Goal: Task Accomplishment & Management: Manage account settings

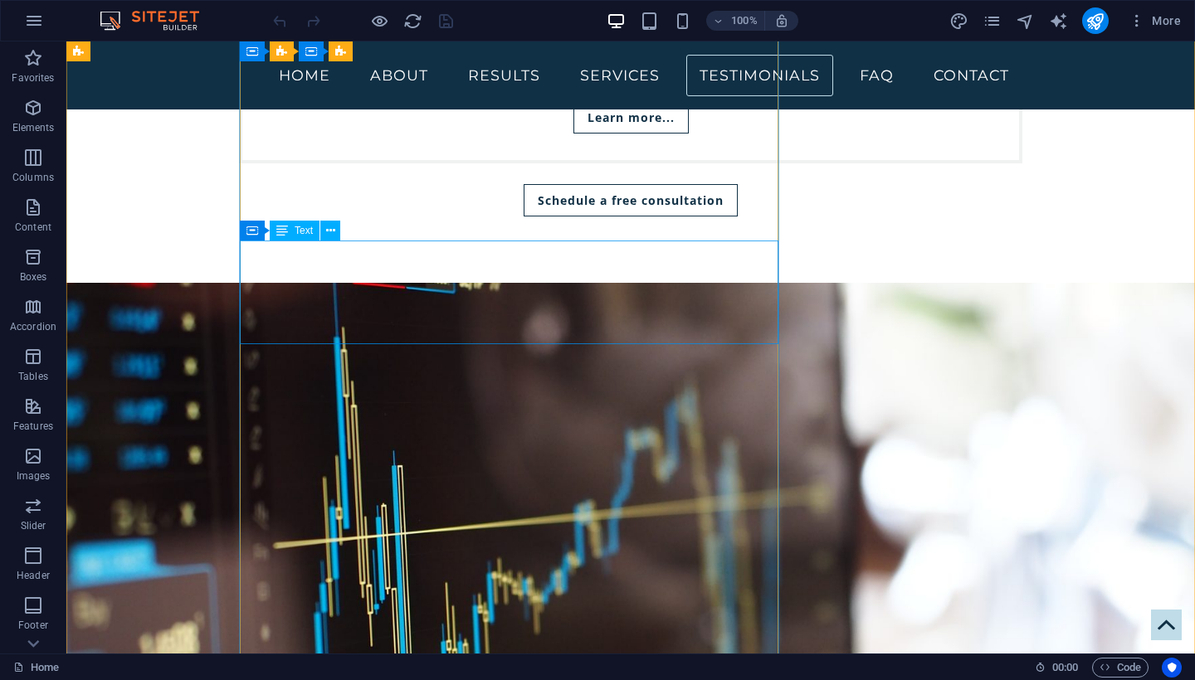
scroll to position [4534, 0]
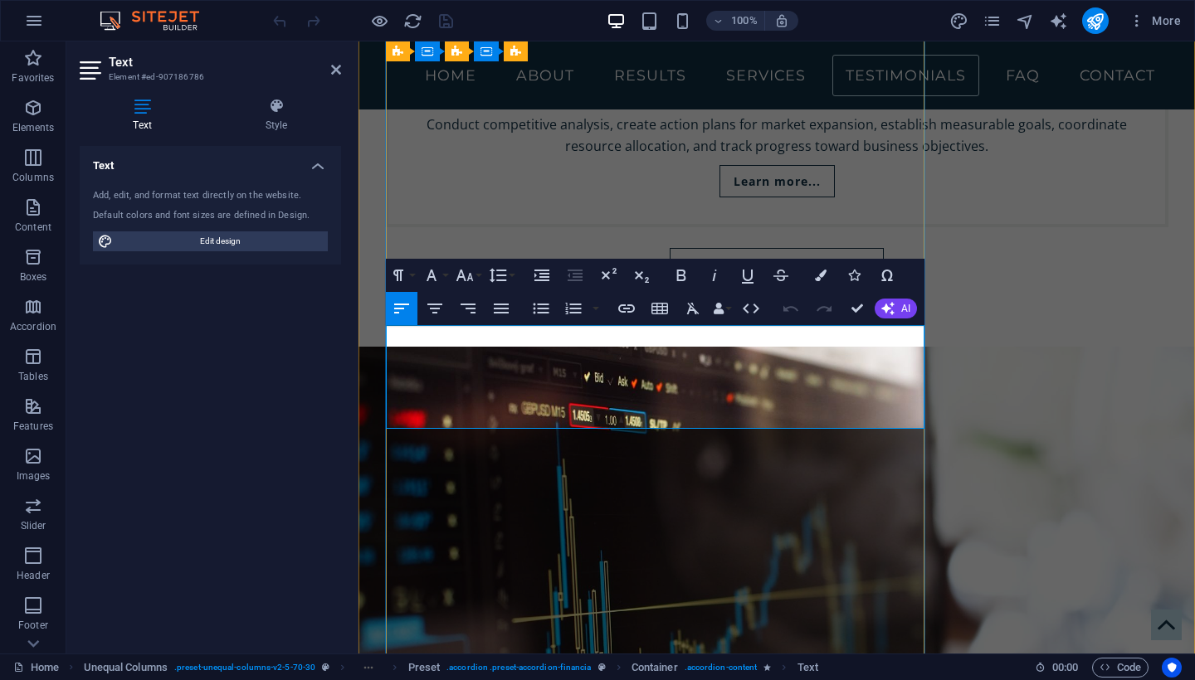
drag, startPoint x: 631, startPoint y: 350, endPoint x: 496, endPoint y: 356, distance: 134.5
drag, startPoint x: 678, startPoint y: 353, endPoint x: 631, endPoint y: 357, distance: 47.4
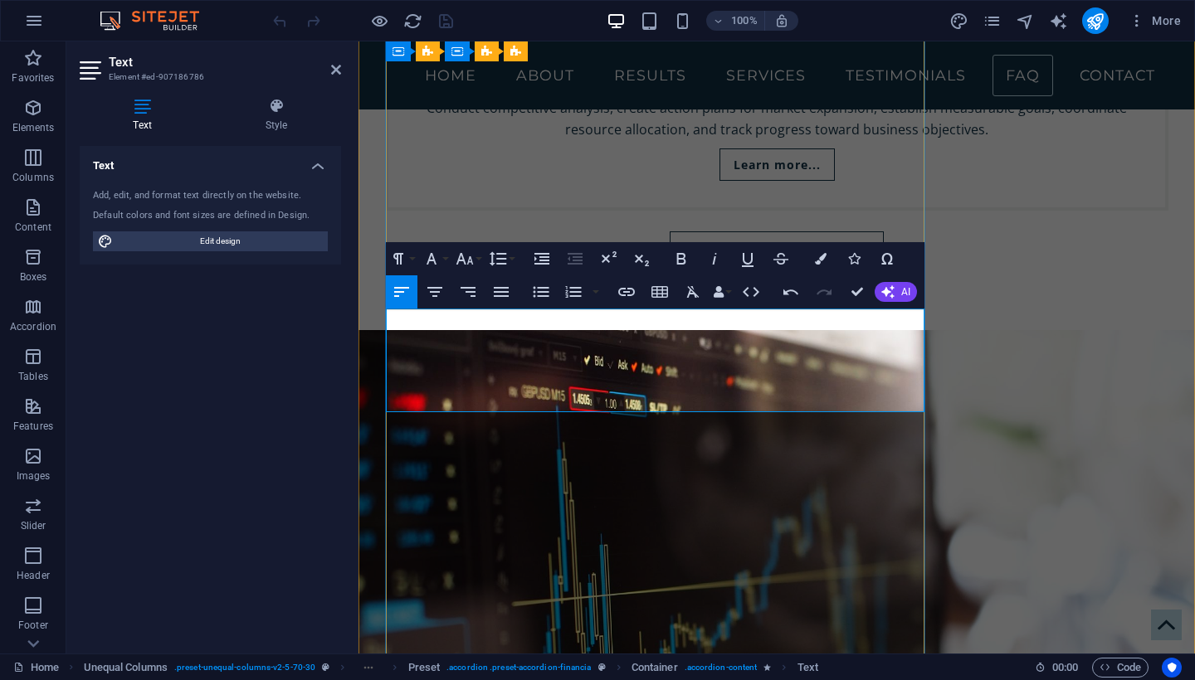
scroll to position [4552, 0]
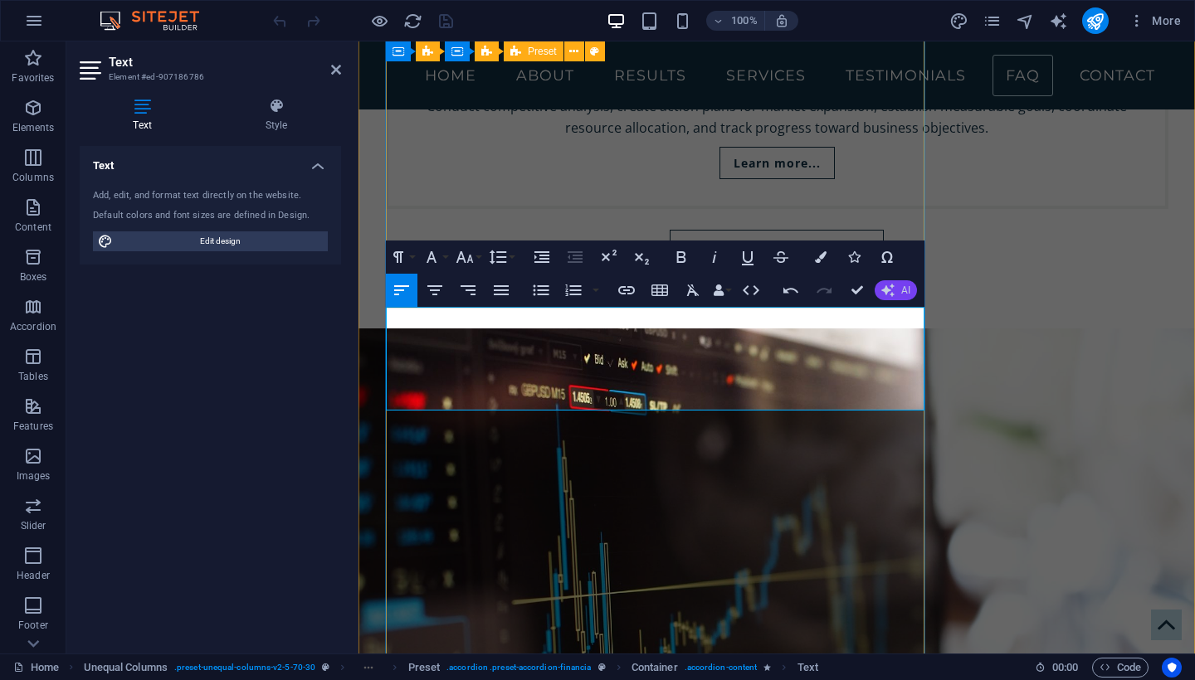
click at [901, 294] on span "AI" at bounding box center [905, 290] width 9 height 10
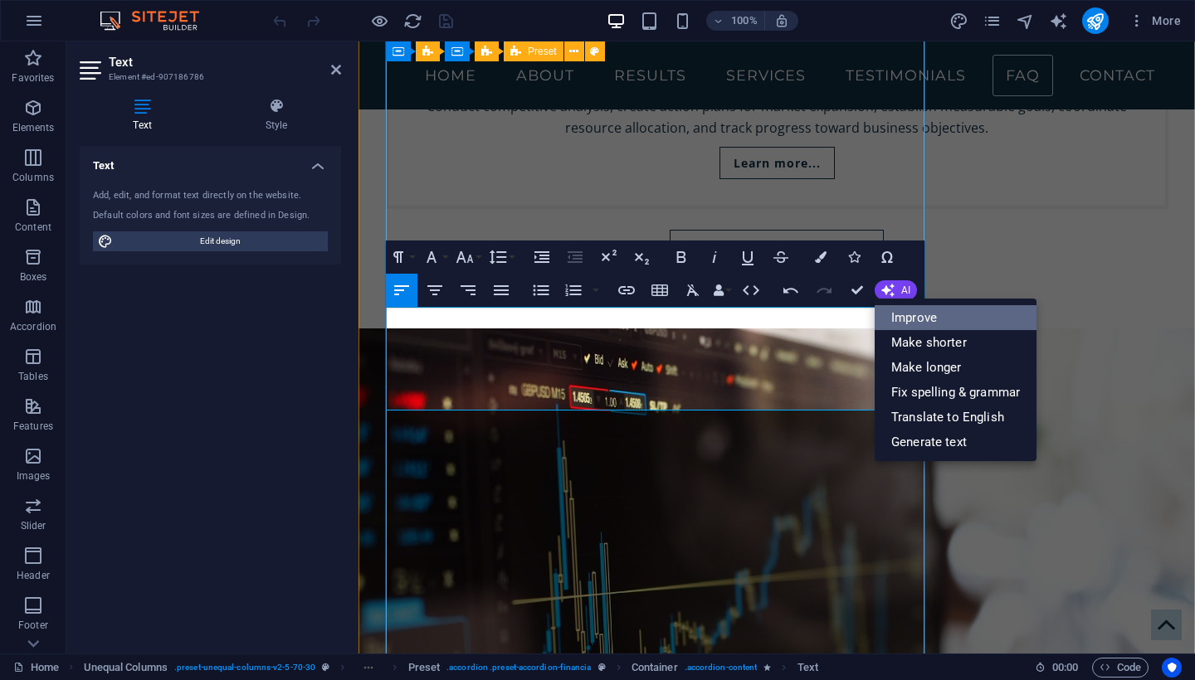
click at [915, 316] on link "Improve" at bounding box center [956, 317] width 162 height 25
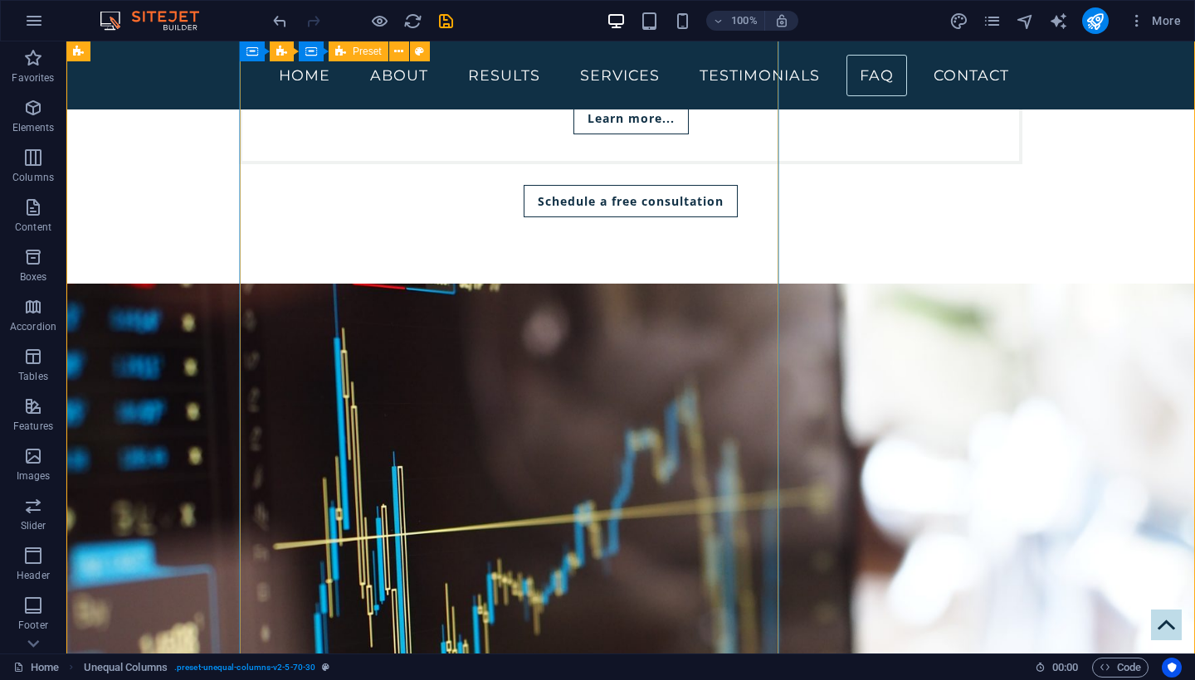
scroll to position [4545, 0]
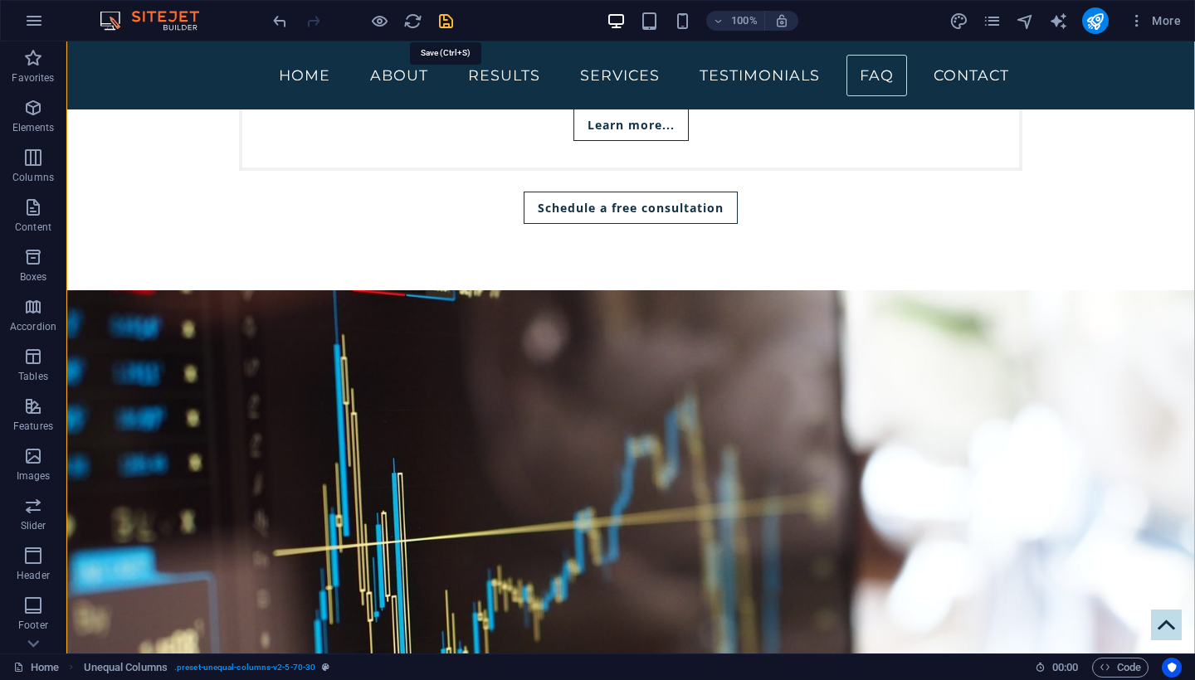
click at [447, 17] on icon "save" at bounding box center [445, 21] width 19 height 19
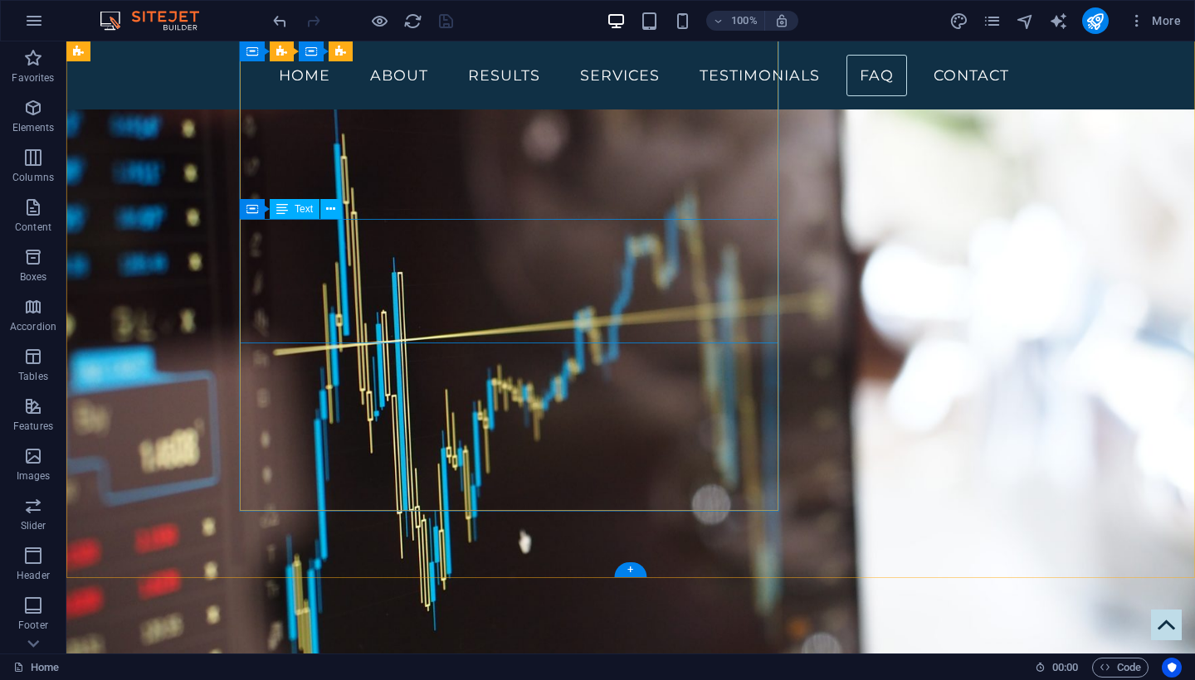
scroll to position [4745, 0]
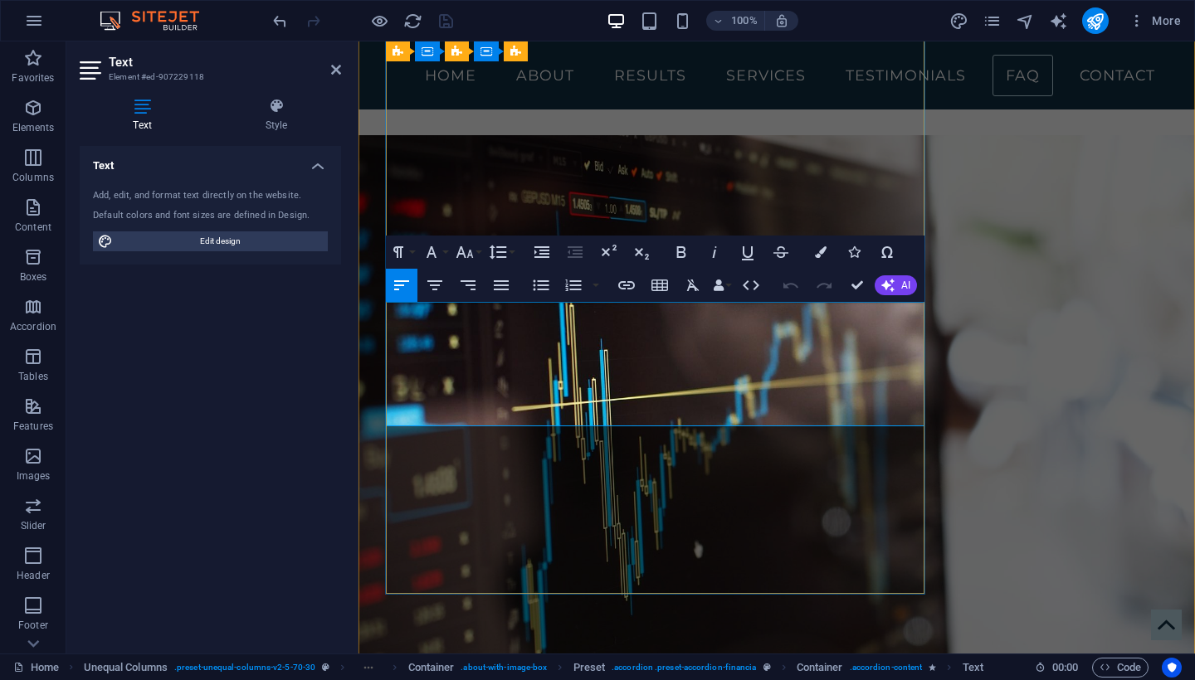
drag, startPoint x: 574, startPoint y: 393, endPoint x: 507, endPoint y: 397, distance: 67.3
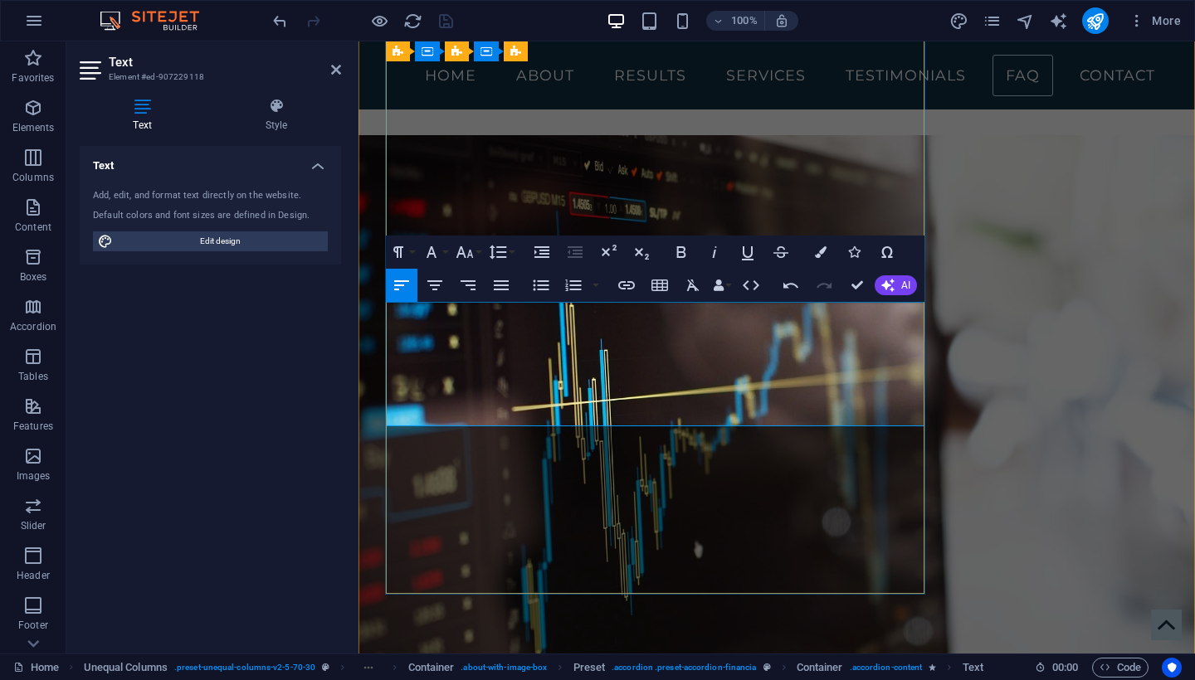
click at [619, 285] on icon "button" at bounding box center [626, 285] width 17 height 8
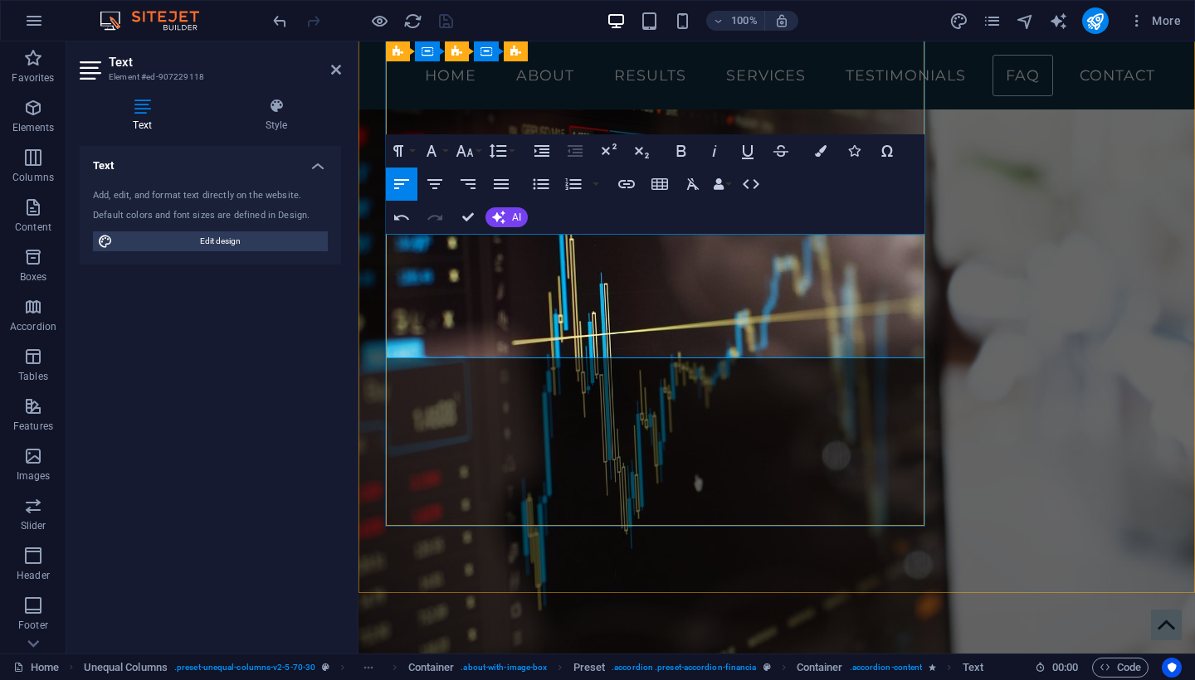
scroll to position [4814, 0]
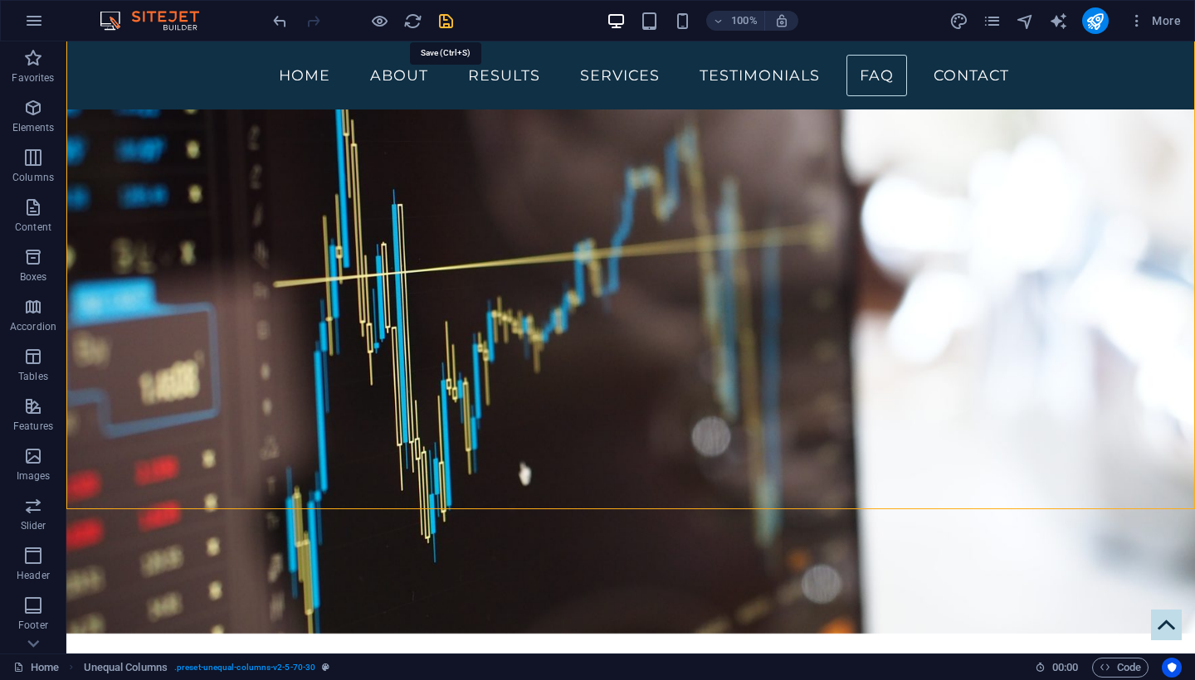
click at [448, 19] on icon "save" at bounding box center [445, 21] width 19 height 19
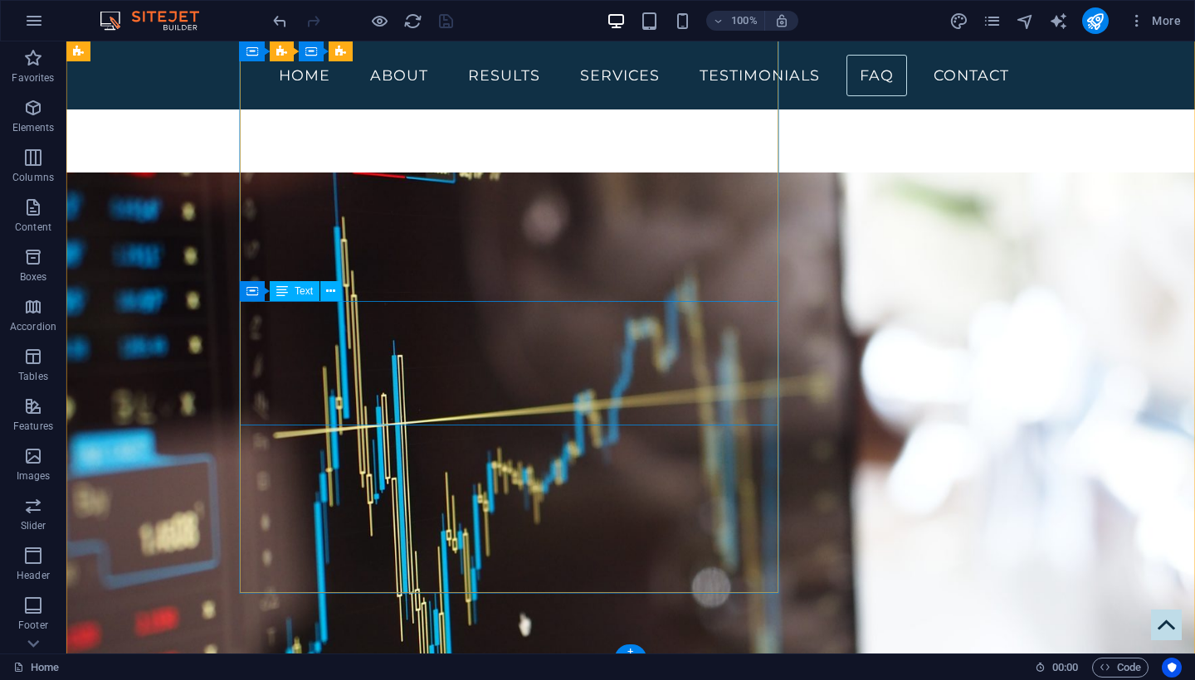
scroll to position [4603, 0]
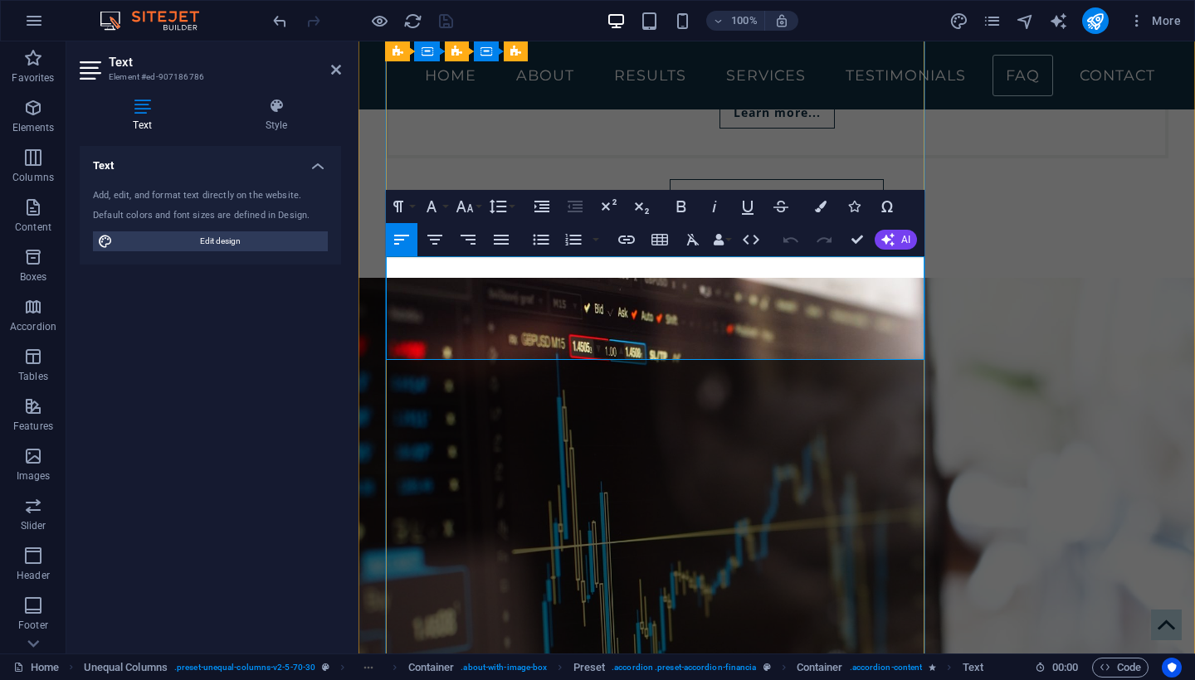
drag, startPoint x: 613, startPoint y: 290, endPoint x: 896, endPoint y: 287, distance: 283.0
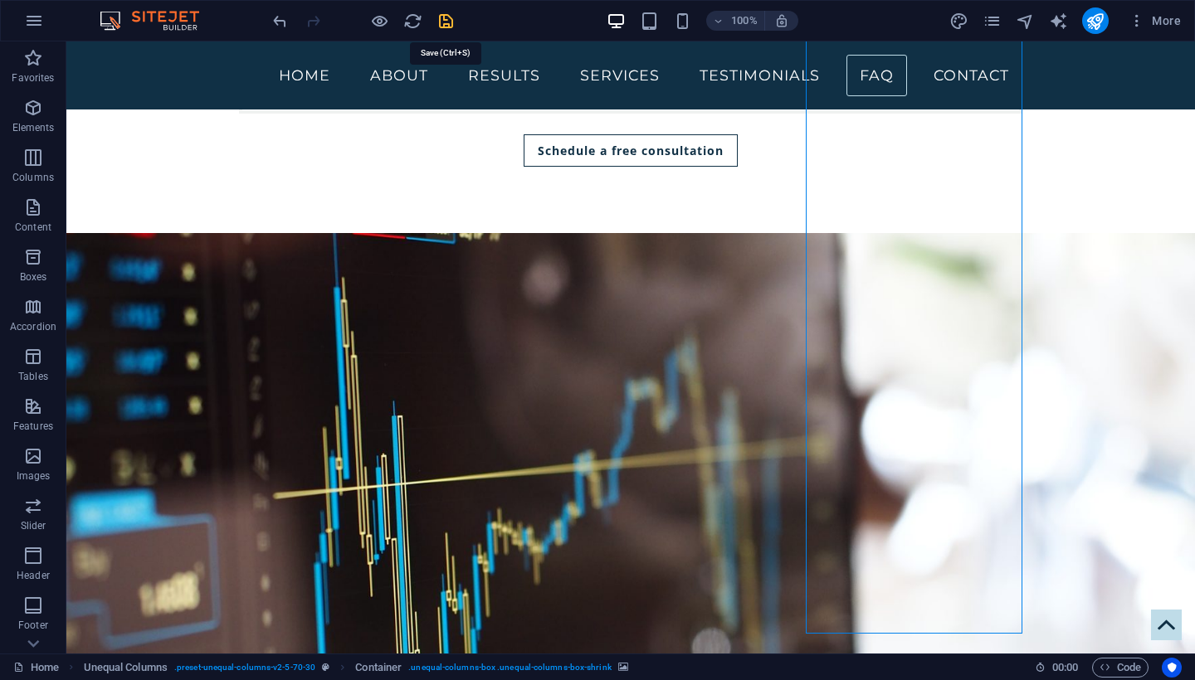
click at [447, 24] on icon "save" at bounding box center [445, 21] width 19 height 19
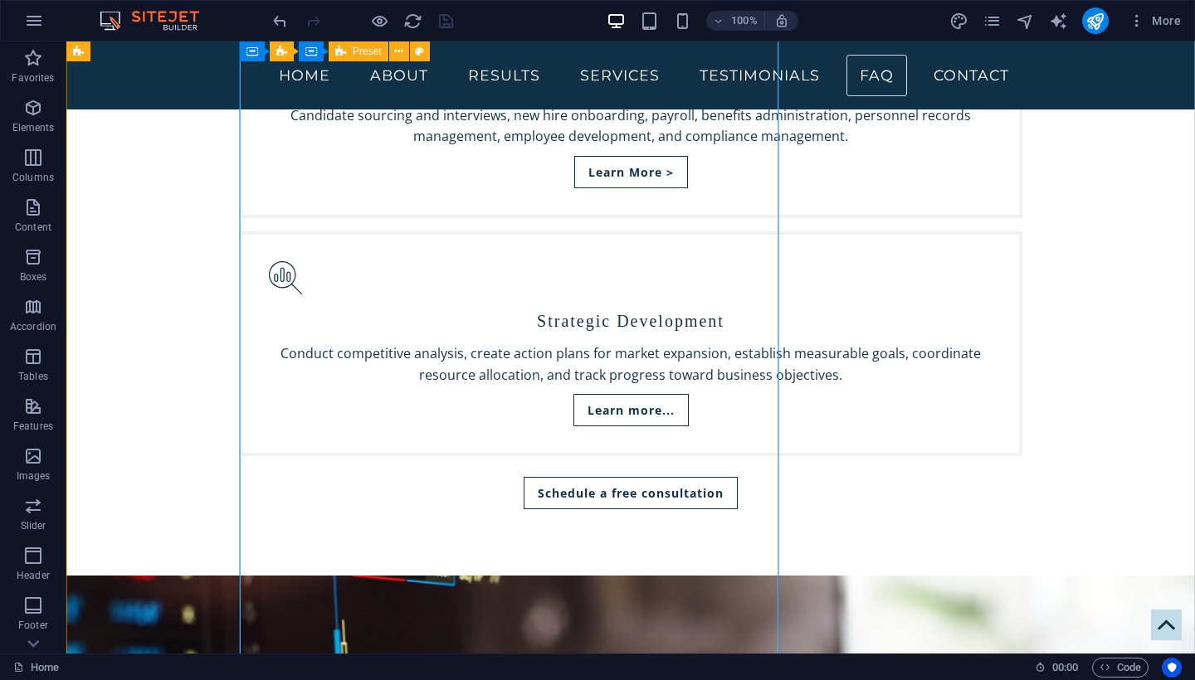
scroll to position [4267, 0]
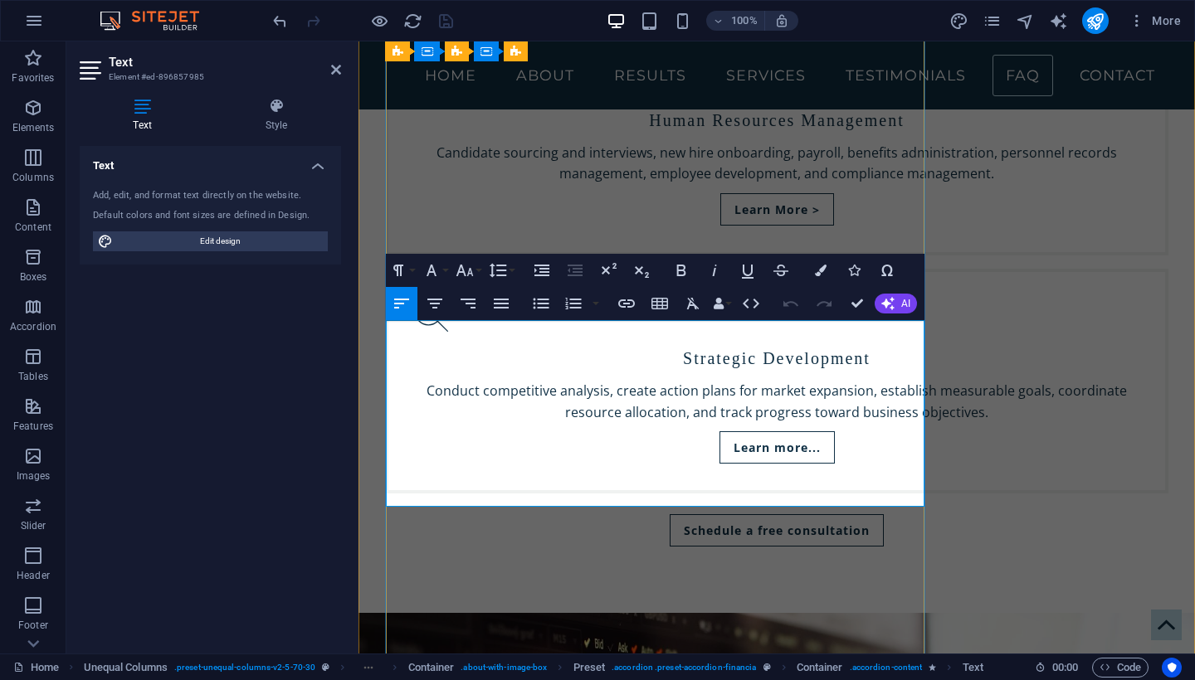
drag, startPoint x: 464, startPoint y: 327, endPoint x: 387, endPoint y: 328, distance: 77.2
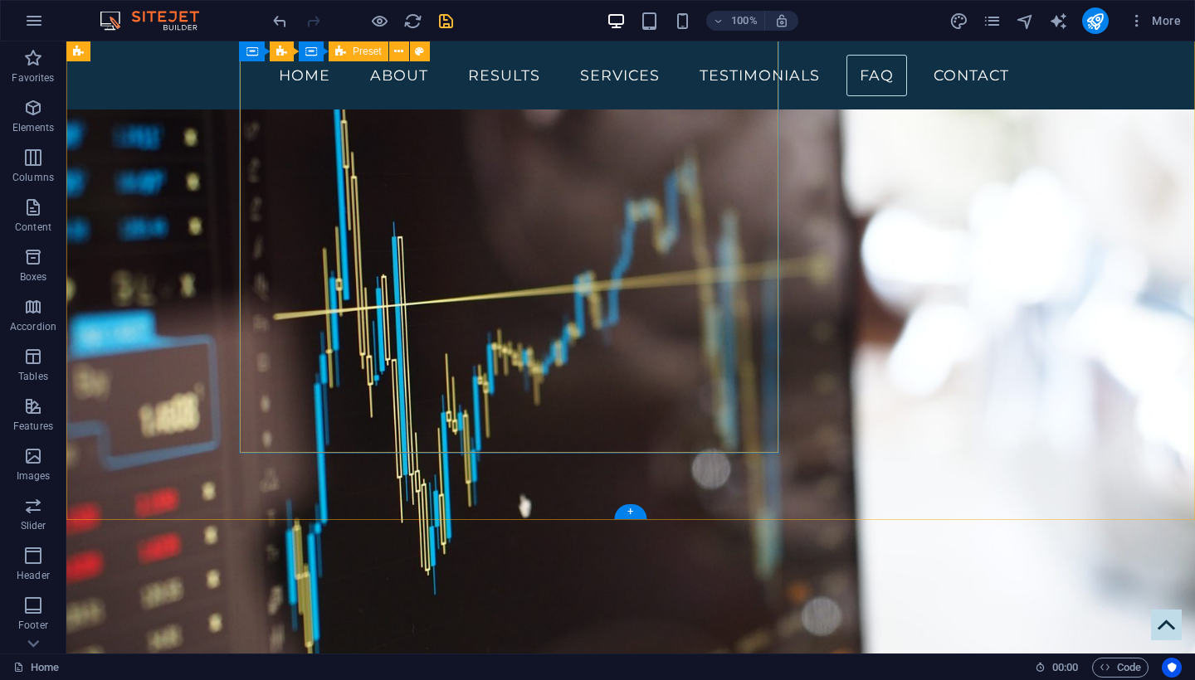
scroll to position [4784, 0]
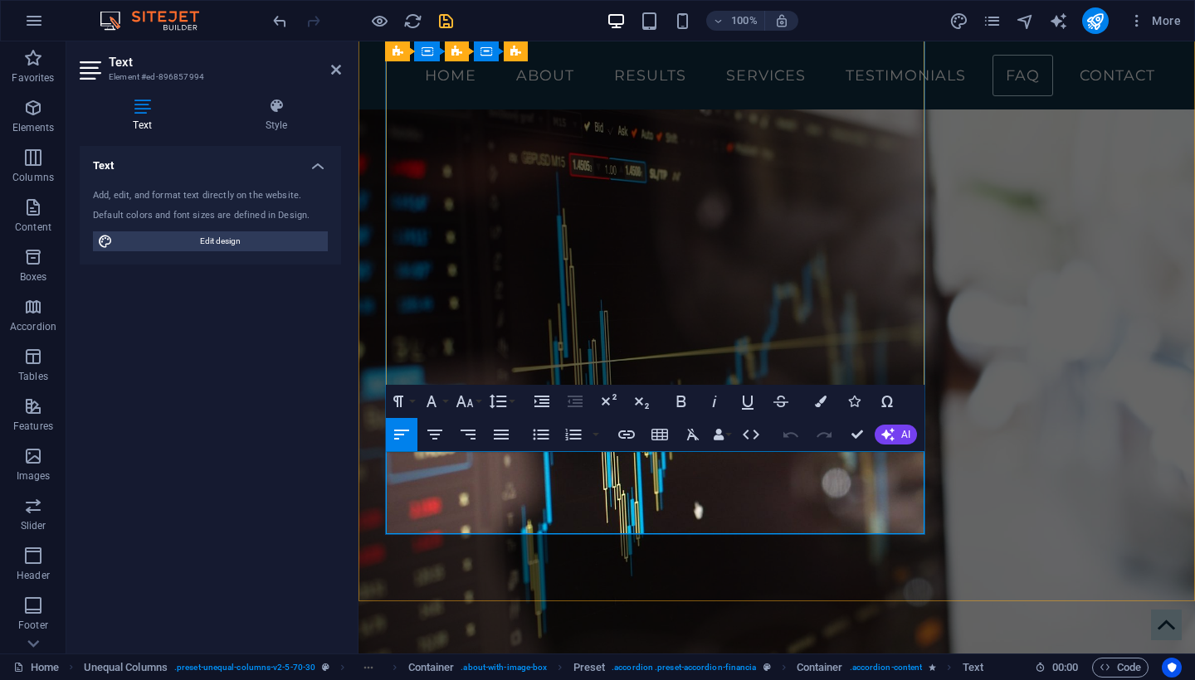
drag, startPoint x: 641, startPoint y: 497, endPoint x: 627, endPoint y: 499, distance: 13.4
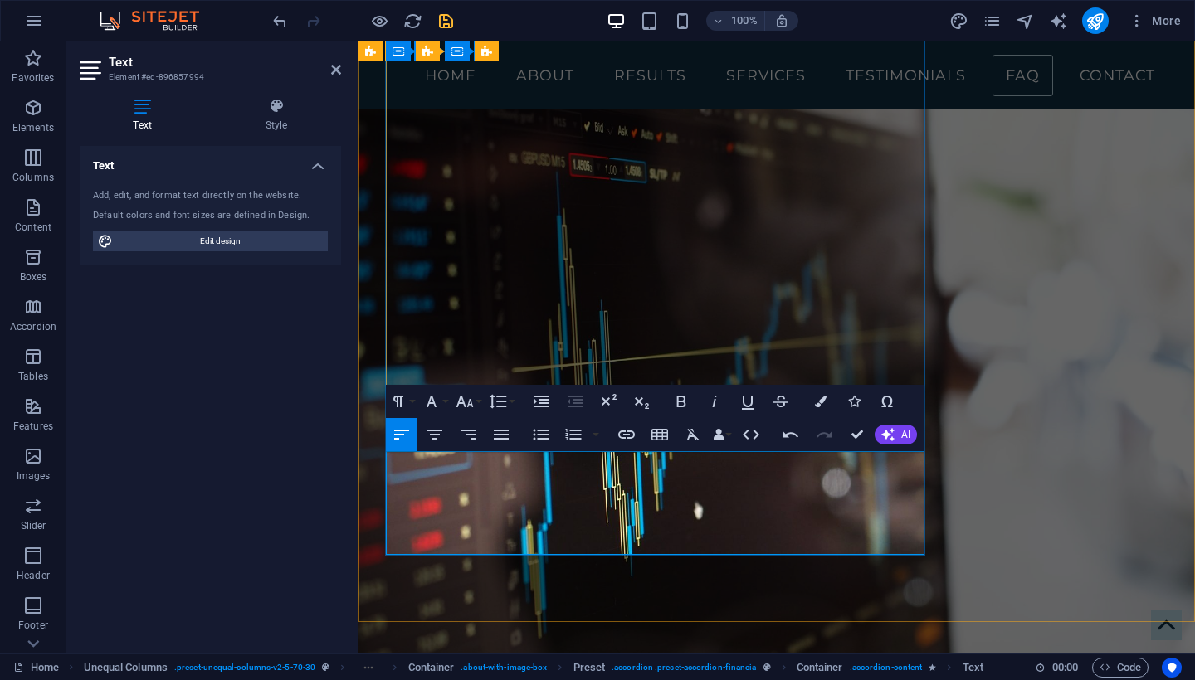
drag, startPoint x: 876, startPoint y: 504, endPoint x: 829, endPoint y: 501, distance: 47.4
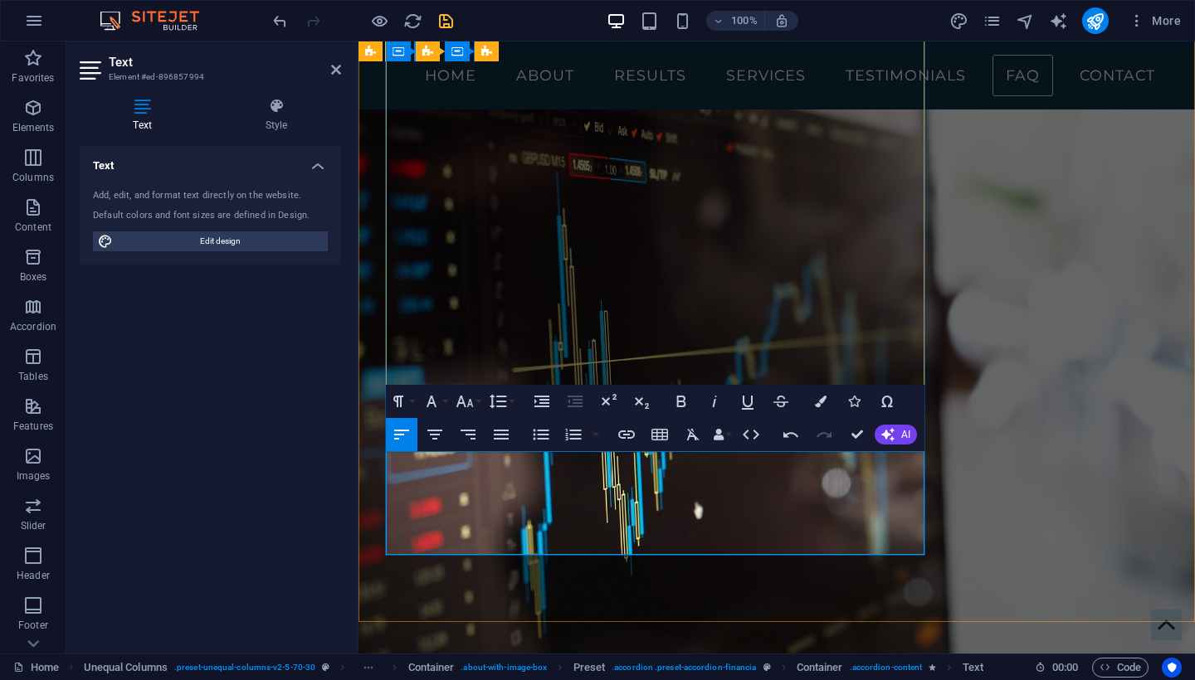
drag, startPoint x: 875, startPoint y: 503, endPoint x: 811, endPoint y: 503, distance: 63.9
drag, startPoint x: 783, startPoint y: 497, endPoint x: 626, endPoint y: 504, distance: 157.8
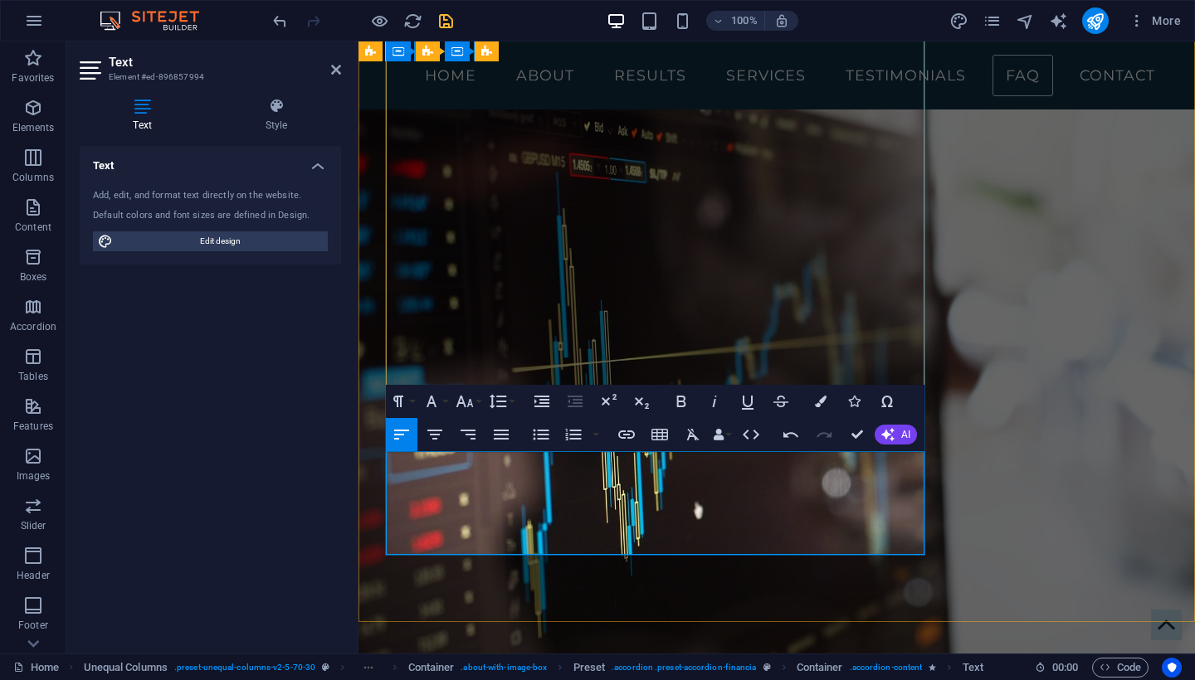
drag, startPoint x: 540, startPoint y: 519, endPoint x: 453, endPoint y: 519, distance: 87.1
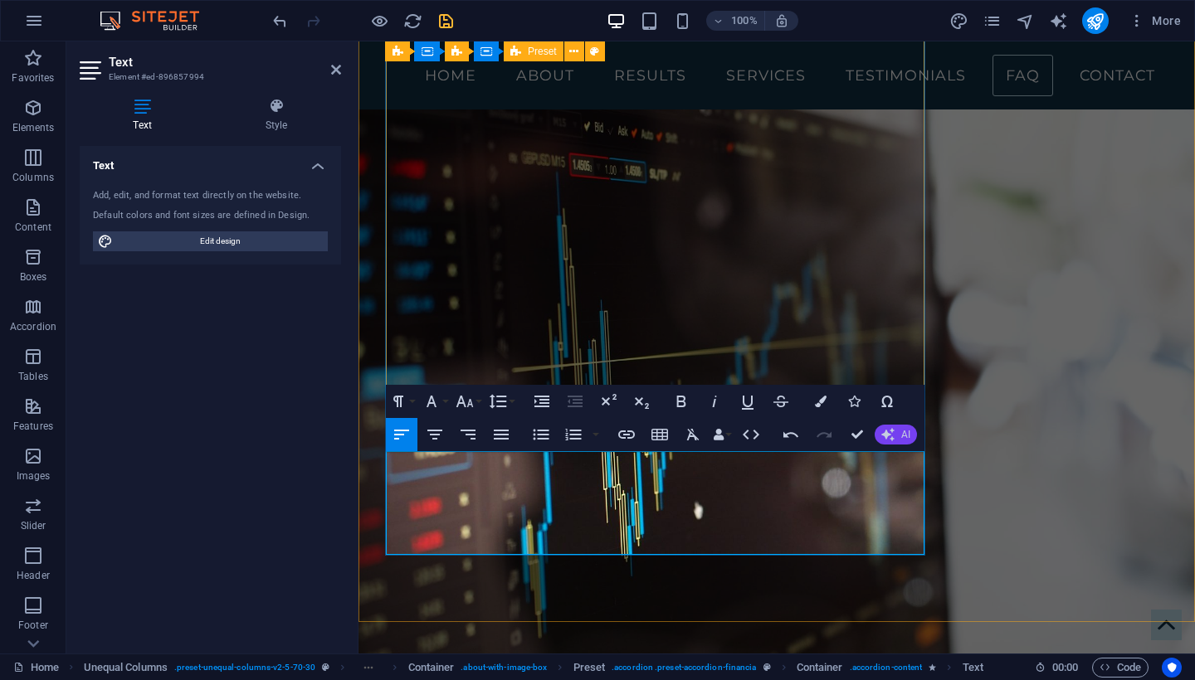
click at [907, 434] on span "AI" at bounding box center [905, 435] width 9 height 10
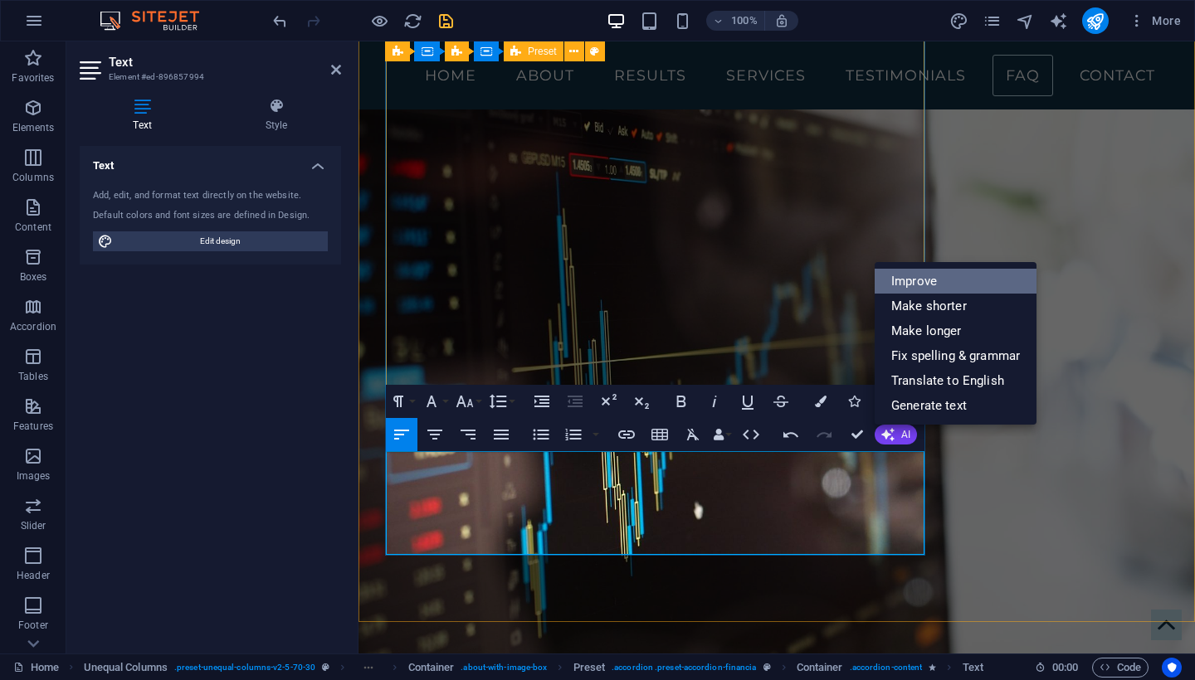
click at [928, 275] on link "Improve" at bounding box center [956, 281] width 162 height 25
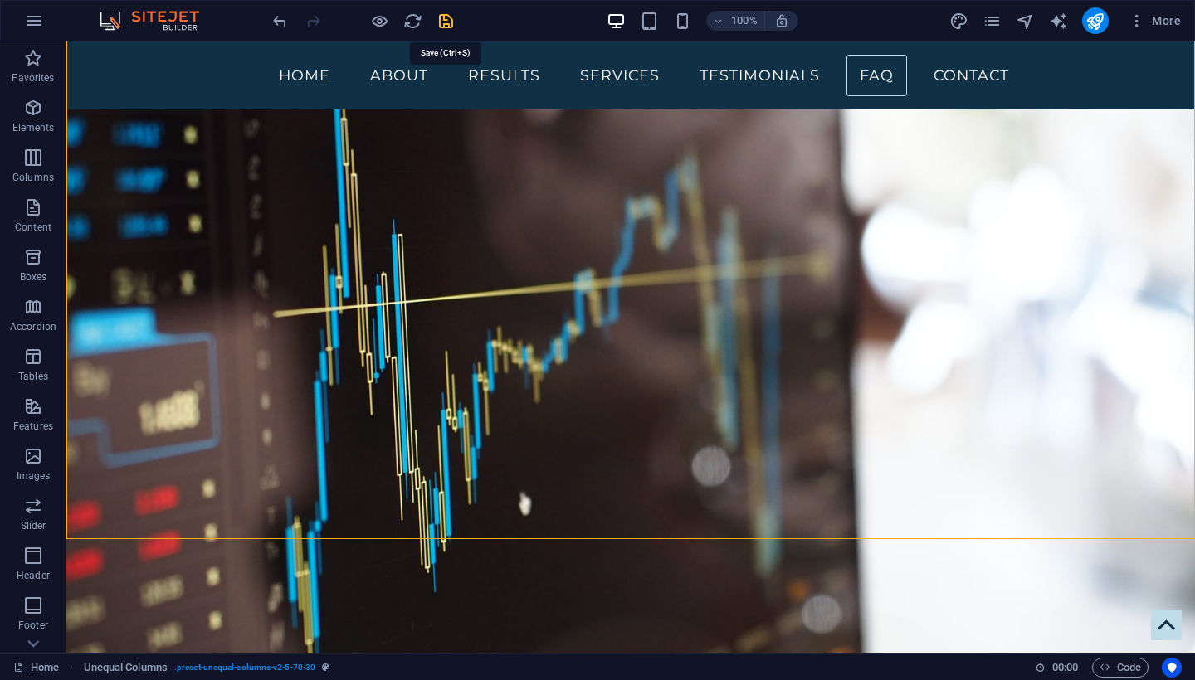
click at [446, 13] on icon "save" at bounding box center [445, 21] width 19 height 19
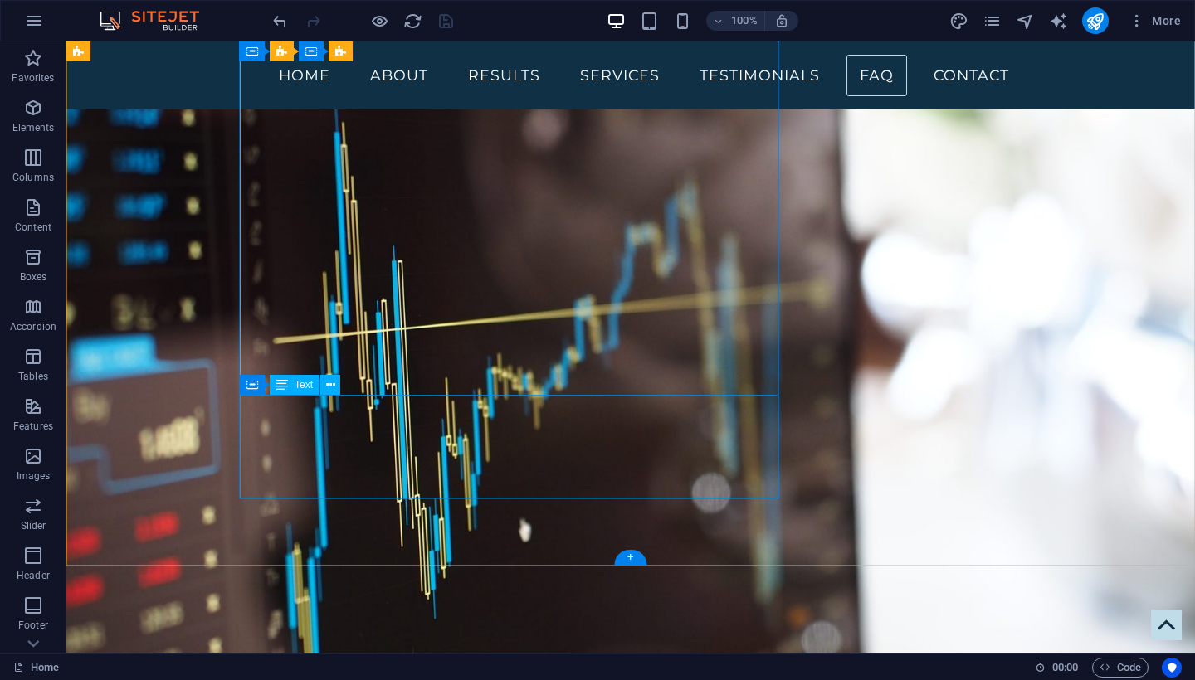
scroll to position [4735, 0]
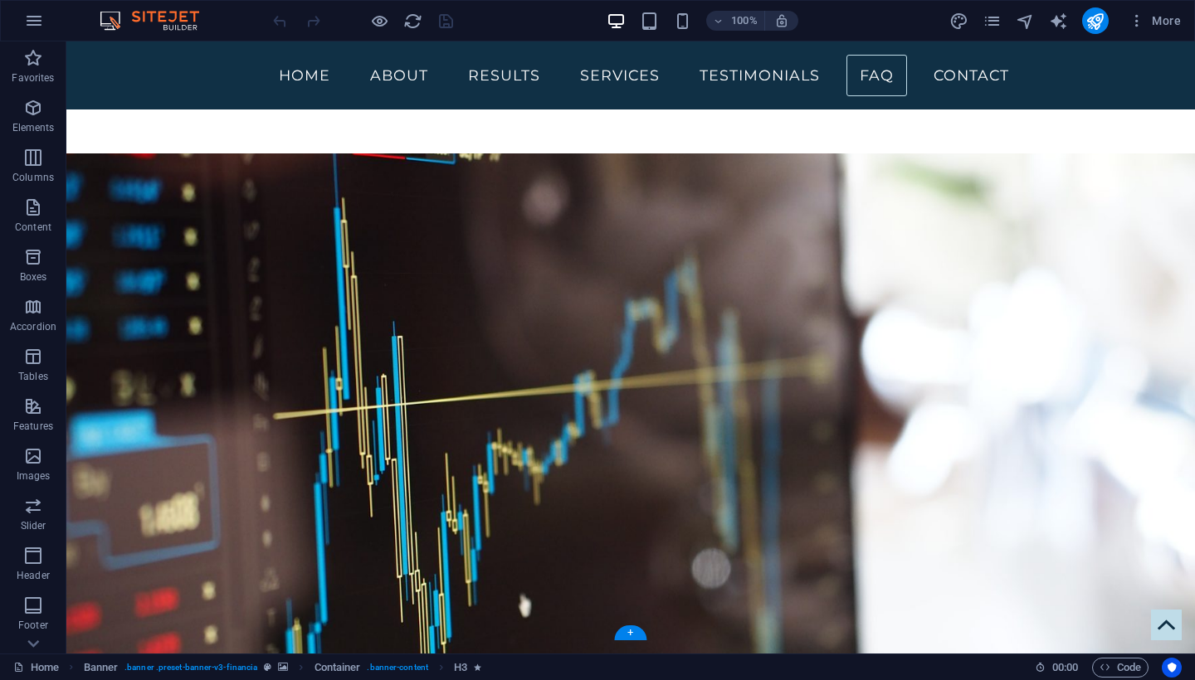
scroll to position [4868, 0]
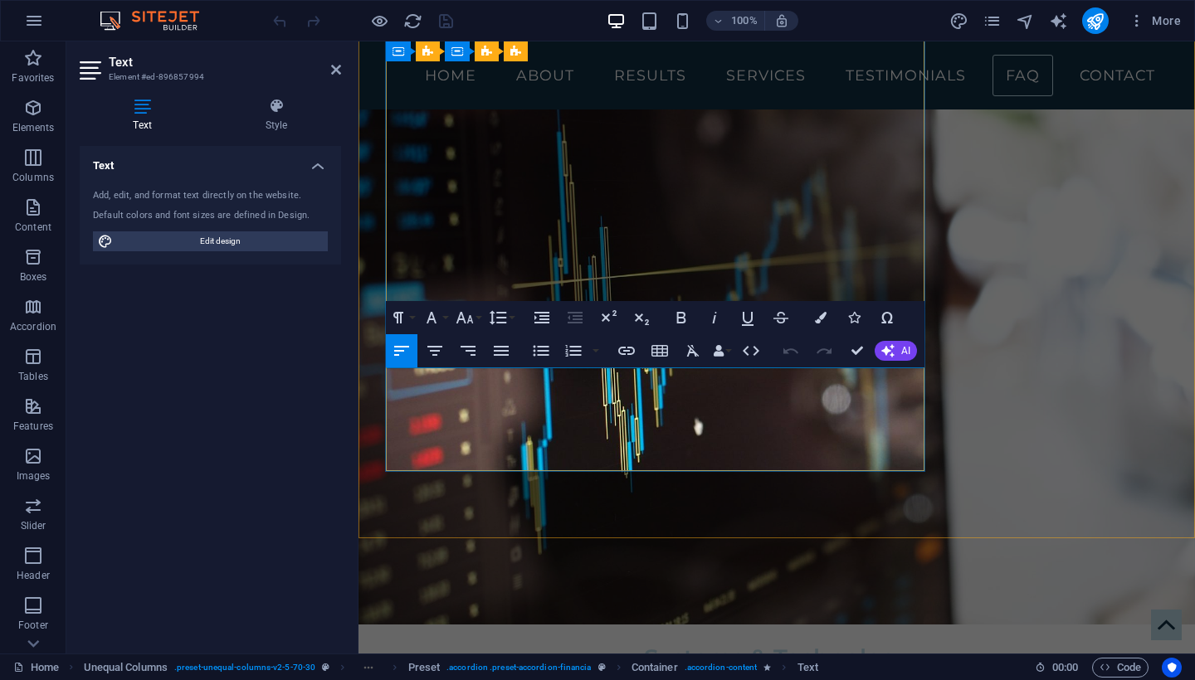
drag, startPoint x: 451, startPoint y: 375, endPoint x: 387, endPoint y: 380, distance: 64.9
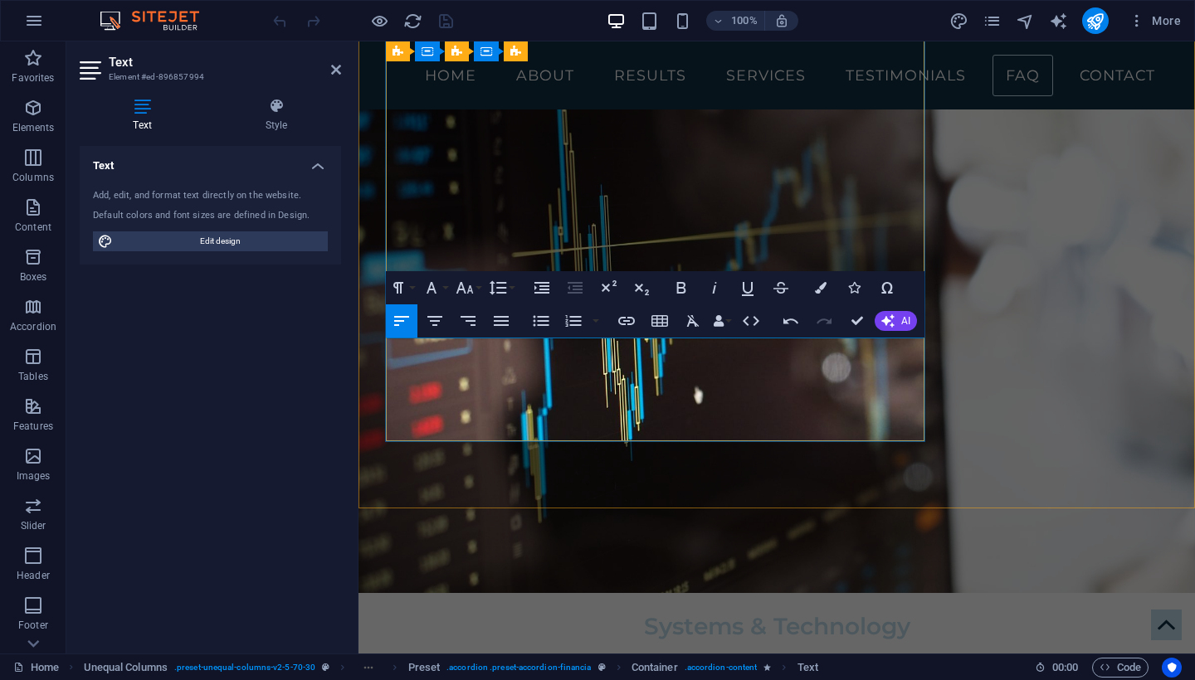
scroll to position [4901, 0]
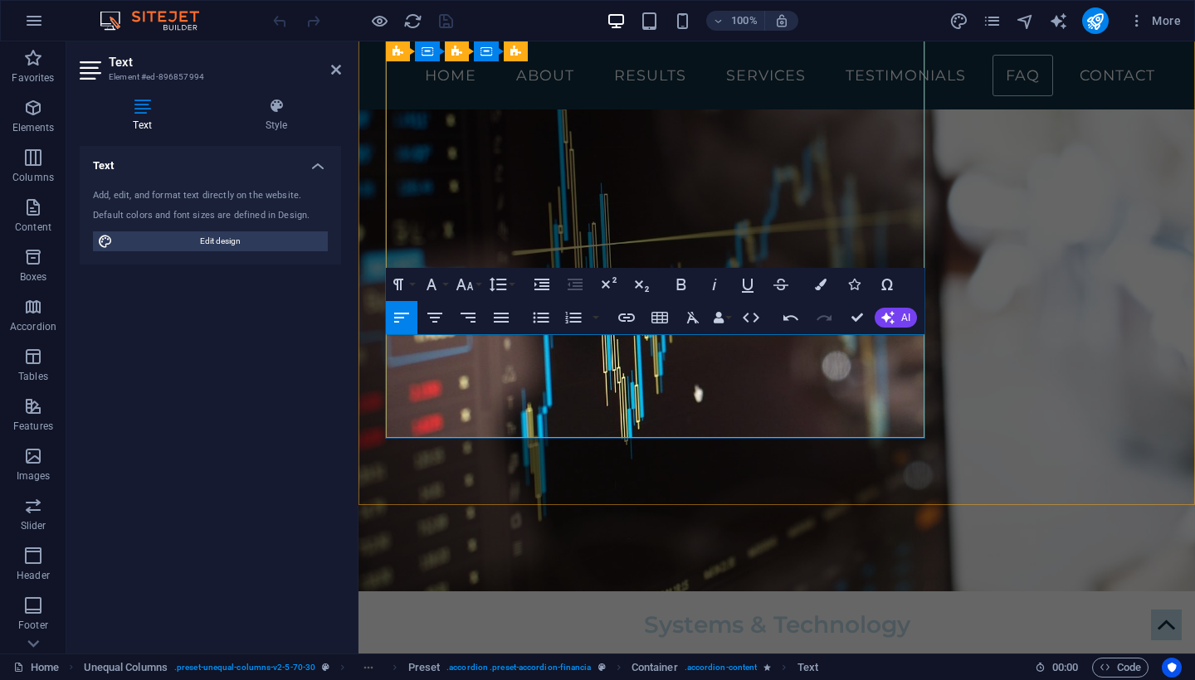
drag, startPoint x: 753, startPoint y: 383, endPoint x: 621, endPoint y: 365, distance: 134.0
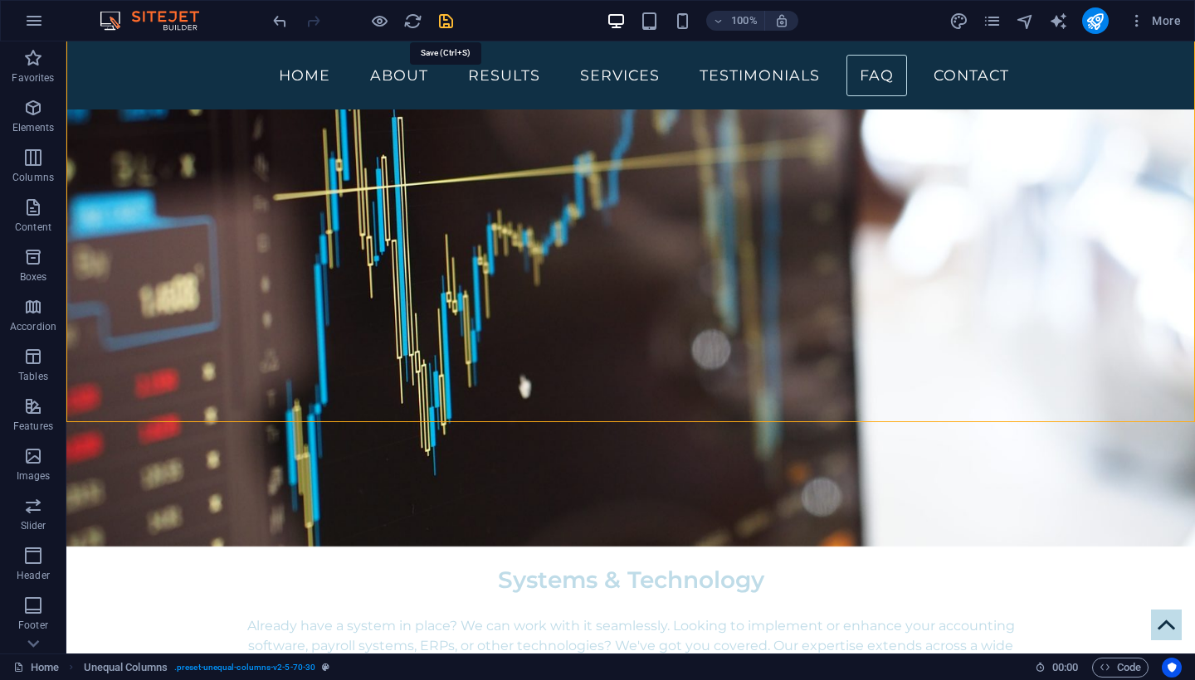
click at [0, 0] on icon "save" at bounding box center [0, 0] width 0 height 0
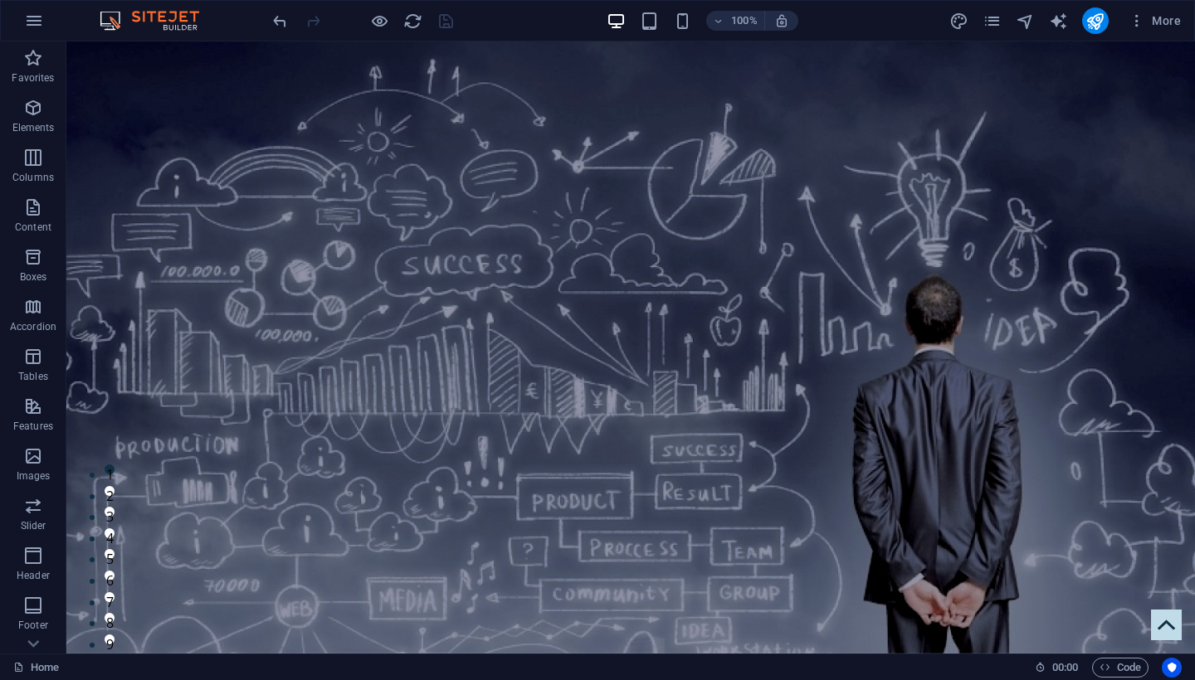
scroll to position [0, 0]
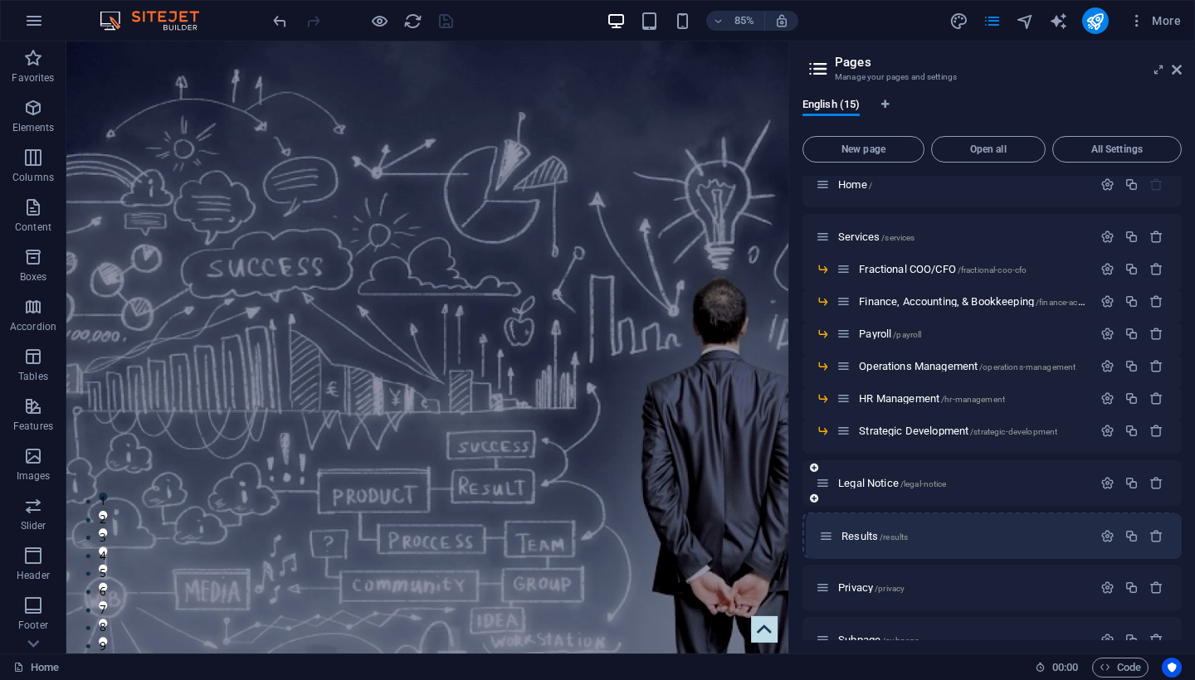
scroll to position [17, 0]
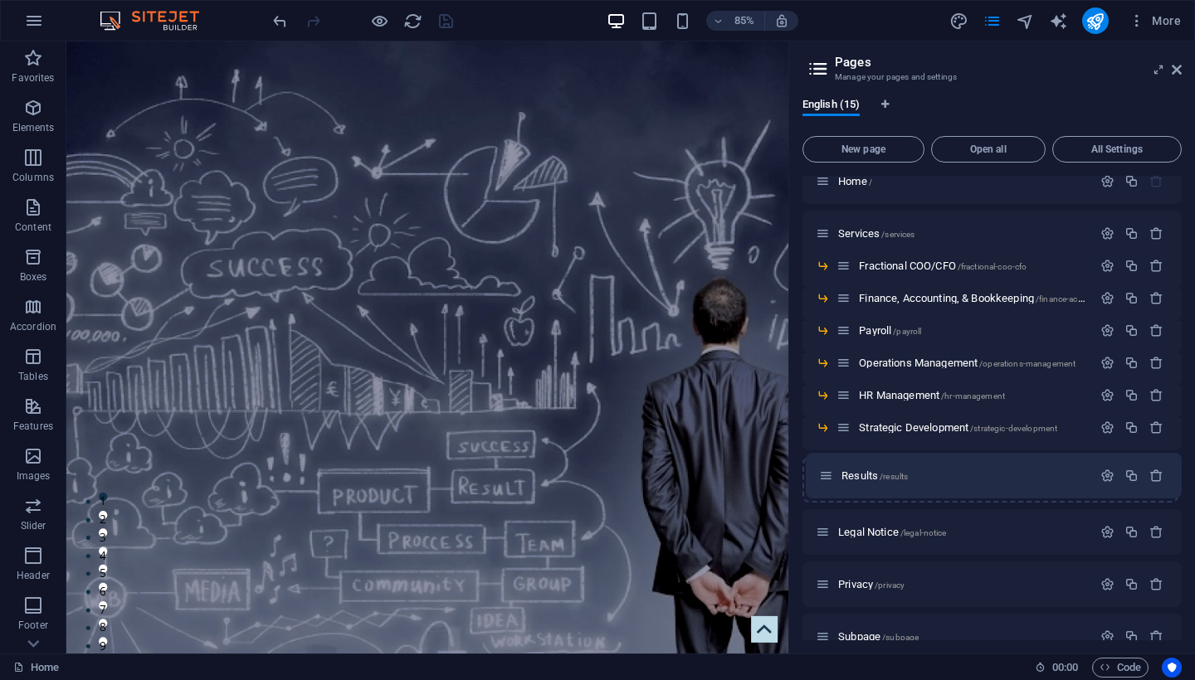
drag, startPoint x: 826, startPoint y: 499, endPoint x: 830, endPoint y: 472, distance: 26.8
click at [830, 472] on div "Home / Services /services Fractional COO/CFO /fractional-coo-cfo Finance, Accou…" at bounding box center [991, 487] width 379 height 658
click at [850, 483] on span "Results /results" at bounding box center [871, 480] width 66 height 12
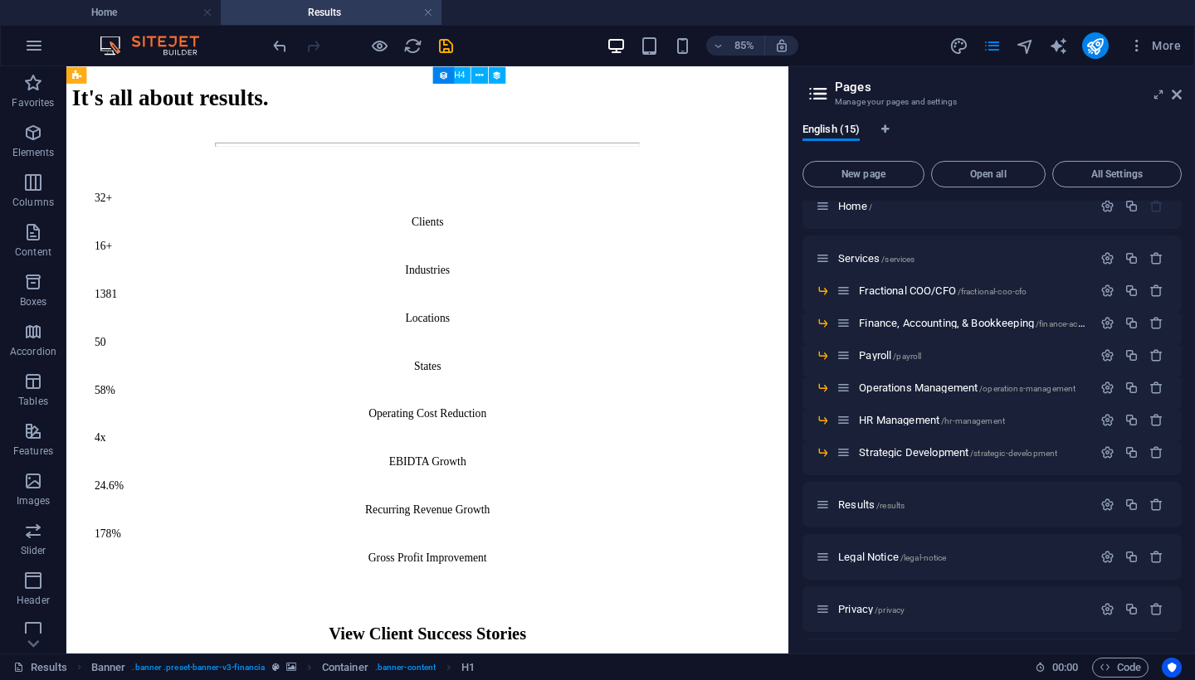
scroll to position [1637, 0]
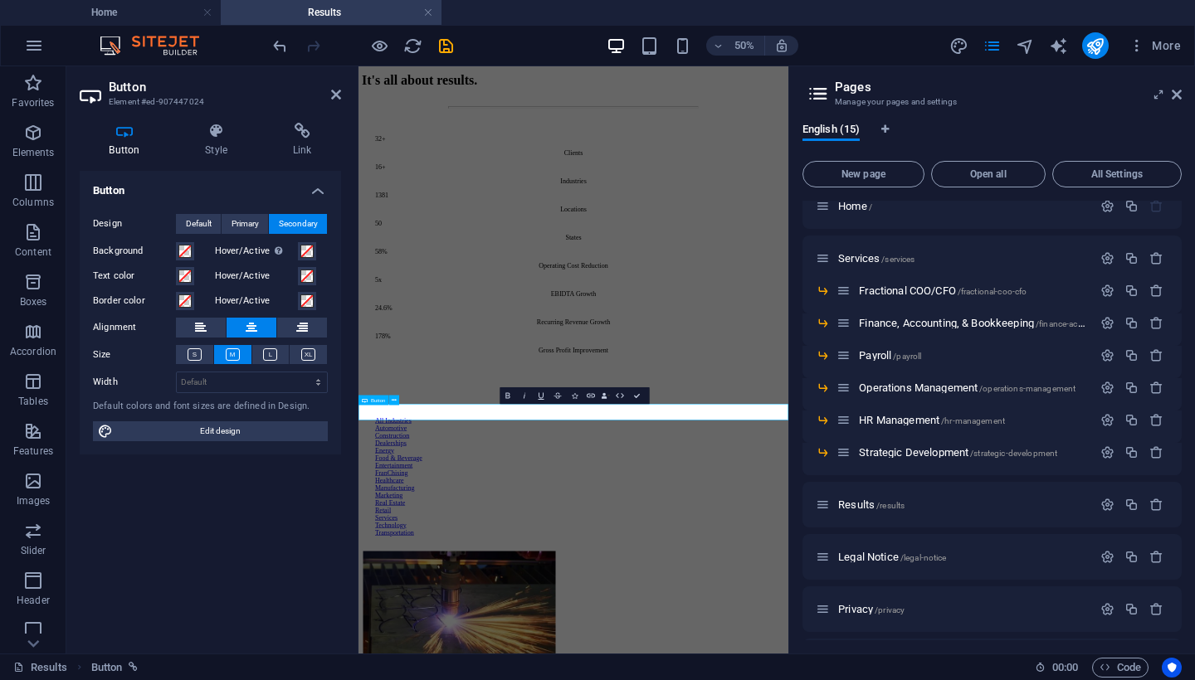
scroll to position [1367, 0]
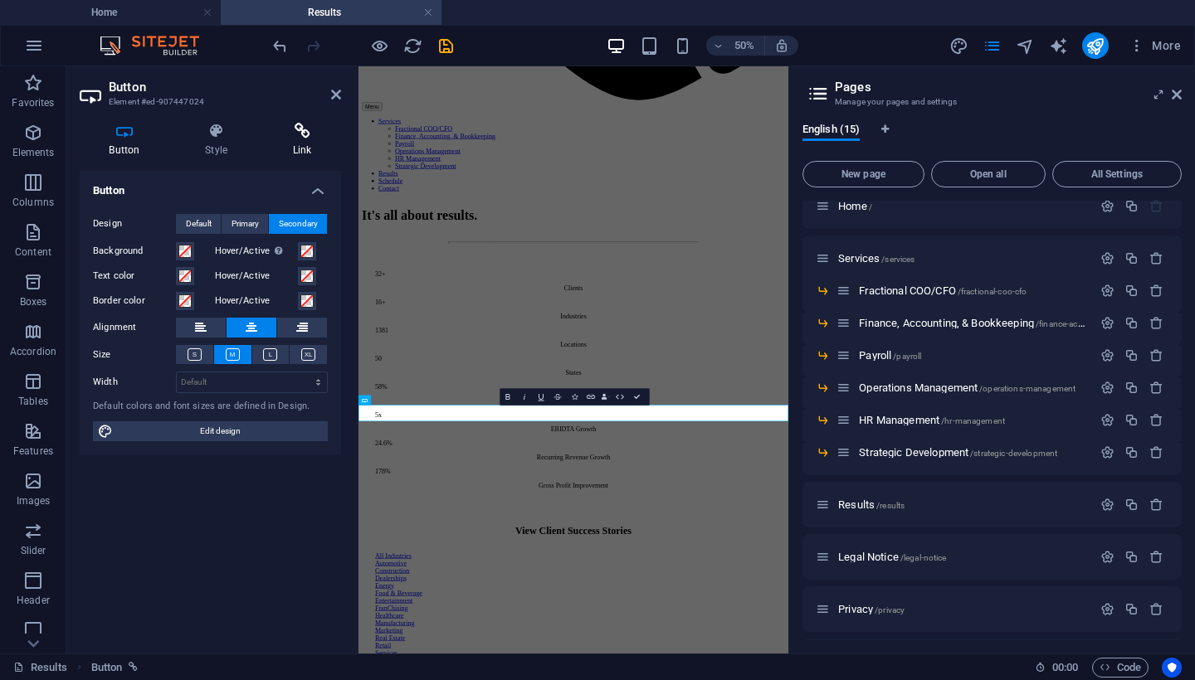
click at [302, 132] on icon at bounding box center [302, 131] width 78 height 17
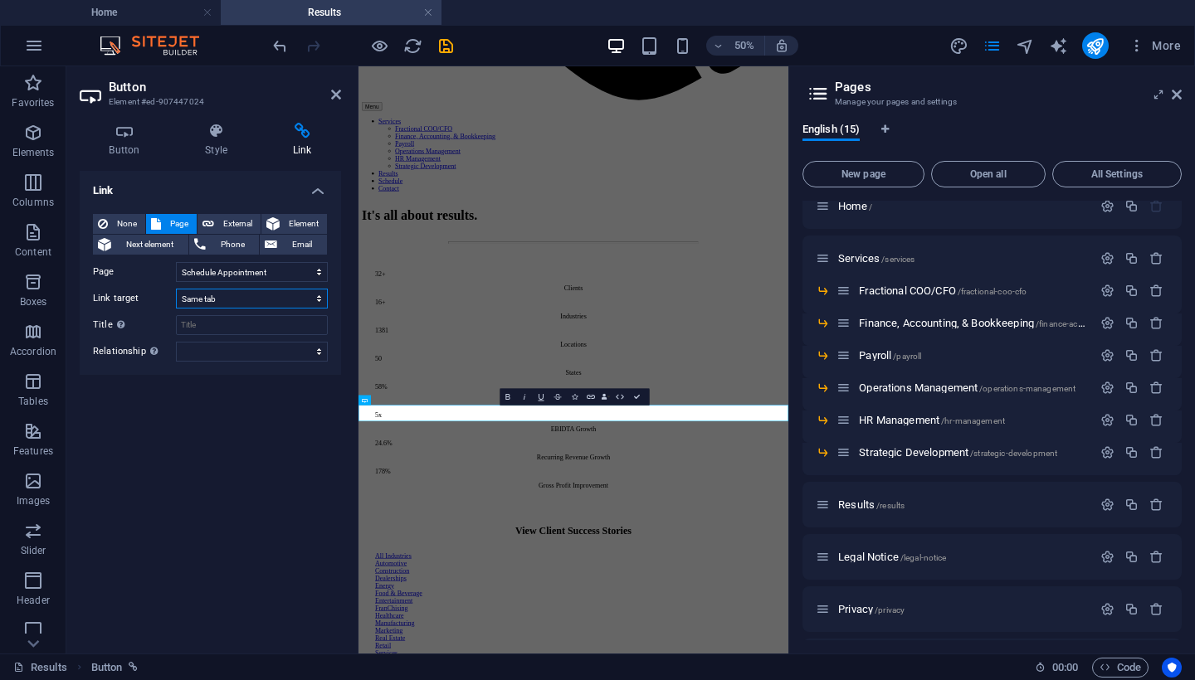
select select "overlay"
click at [441, 47] on icon "save" at bounding box center [445, 46] width 19 height 19
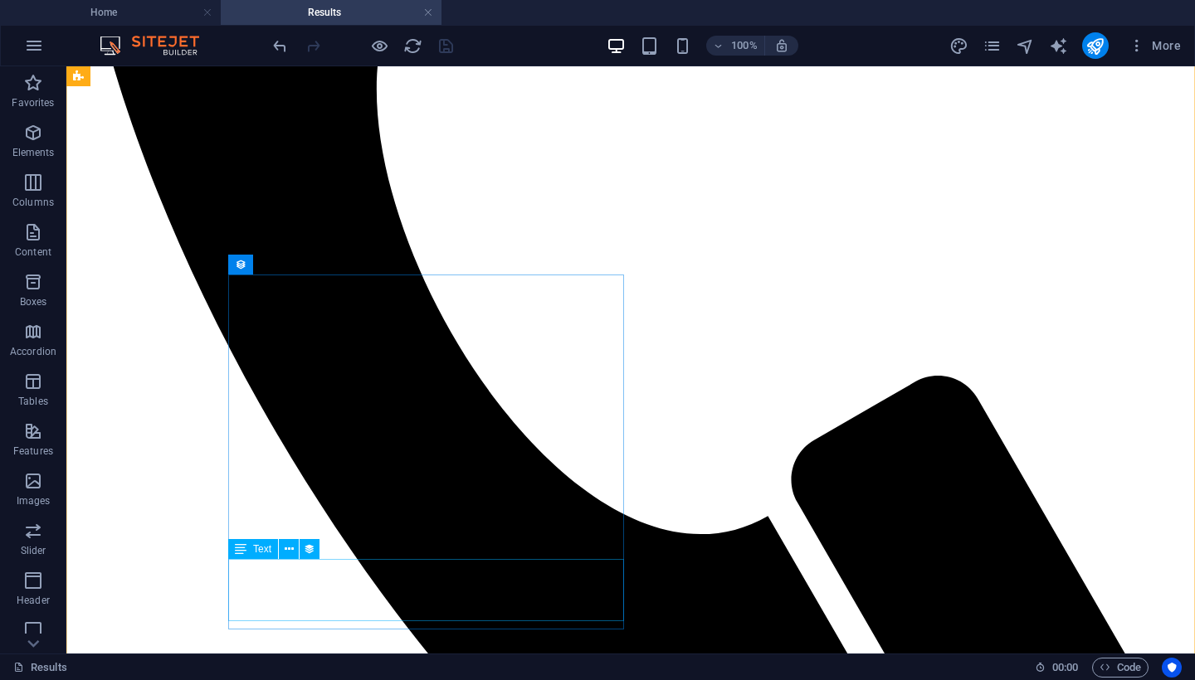
scroll to position [871, 0]
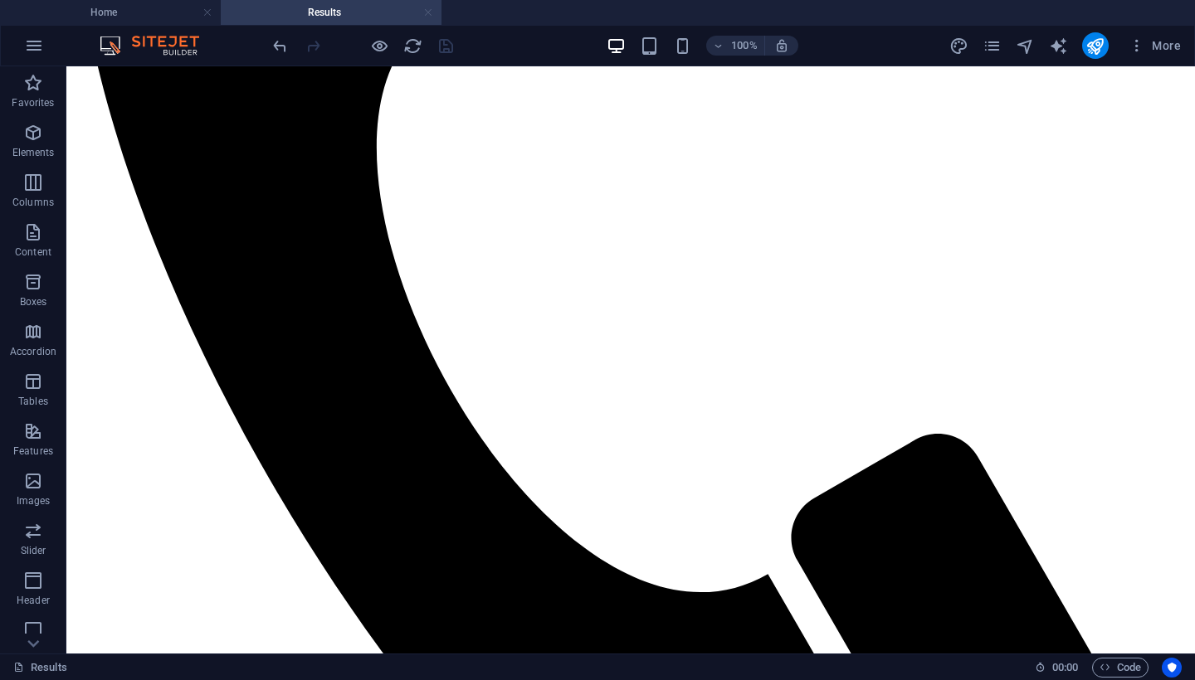
click at [424, 15] on link at bounding box center [428, 13] width 10 height 16
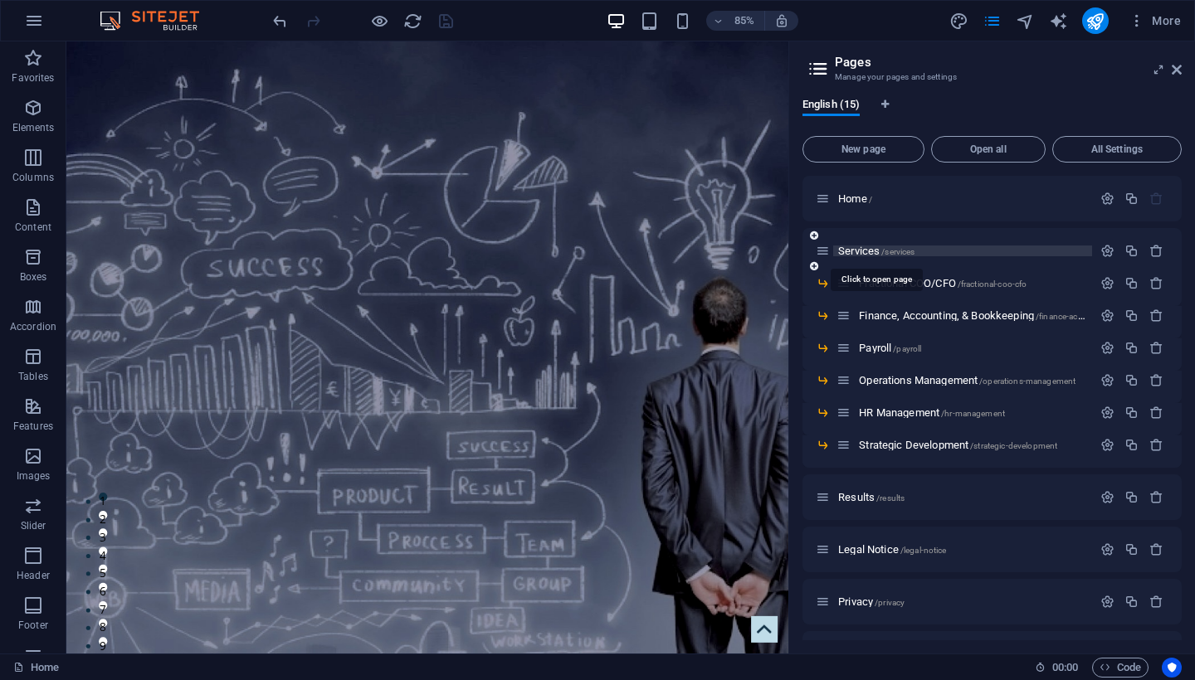
click at [864, 254] on span "Services /services" at bounding box center [876, 251] width 76 height 12
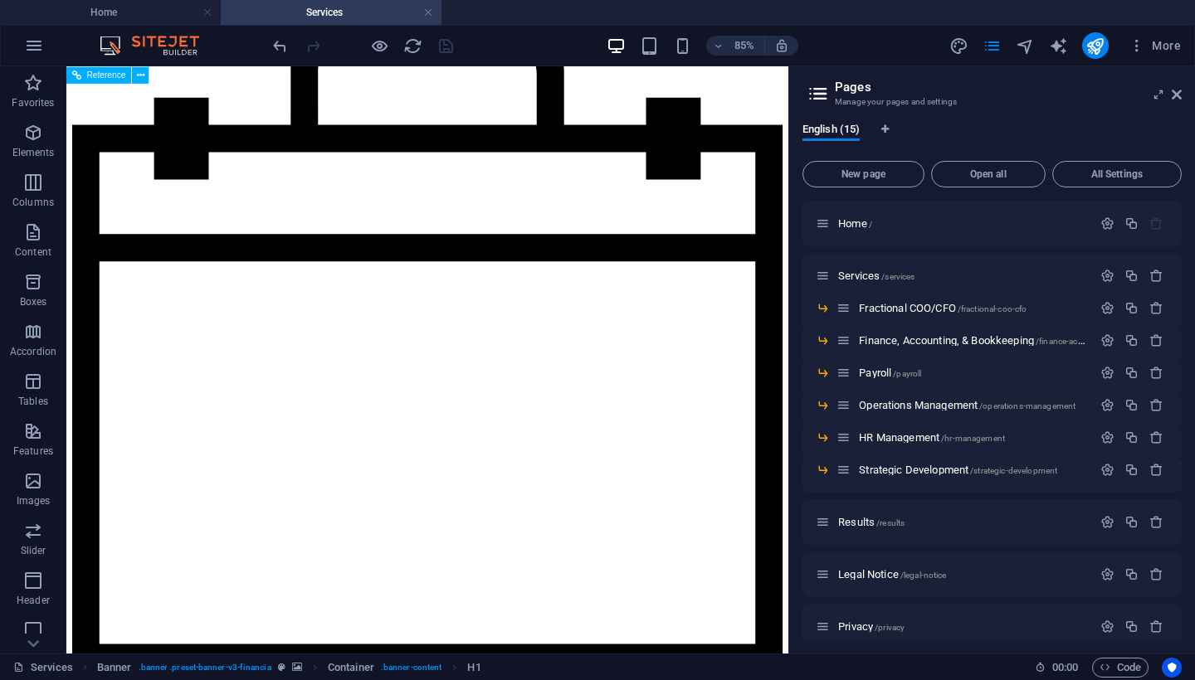
scroll to position [1947, 0]
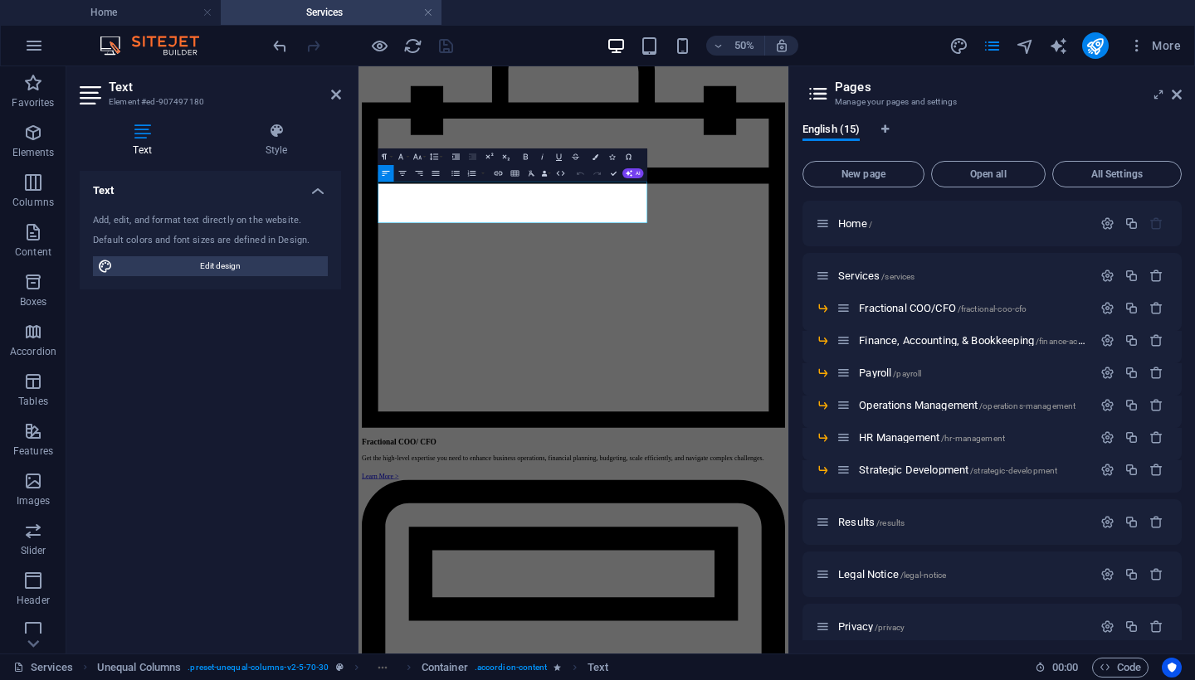
scroll to position [1880, 0]
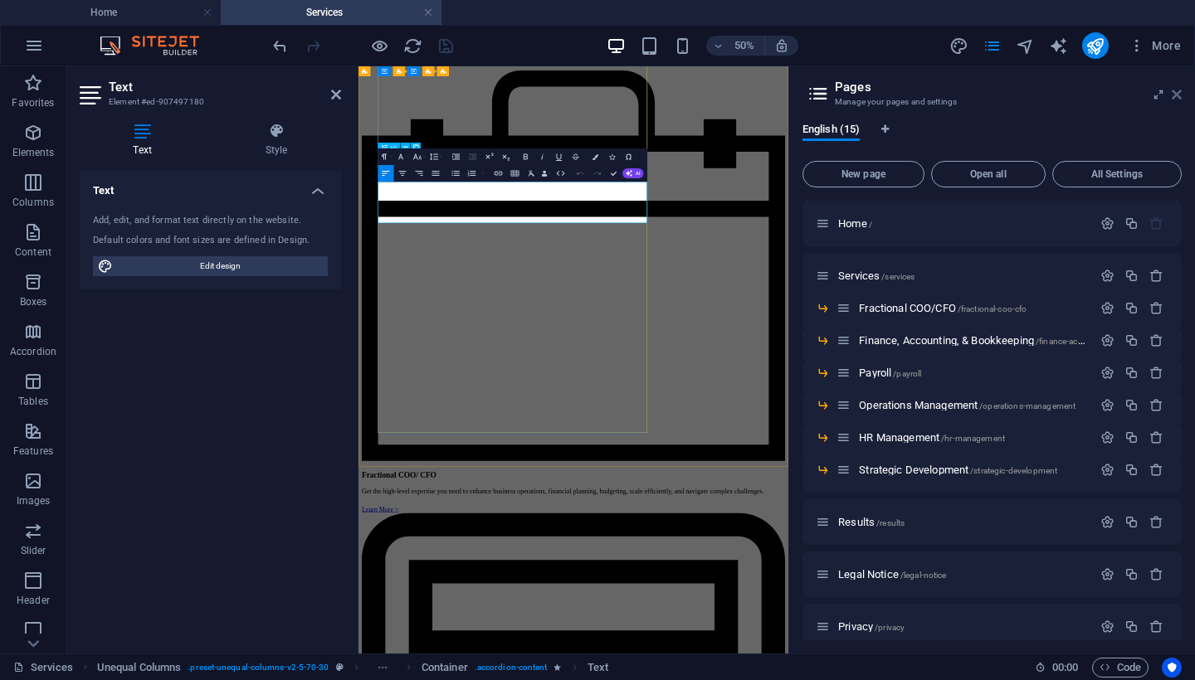
click at [1179, 91] on icon at bounding box center [1177, 94] width 10 height 13
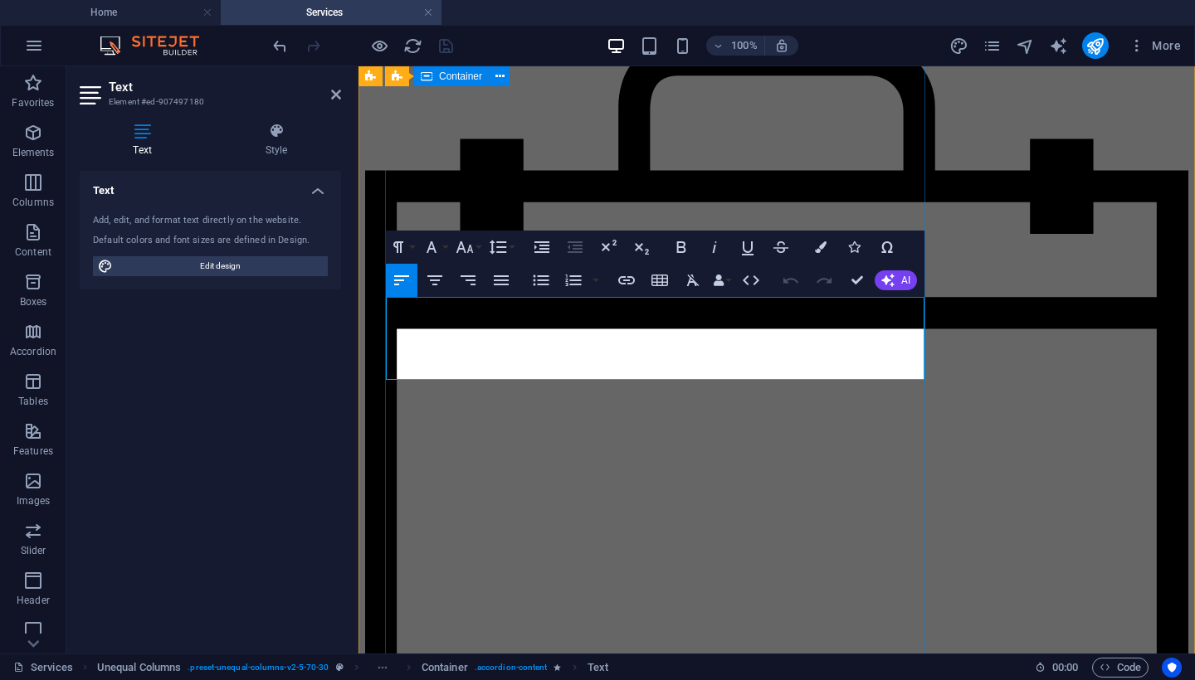
drag, startPoint x: 509, startPoint y: 306, endPoint x: 385, endPoint y: 307, distance: 124.5
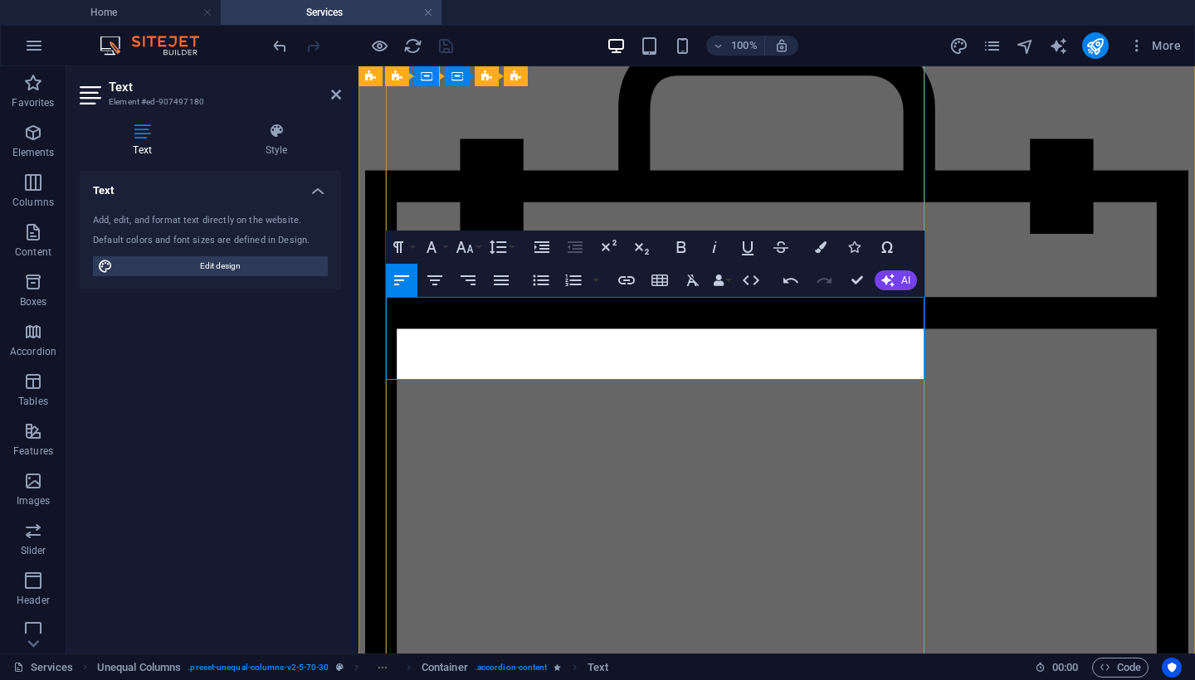
drag, startPoint x: 767, startPoint y: 346, endPoint x: 744, endPoint y: 345, distance: 22.4
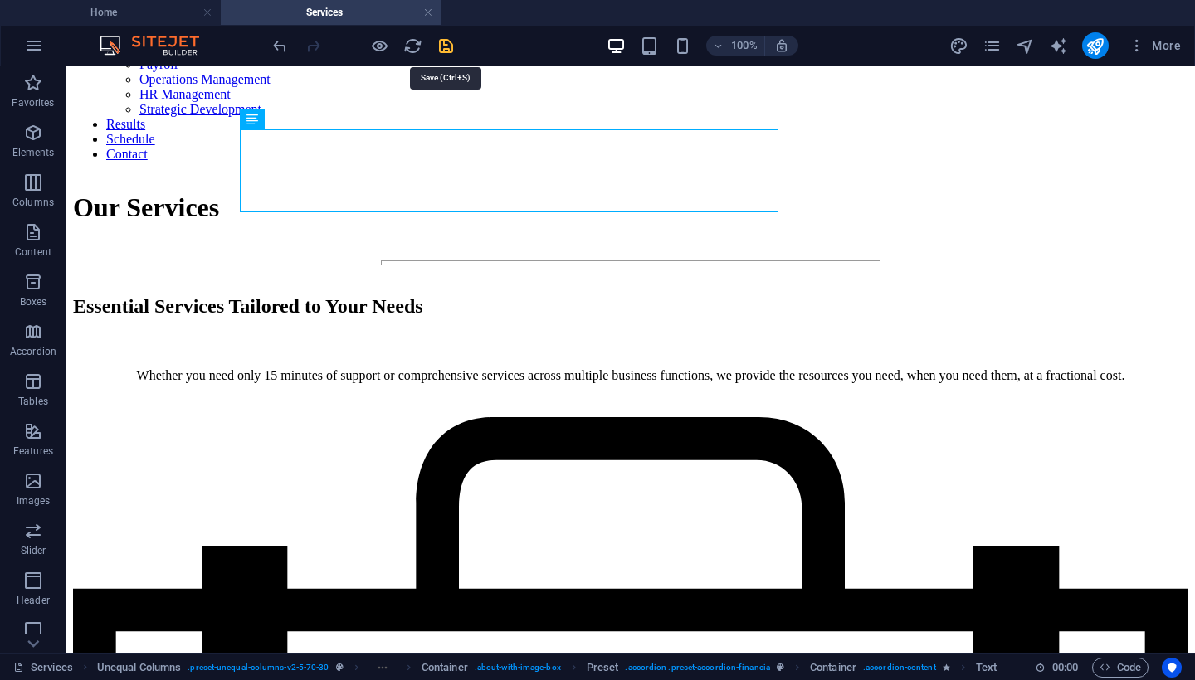
click at [447, 42] on icon "save" at bounding box center [445, 46] width 19 height 19
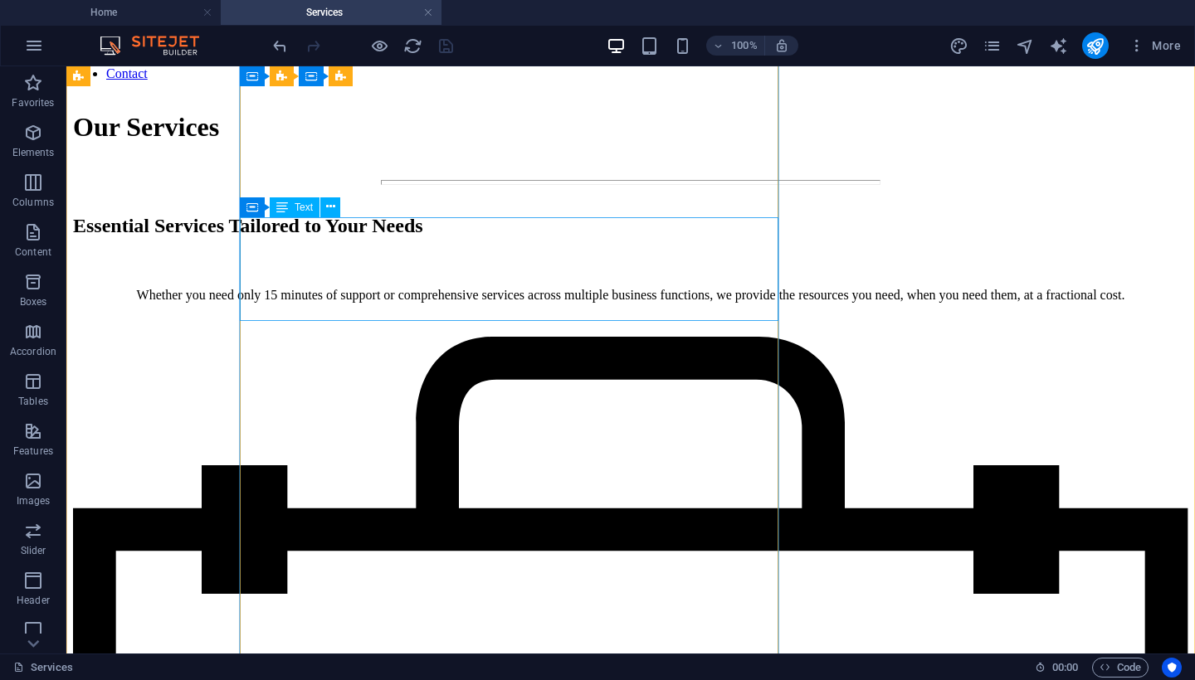
scroll to position [1965, 0]
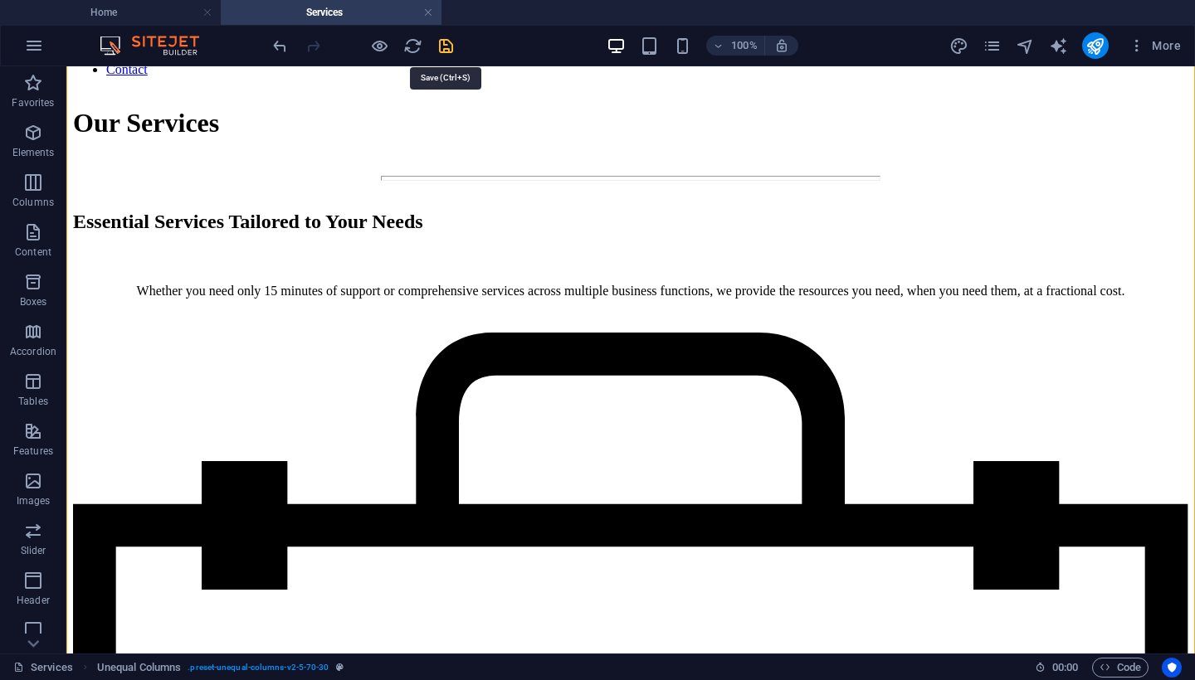
click at [443, 43] on icon "save" at bounding box center [445, 46] width 19 height 19
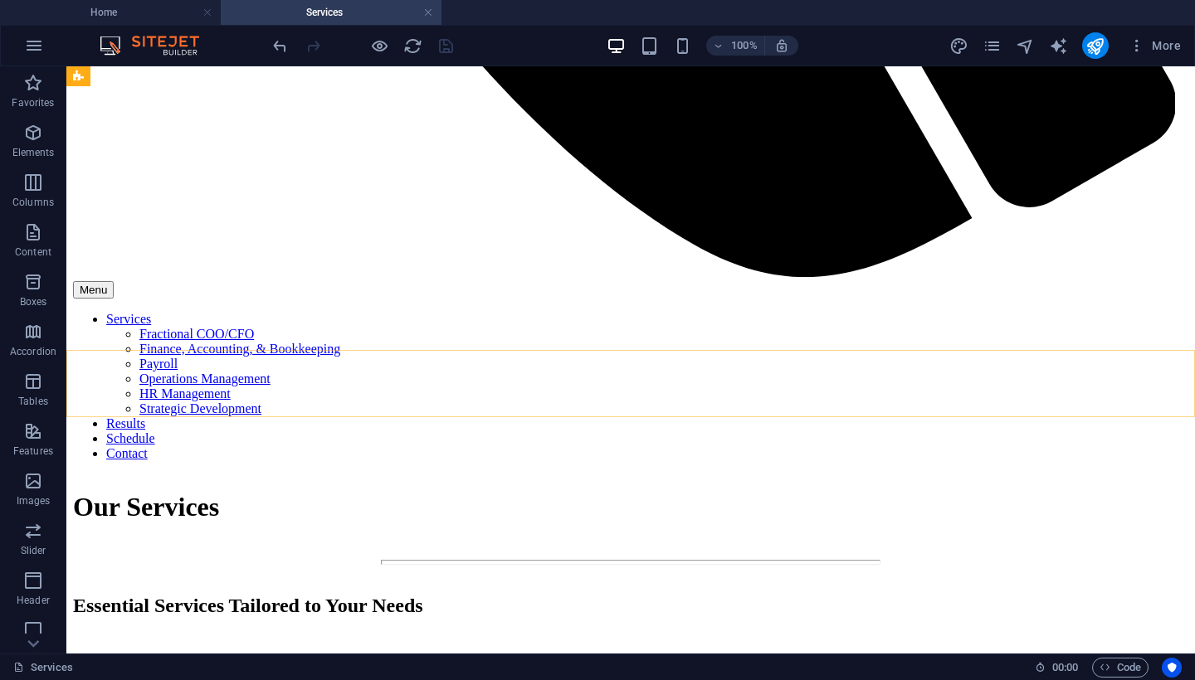
scroll to position [1571, 0]
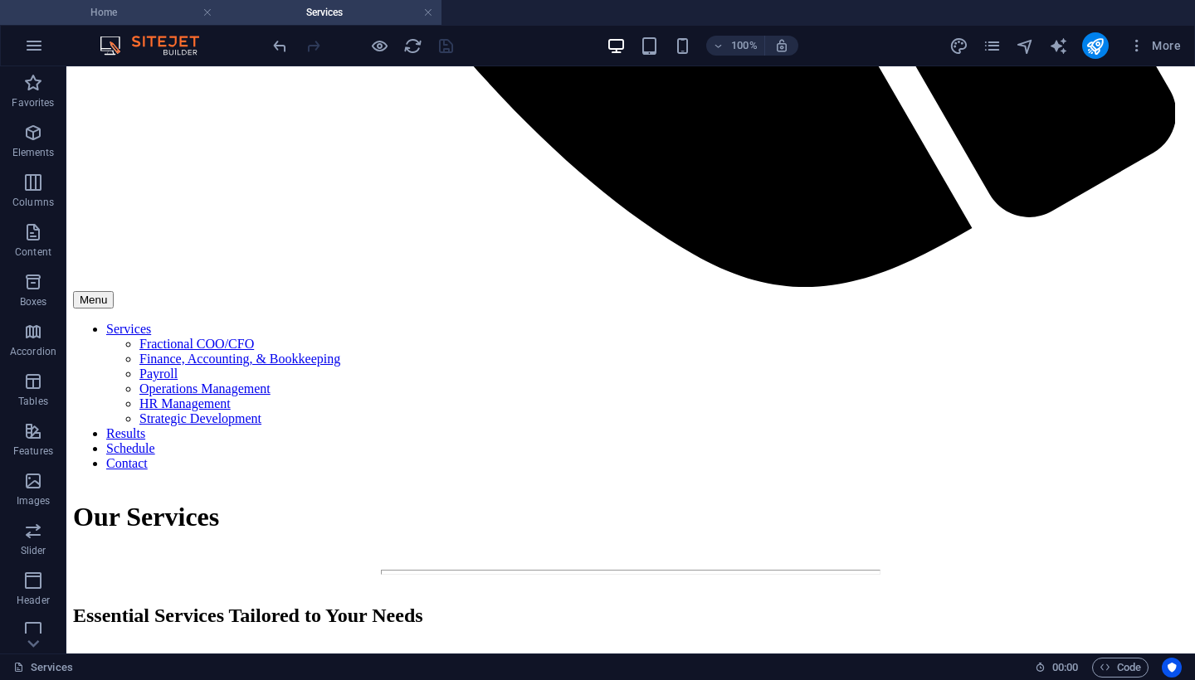
click at [150, 9] on h4 "Home" at bounding box center [110, 12] width 221 height 18
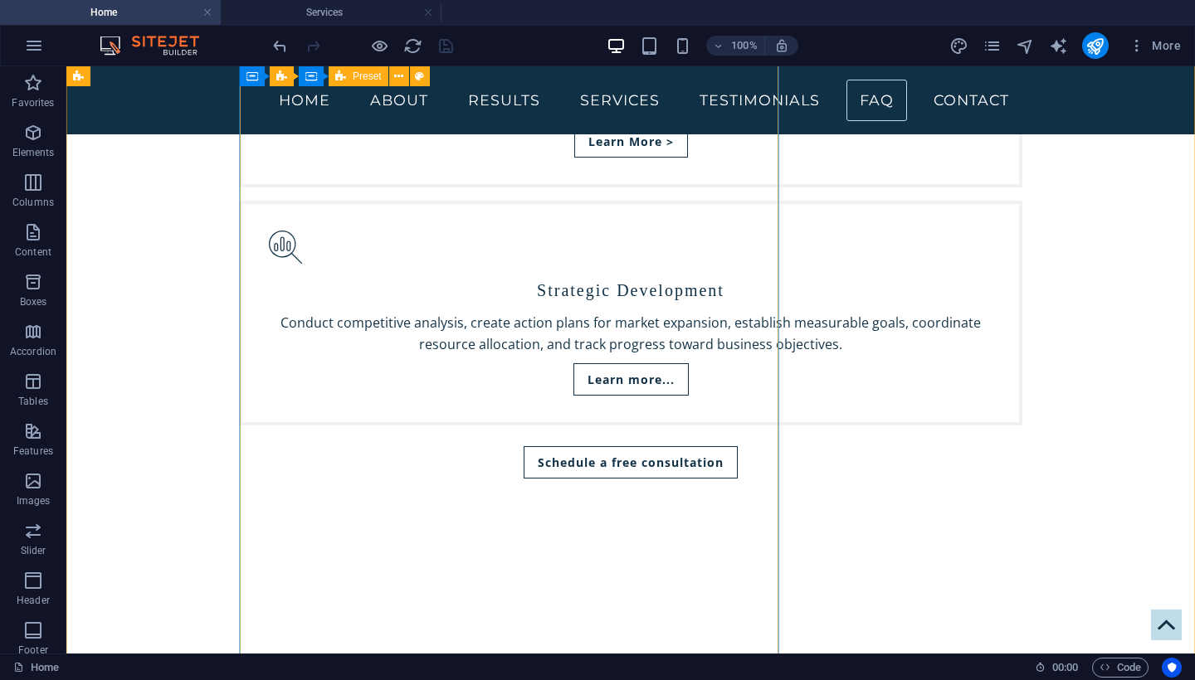
scroll to position [4276, 0]
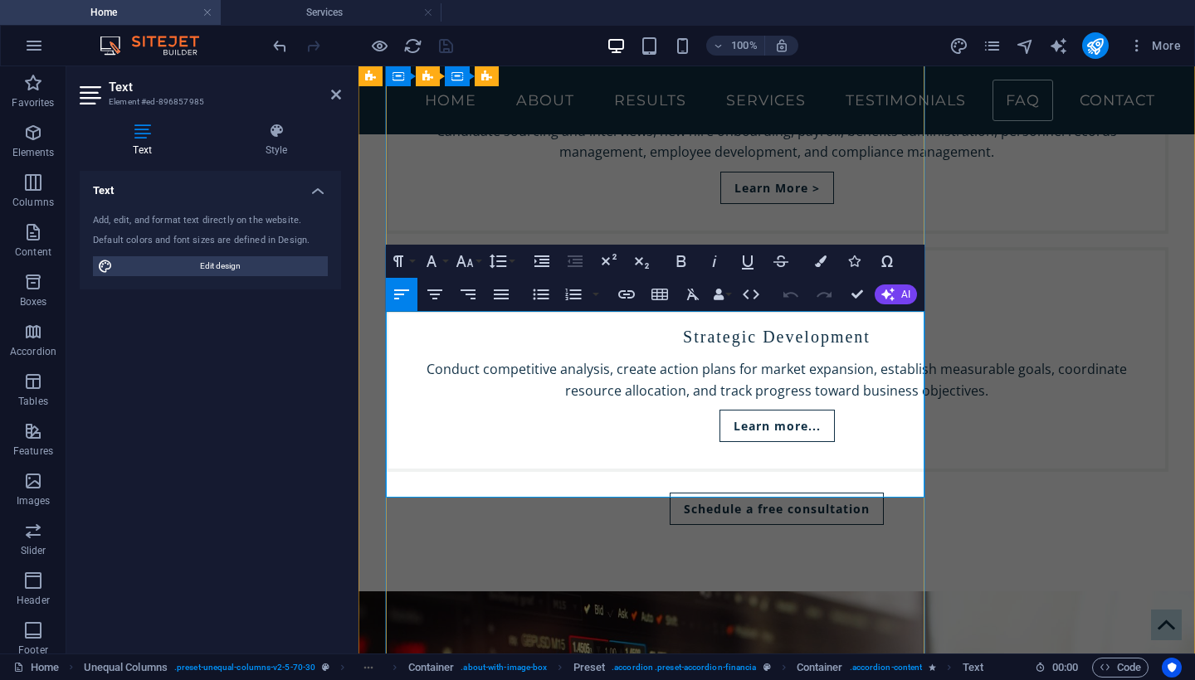
drag, startPoint x: 529, startPoint y: 342, endPoint x: 390, endPoint y: 337, distance: 138.7
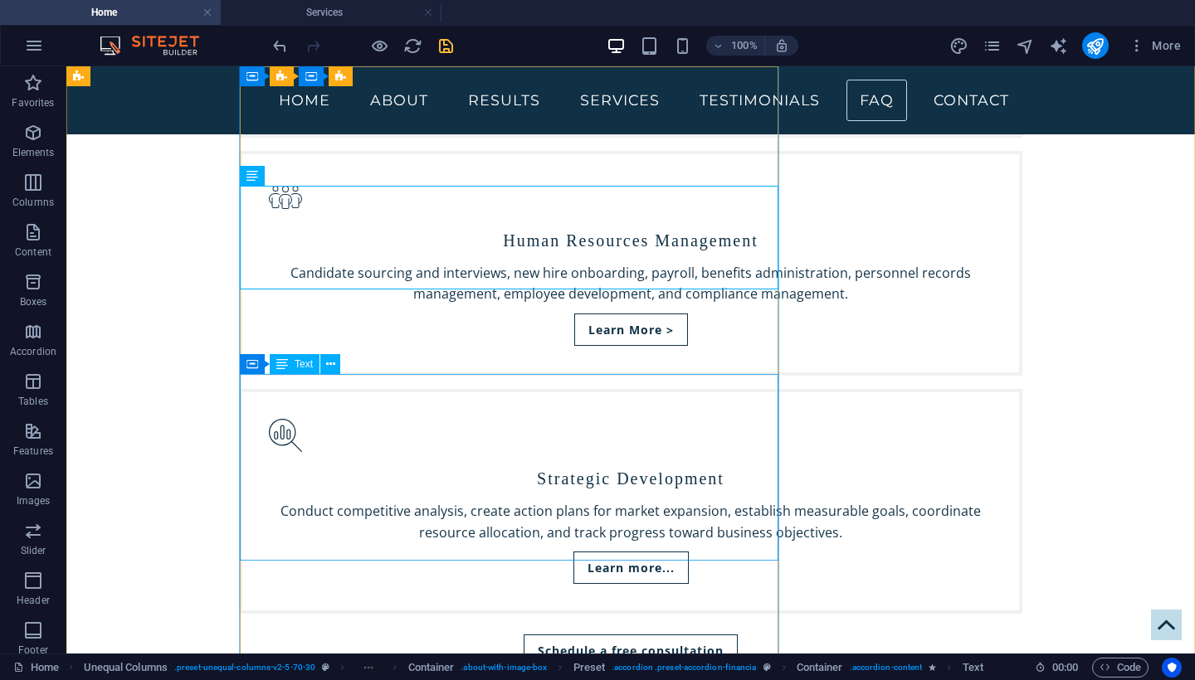
scroll to position [4086, 0]
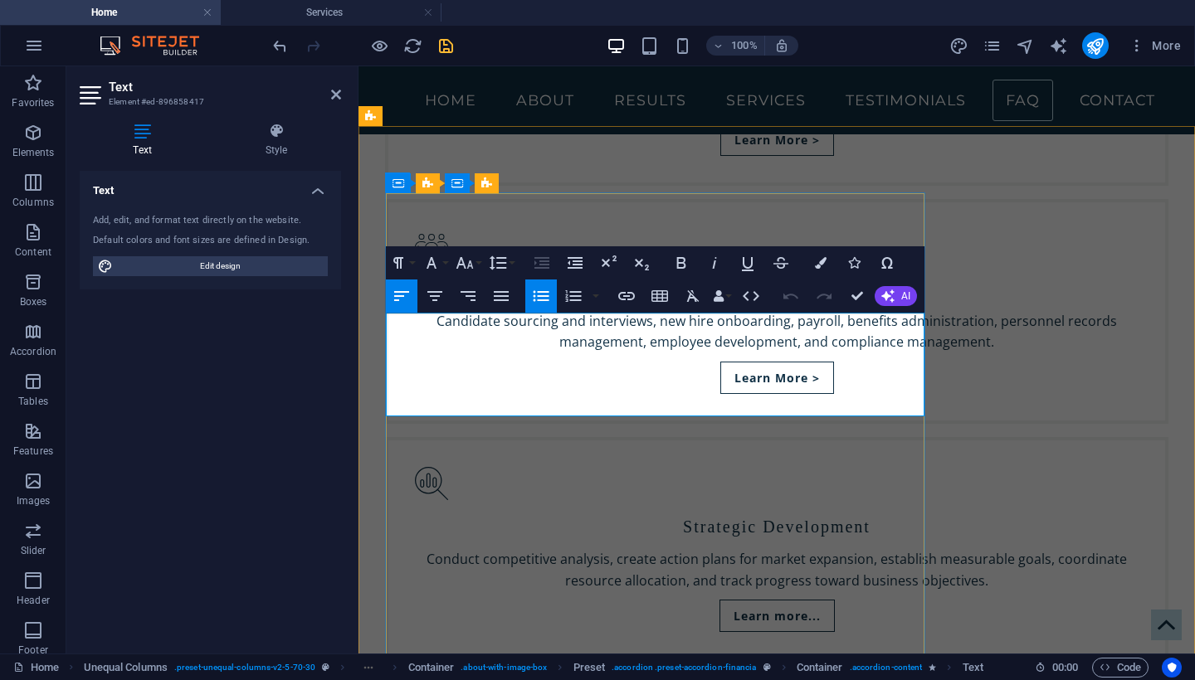
drag, startPoint x: 602, startPoint y: 360, endPoint x: 557, endPoint y: 362, distance: 45.7
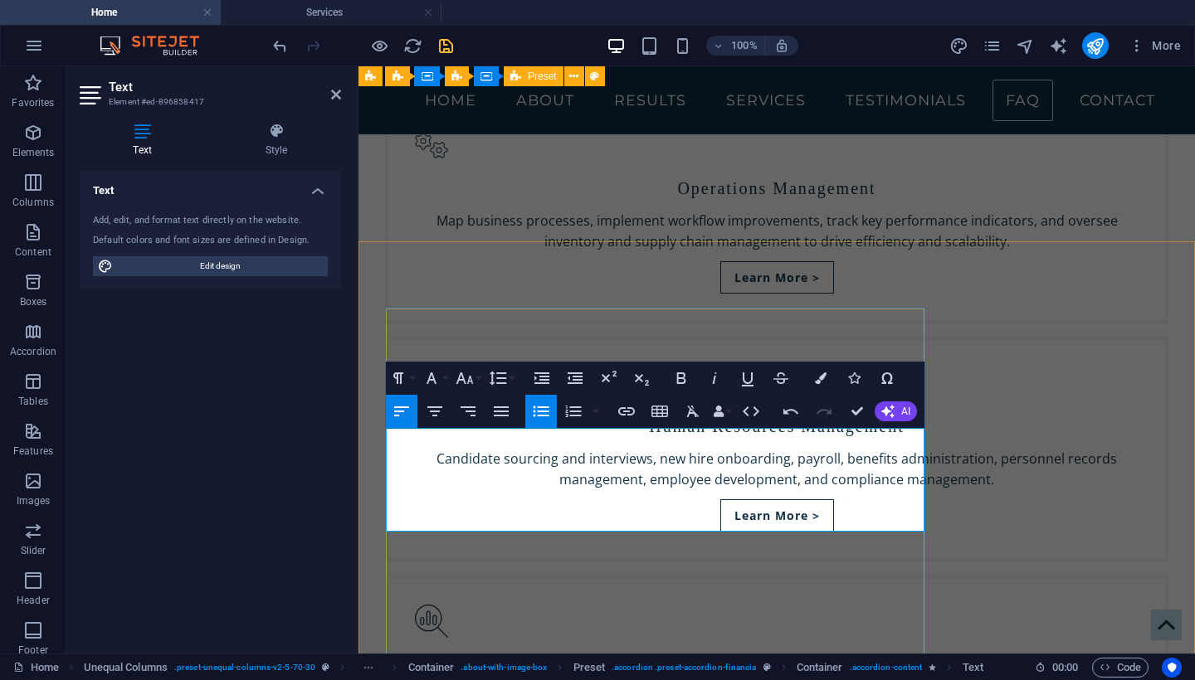
scroll to position [3930, 0]
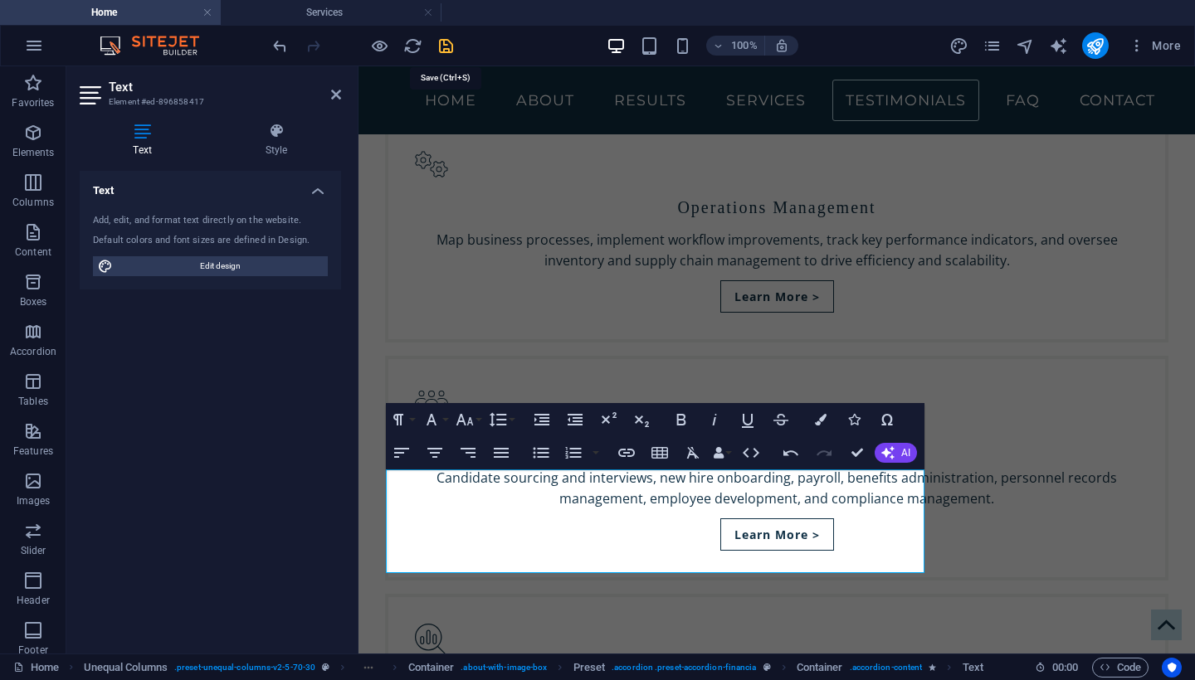
click at [440, 46] on icon "save" at bounding box center [445, 46] width 19 height 19
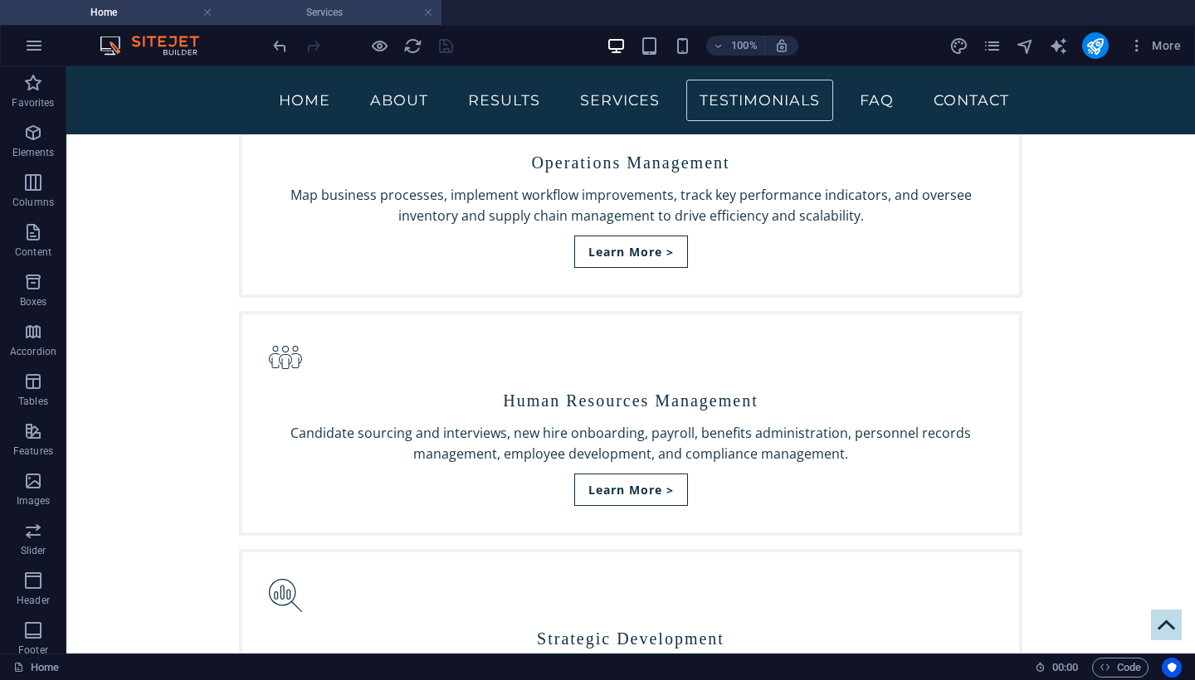
click at [362, 13] on h4 "Services" at bounding box center [331, 12] width 221 height 18
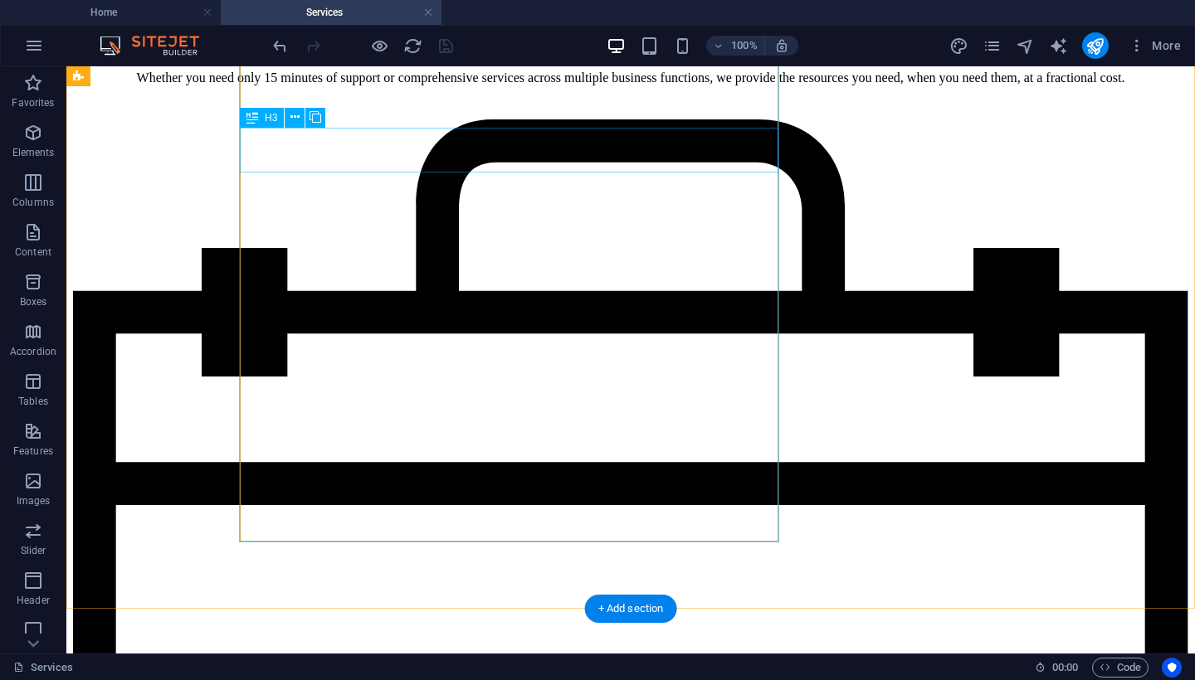
scroll to position [2184, 0]
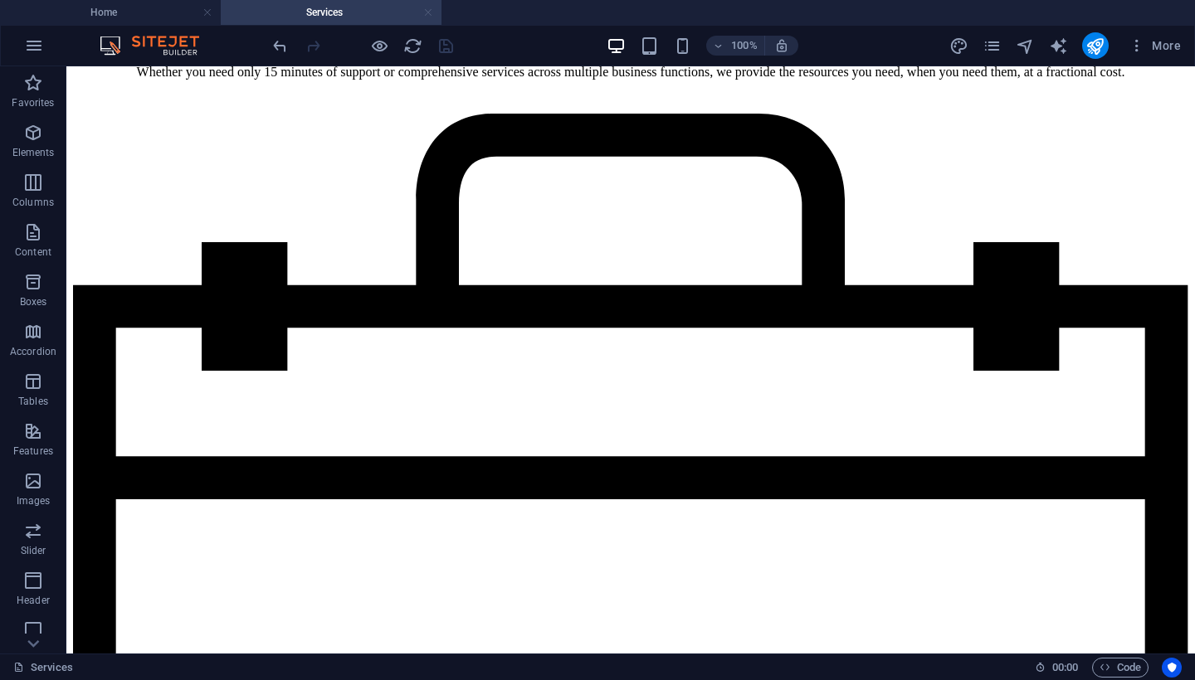
click at [429, 8] on link at bounding box center [428, 13] width 10 height 16
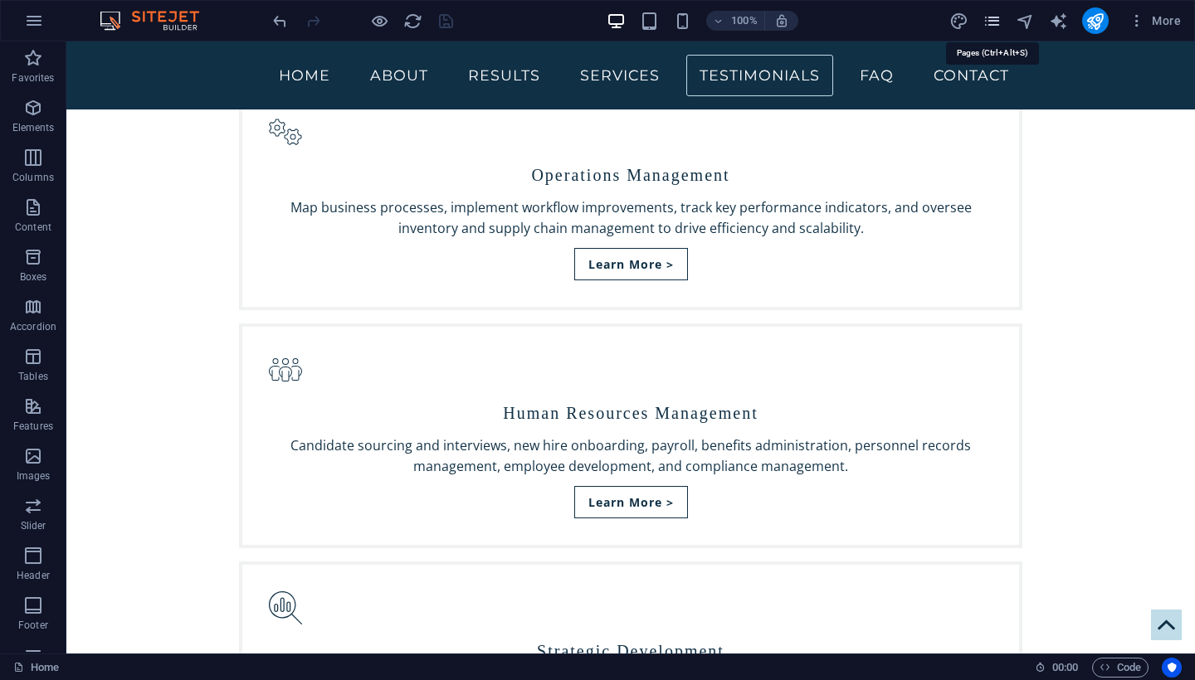
click at [926, 207] on icon "pages" at bounding box center [564, 223] width 724 height 32
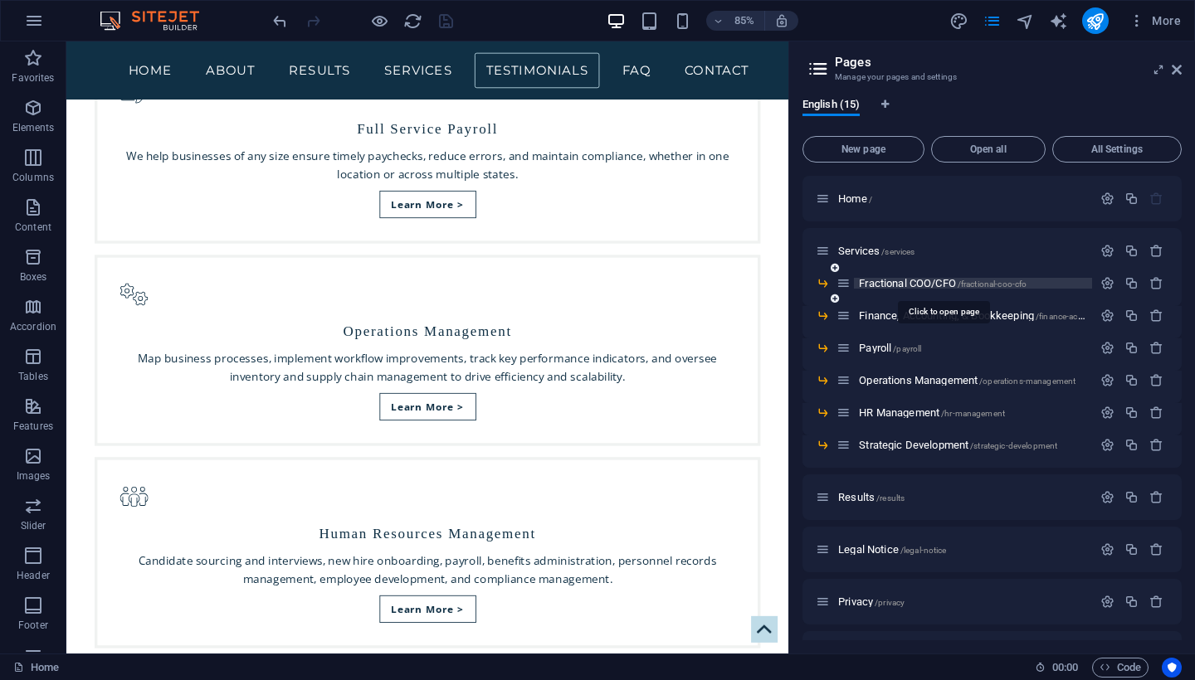
click at [899, 281] on span "Fractional COO/CFO /fractional-coo-cfo" at bounding box center [943, 283] width 168 height 12
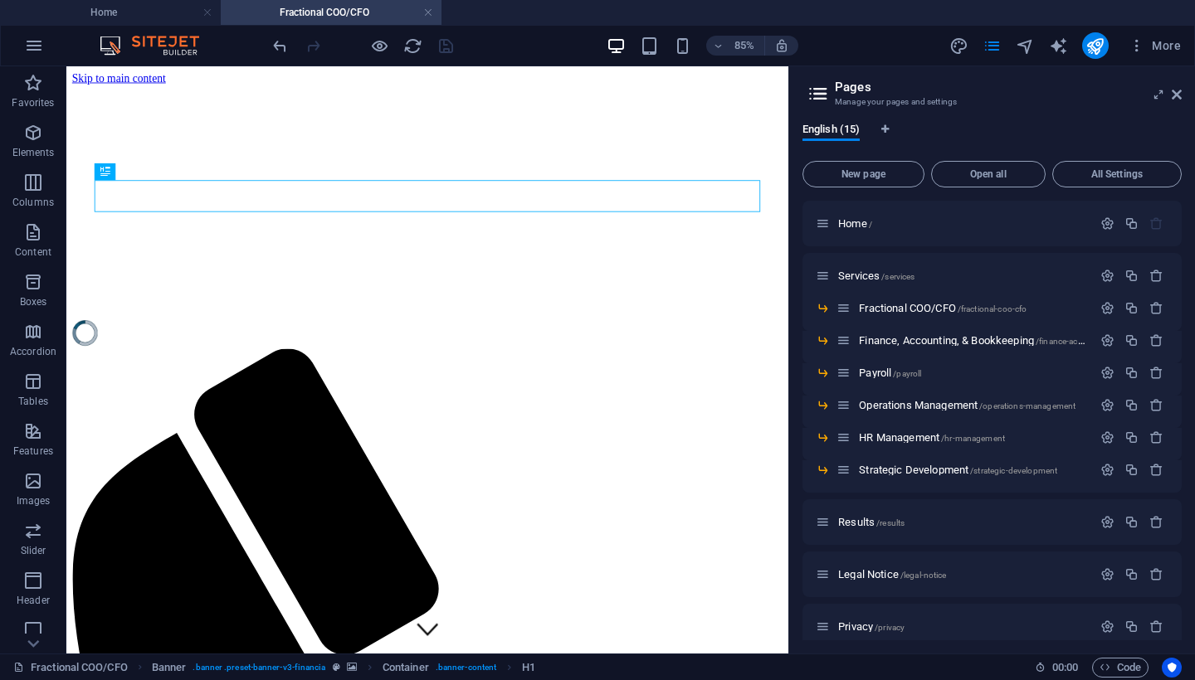
scroll to position [0, 0]
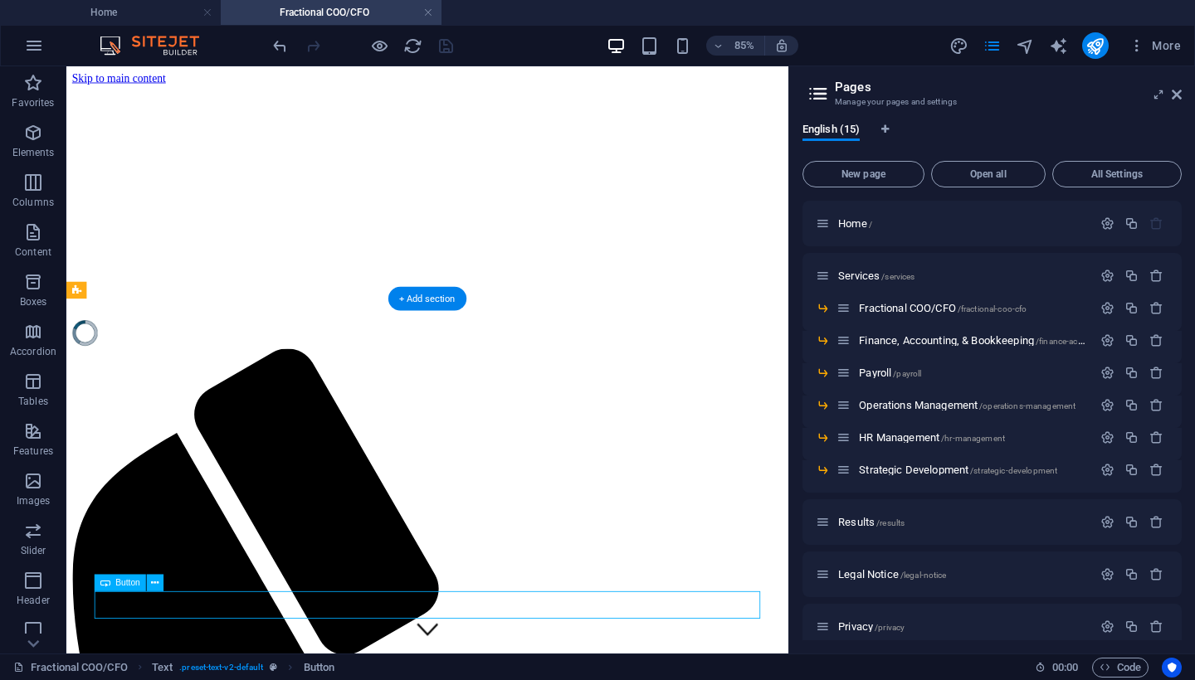
select select
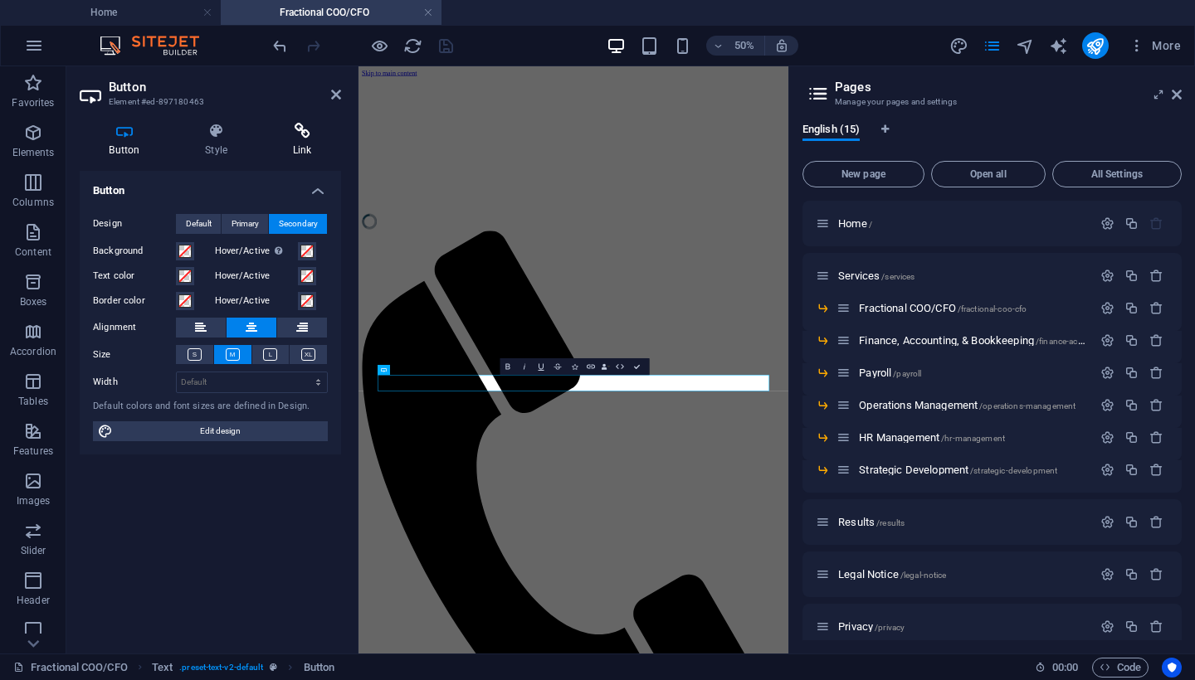
click at [299, 128] on icon at bounding box center [302, 131] width 78 height 17
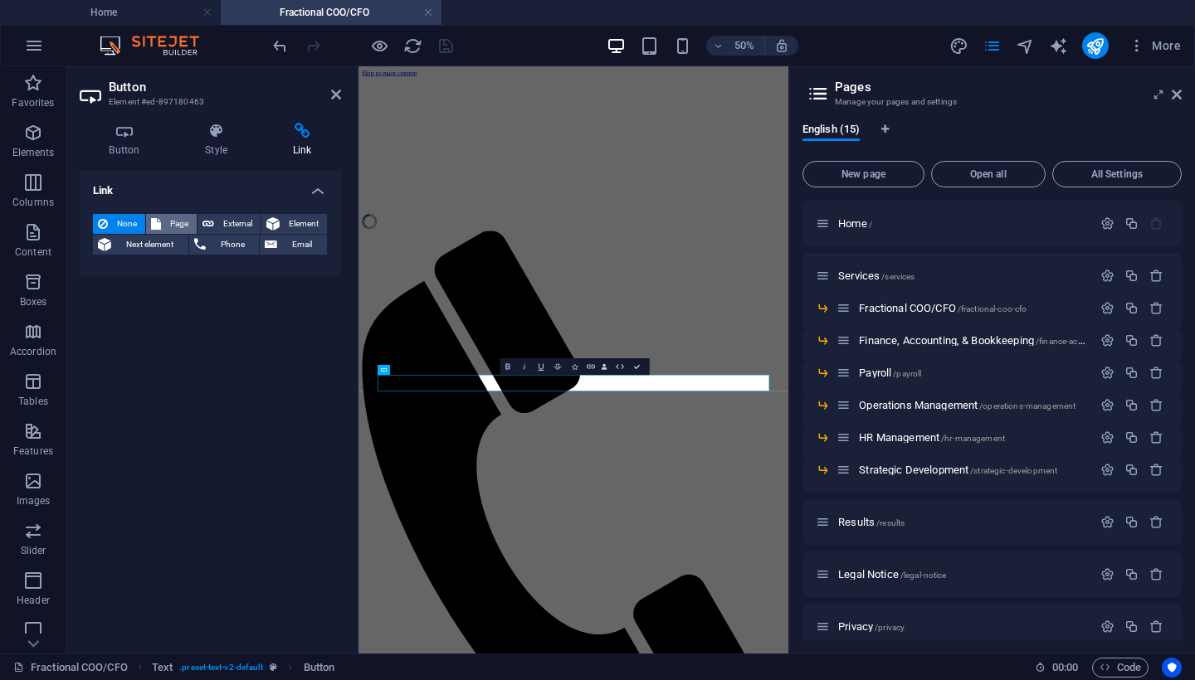
click at [178, 221] on span "Page" at bounding box center [179, 224] width 26 height 20
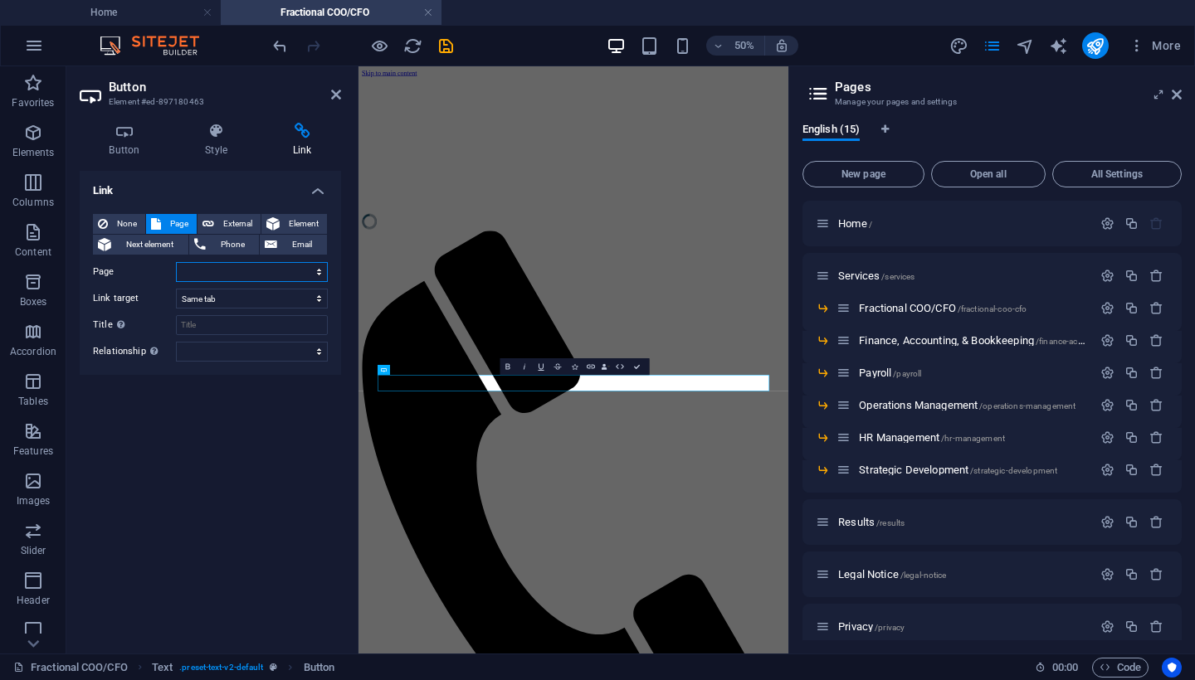
select select "13"
select select "overlay"
click at [442, 43] on icon "save" at bounding box center [445, 46] width 19 height 19
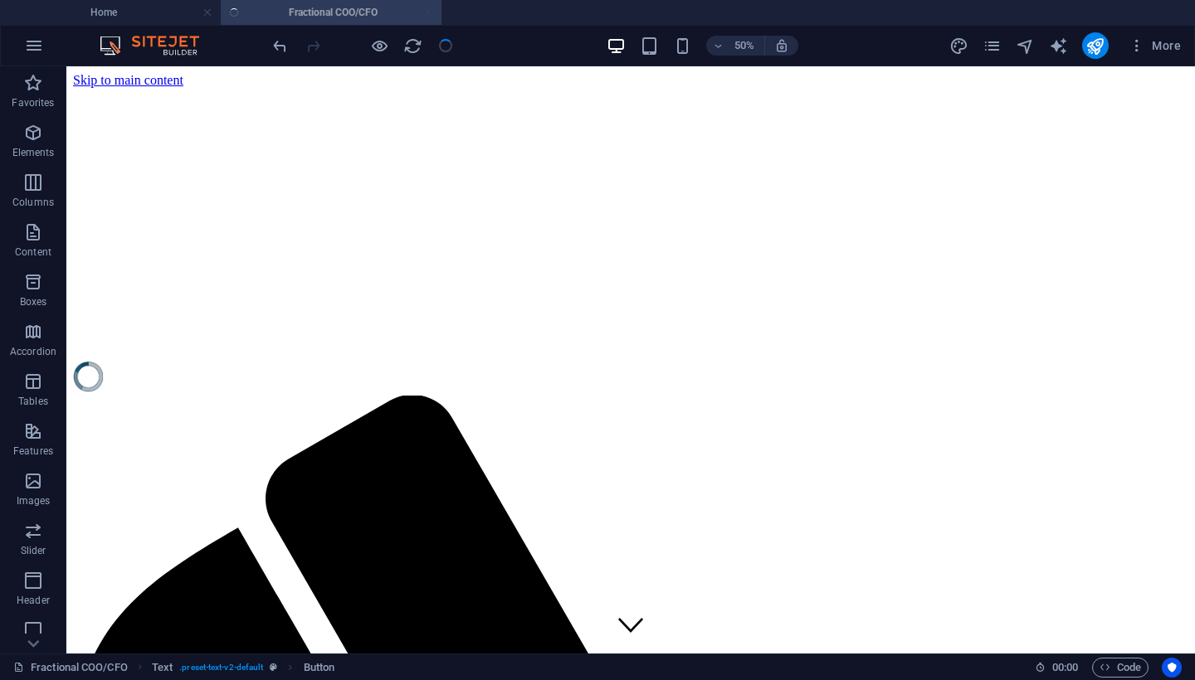
scroll to position [339, 0]
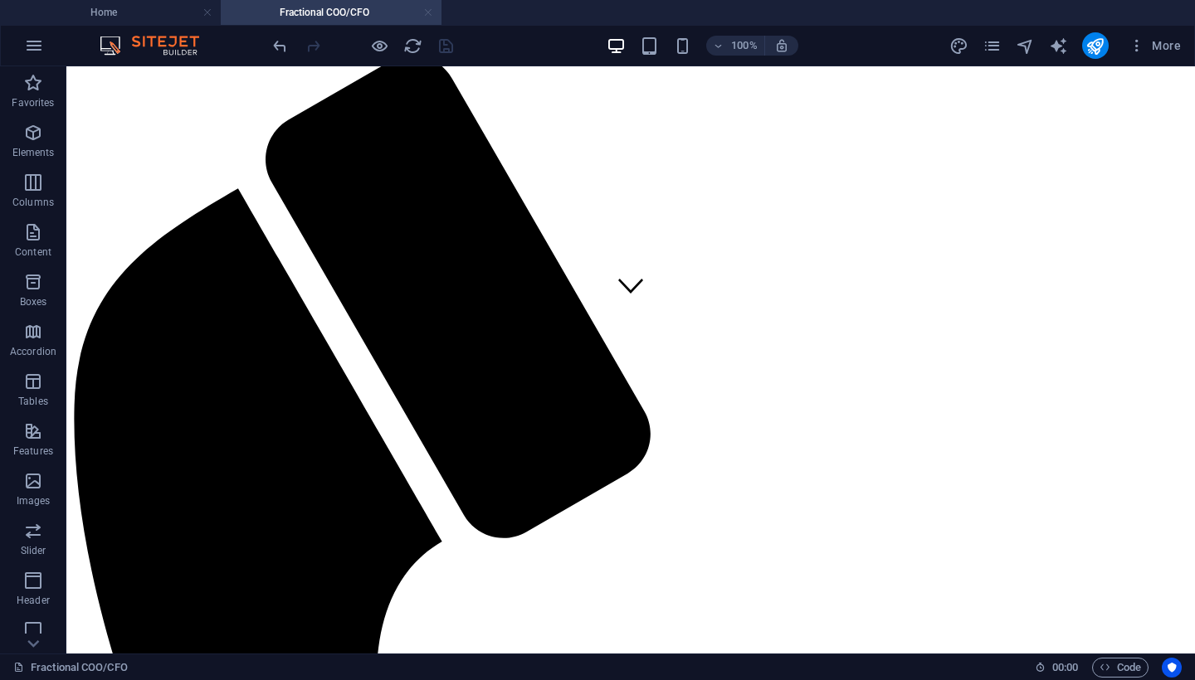
click at [427, 16] on link at bounding box center [428, 13] width 10 height 16
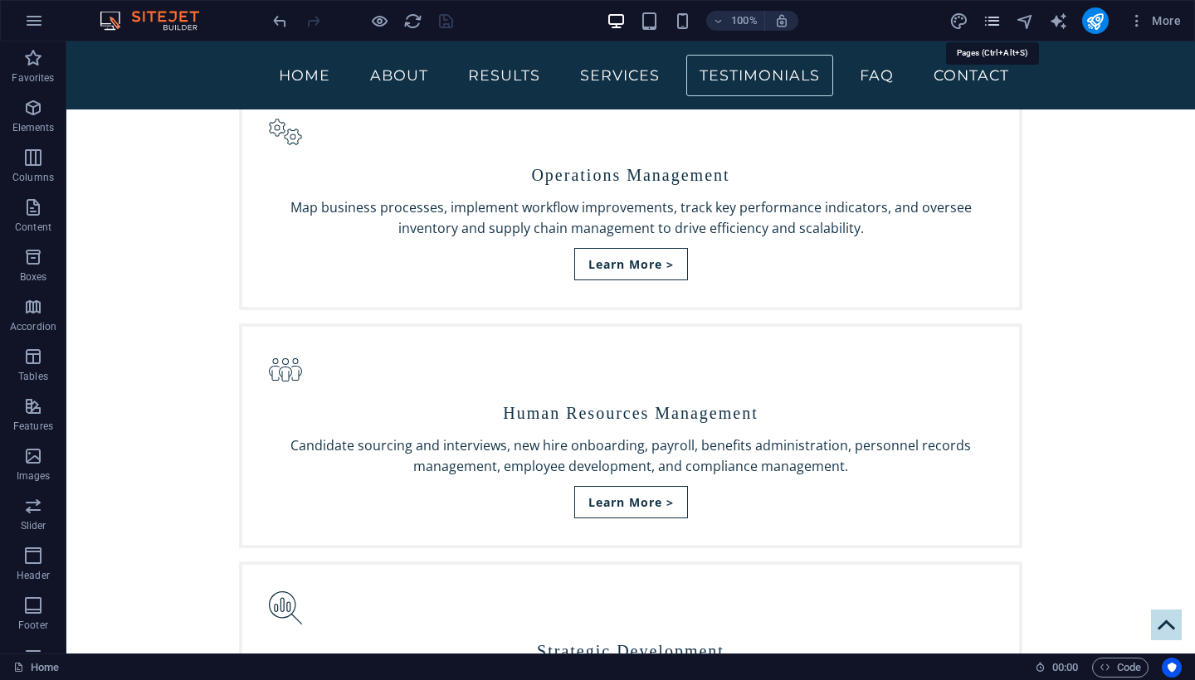
click at [926, 207] on icon "pages" at bounding box center [564, 223] width 724 height 32
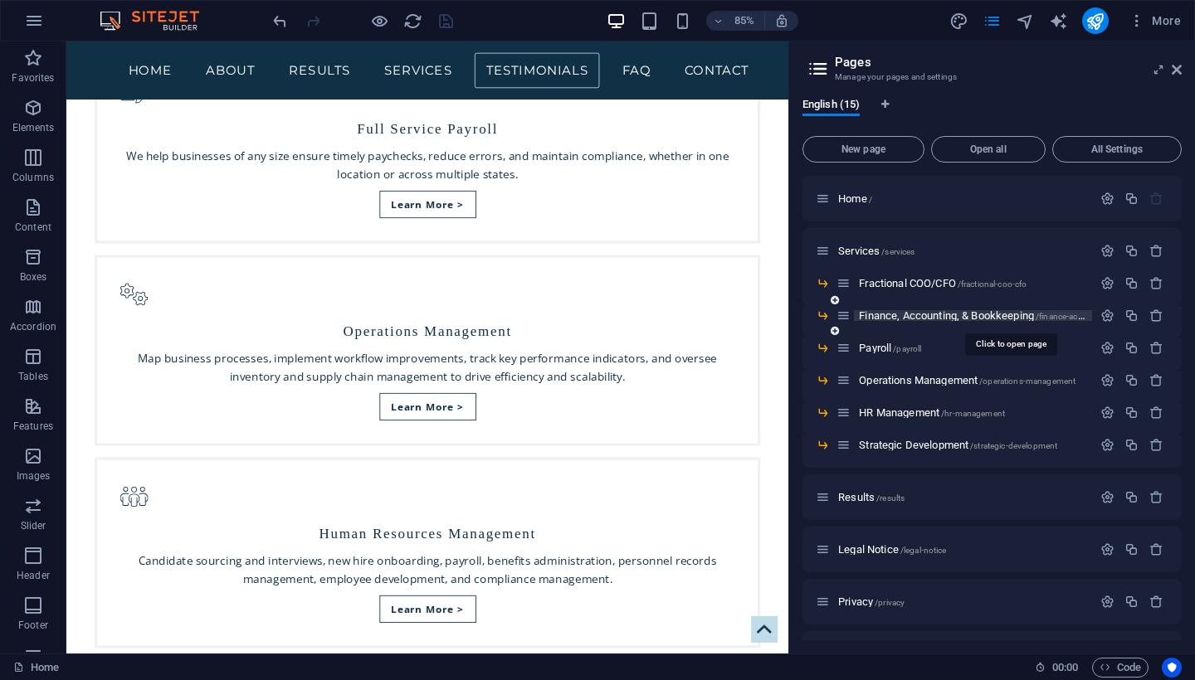
click at [903, 313] on span "Finance, Accounting, & Bookkeeping /finance-accounting-bookkeeping" at bounding box center [1011, 315] width 305 height 12
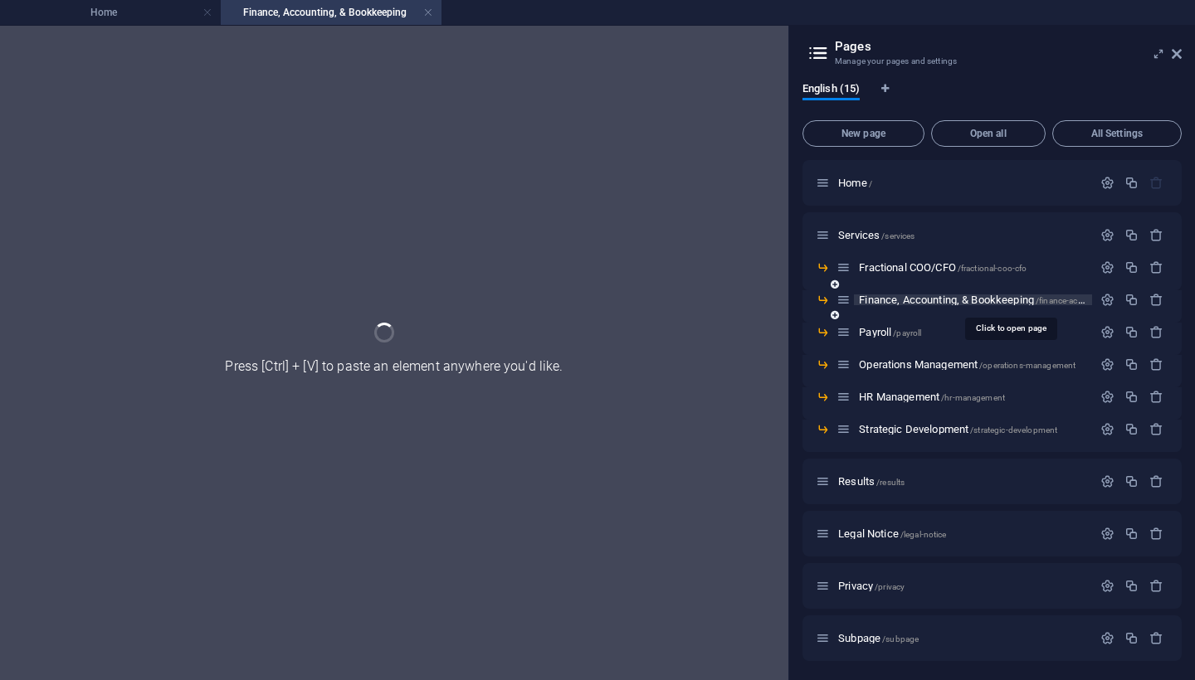
click at [903, 313] on div "Finance, Accounting, & Bookkeeping /finance-accounting-bookkeeping" at bounding box center [991, 306] width 379 height 32
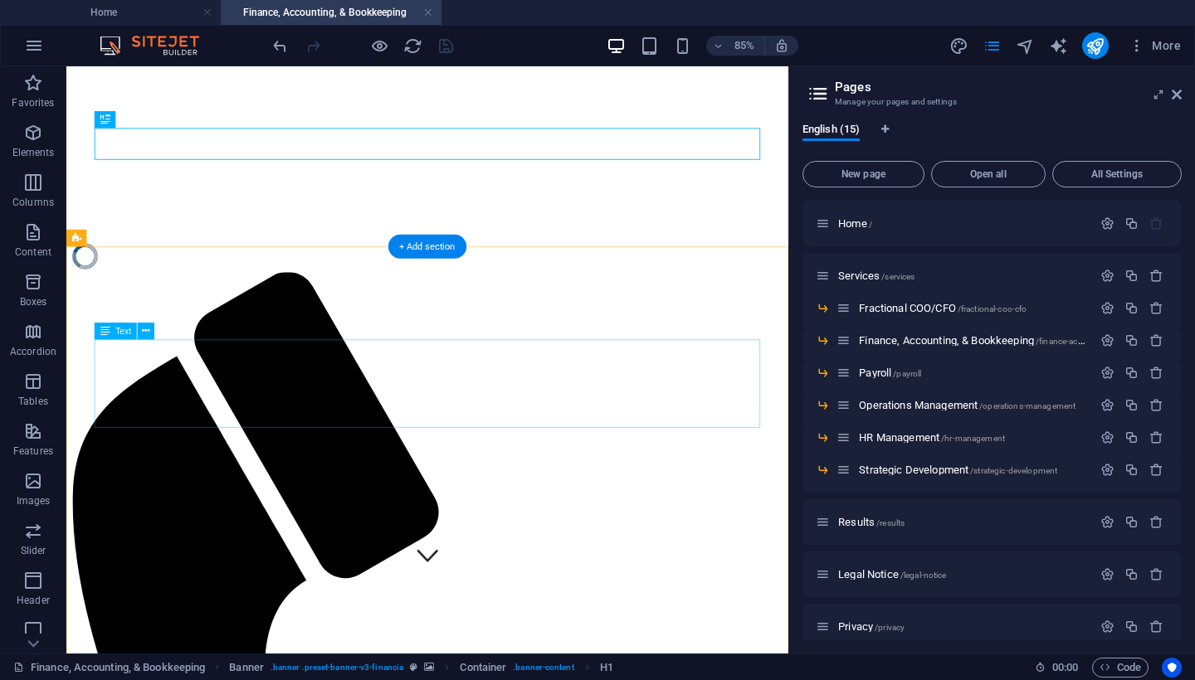
scroll to position [144, 0]
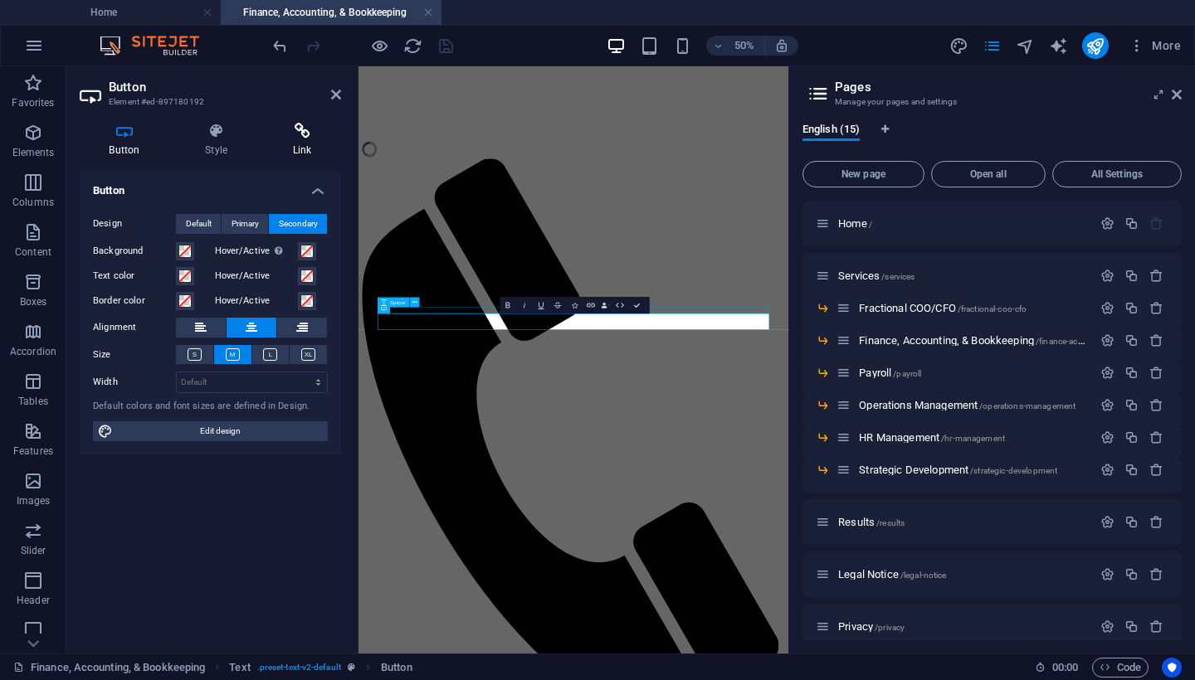
click at [302, 138] on icon at bounding box center [302, 131] width 78 height 17
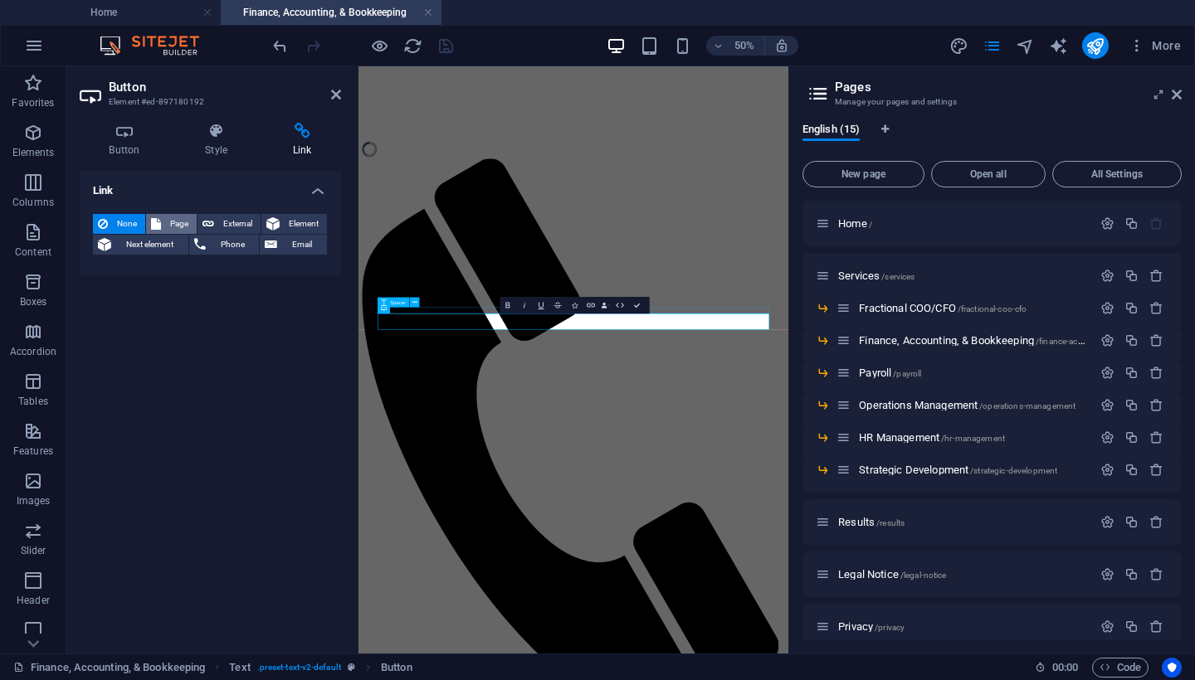
click at [184, 222] on span "Page" at bounding box center [179, 224] width 26 height 20
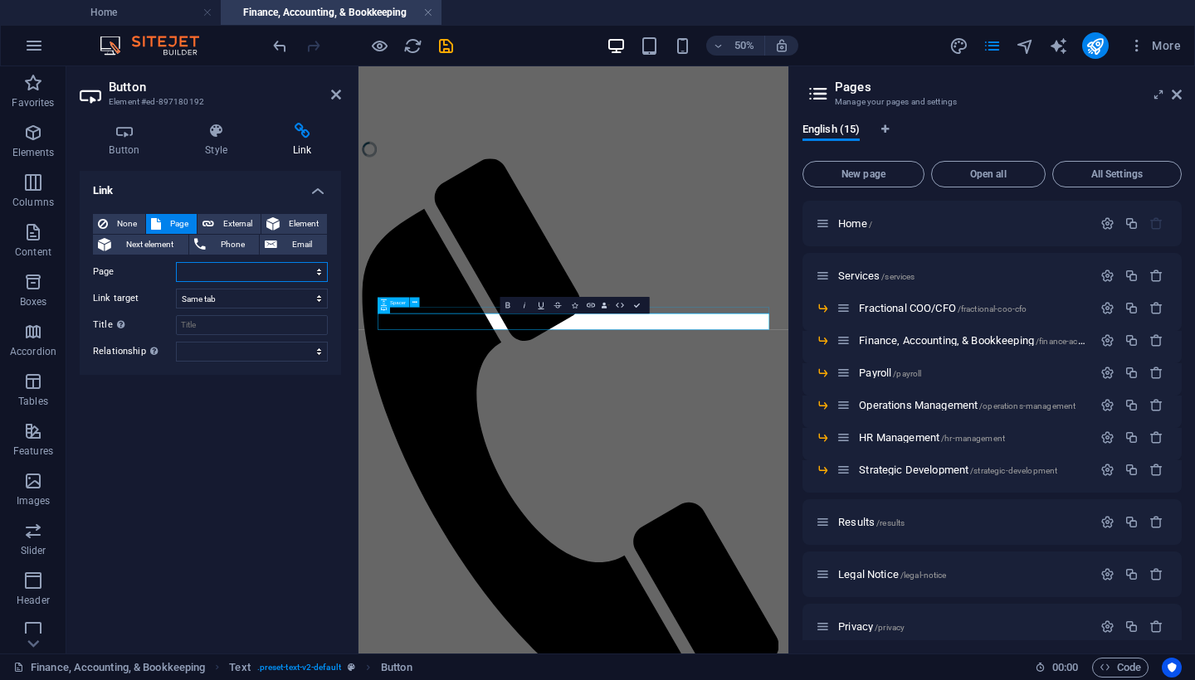
select select "13"
select select "overlay"
click at [444, 47] on icon "save" at bounding box center [445, 46] width 19 height 19
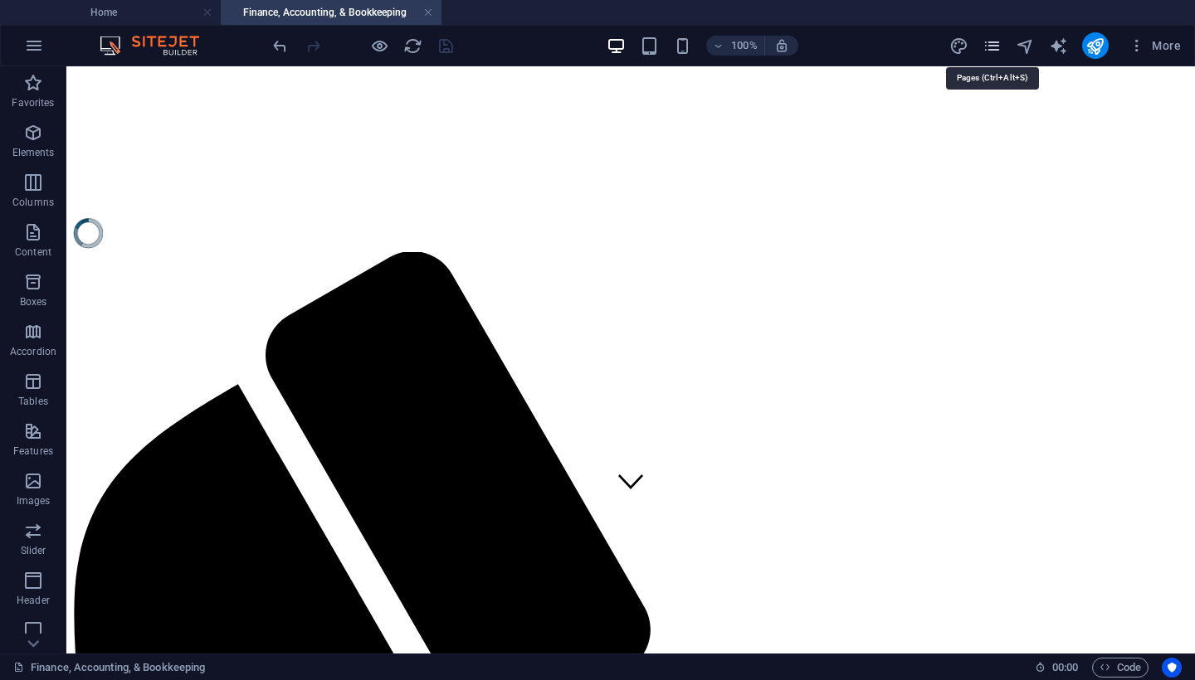
click at [997, 49] on icon "pages" at bounding box center [991, 46] width 19 height 19
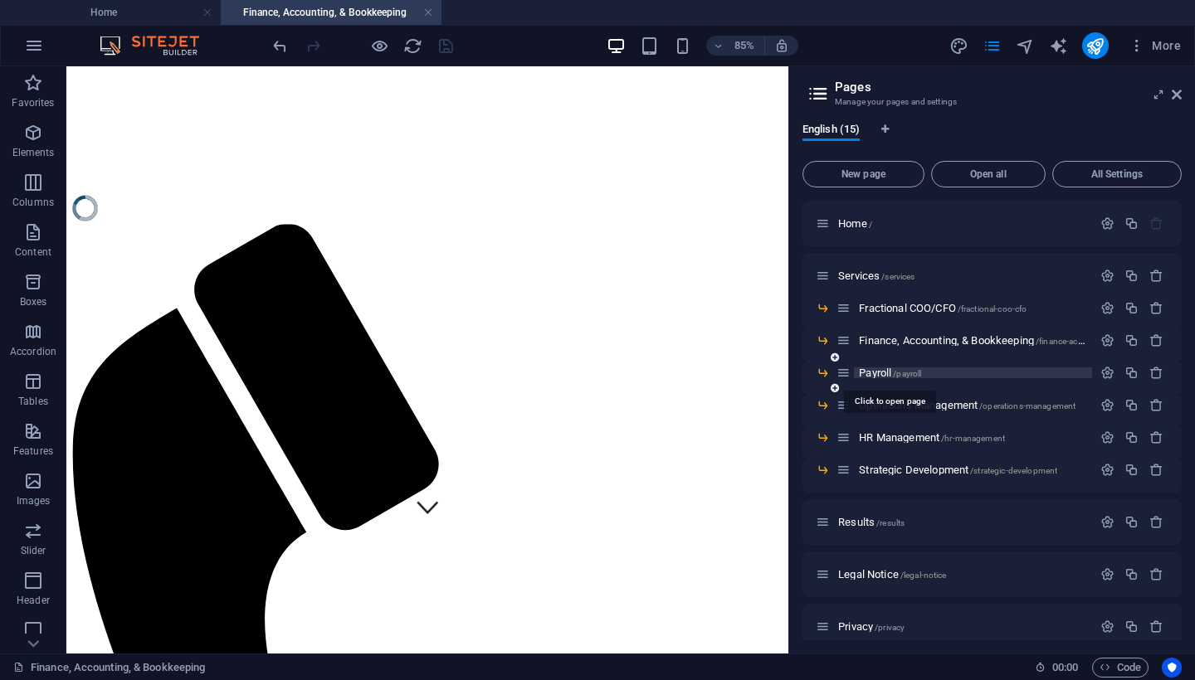
click at [880, 373] on span "Payroll /payroll" at bounding box center [890, 373] width 62 height 12
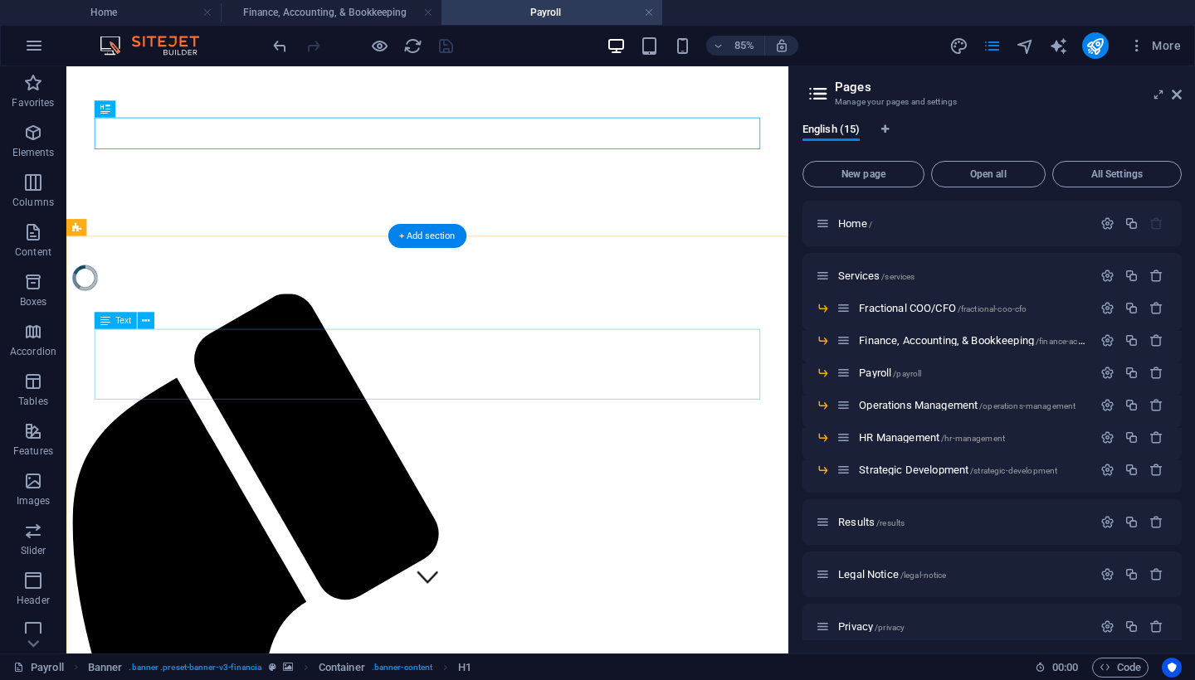
scroll to position [74, 0]
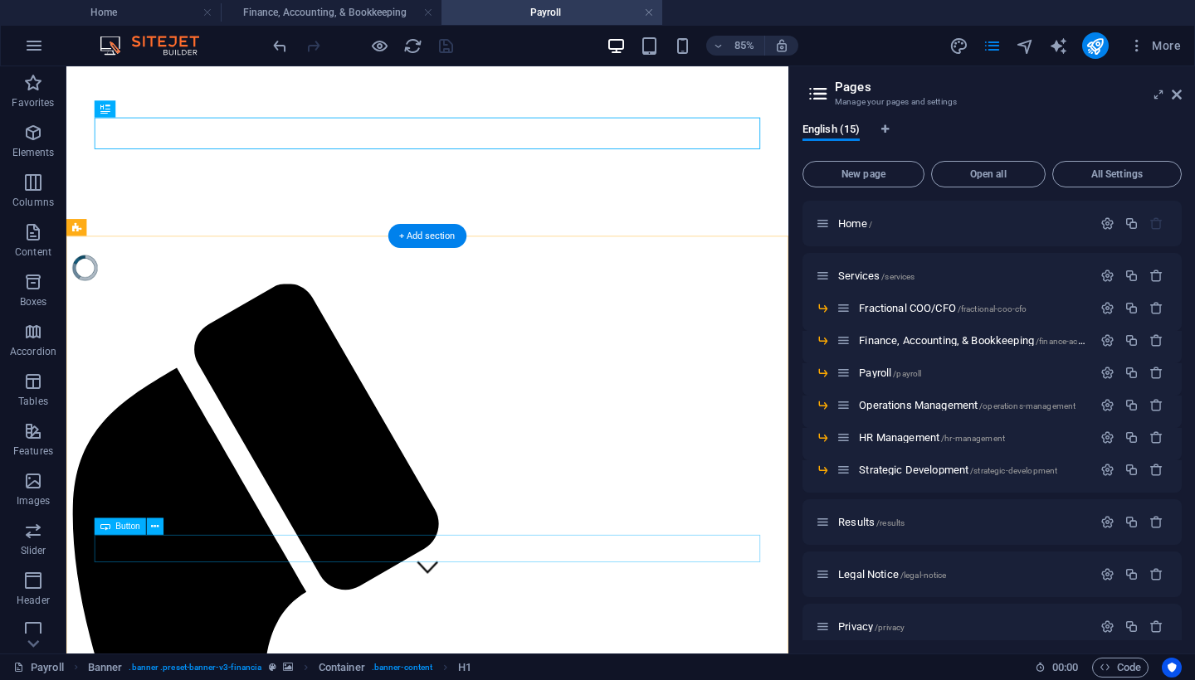
select select
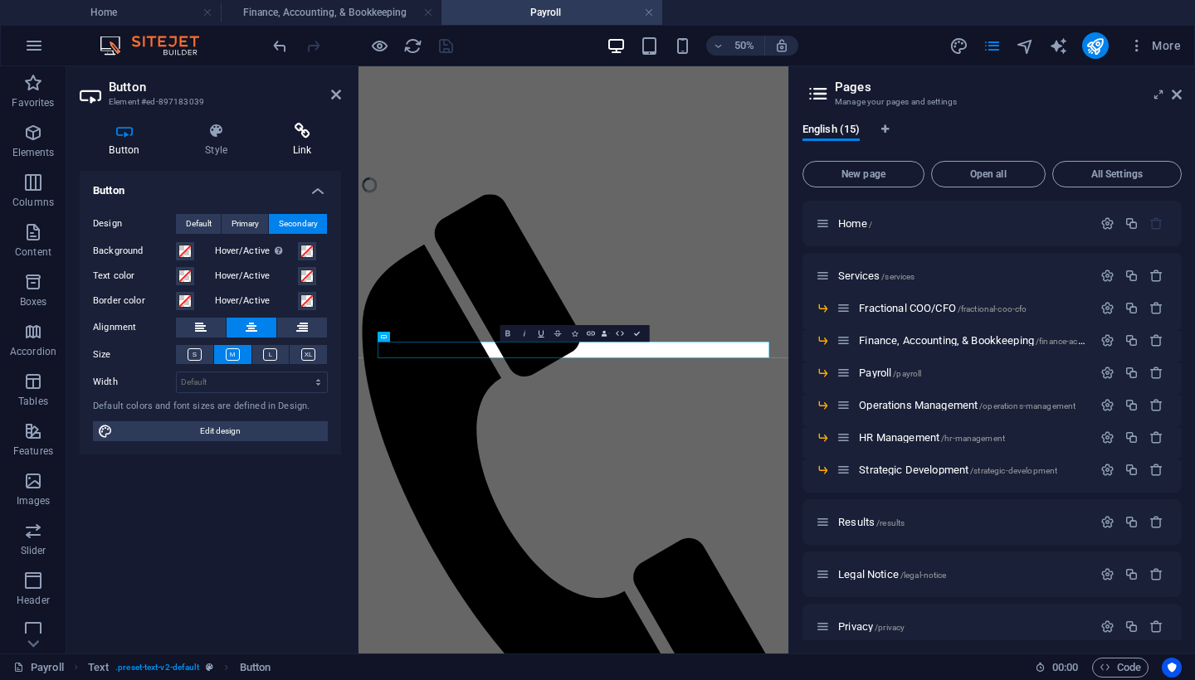
click at [305, 129] on icon at bounding box center [302, 131] width 78 height 17
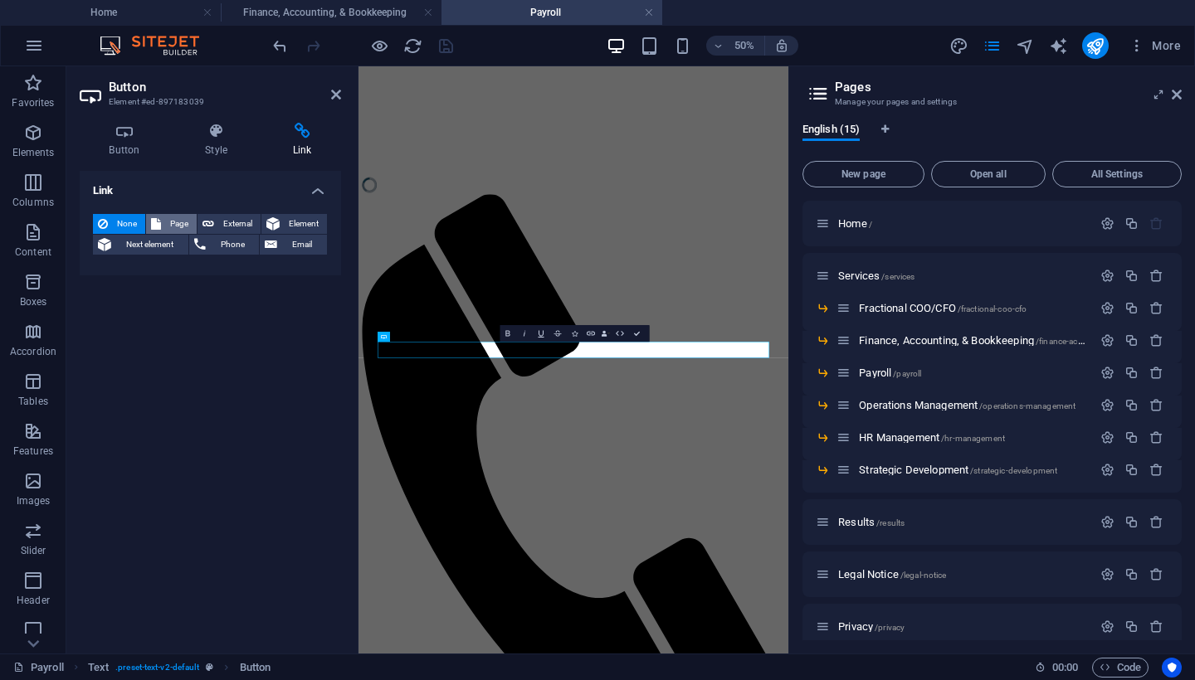
click at [183, 221] on span "Page" at bounding box center [179, 224] width 26 height 20
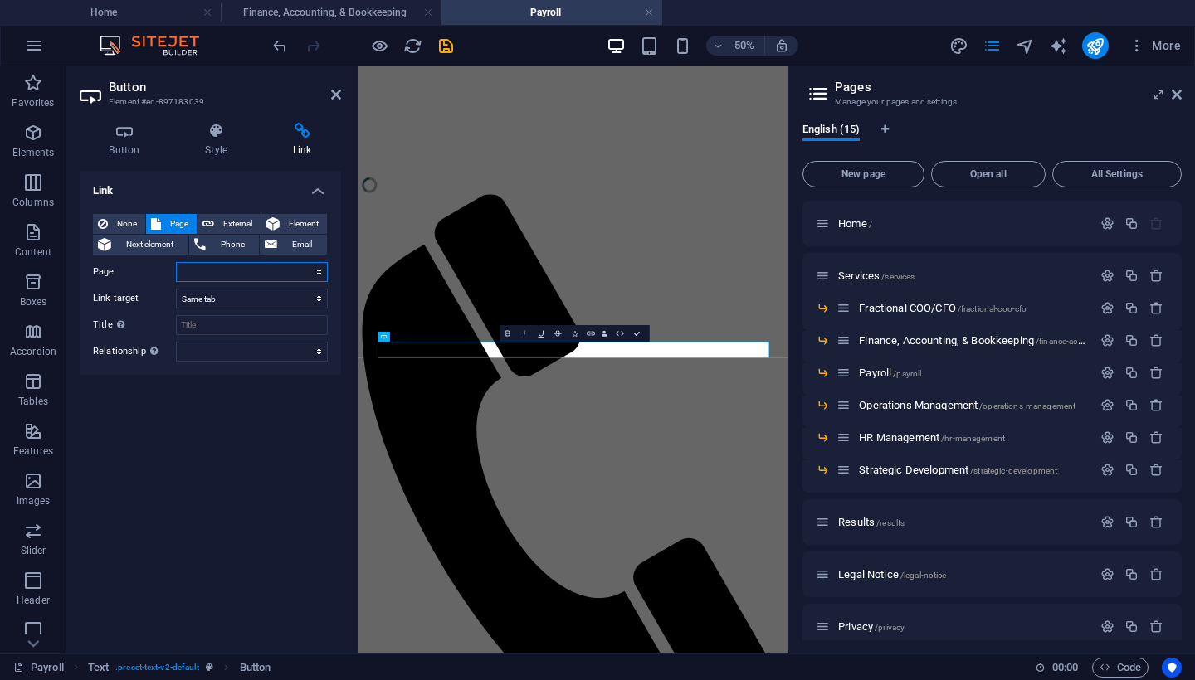
select select "13"
select select "overlay"
click at [446, 46] on icon "save" at bounding box center [445, 46] width 19 height 19
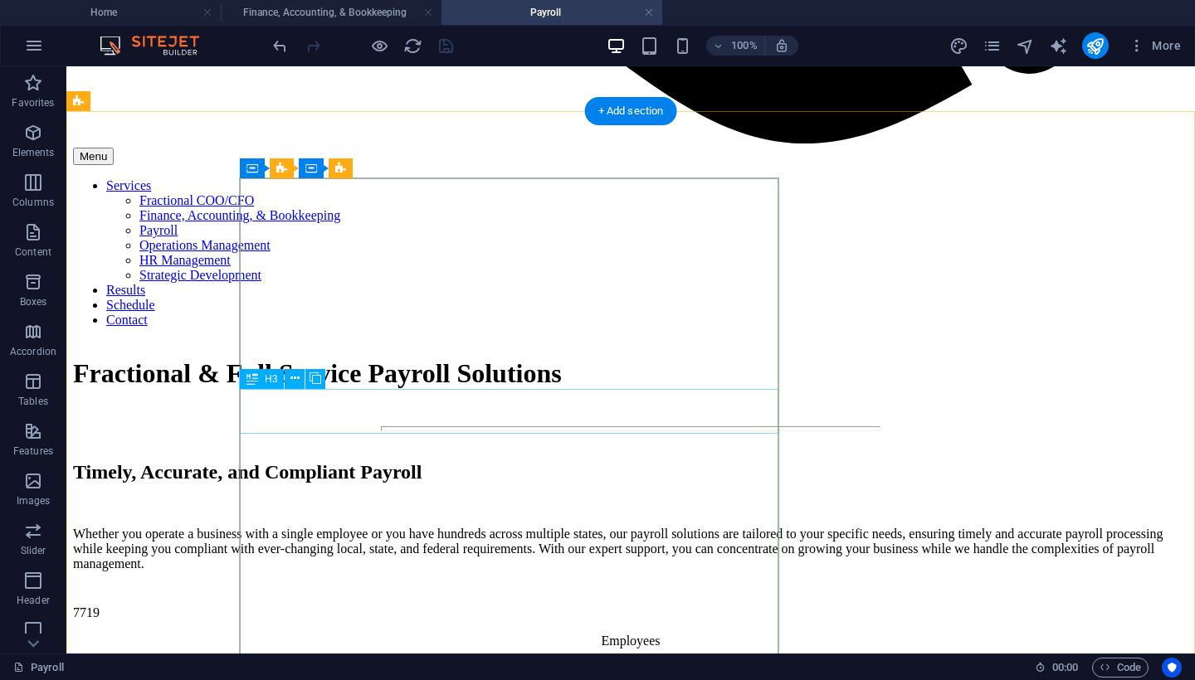
scroll to position [1713, 0]
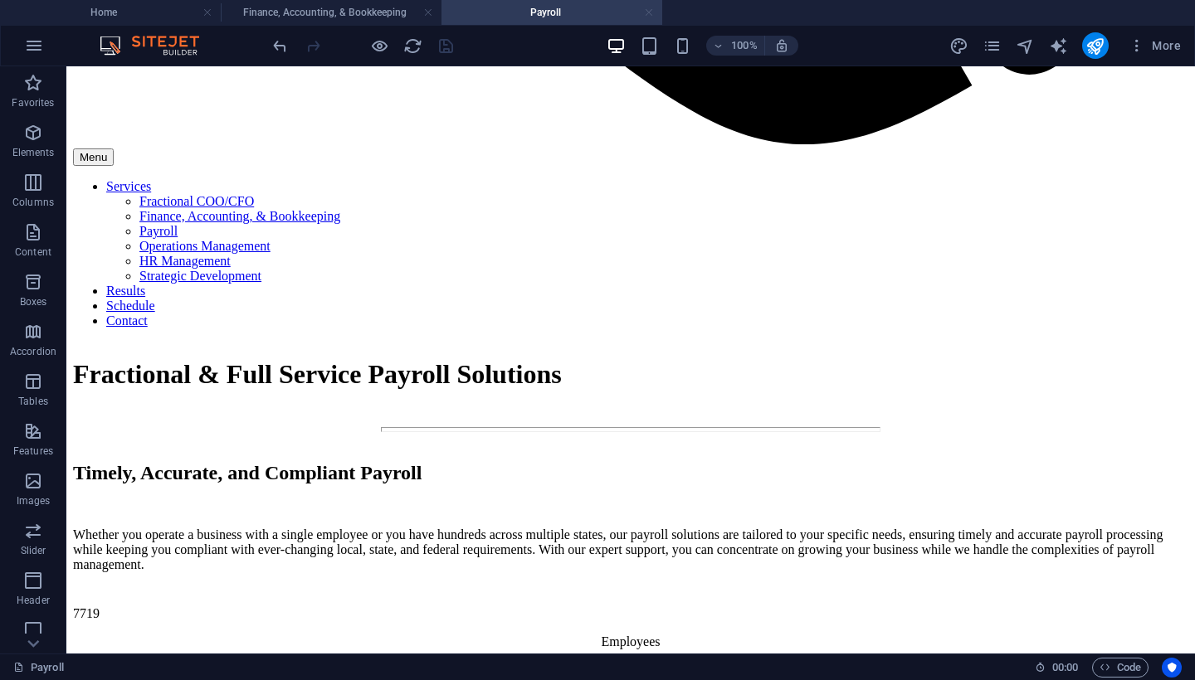
click at [647, 12] on link at bounding box center [649, 13] width 10 height 16
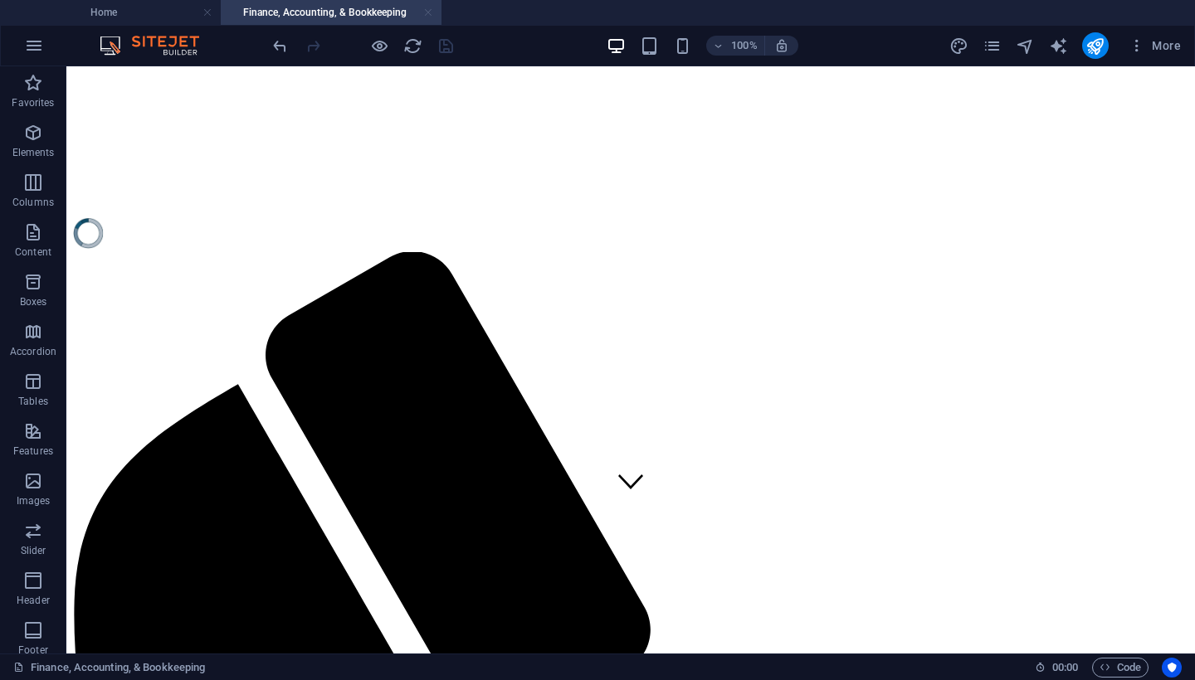
click at [432, 11] on link at bounding box center [428, 13] width 10 height 16
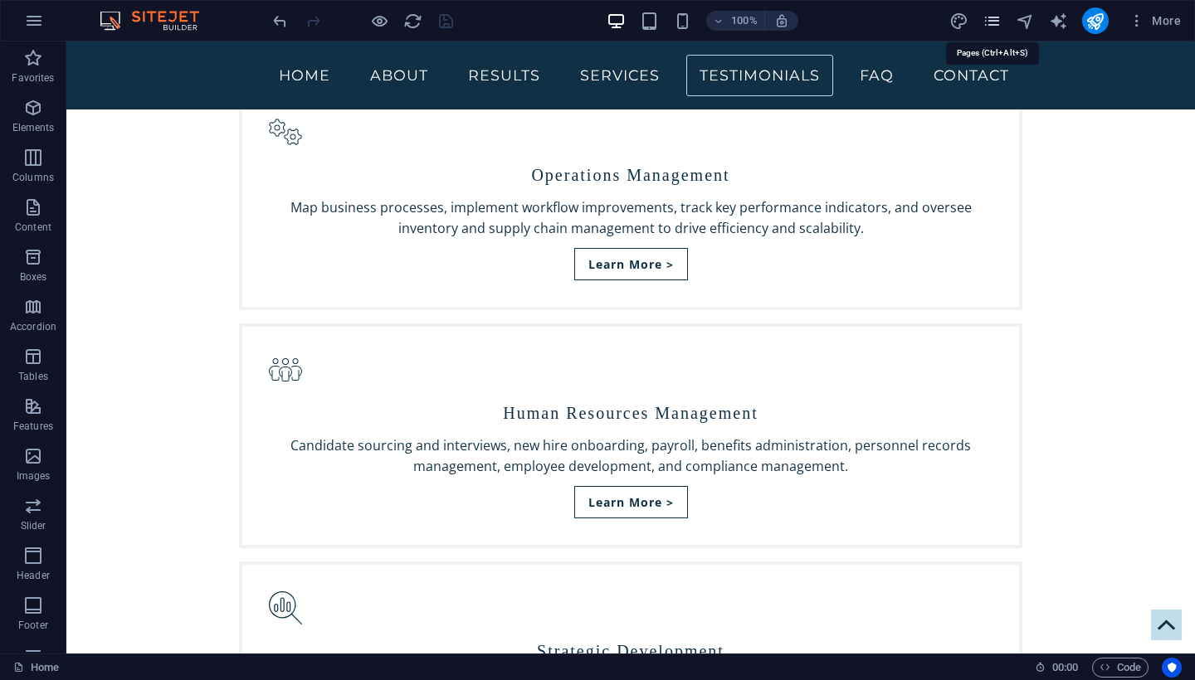
click at [926, 207] on icon "pages" at bounding box center [564, 223] width 724 height 32
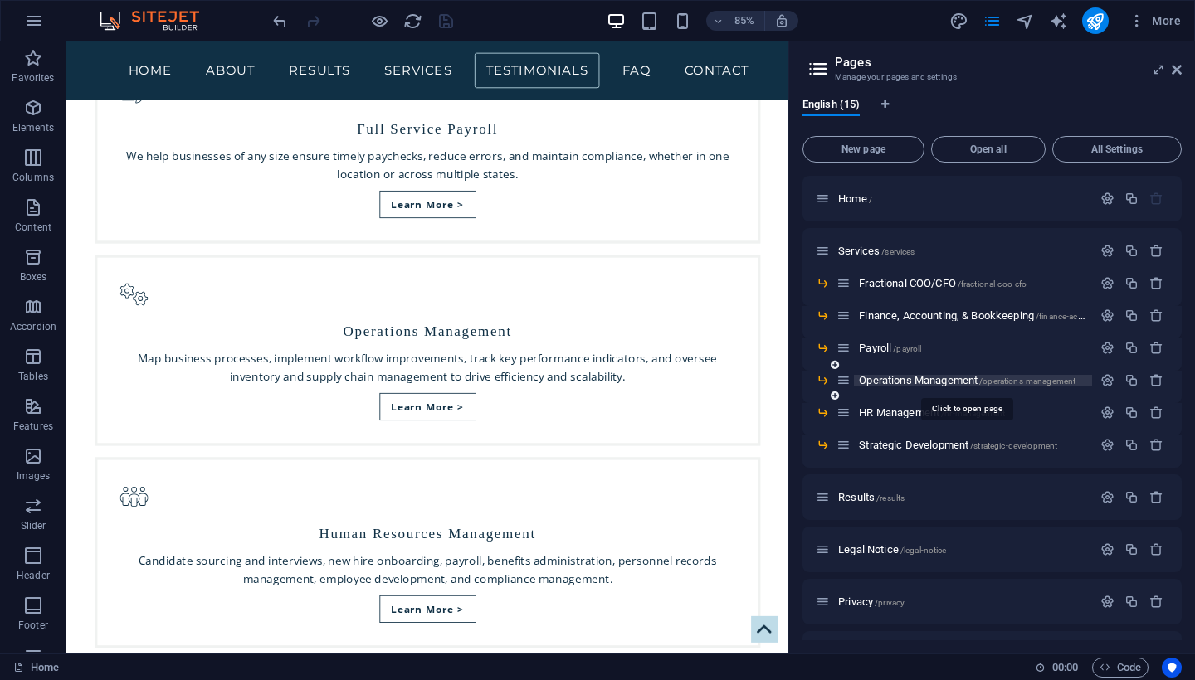
click at [888, 378] on span "Operations Management /operations-management" at bounding box center [967, 380] width 217 height 12
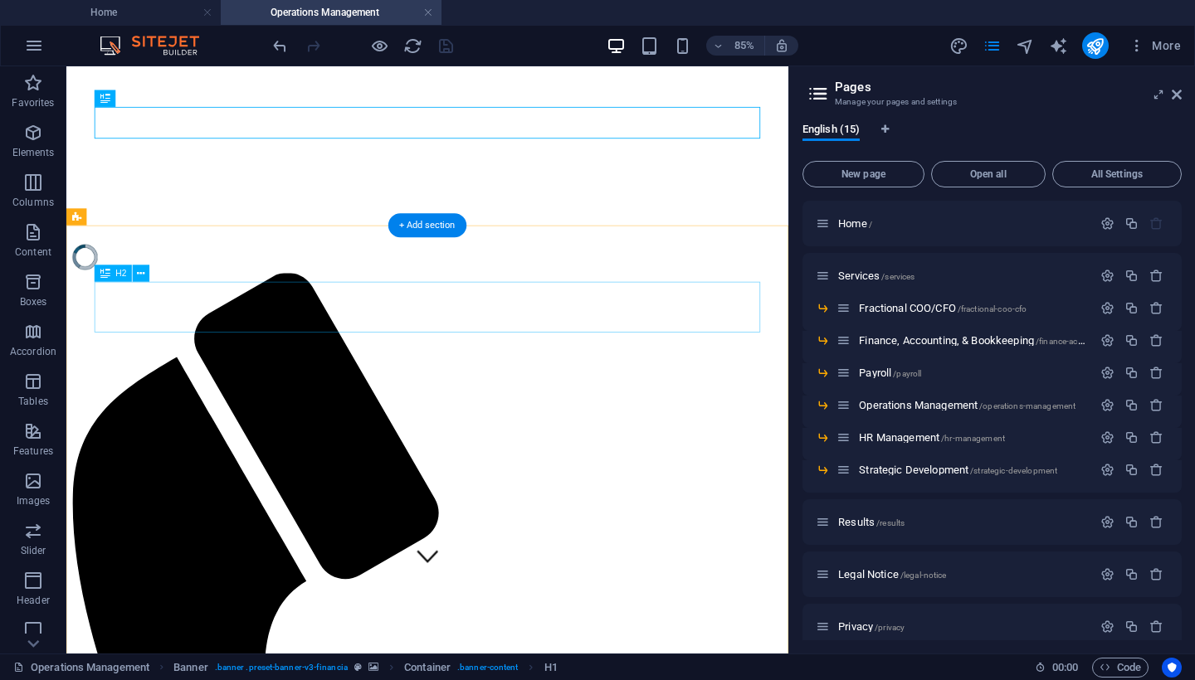
scroll to position [99, 0]
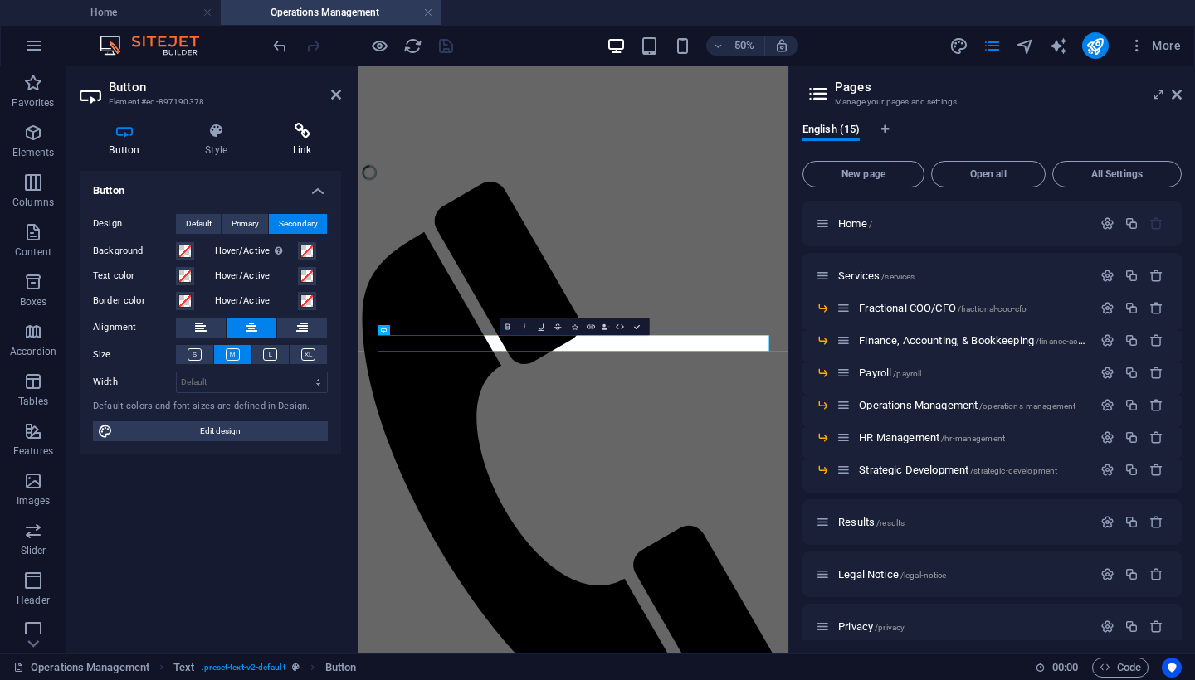
click at [305, 130] on icon at bounding box center [302, 131] width 78 height 17
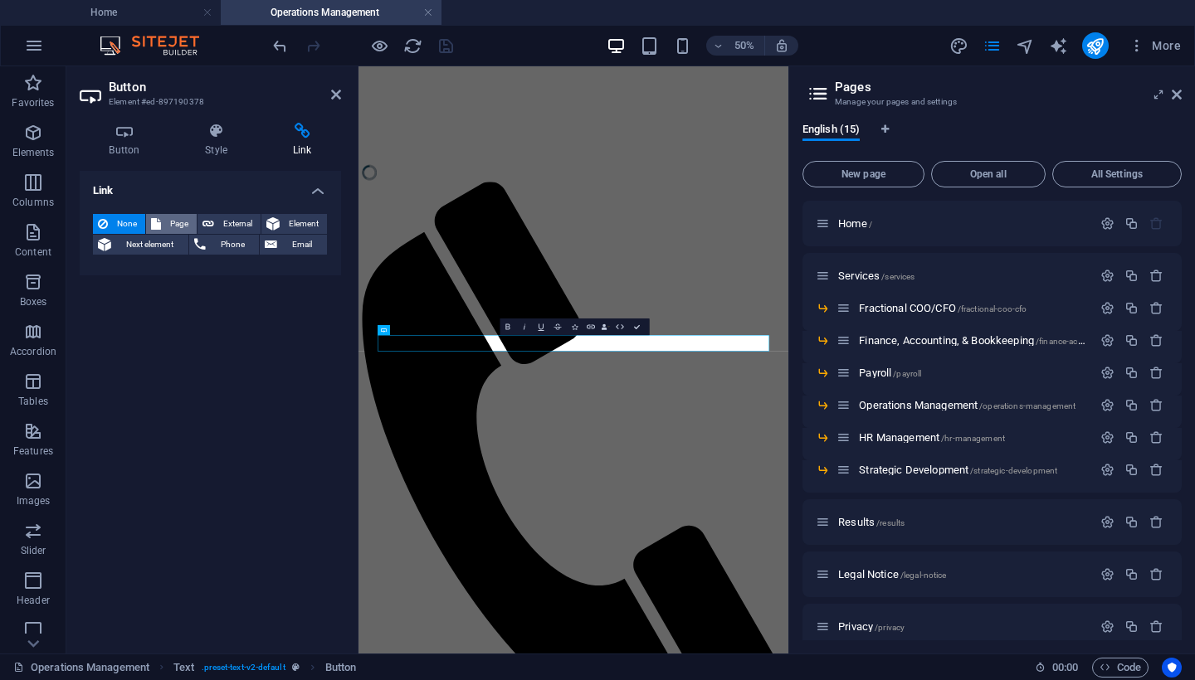
click at [180, 224] on span "Page" at bounding box center [179, 224] width 26 height 20
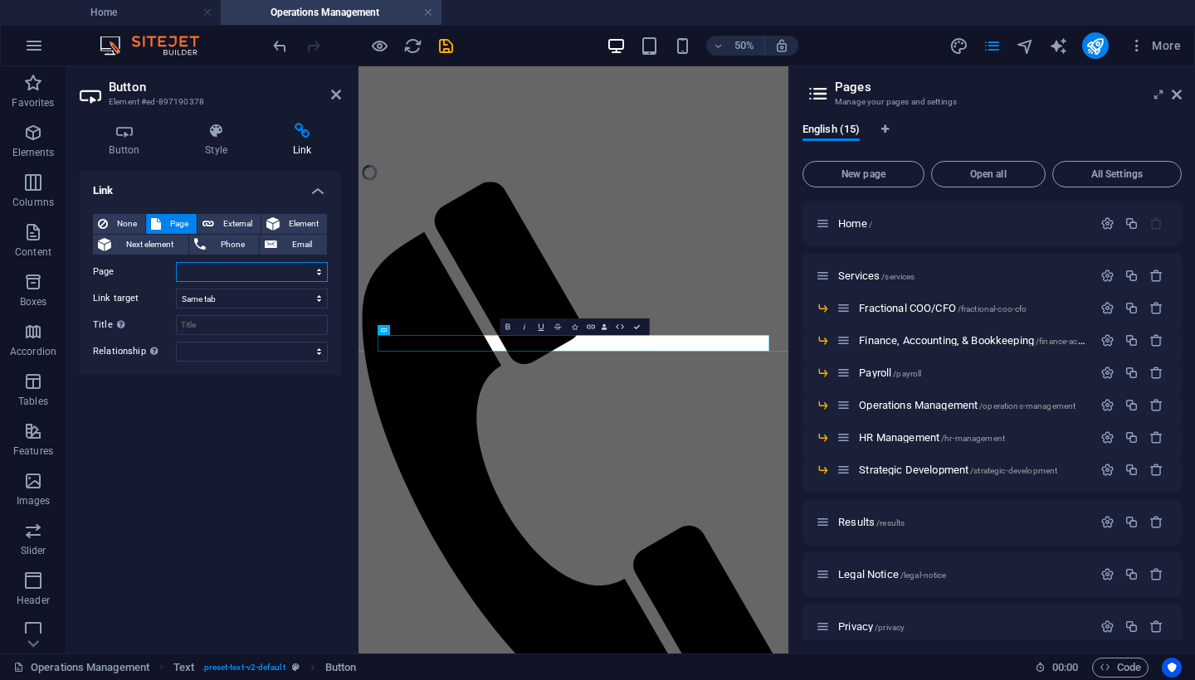
select select "13"
select select "overlay"
click at [443, 45] on icon "save" at bounding box center [445, 46] width 19 height 19
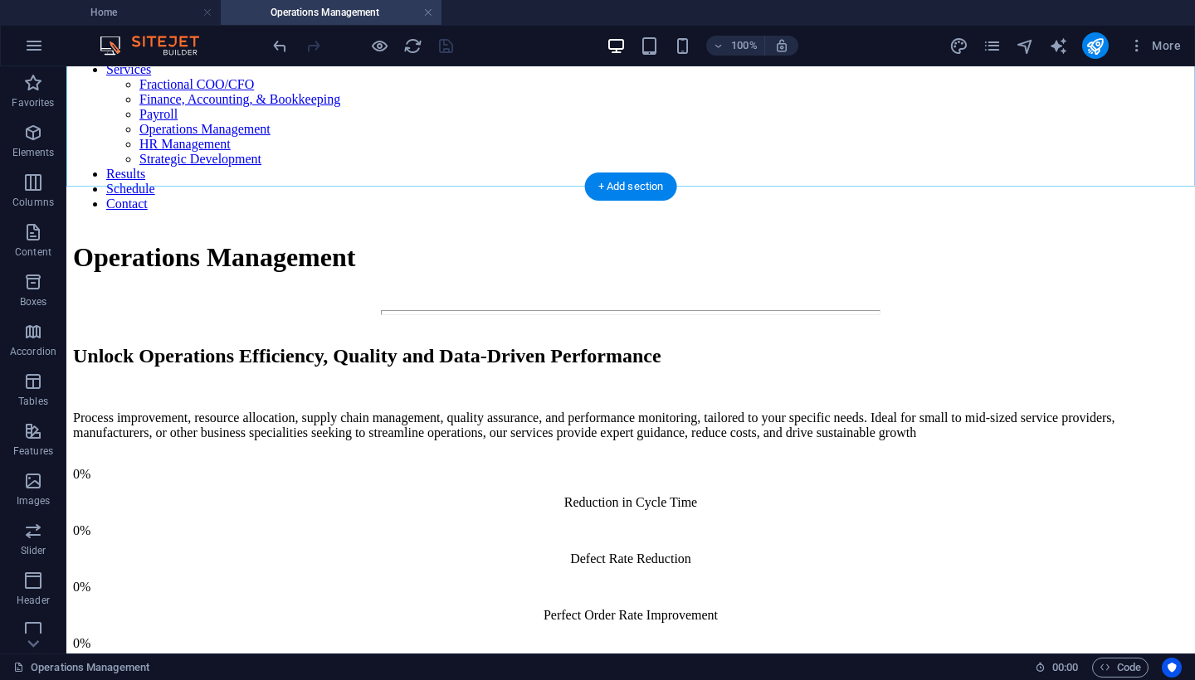
scroll to position [1837, 0]
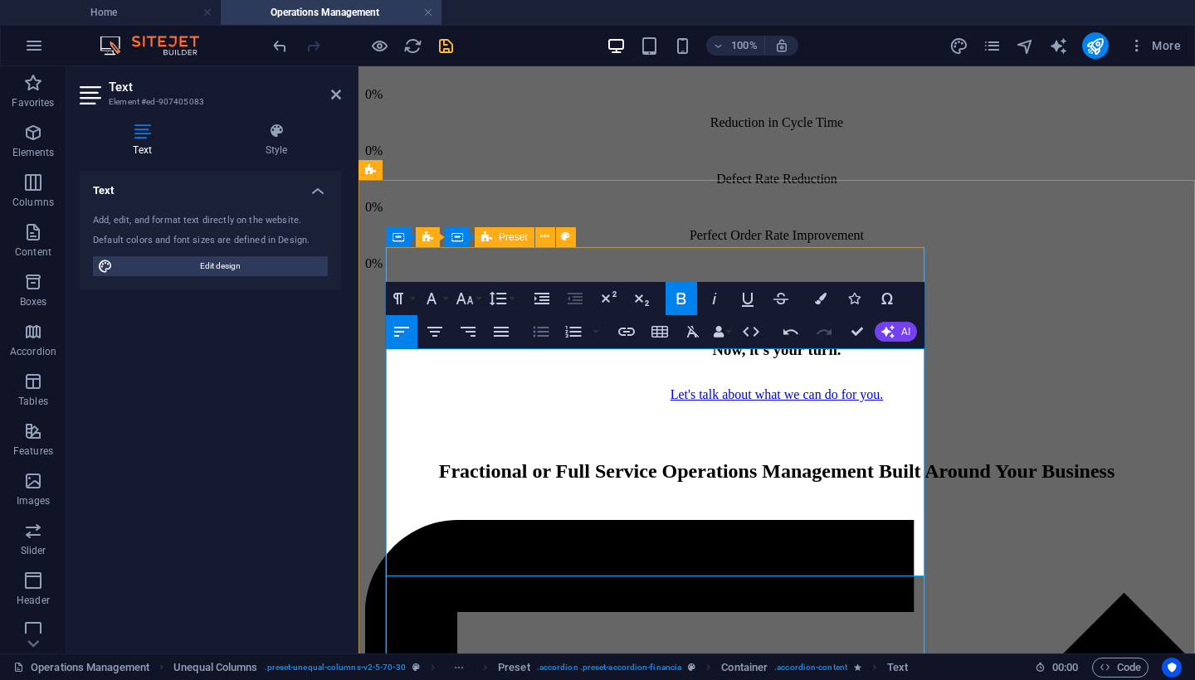
click at [544, 335] on icon "button" at bounding box center [542, 331] width 16 height 11
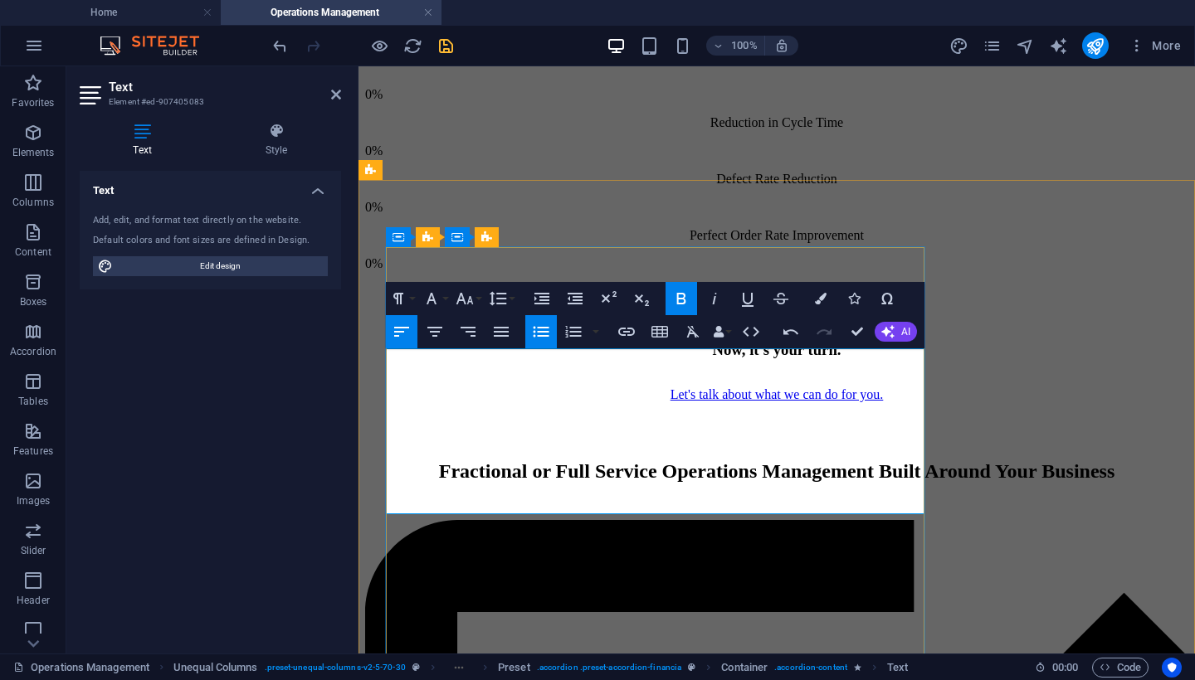
drag, startPoint x: 461, startPoint y: 360, endPoint x: 387, endPoint y: 358, distance: 73.9
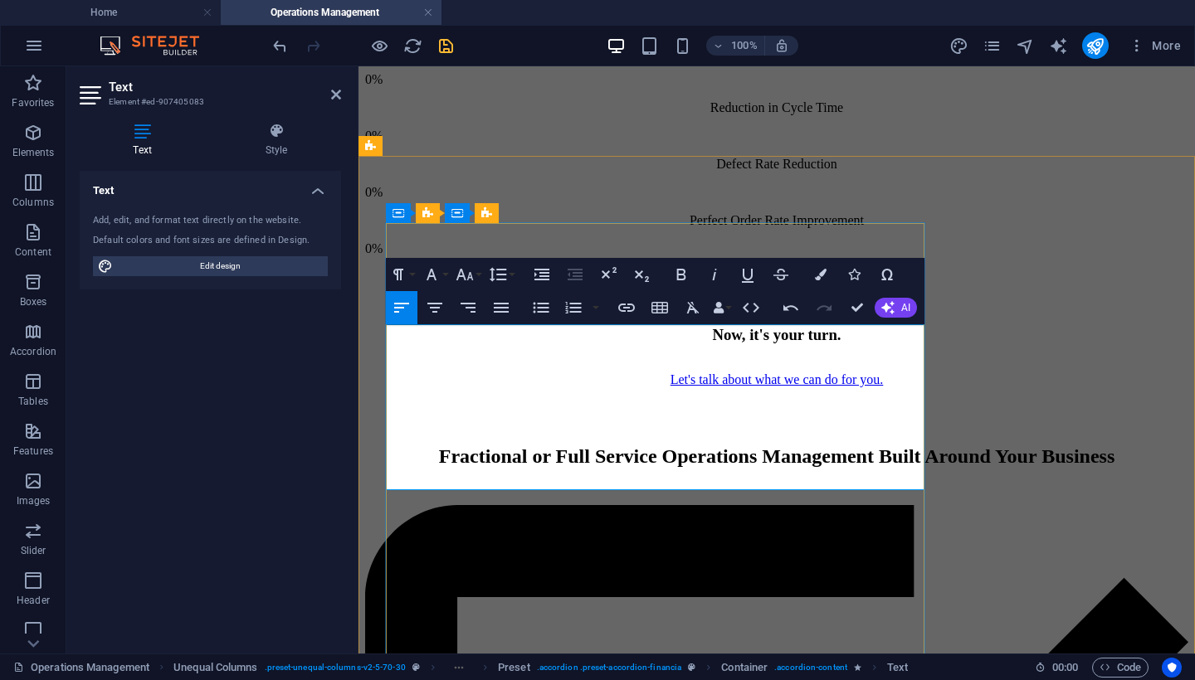
scroll to position [1864, 0]
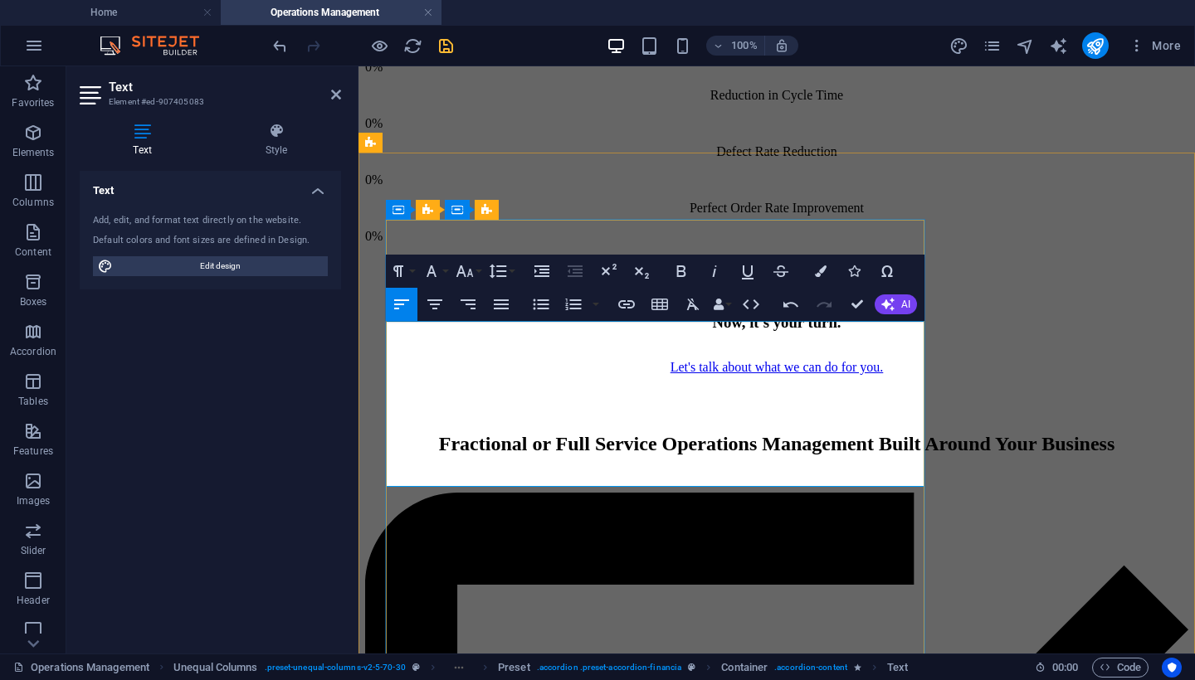
drag, startPoint x: 704, startPoint y: 455, endPoint x: 636, endPoint y: 454, distance: 68.9
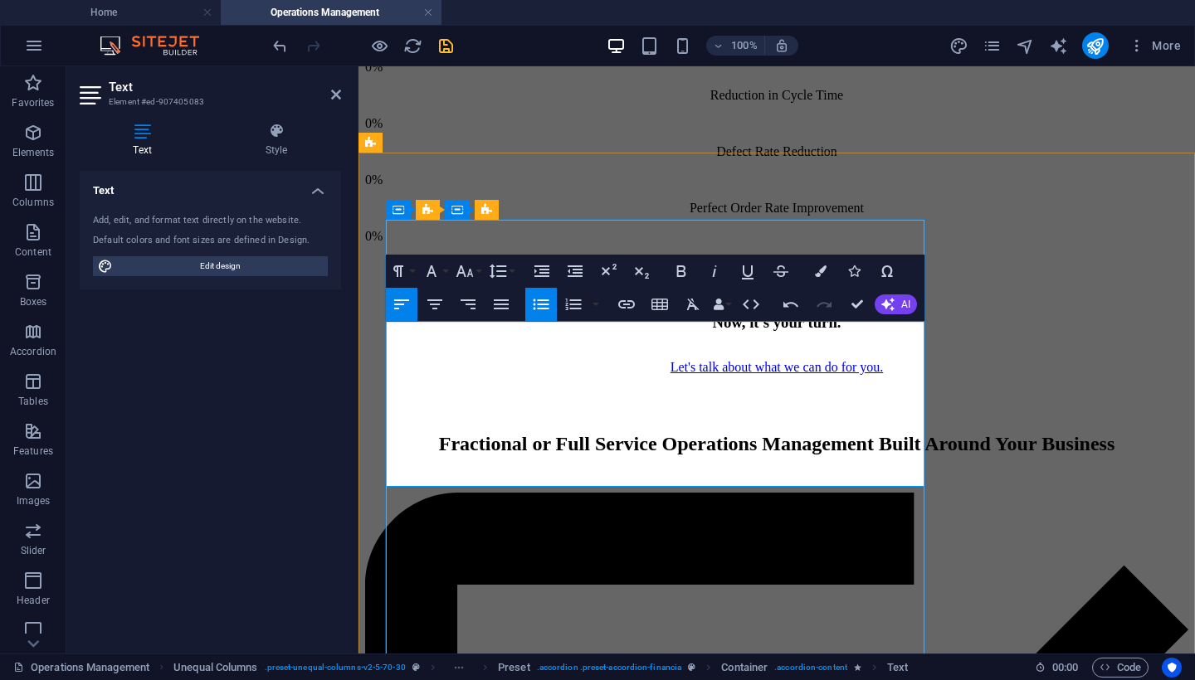
drag, startPoint x: 698, startPoint y: 450, endPoint x: 636, endPoint y: 453, distance: 62.3
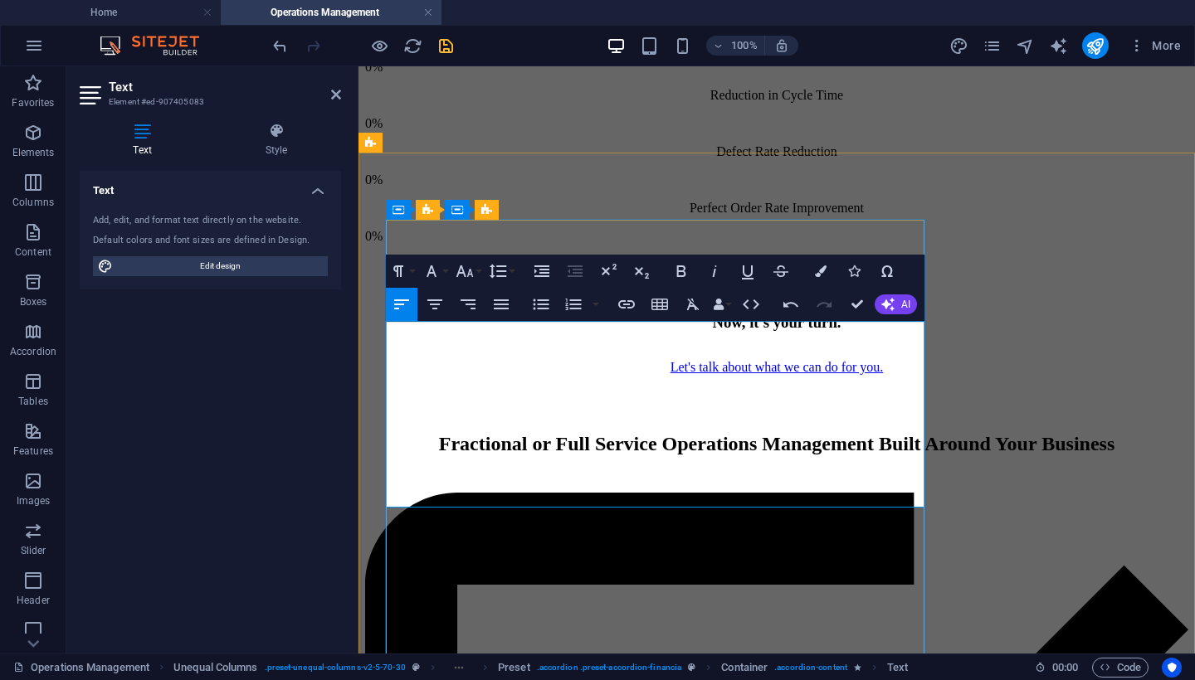
drag, startPoint x: 655, startPoint y: 332, endPoint x: 563, endPoint y: 333, distance: 91.3
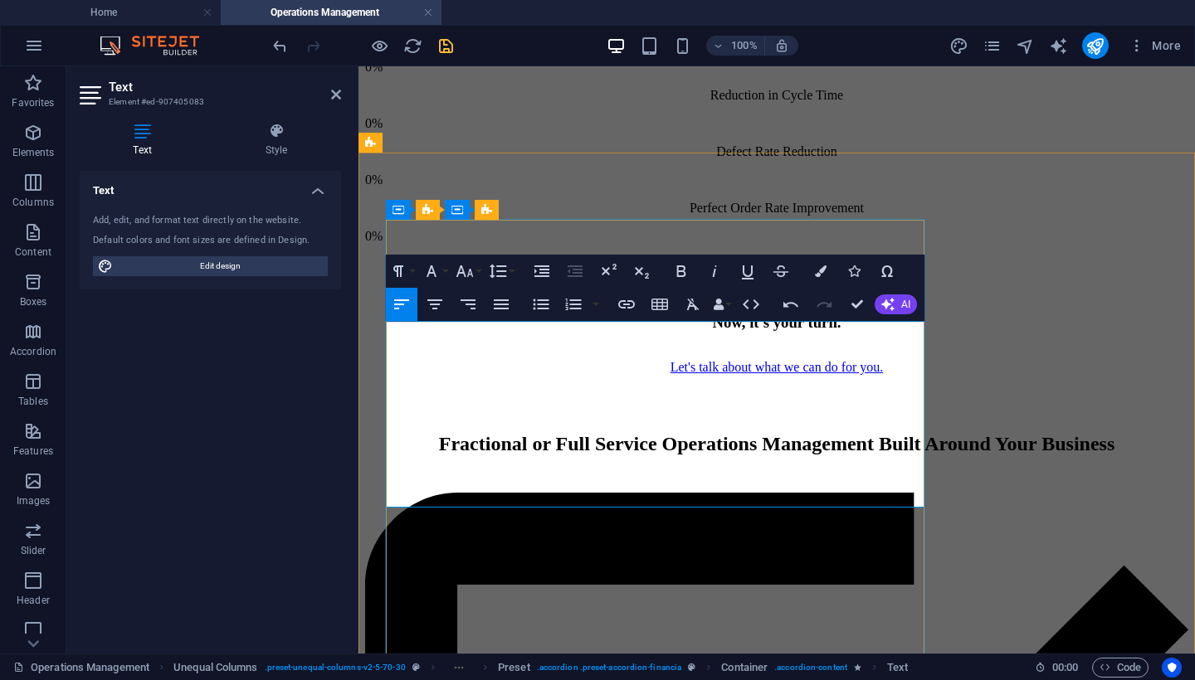
drag, startPoint x: 491, startPoint y: 331, endPoint x: 400, endPoint y: 334, distance: 91.3
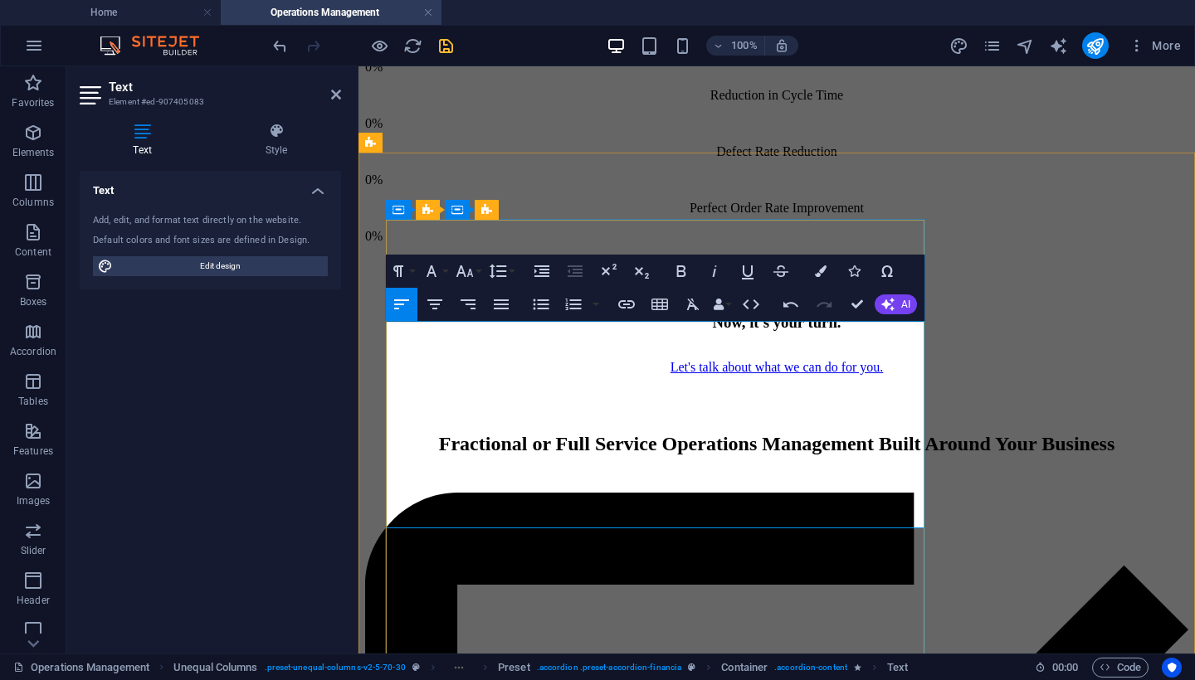
drag, startPoint x: 490, startPoint y: 346, endPoint x: 435, endPoint y: 352, distance: 55.9
drag, startPoint x: 436, startPoint y: 349, endPoint x: 733, endPoint y: 332, distance: 298.4
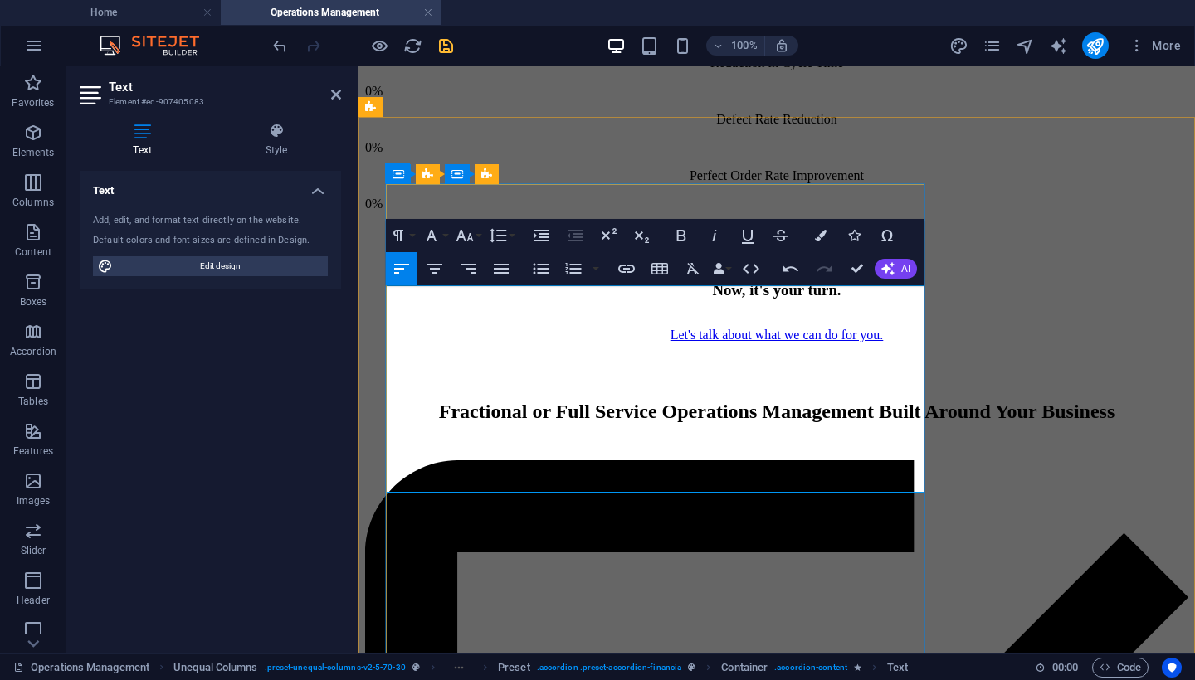
scroll to position [1904, 0]
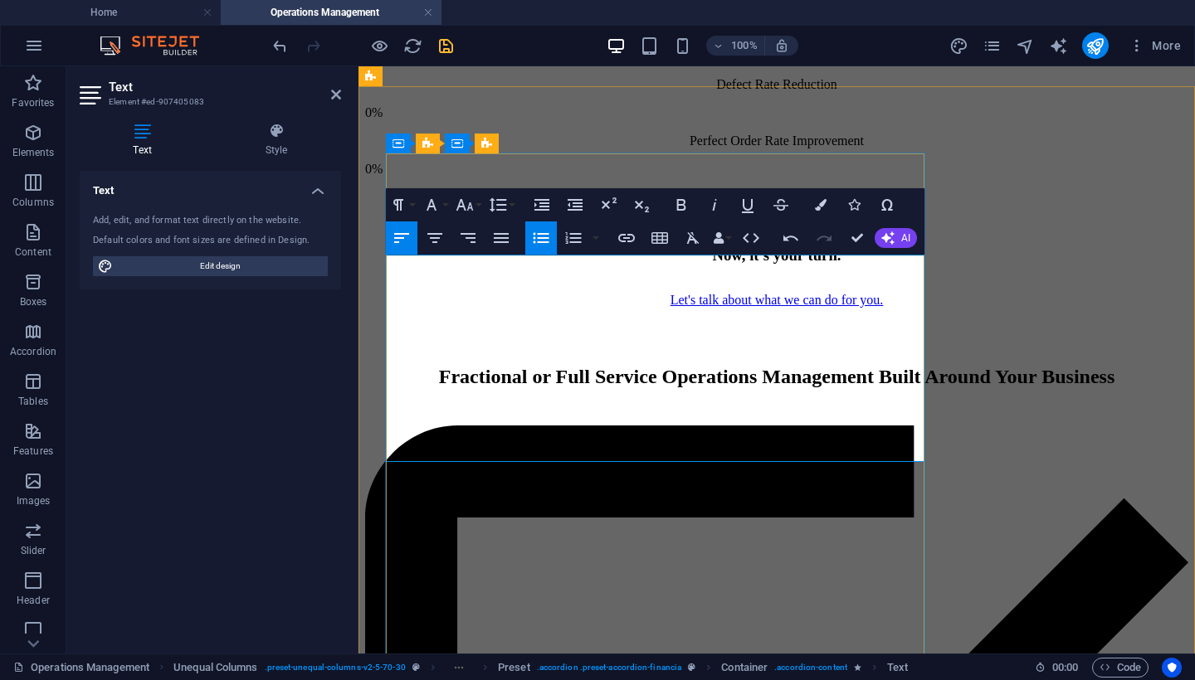
scroll to position [1936, 0]
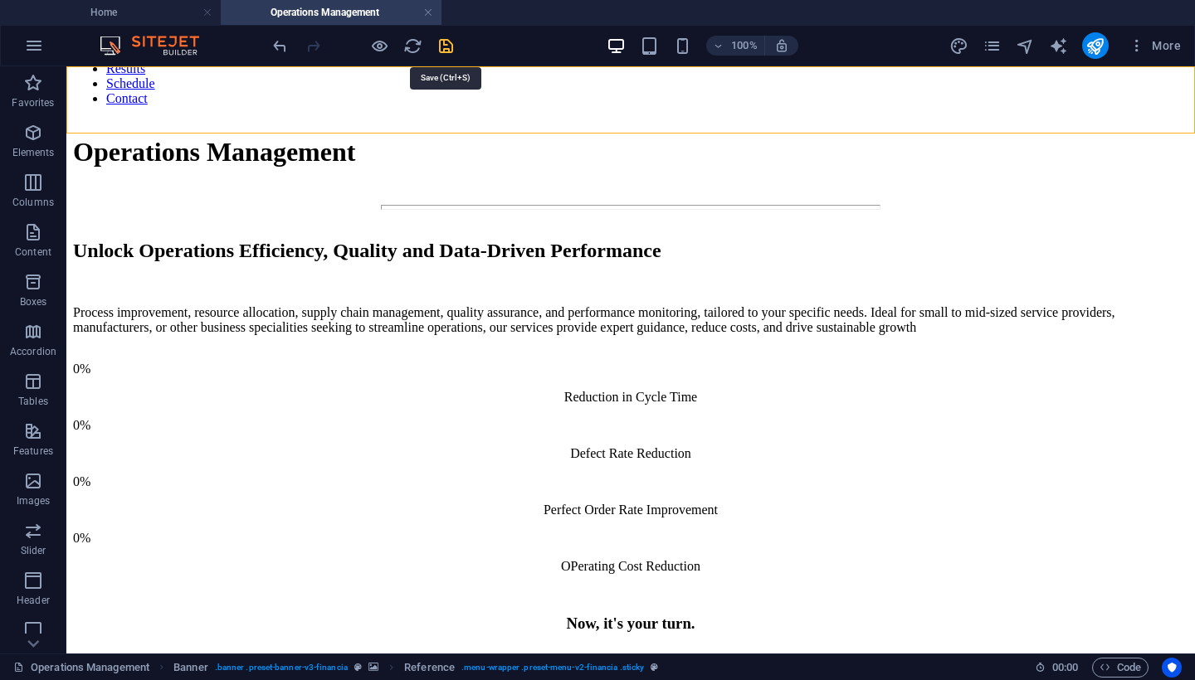
click at [446, 46] on icon "save" at bounding box center [445, 46] width 19 height 19
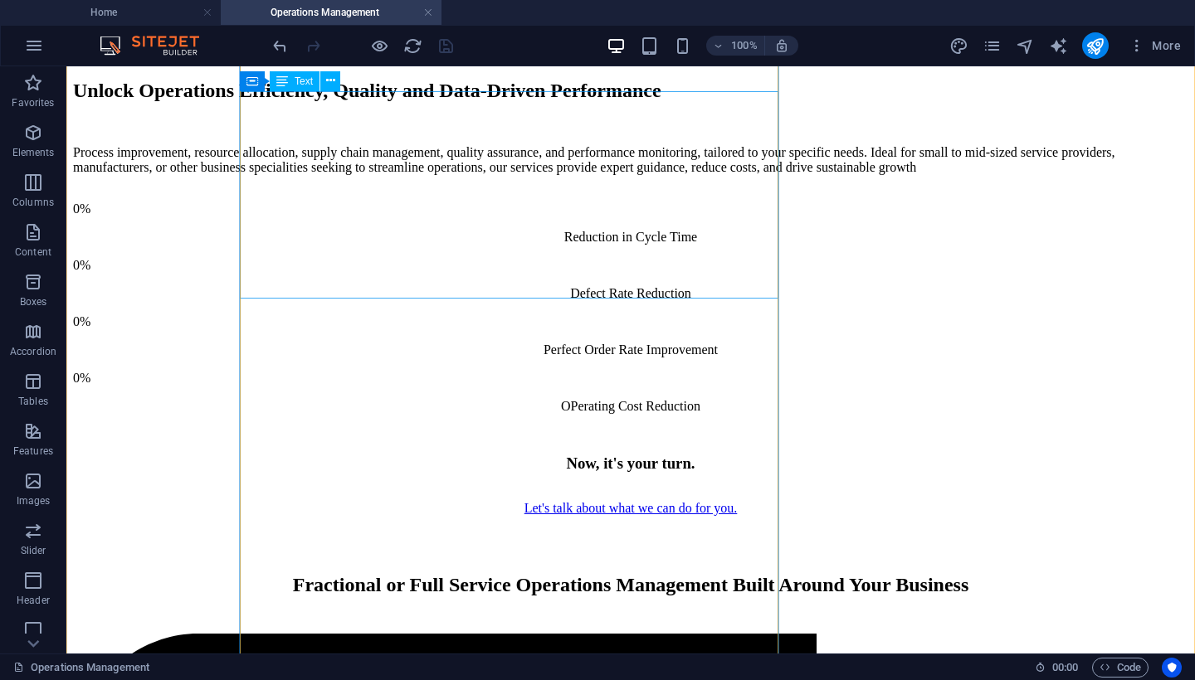
scroll to position [2097, 0]
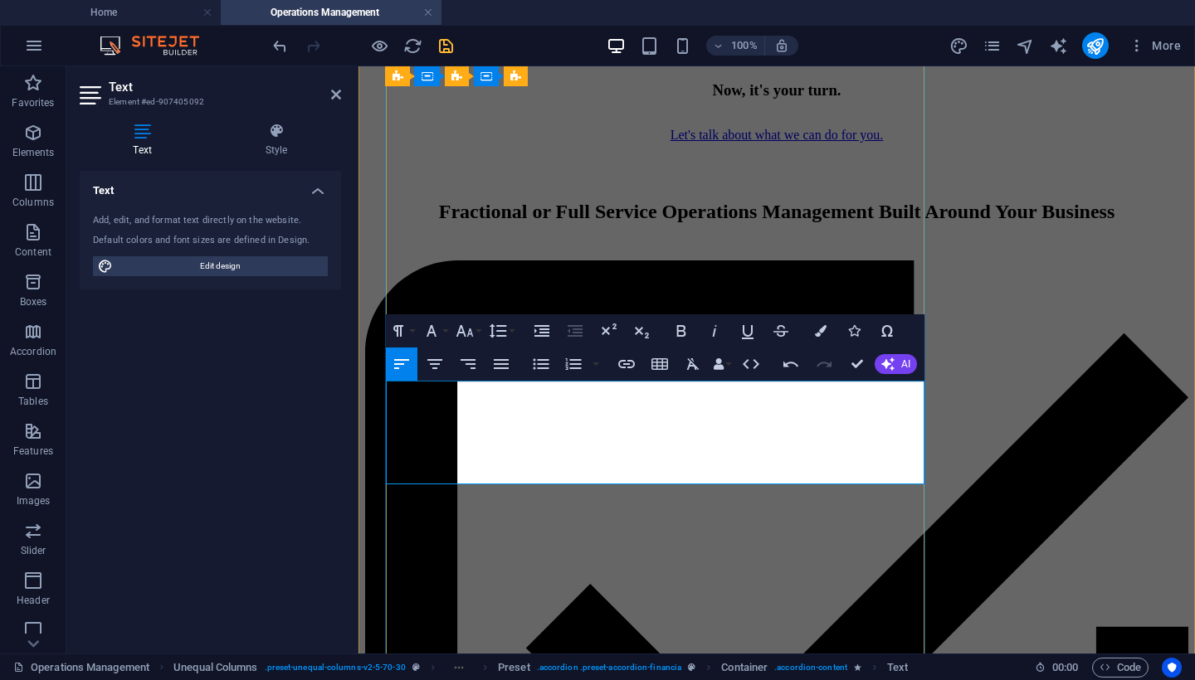
drag, startPoint x: 580, startPoint y: 431, endPoint x: 514, endPoint y: 432, distance: 66.4
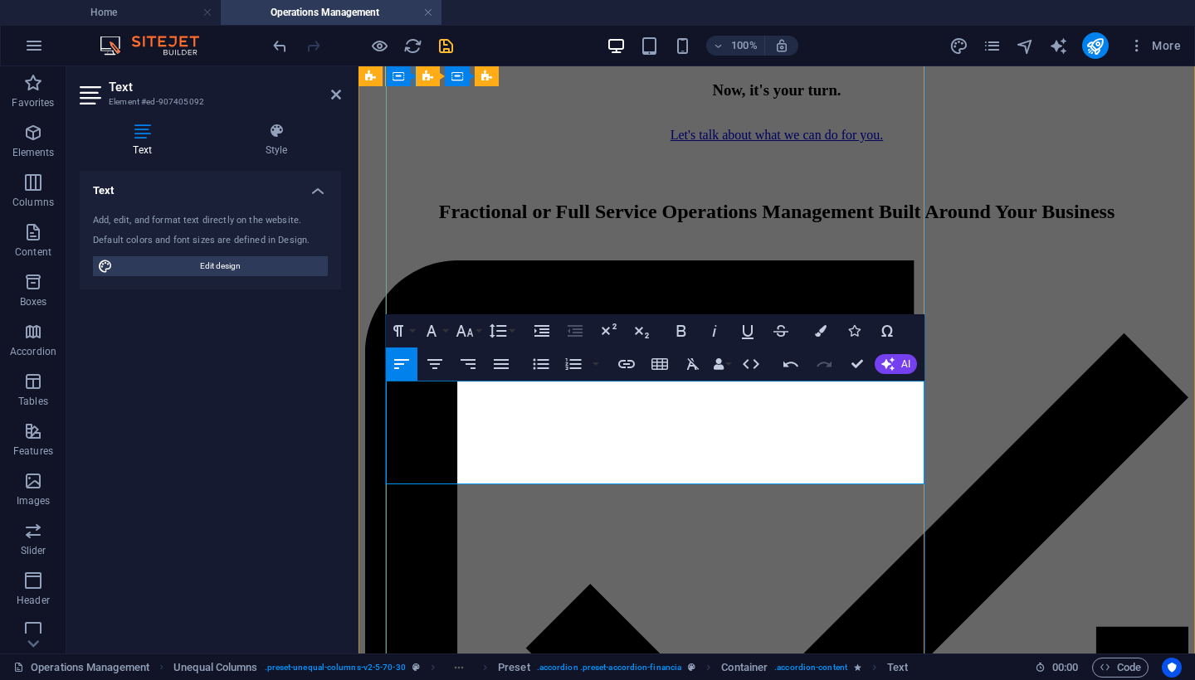
drag, startPoint x: 593, startPoint y: 431, endPoint x: 436, endPoint y: 434, distance: 157.7
drag, startPoint x: 570, startPoint y: 431, endPoint x: 492, endPoint y: 431, distance: 78.0
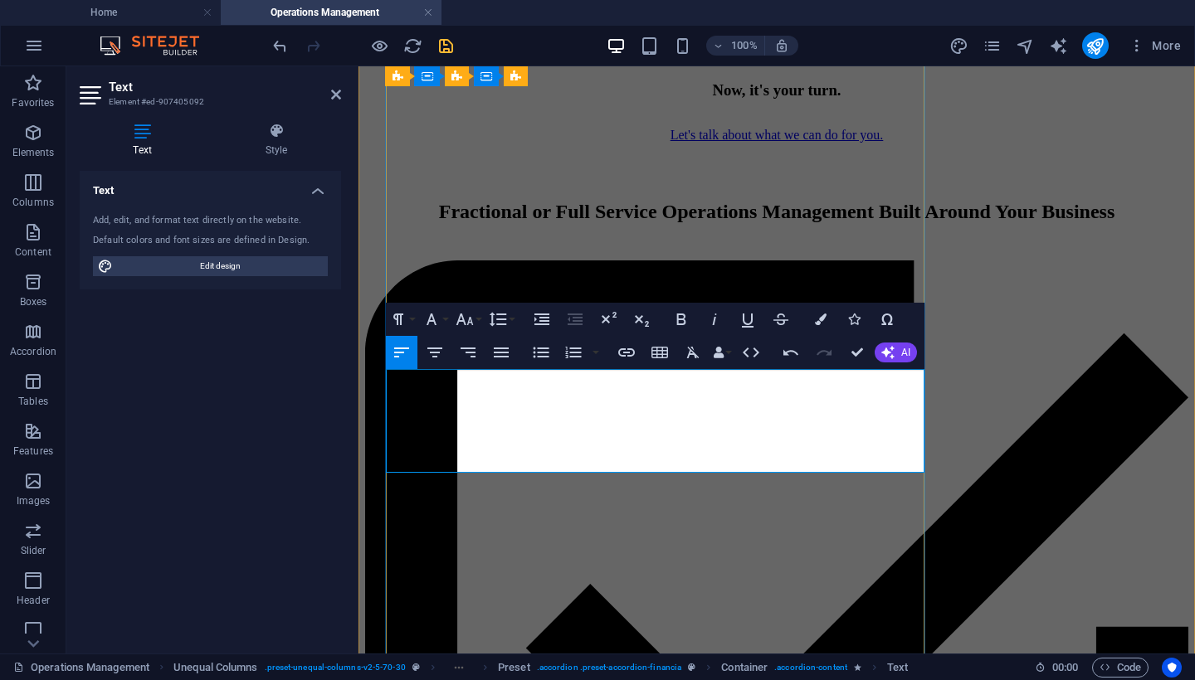
scroll to position [2119, 0]
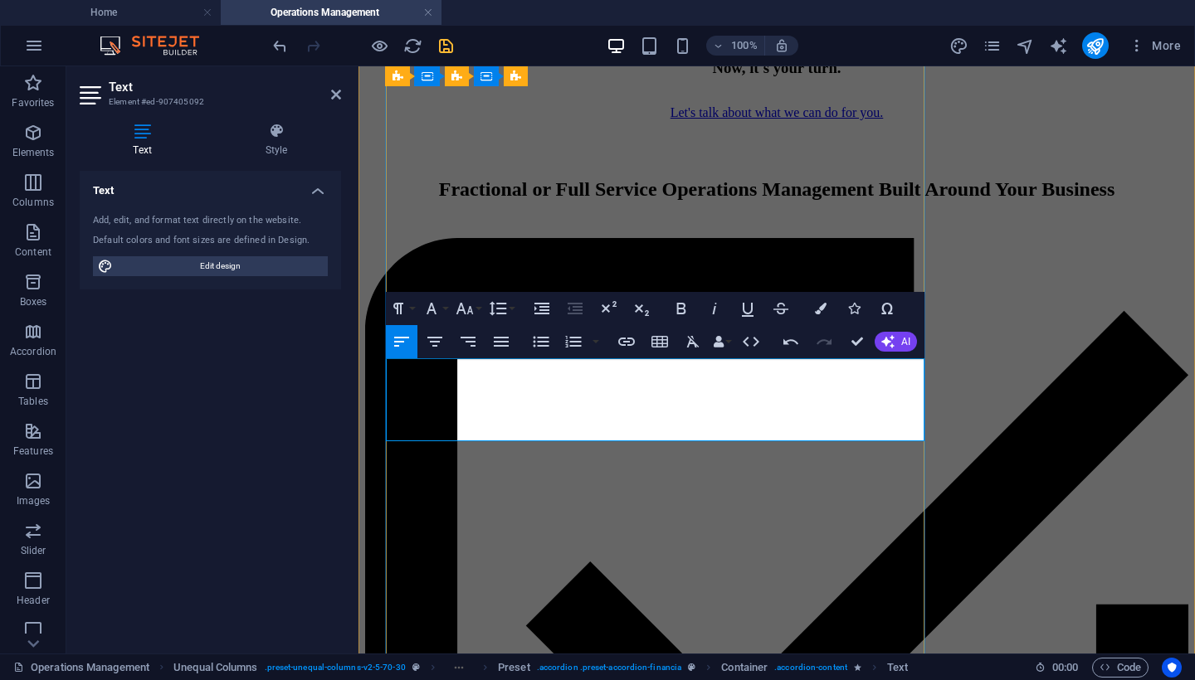
drag, startPoint x: 720, startPoint y: 431, endPoint x: 437, endPoint y: 422, distance: 283.1
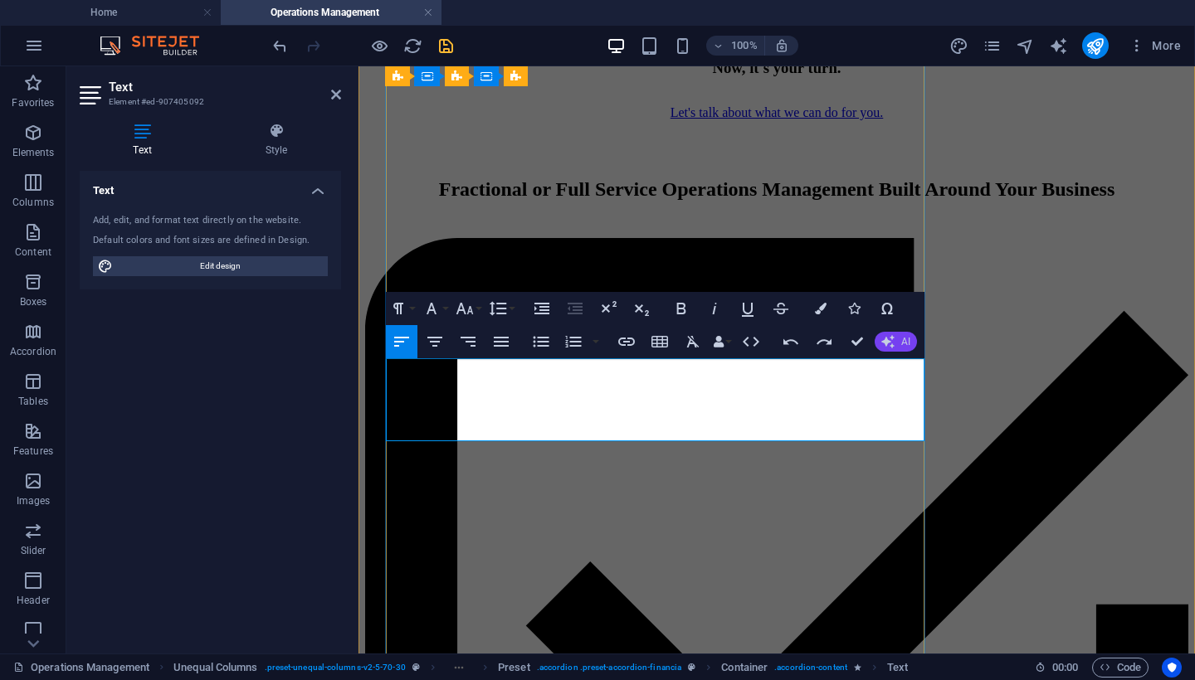
click at [897, 344] on button "AI" at bounding box center [896, 342] width 42 height 20
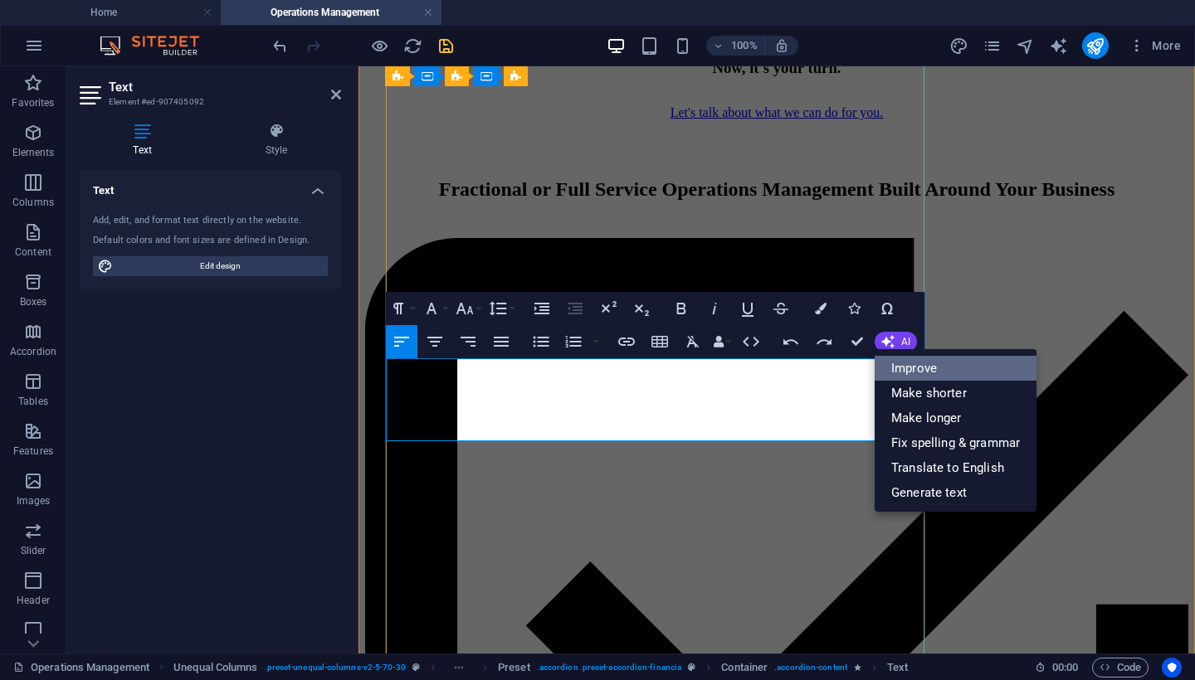
click at [918, 373] on link "Improve" at bounding box center [956, 368] width 162 height 25
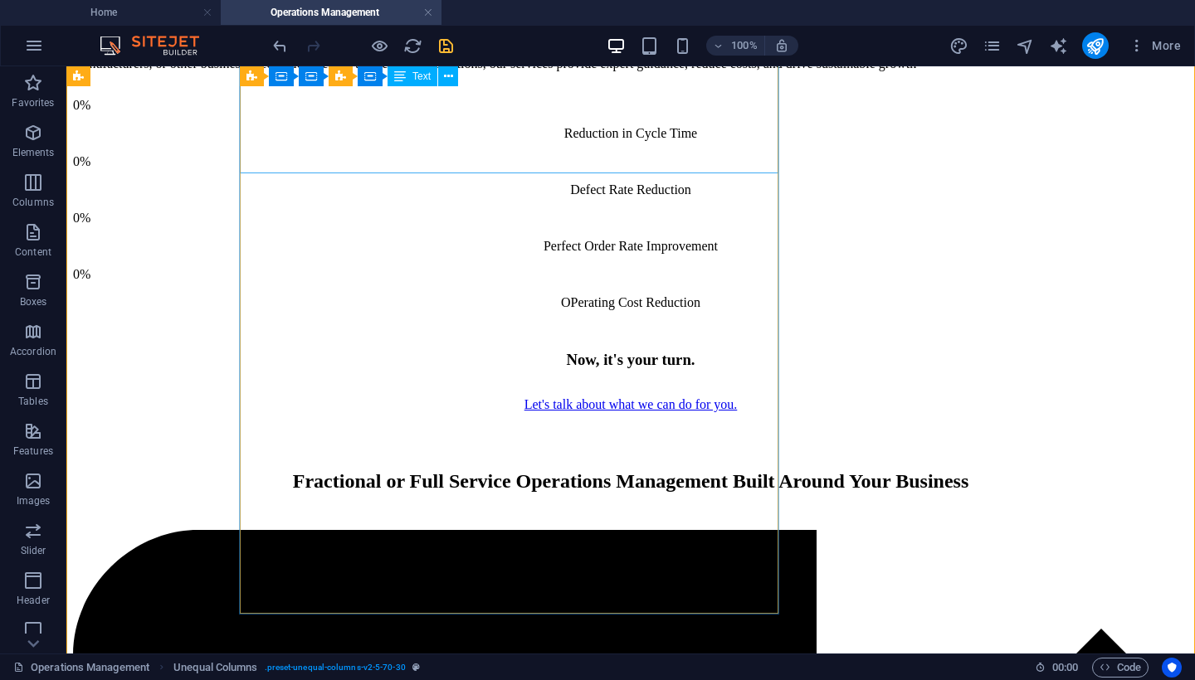
scroll to position [2122, 0]
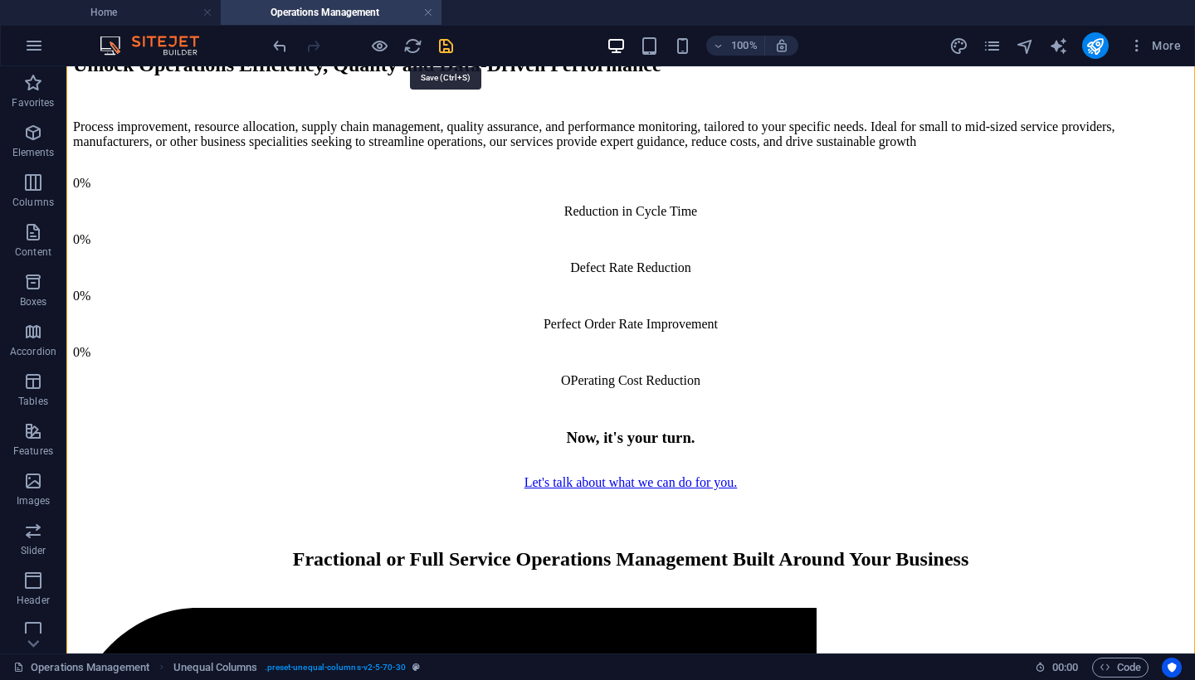
click at [446, 46] on icon "save" at bounding box center [445, 46] width 19 height 19
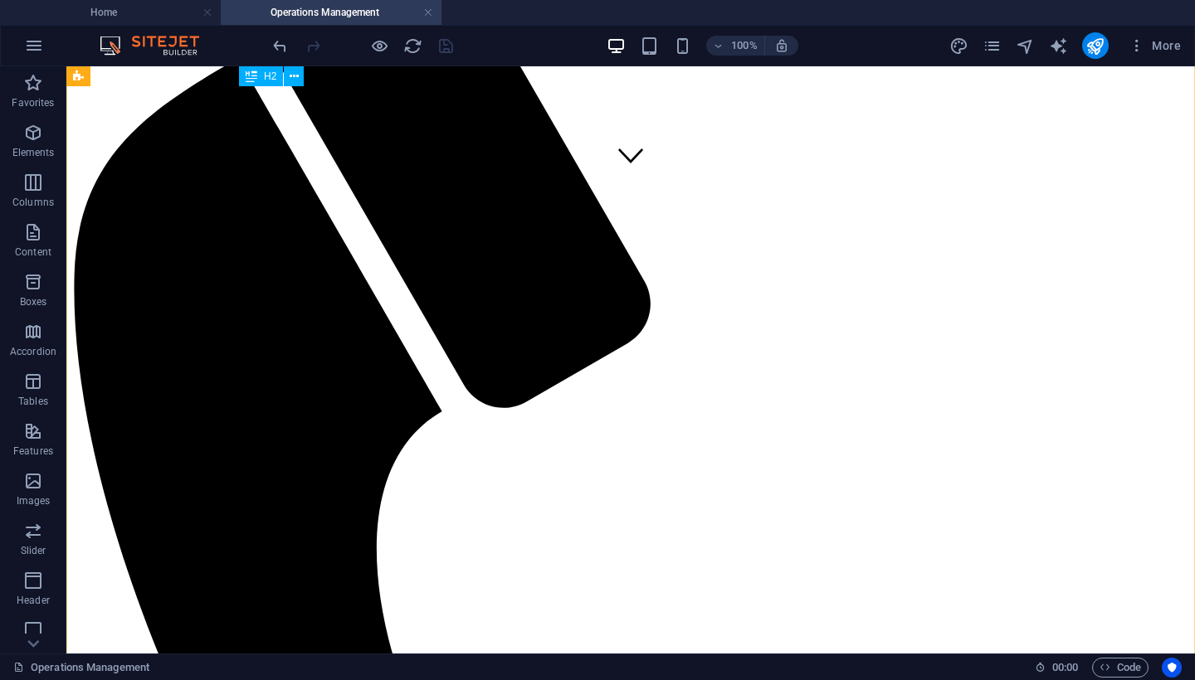
scroll to position [456, 0]
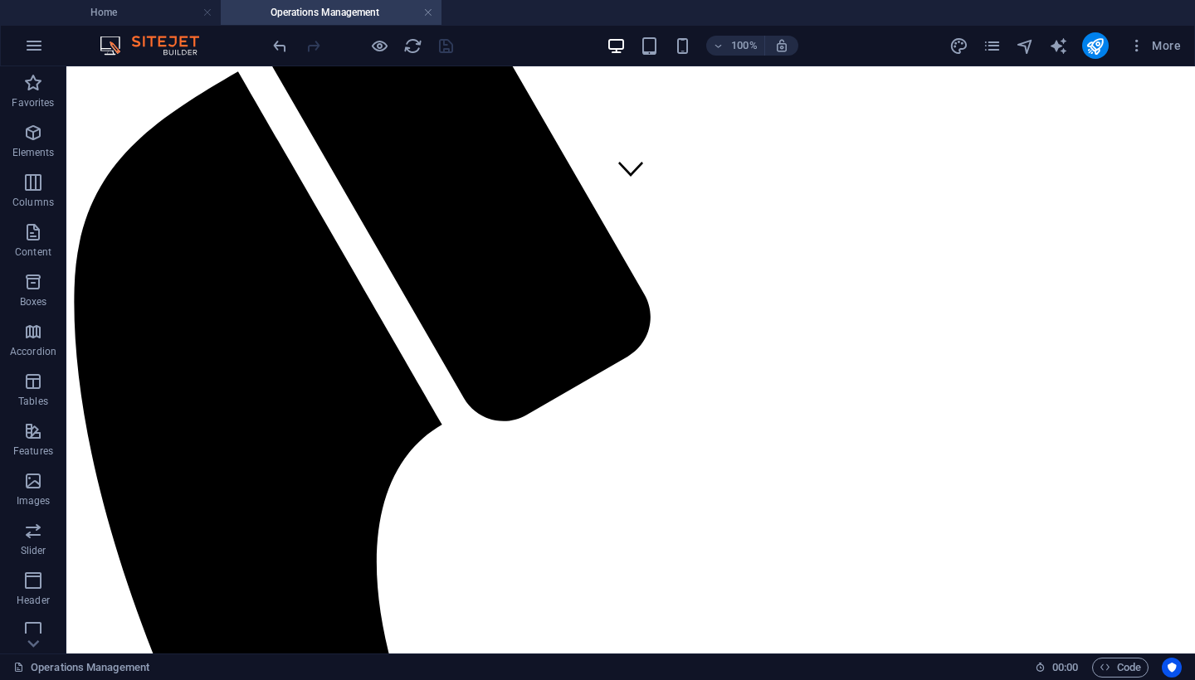
click at [433, 13] on h4 "Operations Management" at bounding box center [331, 12] width 221 height 18
click at [427, 11] on link at bounding box center [428, 13] width 10 height 16
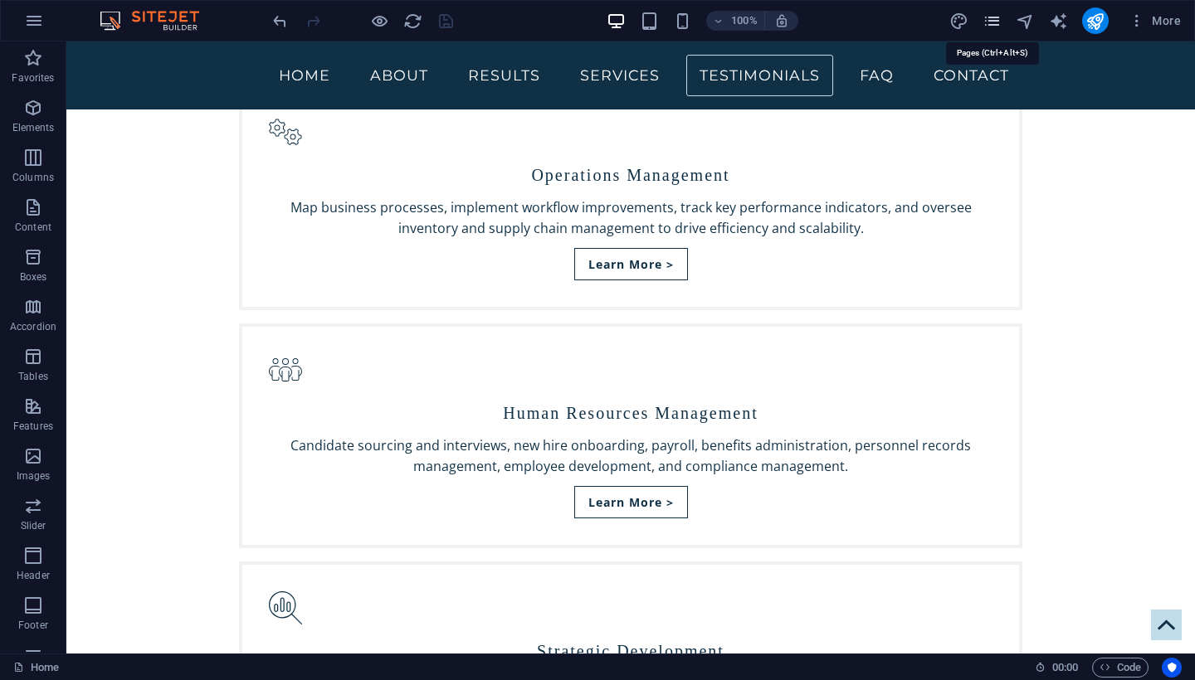
click at [926, 207] on icon "pages" at bounding box center [564, 223] width 724 height 32
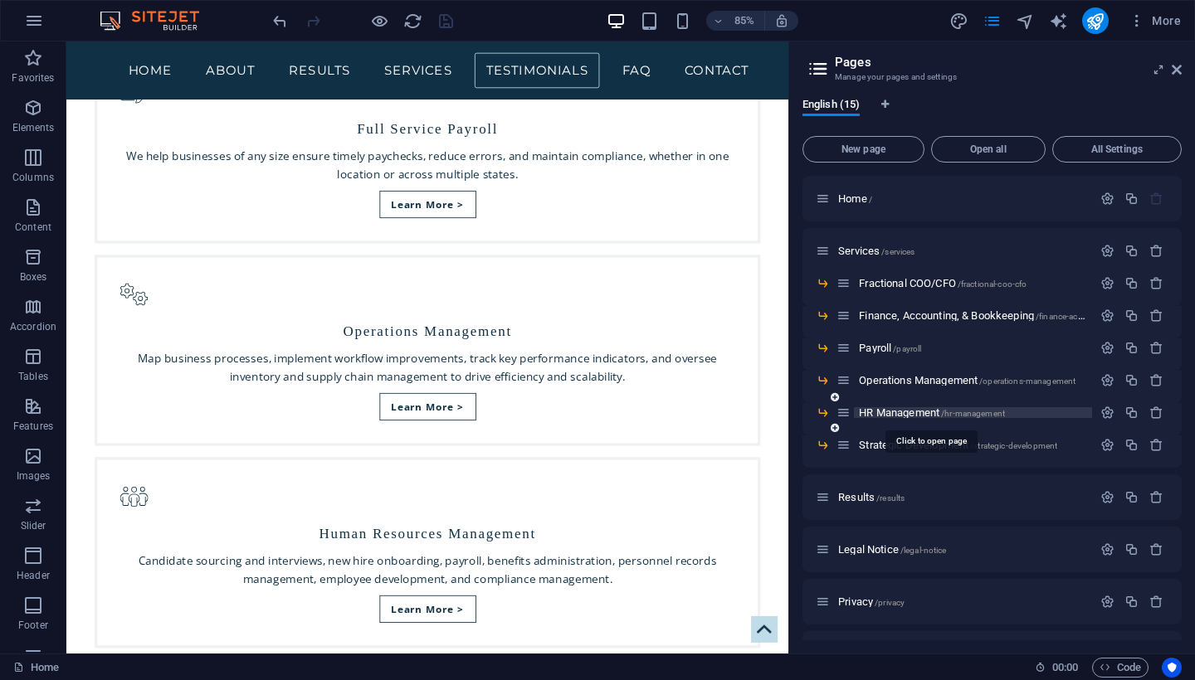
click at [885, 413] on span "HR Management /hr-management" at bounding box center [932, 413] width 146 height 12
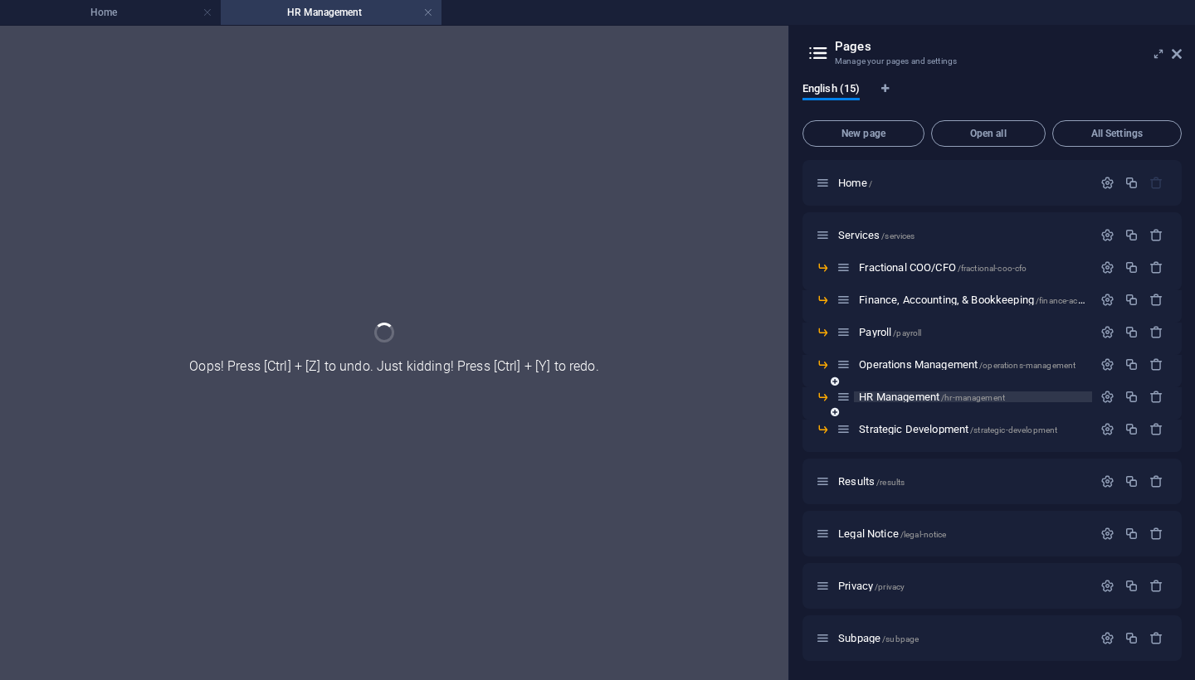
click at [885, 413] on div "HR Management /hr-management" at bounding box center [991, 403] width 379 height 32
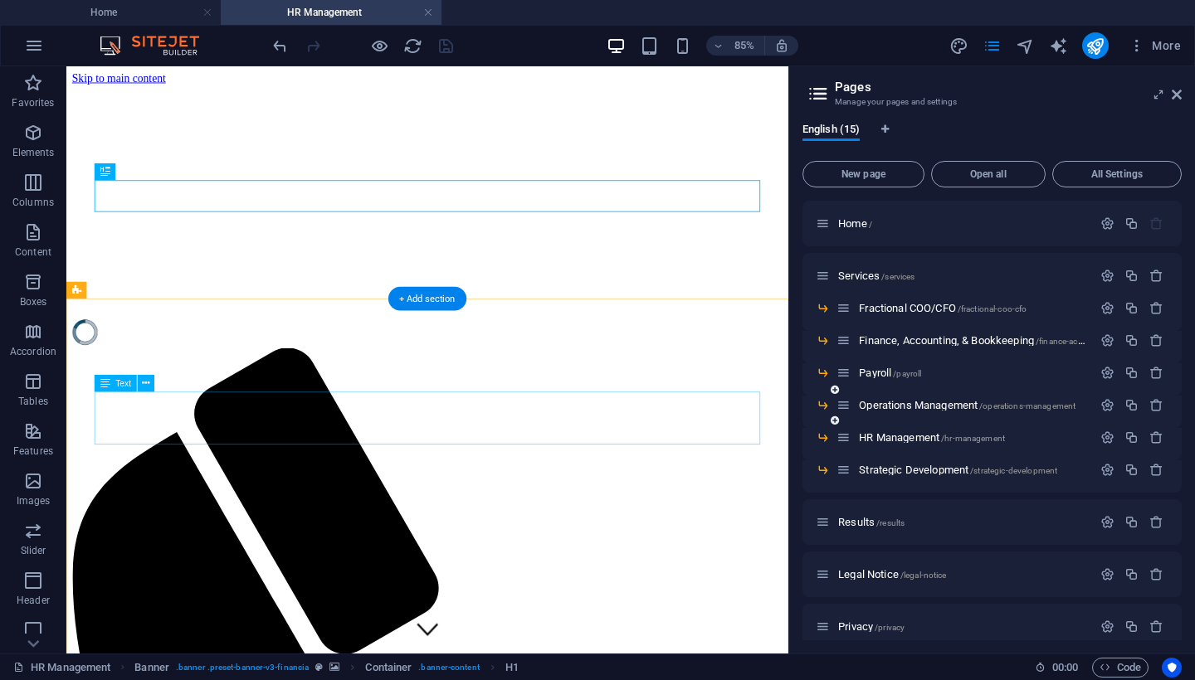
scroll to position [0, 0]
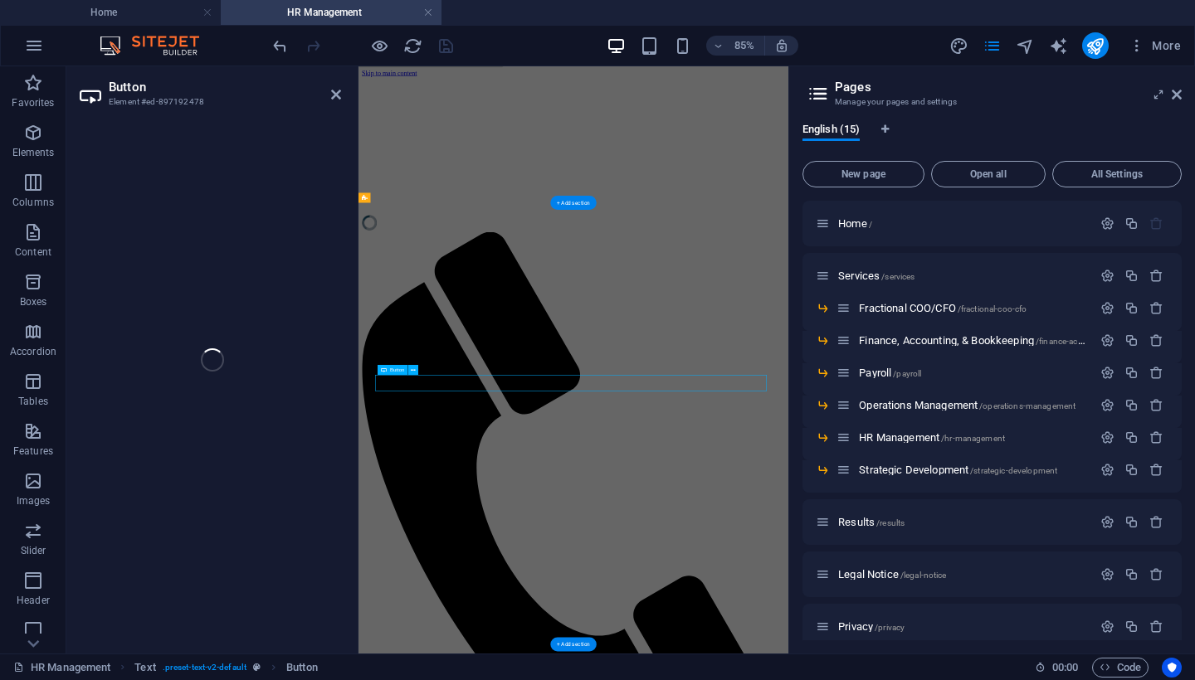
select select
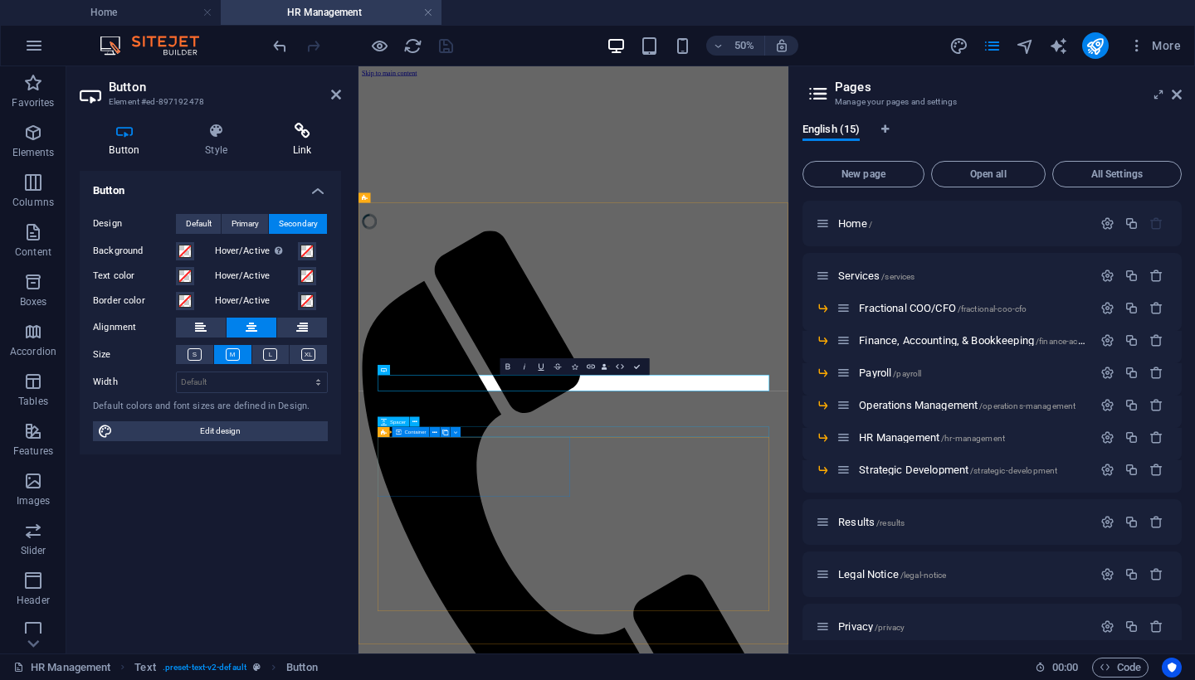
click at [294, 140] on h4 "Link" at bounding box center [302, 140] width 78 height 35
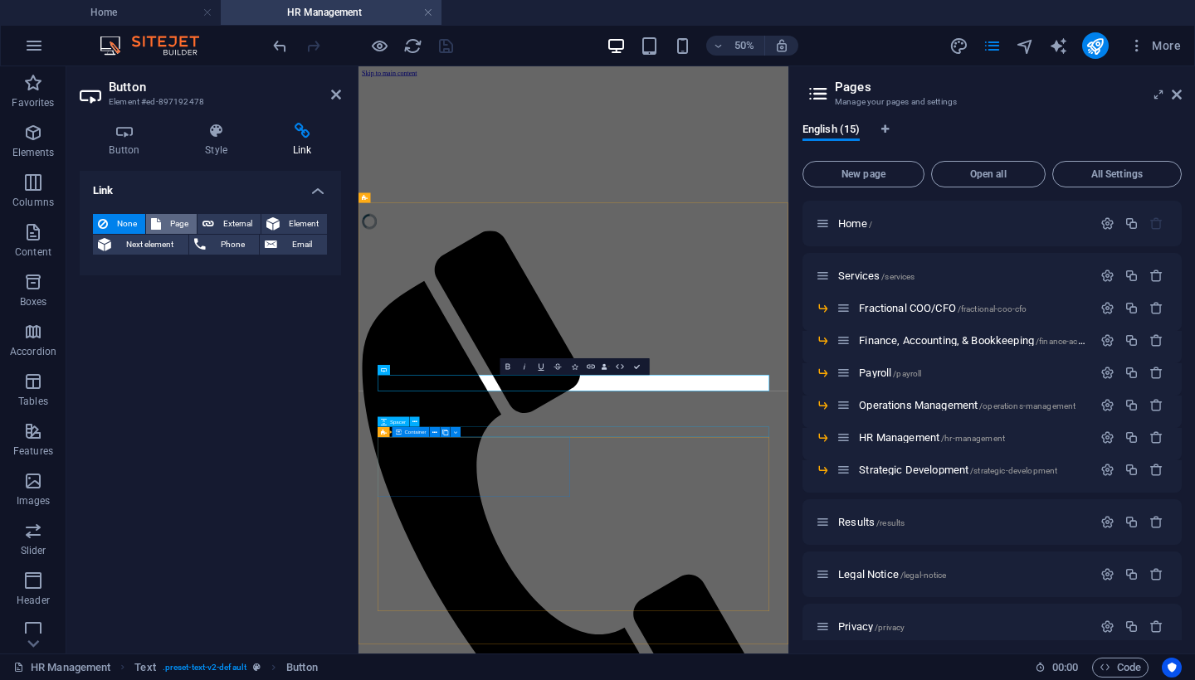
click at [171, 222] on span "Page" at bounding box center [179, 224] width 26 height 20
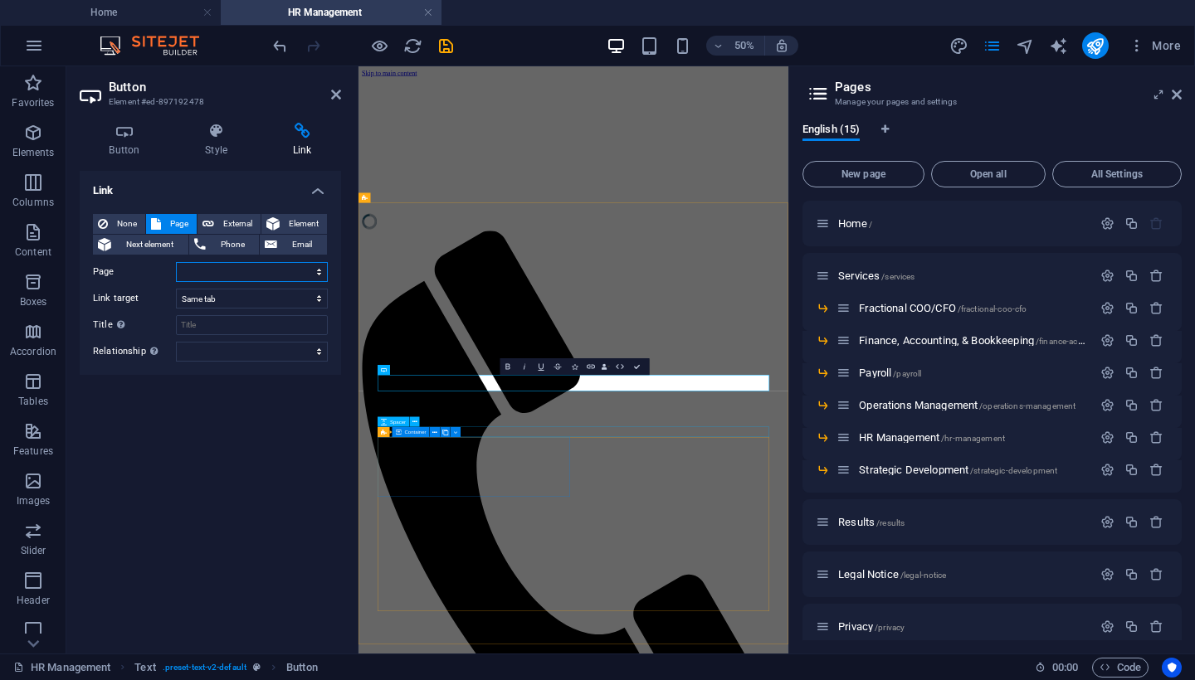
select select "13"
select select "overlay"
click at [450, 44] on icon "save" at bounding box center [445, 46] width 19 height 19
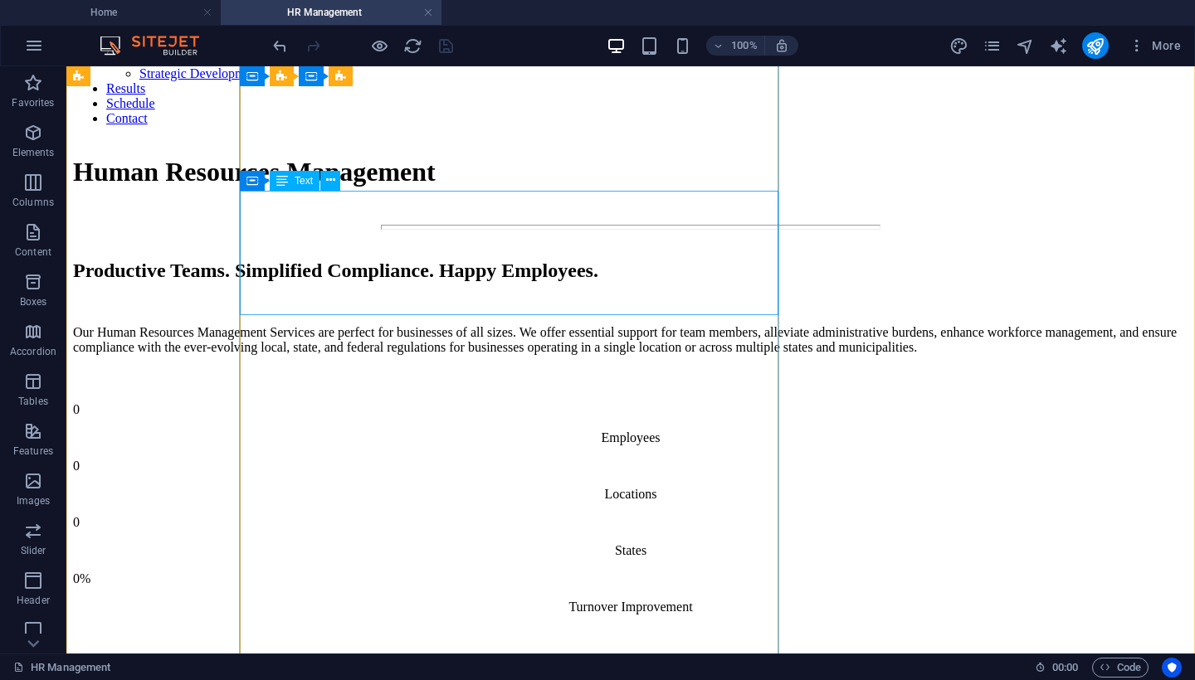
scroll to position [1903, 0]
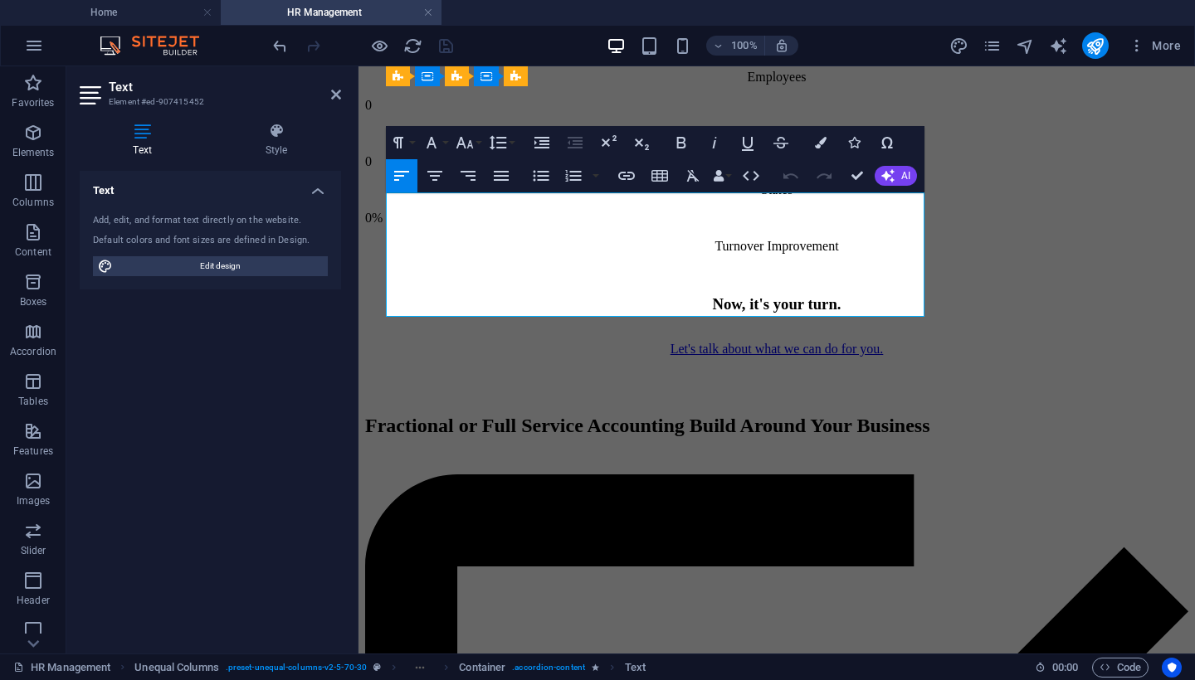
drag, startPoint x: 525, startPoint y: 261, endPoint x: 612, endPoint y: 299, distance: 94.4
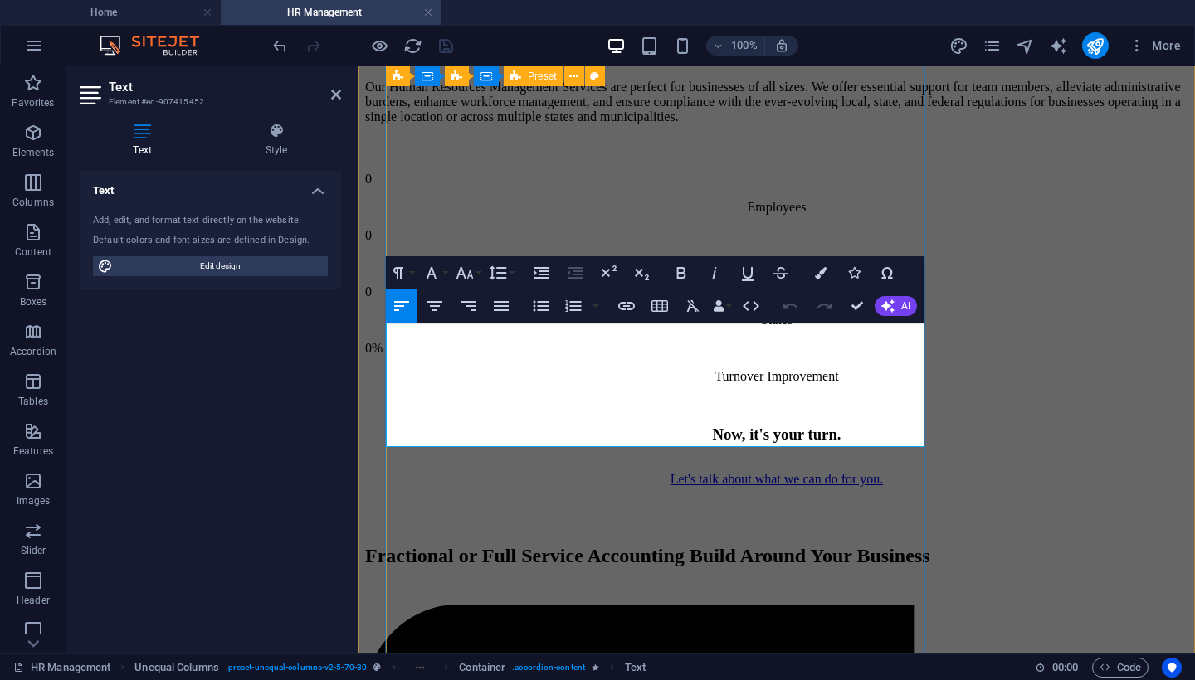
scroll to position [1776, 0]
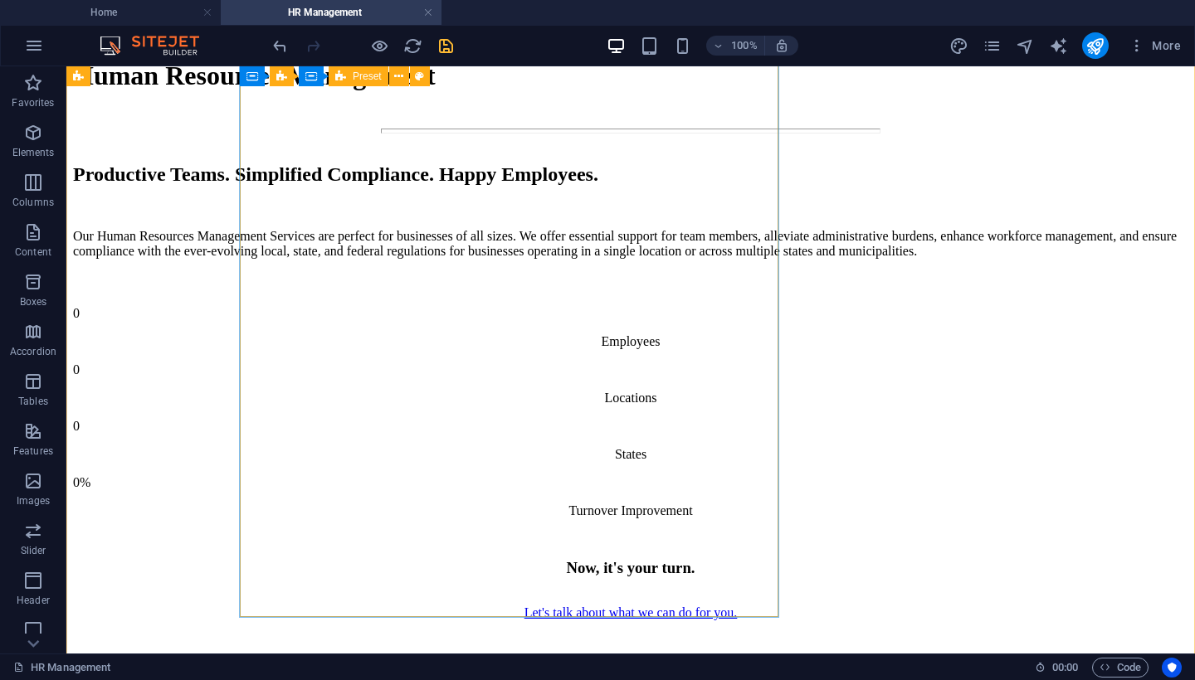
scroll to position [2020, 0]
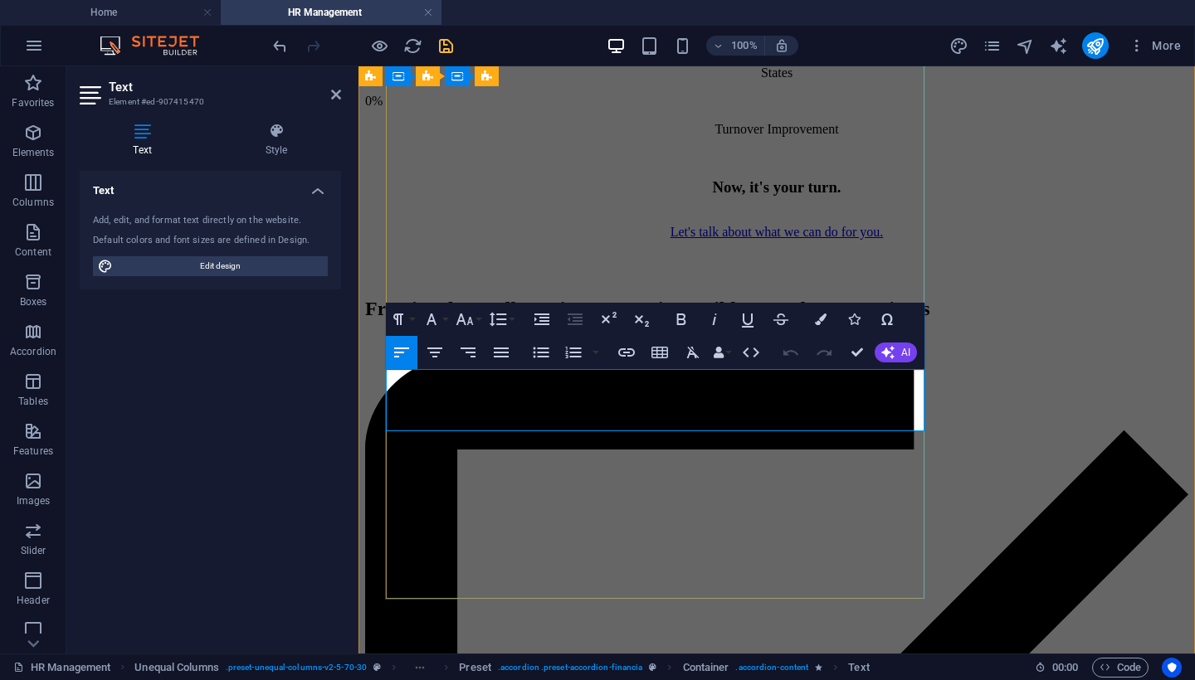
drag, startPoint x: 589, startPoint y: 378, endPoint x: 484, endPoint y: 378, distance: 105.4
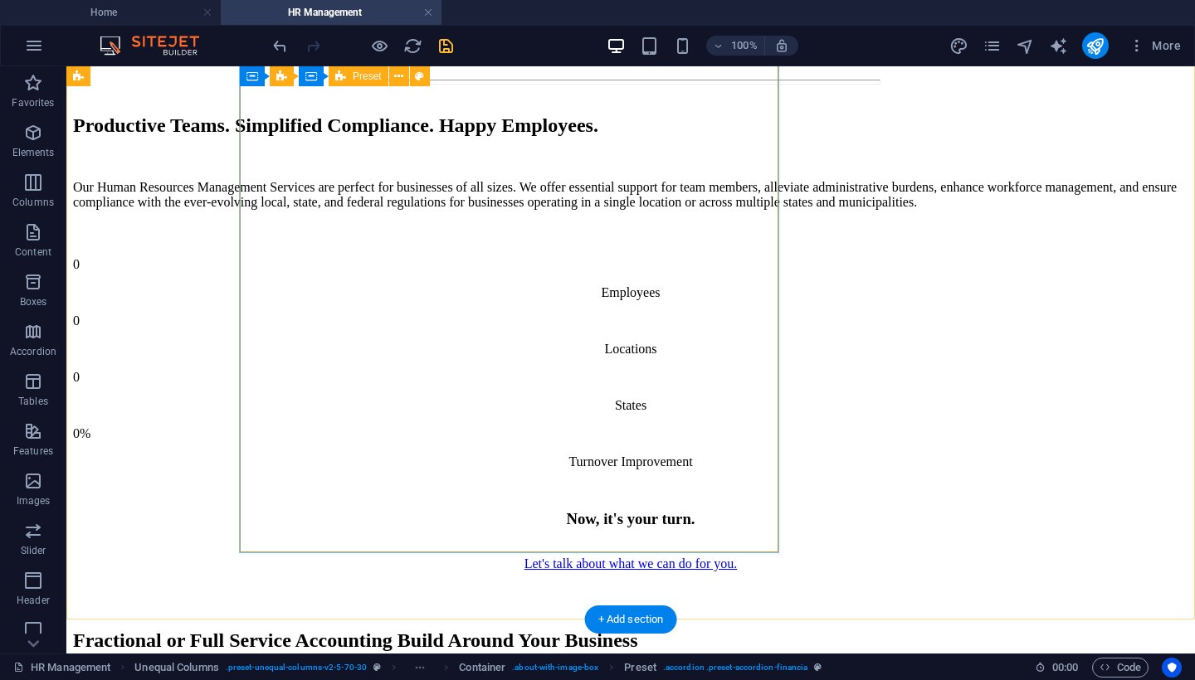
scroll to position [2079, 0]
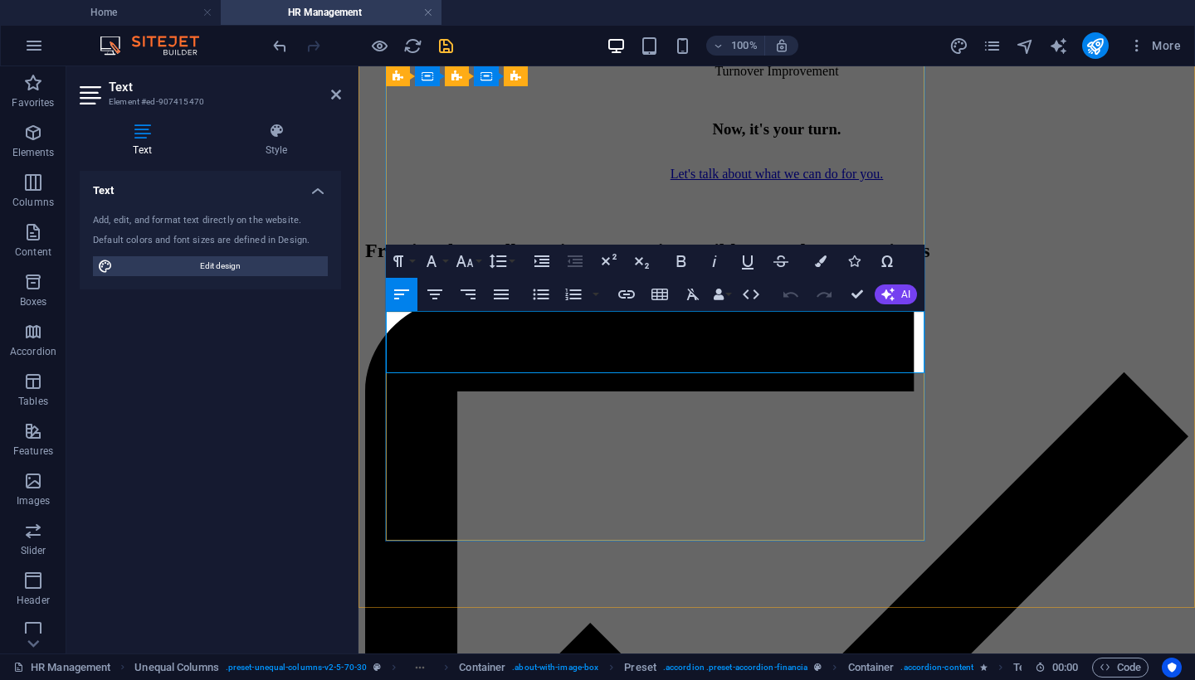
copy p "Absolutely not. We are there to become part of your team, not separate you from…"
click at [899, 291] on button "AI" at bounding box center [896, 295] width 42 height 20
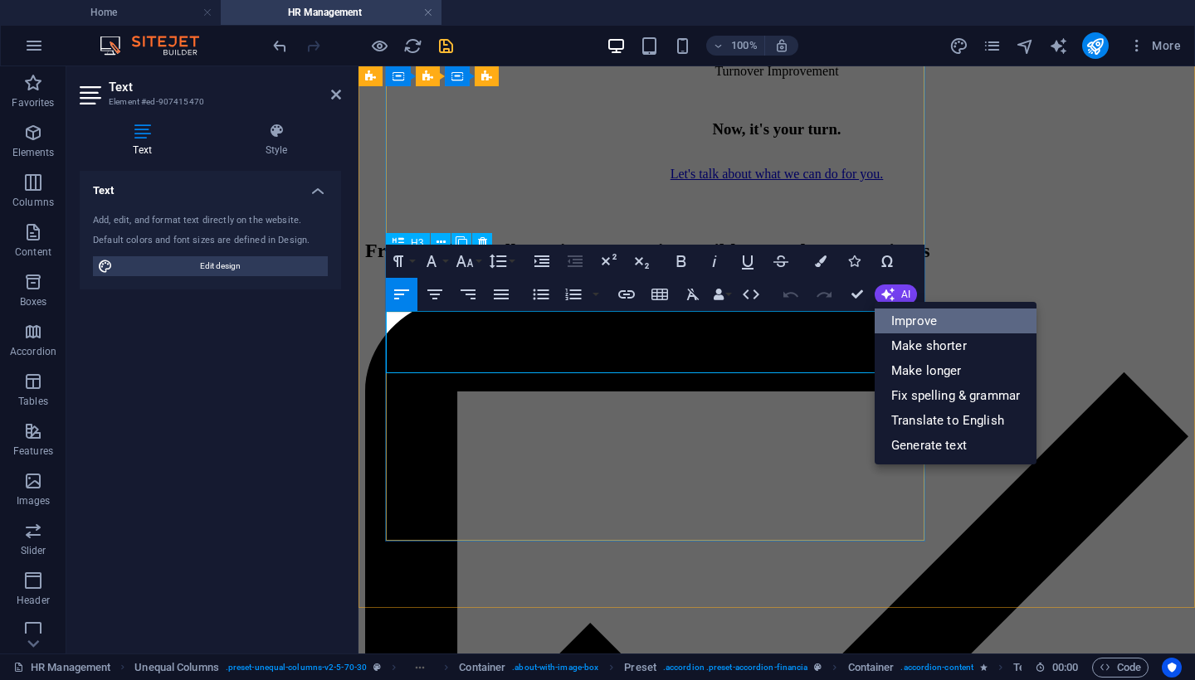
click at [939, 328] on link "Improve" at bounding box center [956, 321] width 162 height 25
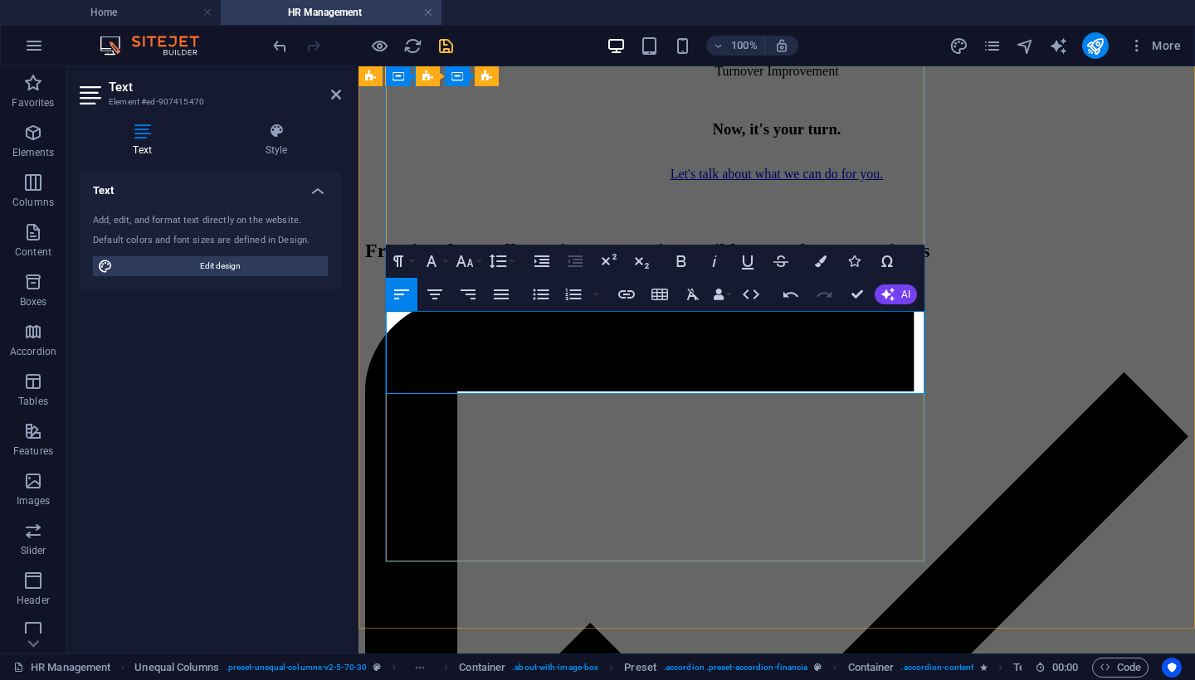
drag, startPoint x: 452, startPoint y: 342, endPoint x: 817, endPoint y: 324, distance: 365.5
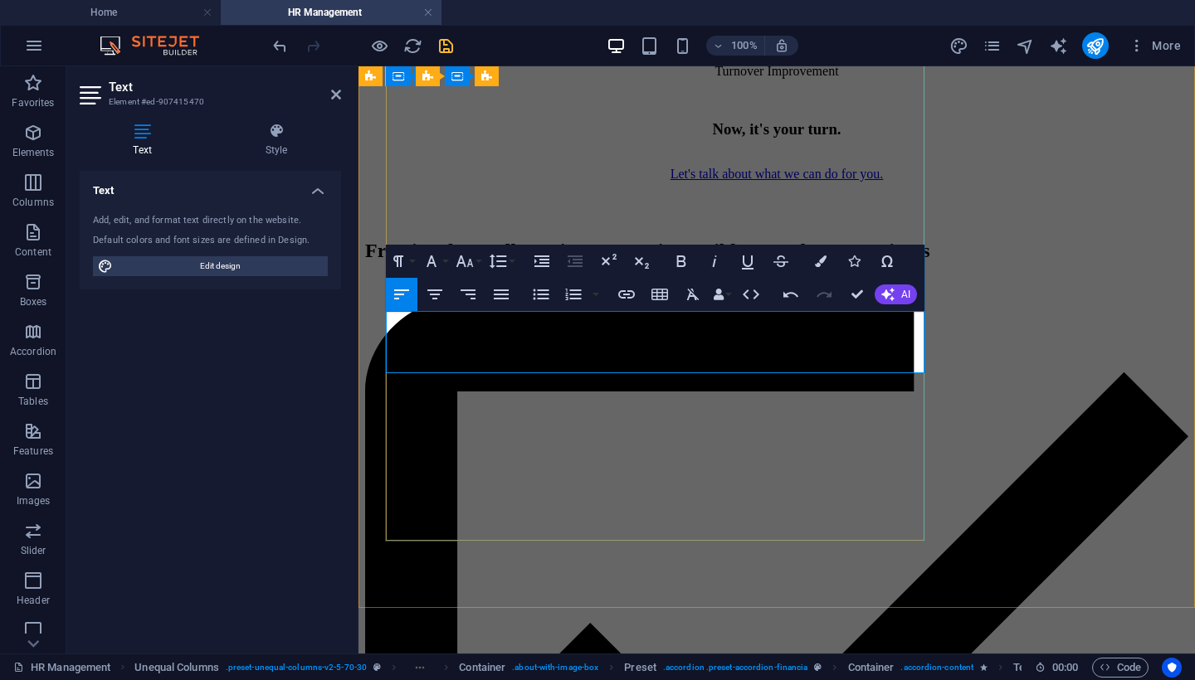
drag, startPoint x: 906, startPoint y: 321, endPoint x: 823, endPoint y: 318, distance: 83.0
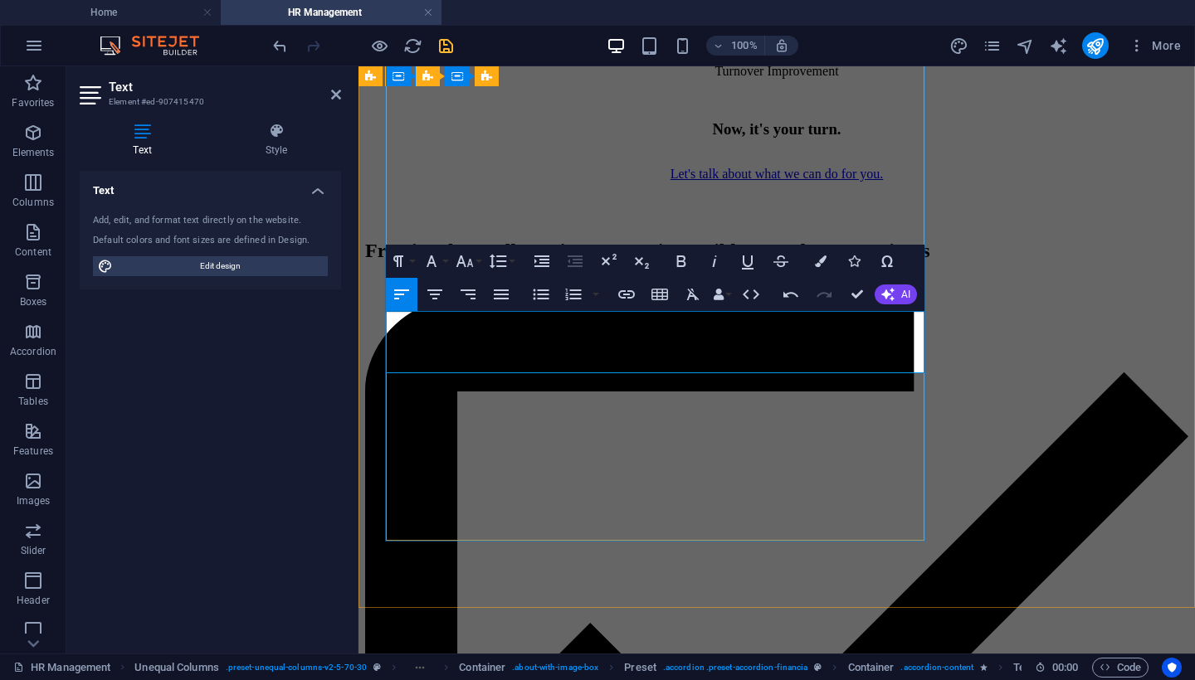
drag, startPoint x: 849, startPoint y: 321, endPoint x: 780, endPoint y: 319, distance: 68.9
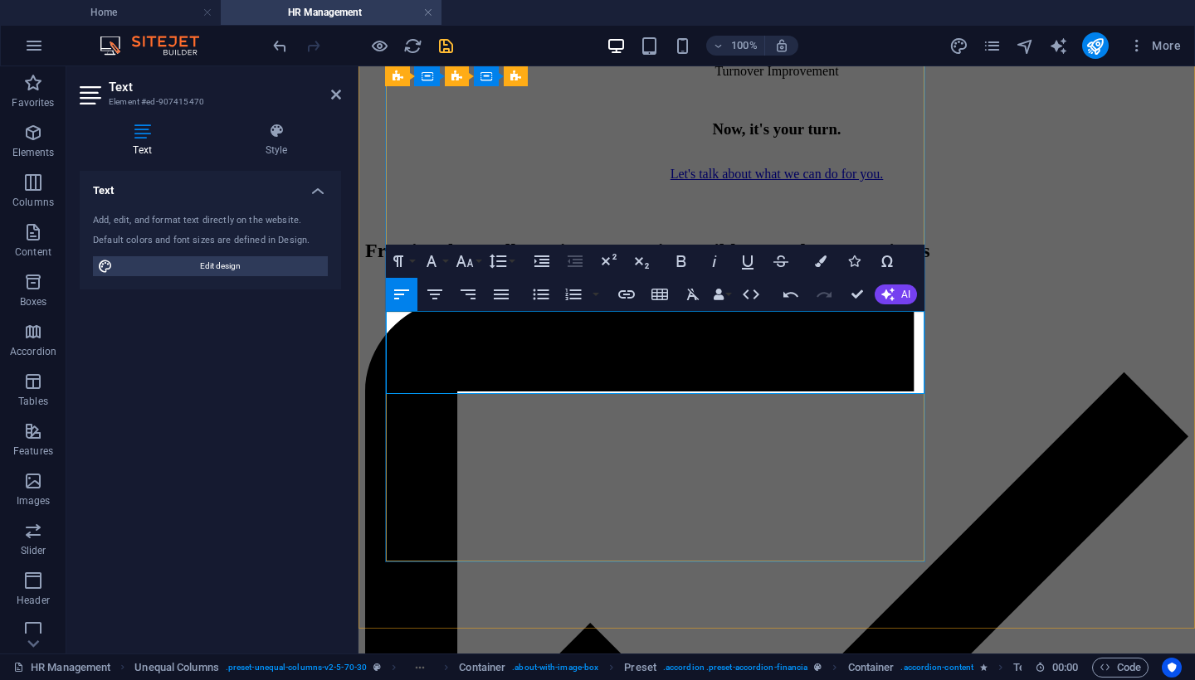
drag, startPoint x: 892, startPoint y: 340, endPoint x: 451, endPoint y: 358, distance: 441.0
drag, startPoint x: 824, startPoint y: 339, endPoint x: 753, endPoint y: 343, distance: 71.4
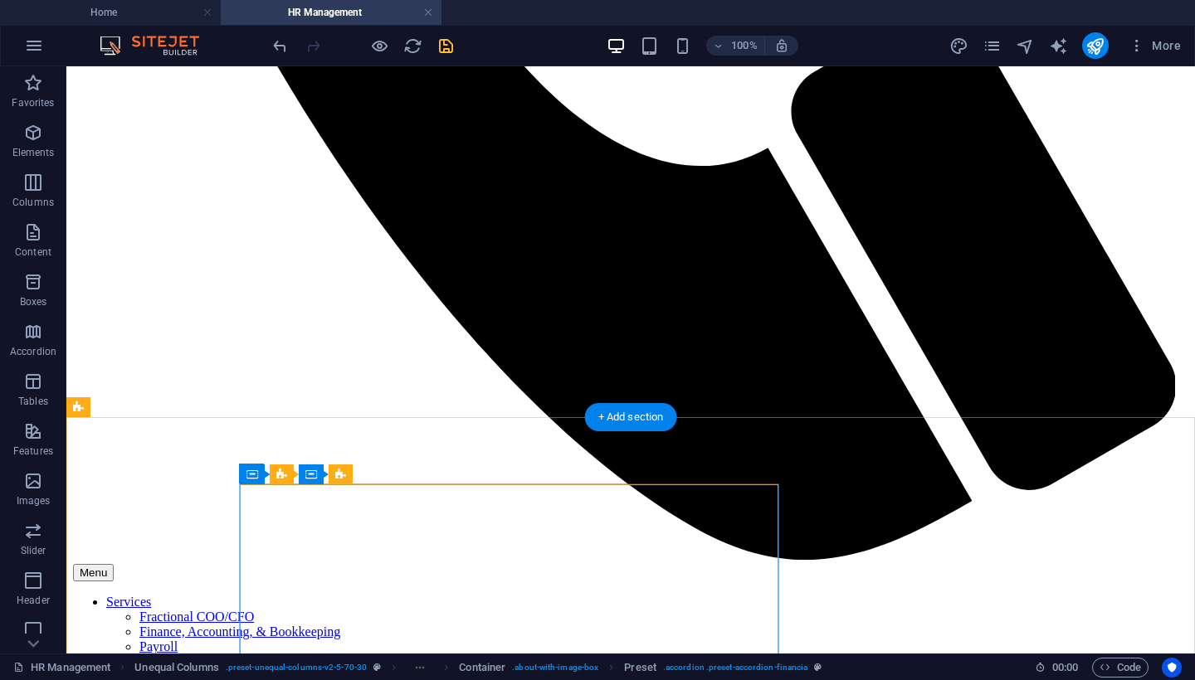
scroll to position [1196, 0]
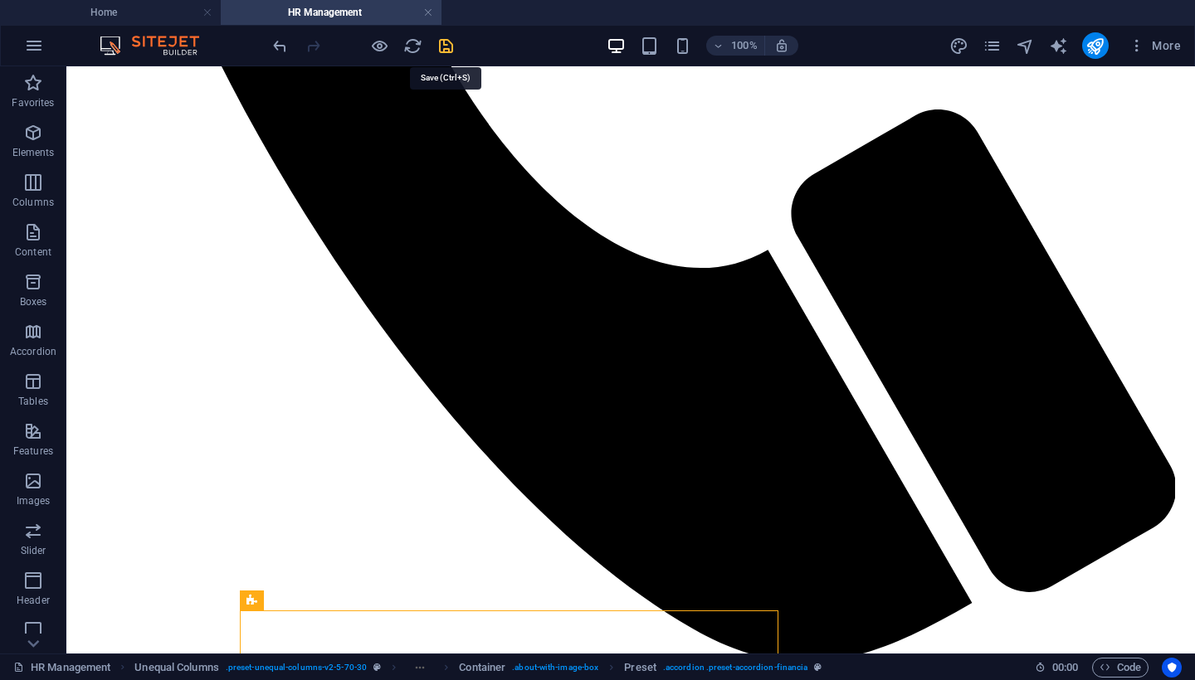
click at [448, 46] on icon "save" at bounding box center [445, 46] width 19 height 19
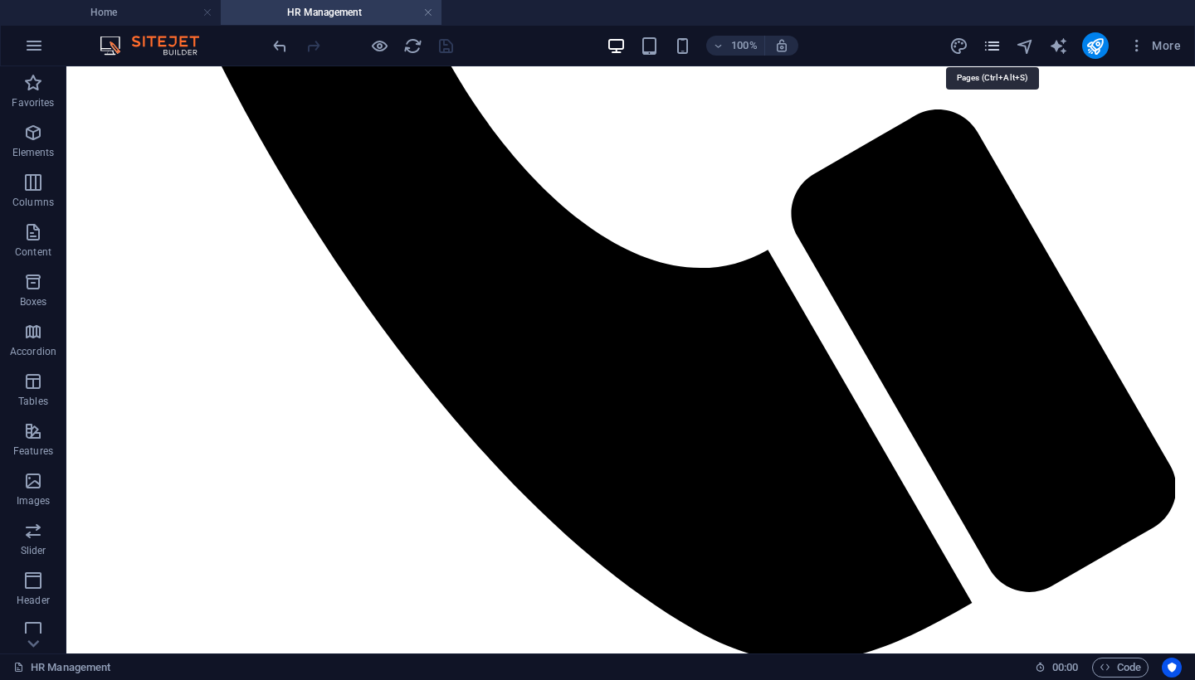
click at [996, 47] on icon "pages" at bounding box center [991, 46] width 19 height 19
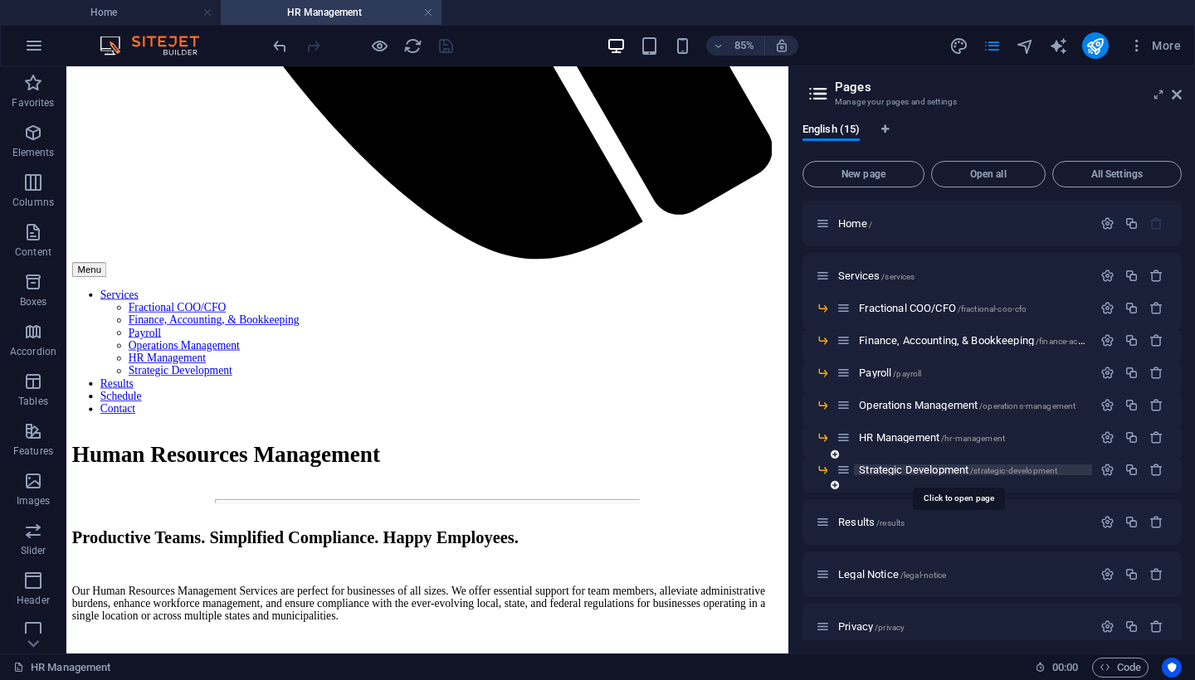
click at [896, 465] on span "Strategic Development /strategic-development" at bounding box center [958, 470] width 198 height 12
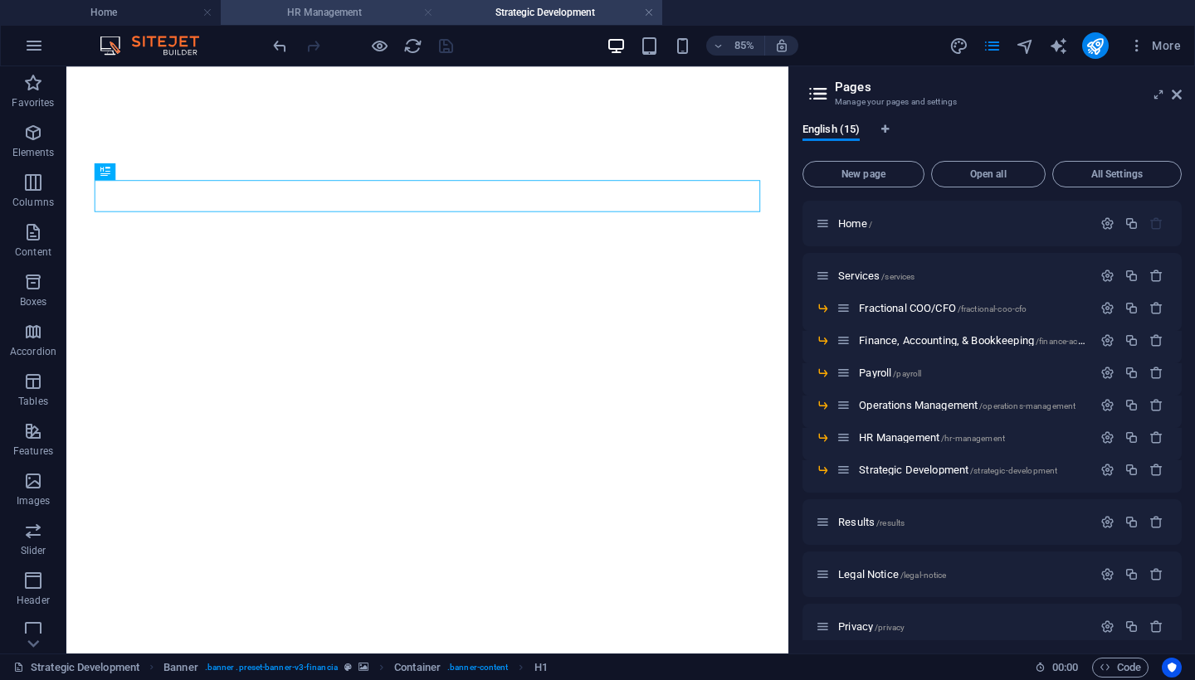
click at [432, 12] on link at bounding box center [428, 13] width 10 height 16
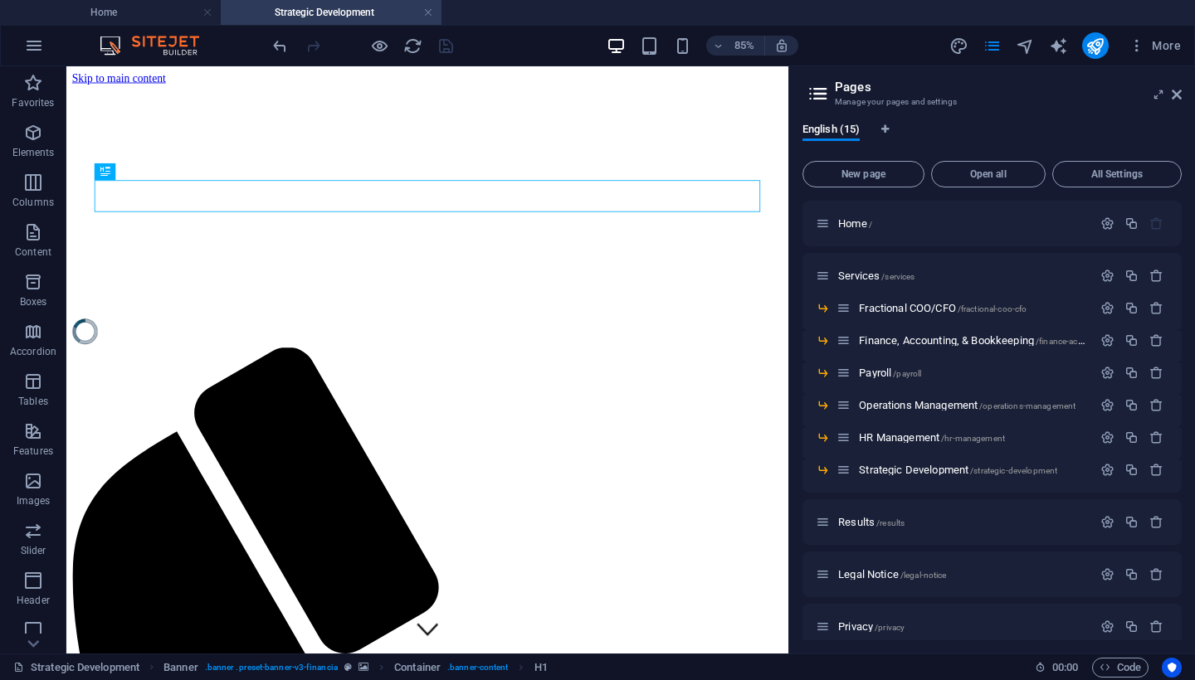
scroll to position [0, 0]
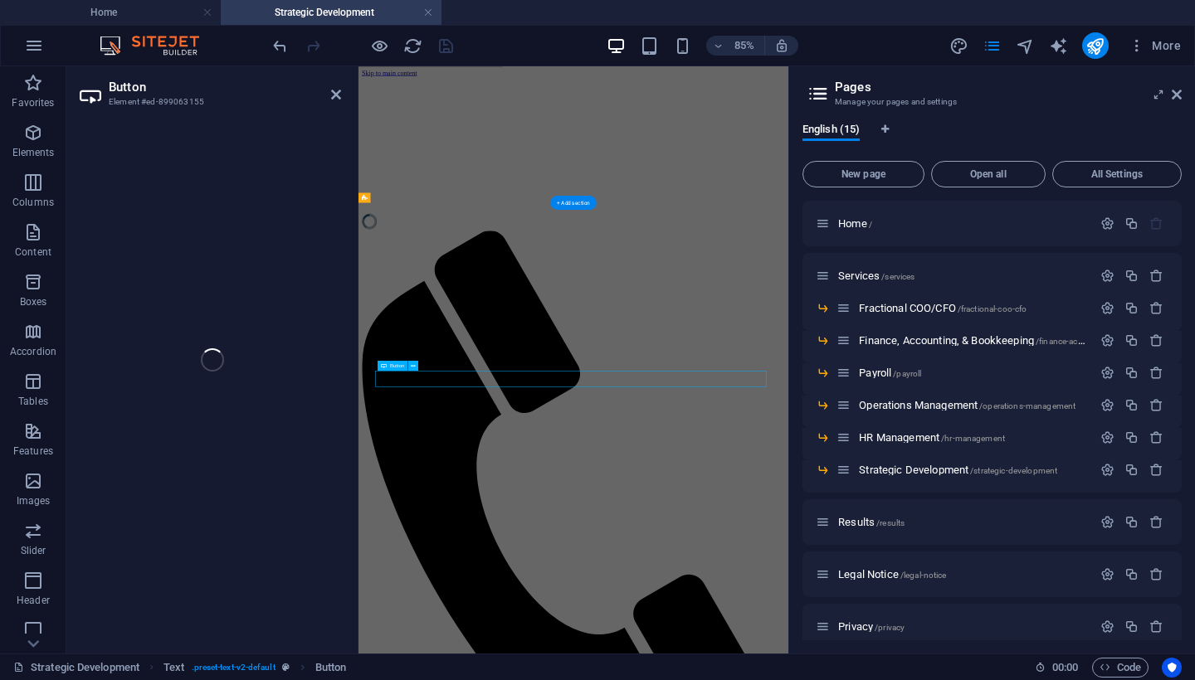
select select
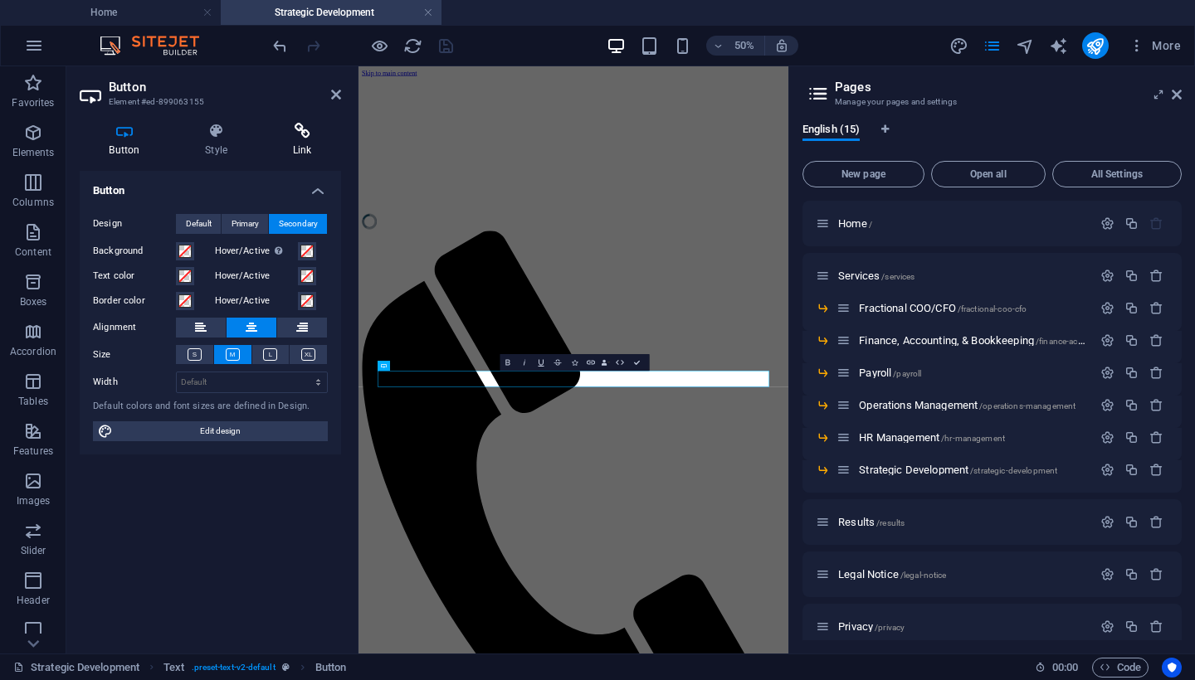
click at [295, 139] on h4 "Link" at bounding box center [302, 140] width 78 height 35
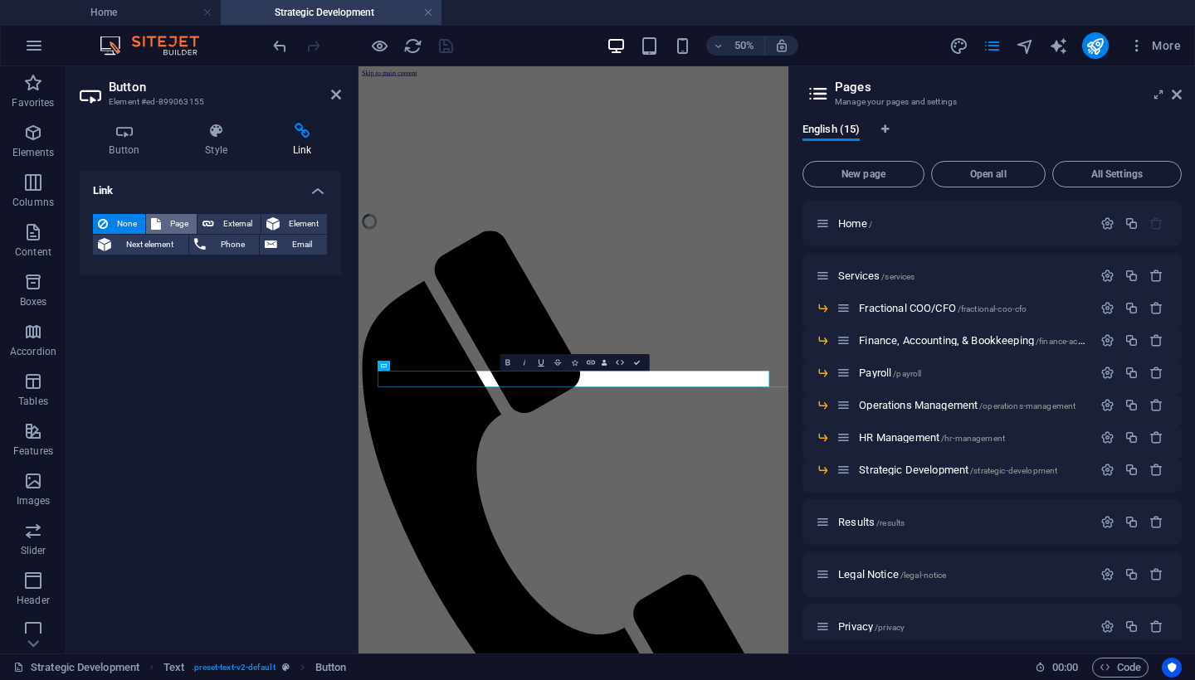
click at [187, 224] on span "Page" at bounding box center [179, 224] width 26 height 20
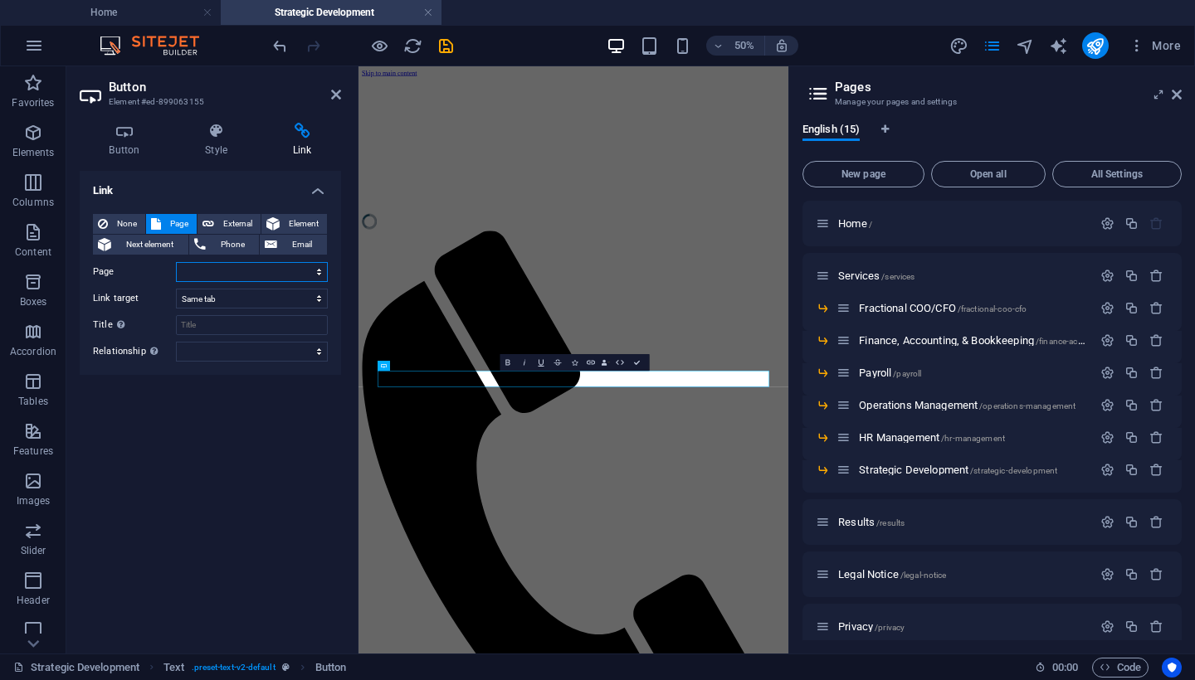
select select "13"
select select "overlay"
click at [447, 51] on icon "save" at bounding box center [445, 46] width 19 height 19
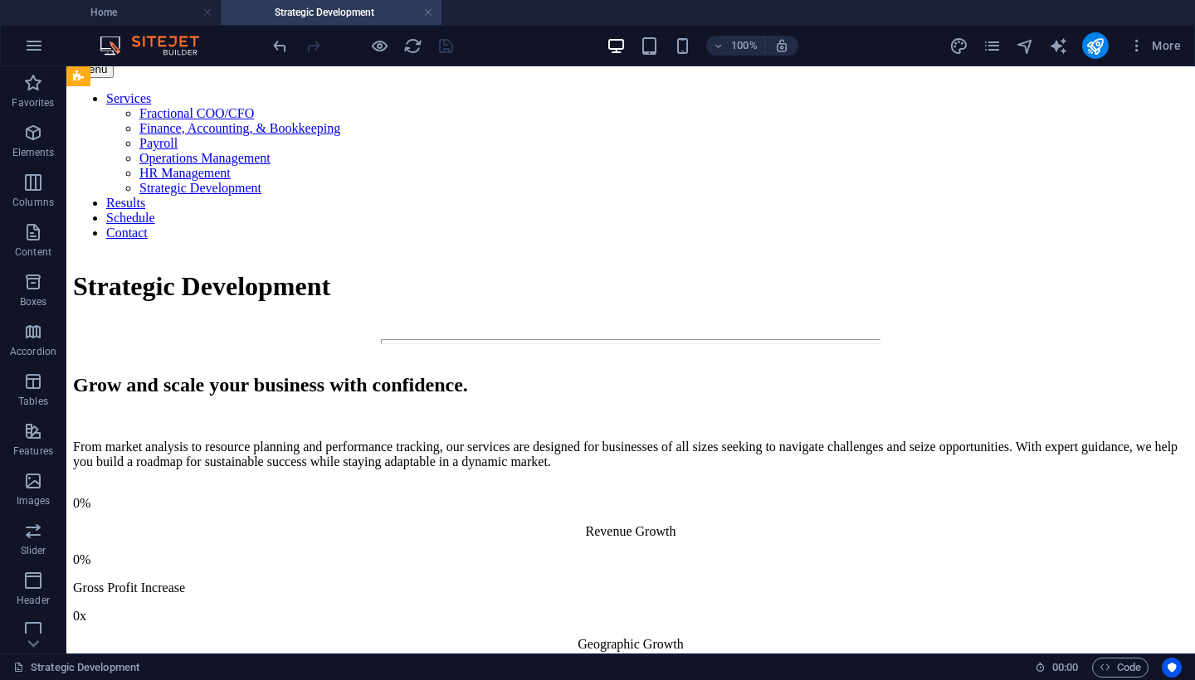
scroll to position [1886, 0]
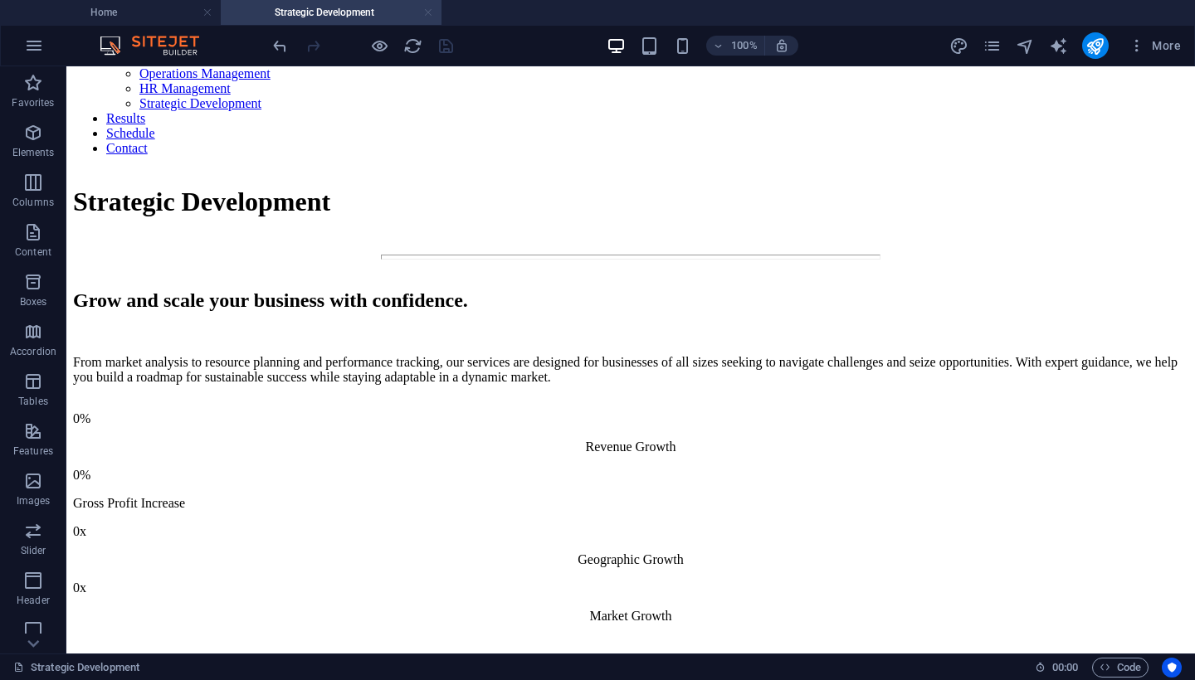
click at [426, 11] on link at bounding box center [428, 13] width 10 height 16
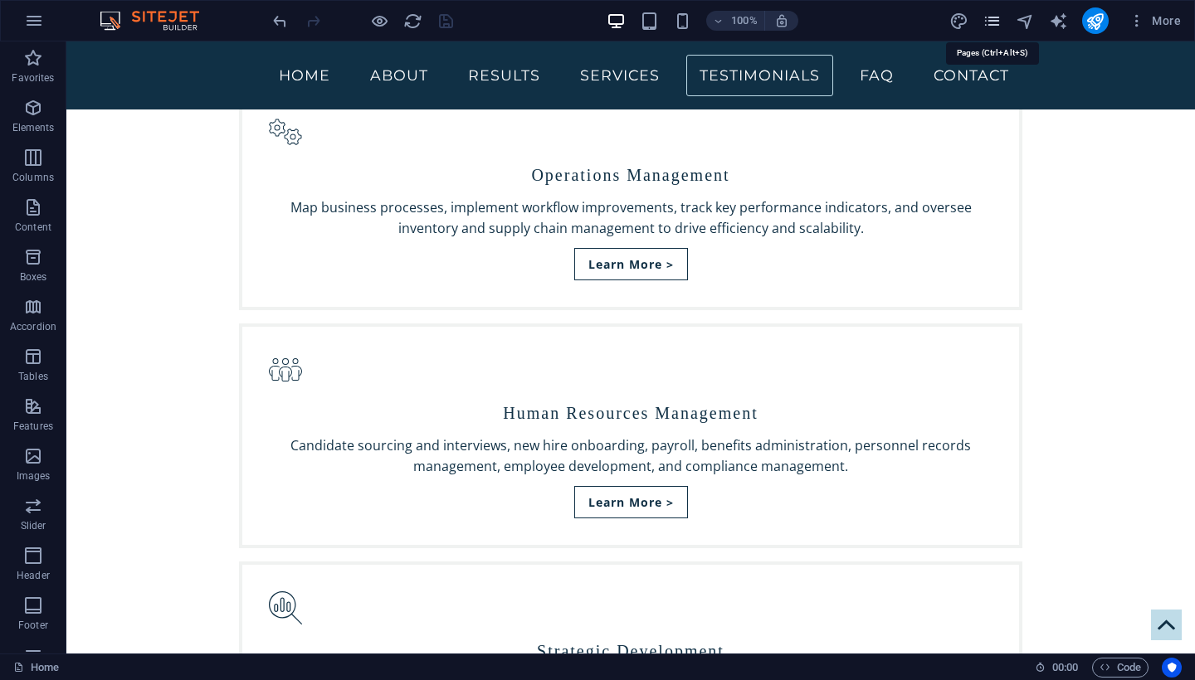
click at [926, 207] on icon "pages" at bounding box center [564, 223] width 724 height 32
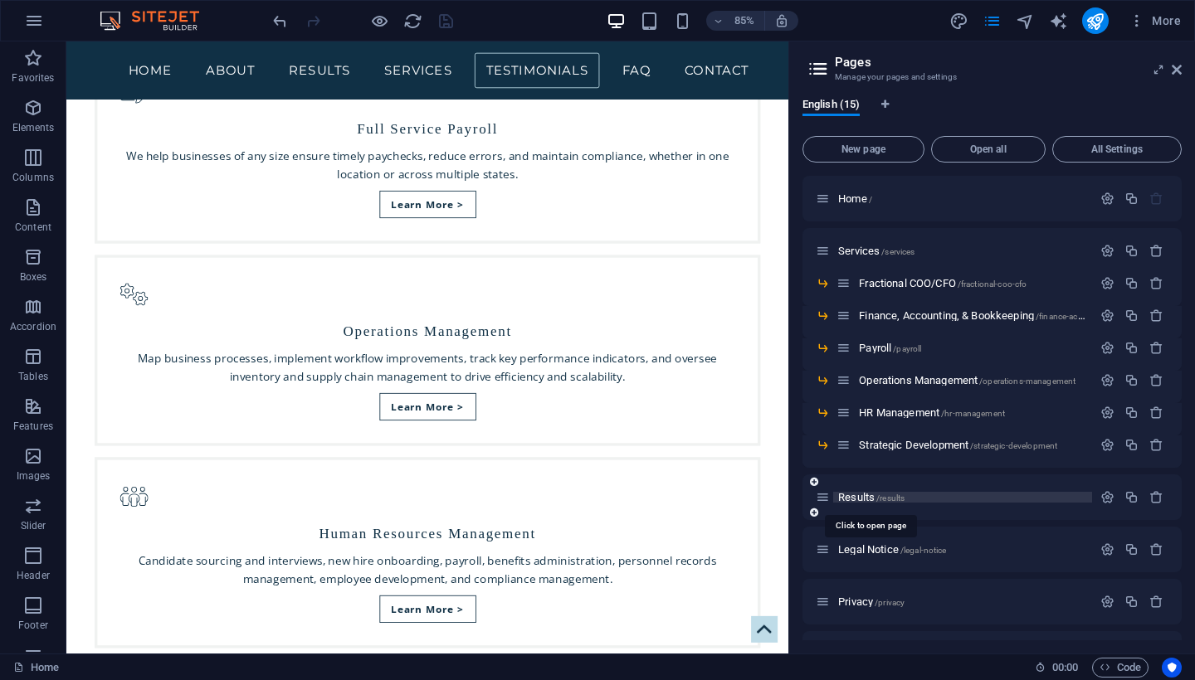
click at [857, 495] on span "Results /results" at bounding box center [871, 497] width 66 height 12
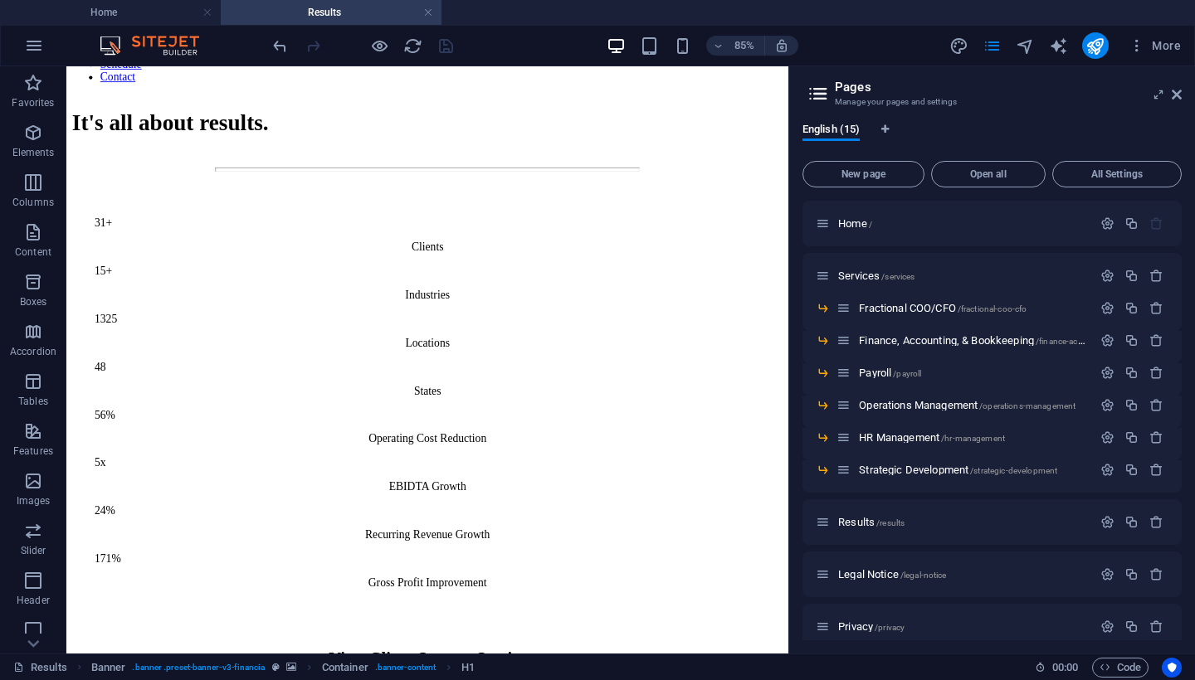
scroll to position [1586, 0]
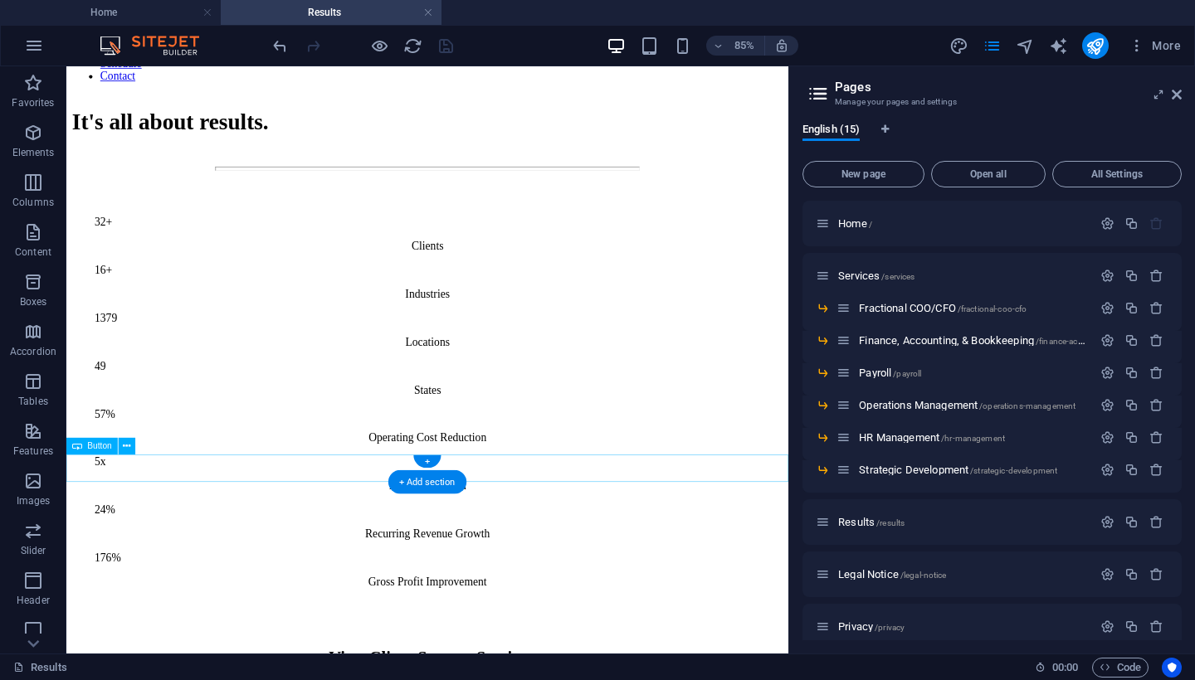
select select "13"
select select "overlay"
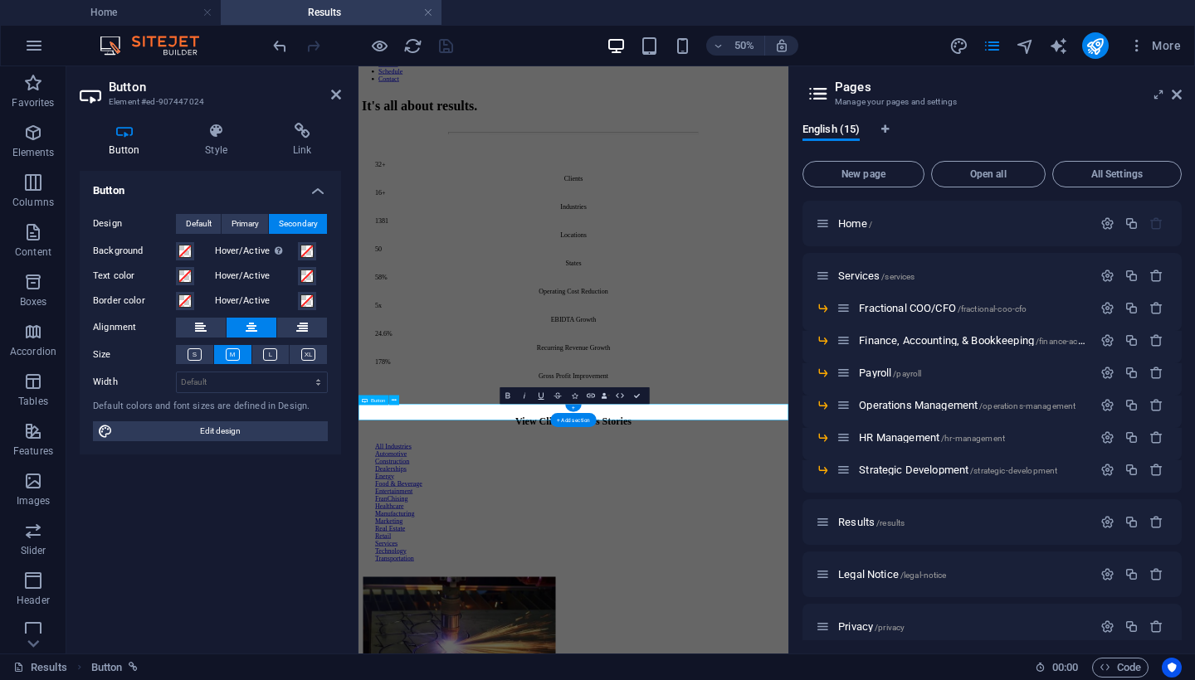
scroll to position [1367, 0]
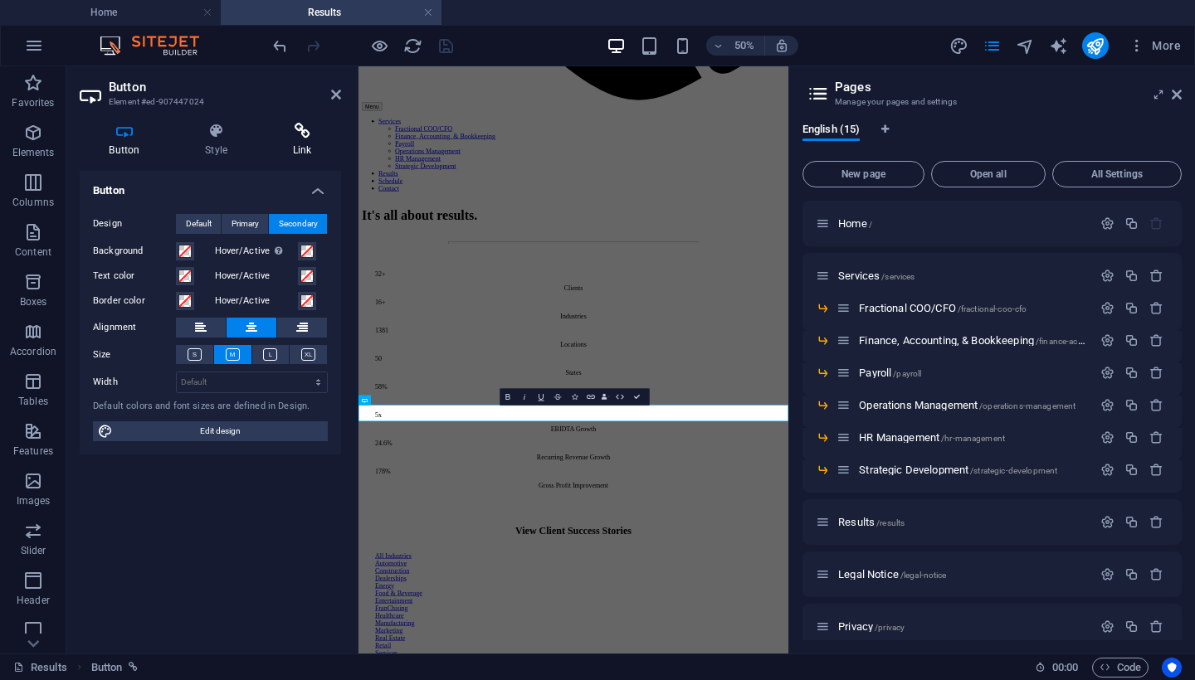
click at [298, 127] on icon at bounding box center [302, 131] width 78 height 17
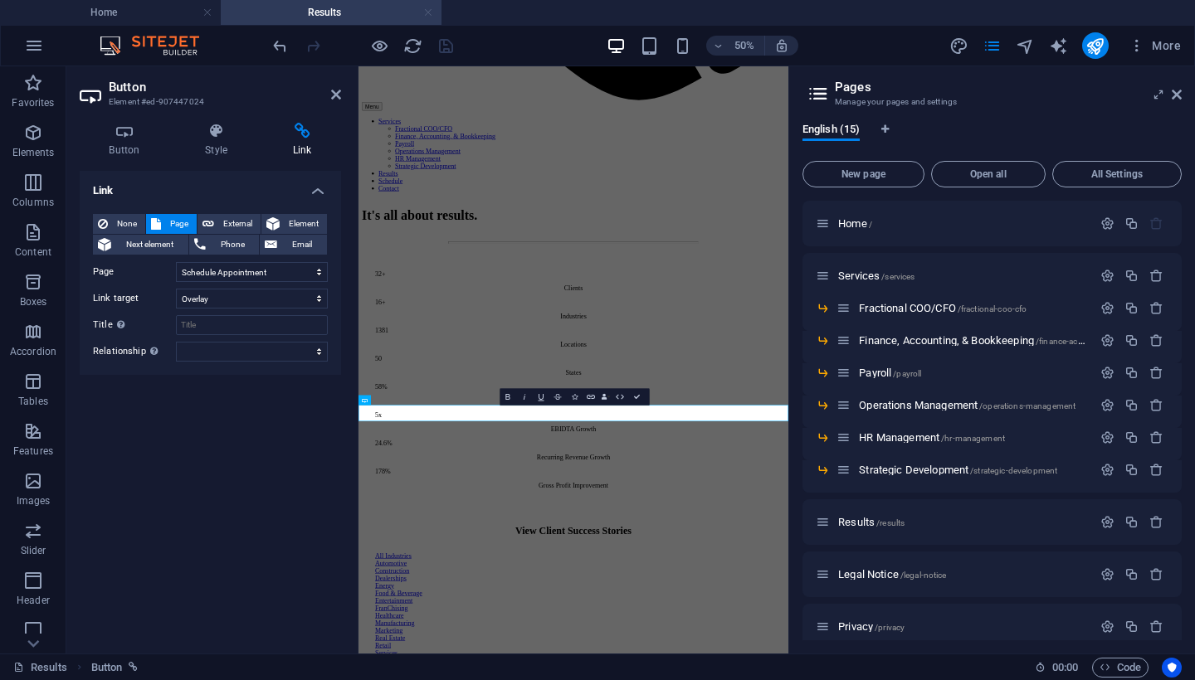
click at [429, 14] on link at bounding box center [428, 13] width 10 height 16
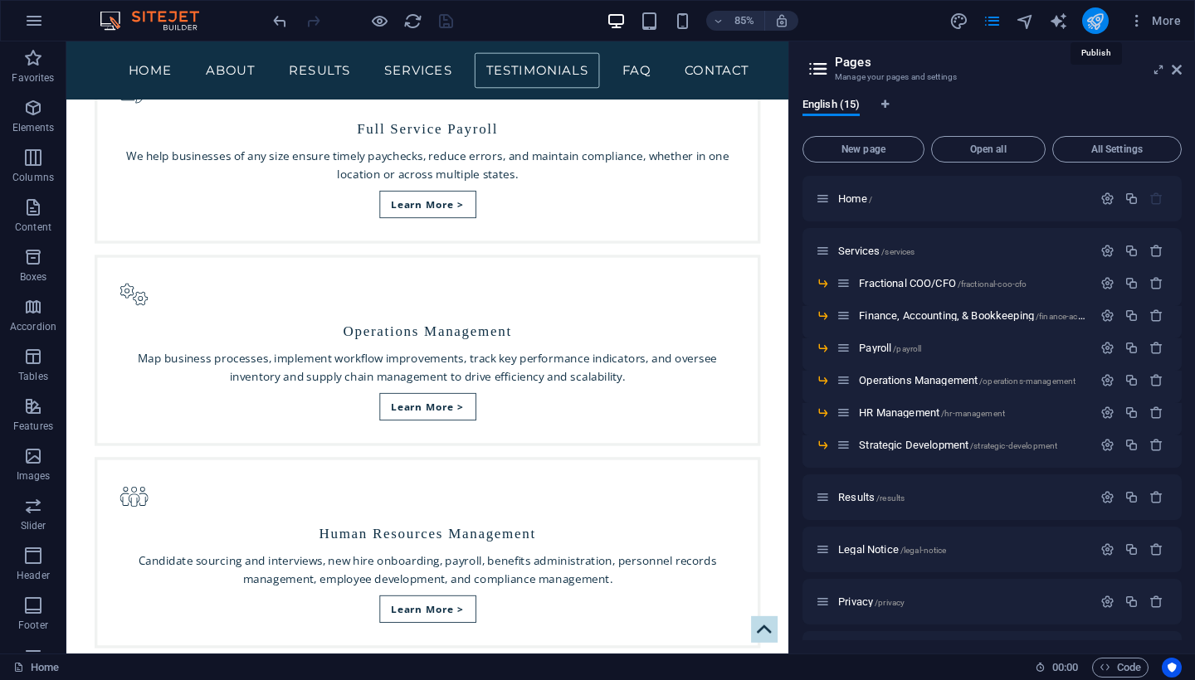
click at [1093, 20] on icon "publish" at bounding box center [1094, 21] width 19 height 19
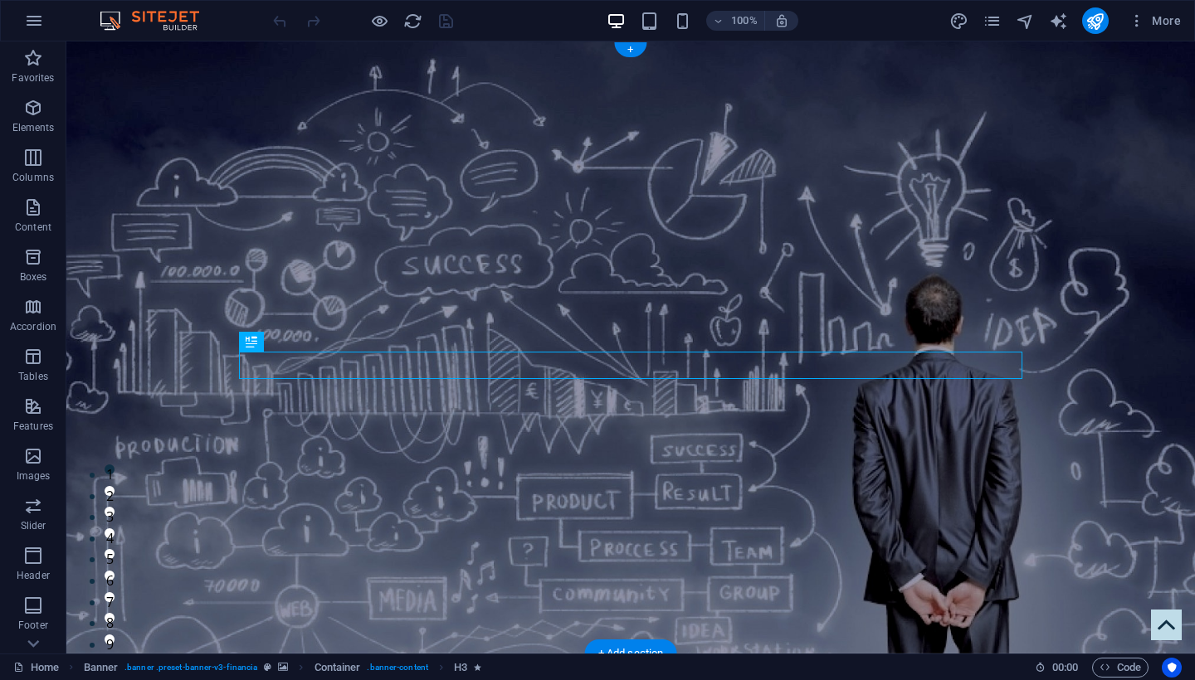
click at [359, 660] on div "Schedule a call from us" at bounding box center [624, 676] width 770 height 32
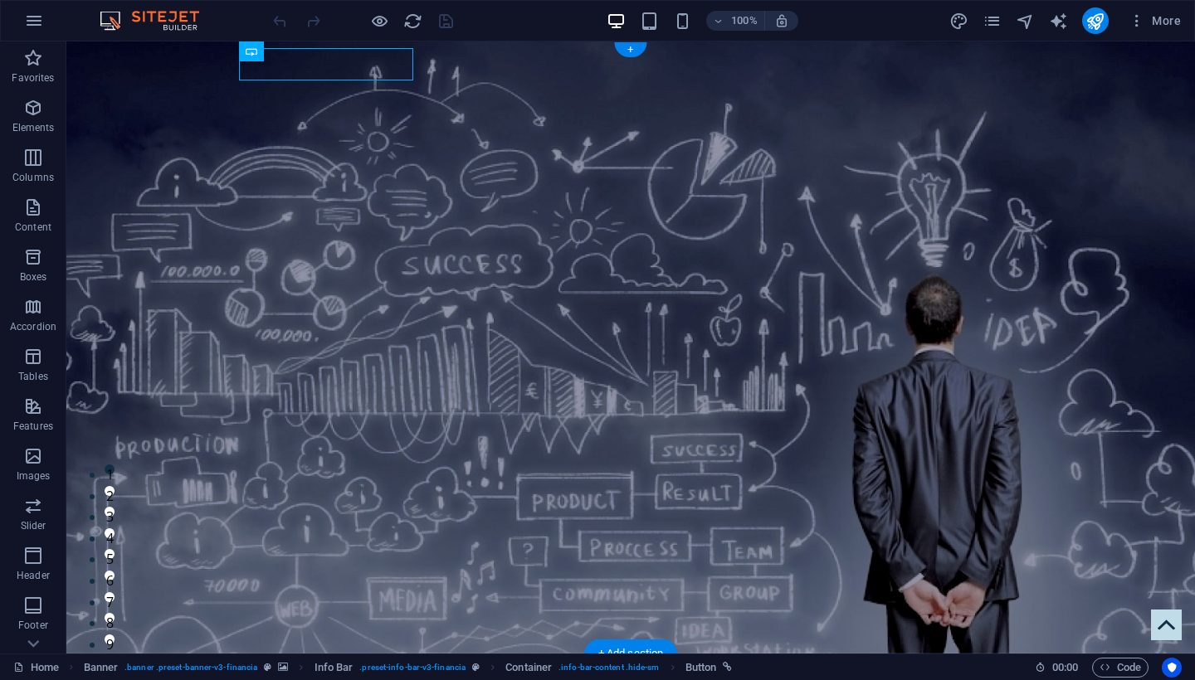
click at [359, 660] on div "Schedule a call from us" at bounding box center [624, 676] width 770 height 32
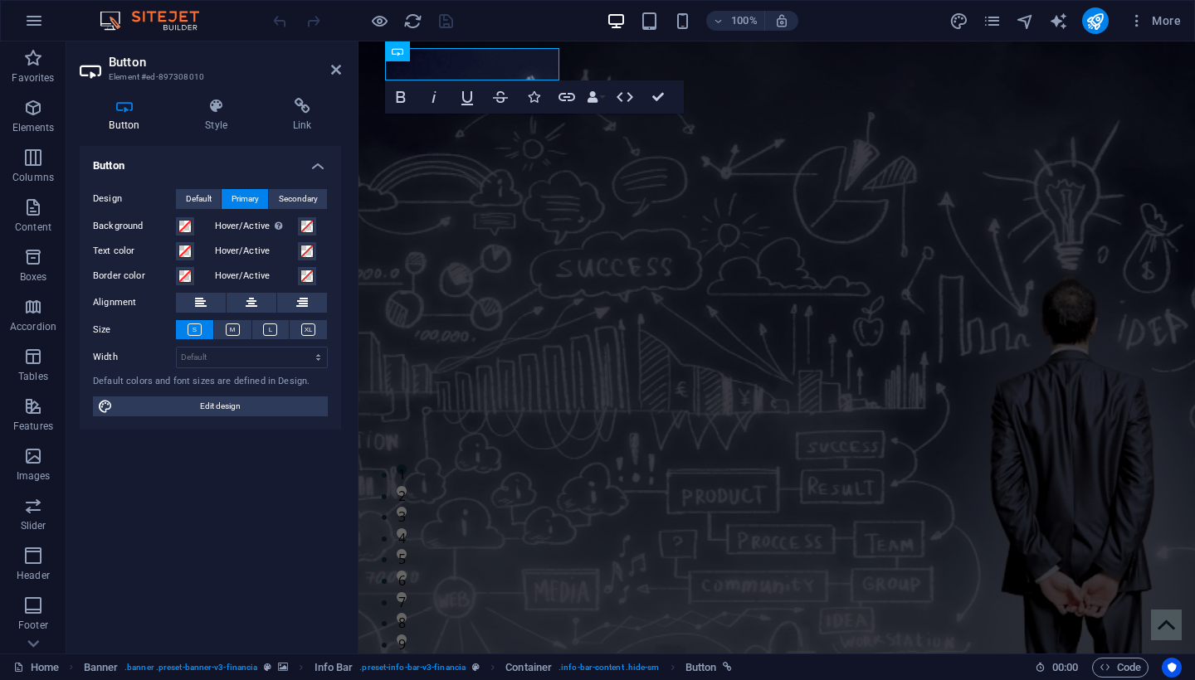
click at [511, 660] on link "Schedule a call from us" at bounding box center [474, 676] width 178 height 32
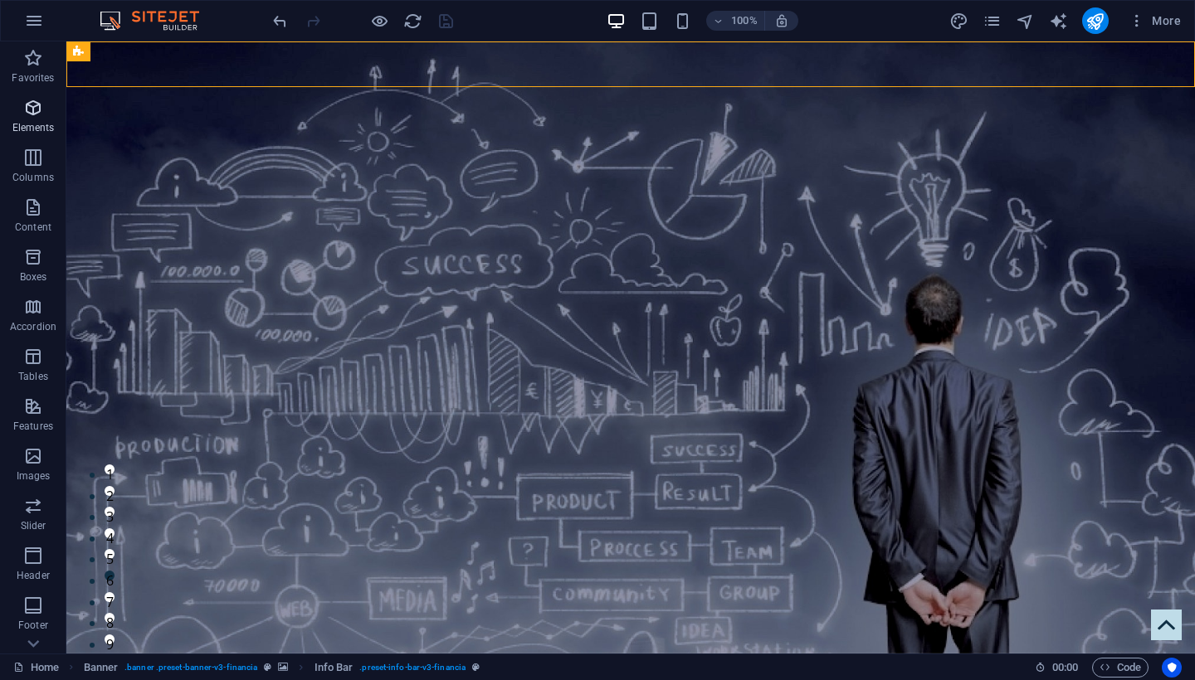
click at [32, 116] on icon "button" at bounding box center [33, 108] width 20 height 20
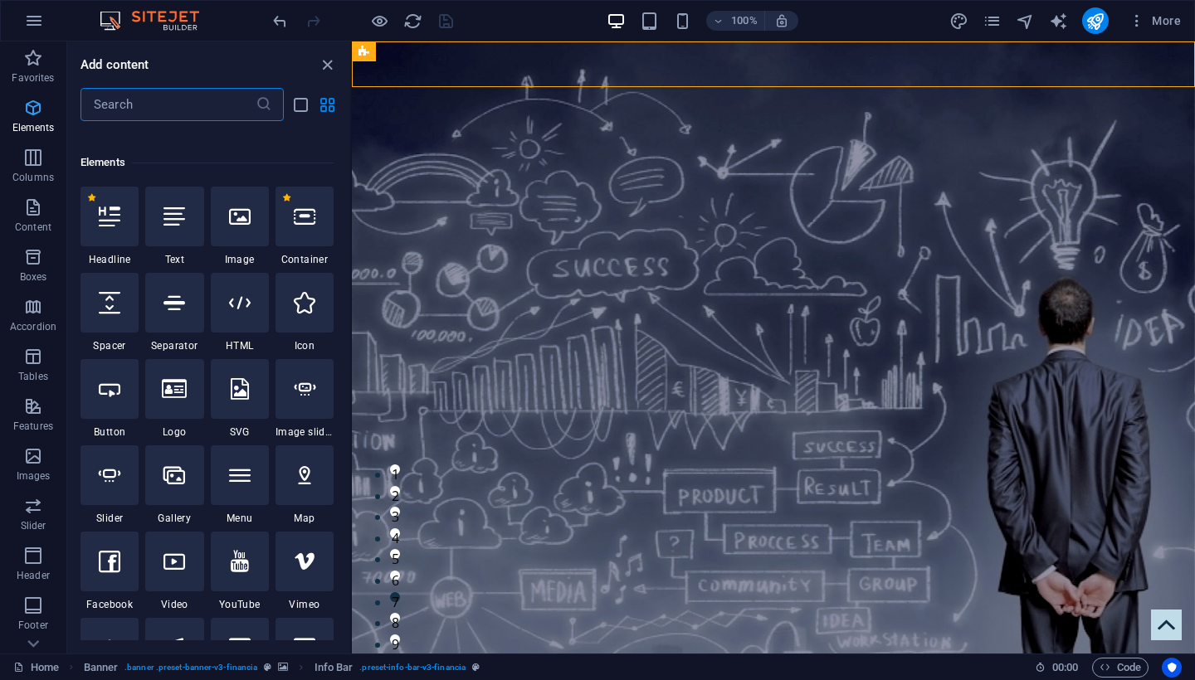
scroll to position [177, 0]
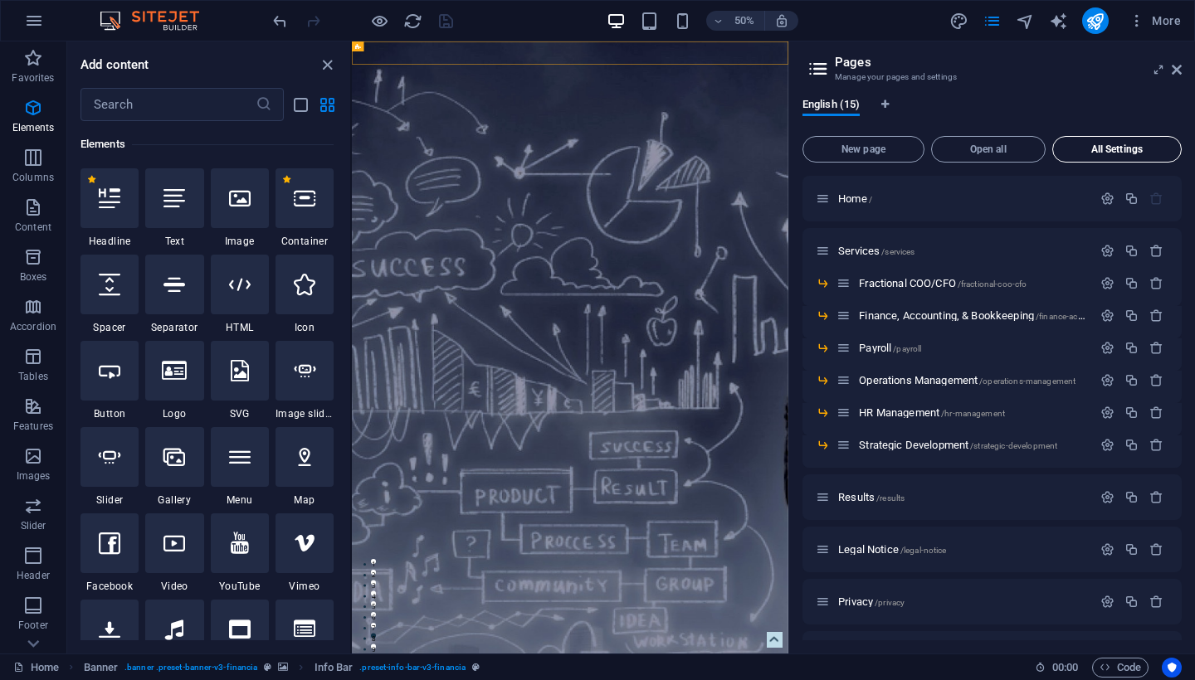
click at [1136, 151] on span "All Settings" at bounding box center [1117, 149] width 115 height 10
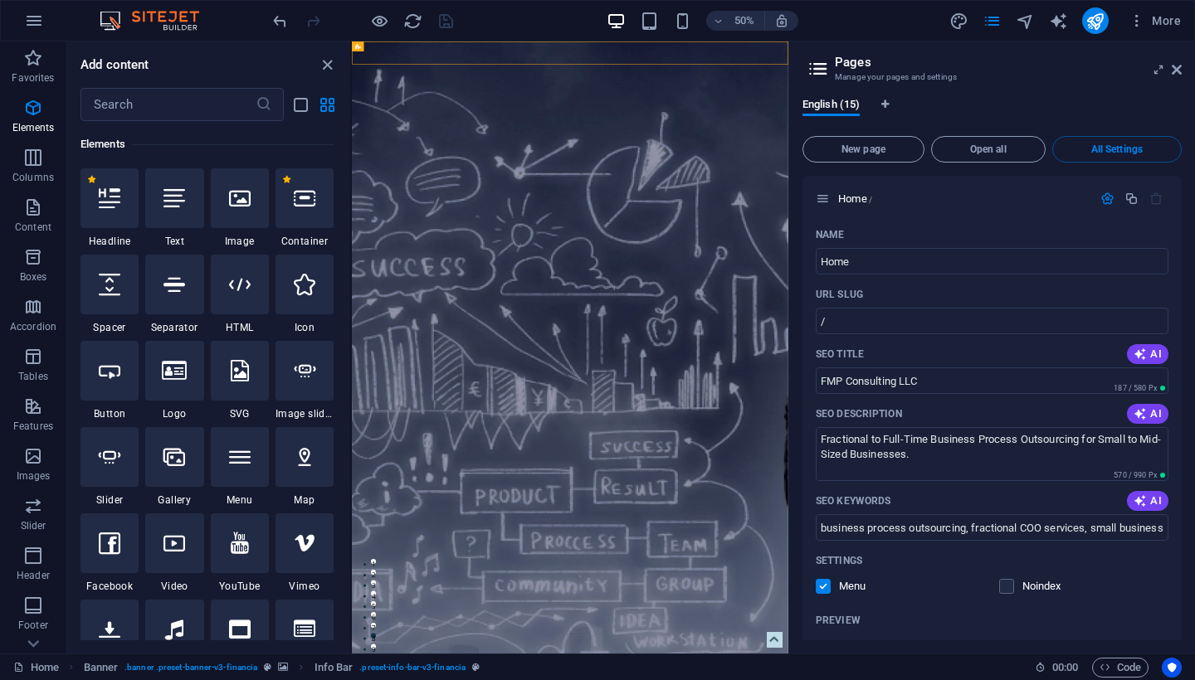
scroll to position [9832, 0]
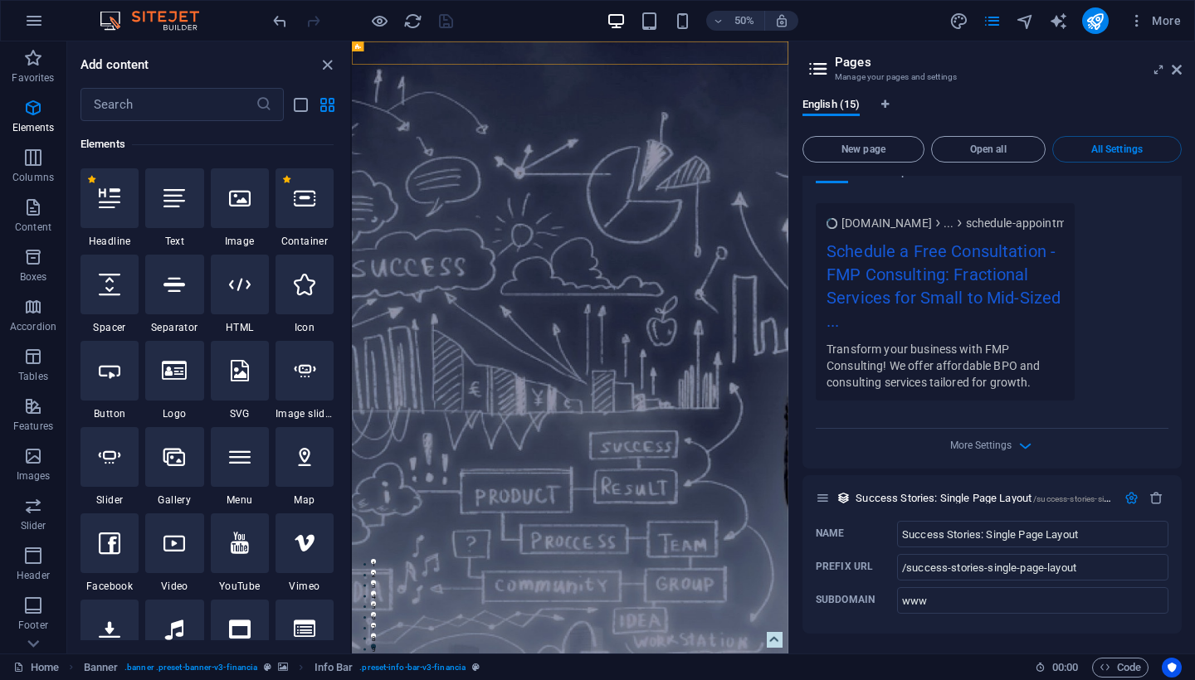
click at [1012, 447] on div "More Settings" at bounding box center [992, 442] width 353 height 27
click at [1019, 445] on icon "button" at bounding box center [1025, 445] width 19 height 19
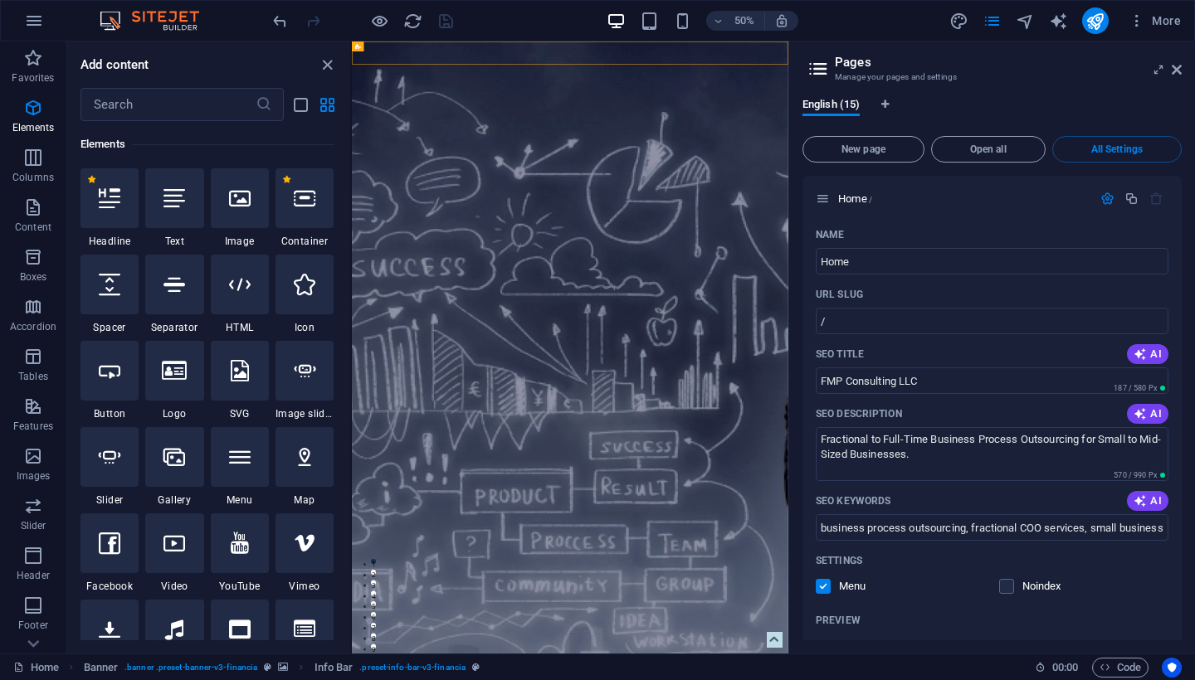
scroll to position [0, 0]
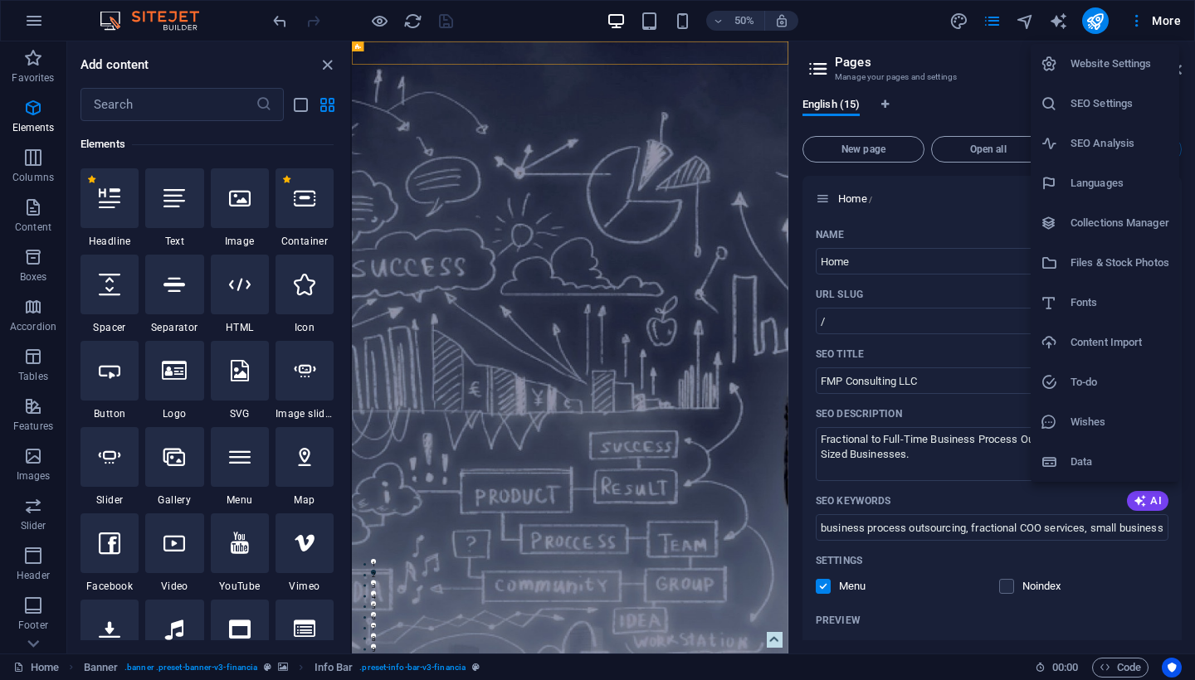
click at [1099, 98] on h6 "SEO Settings" at bounding box center [1119, 104] width 99 height 20
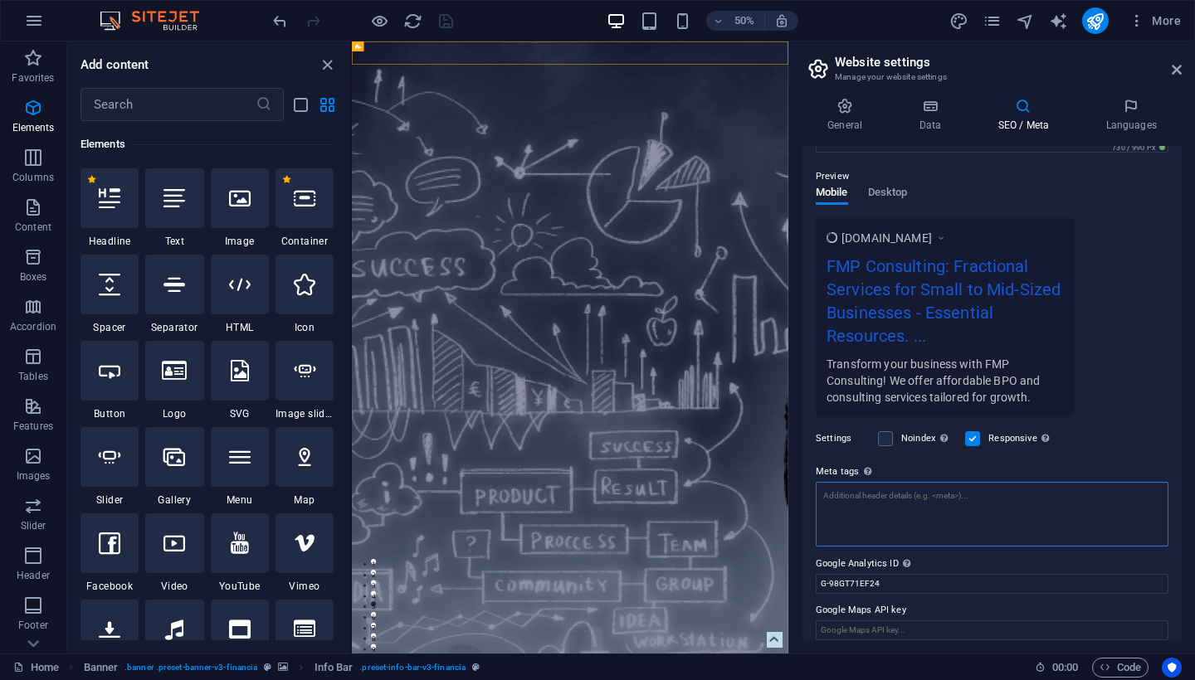
scroll to position [206, 0]
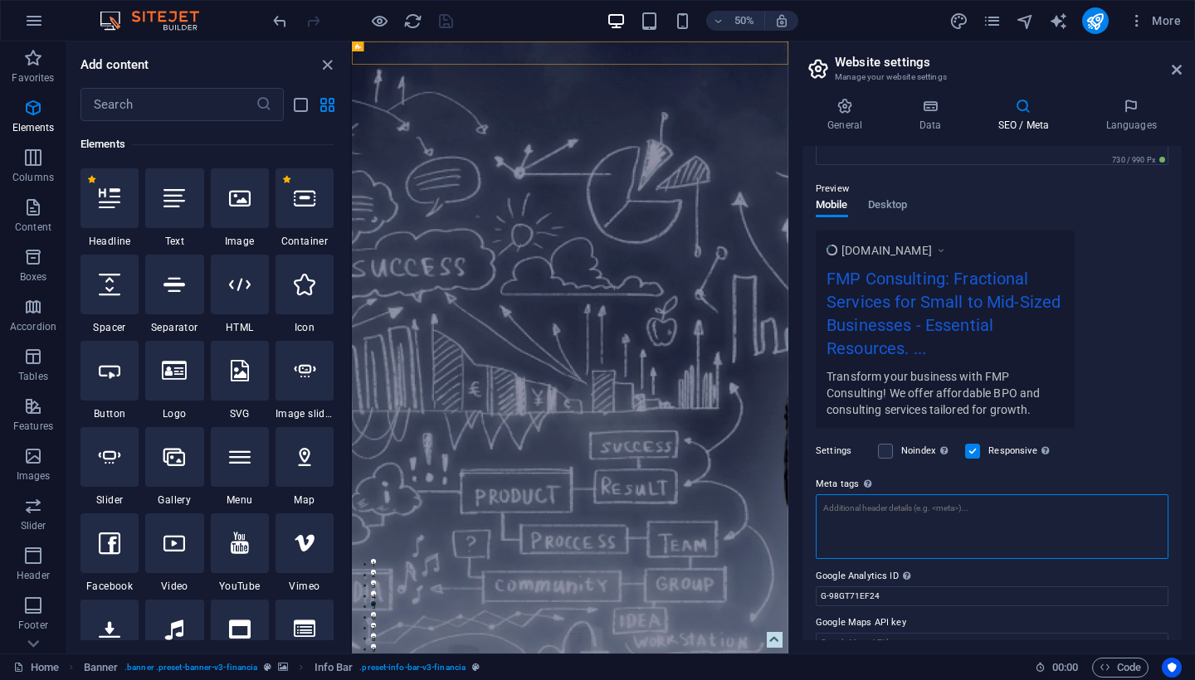
click at [875, 496] on textarea "Meta tags Enter HTML code here that will be placed inside the tags of your webs…" at bounding box center [992, 527] width 353 height 65
paste textarea "<!-- Google Tag Manager --> <script>(function(w,d,s,l,i){w[l]=w[l]||[];w[l].pus…"
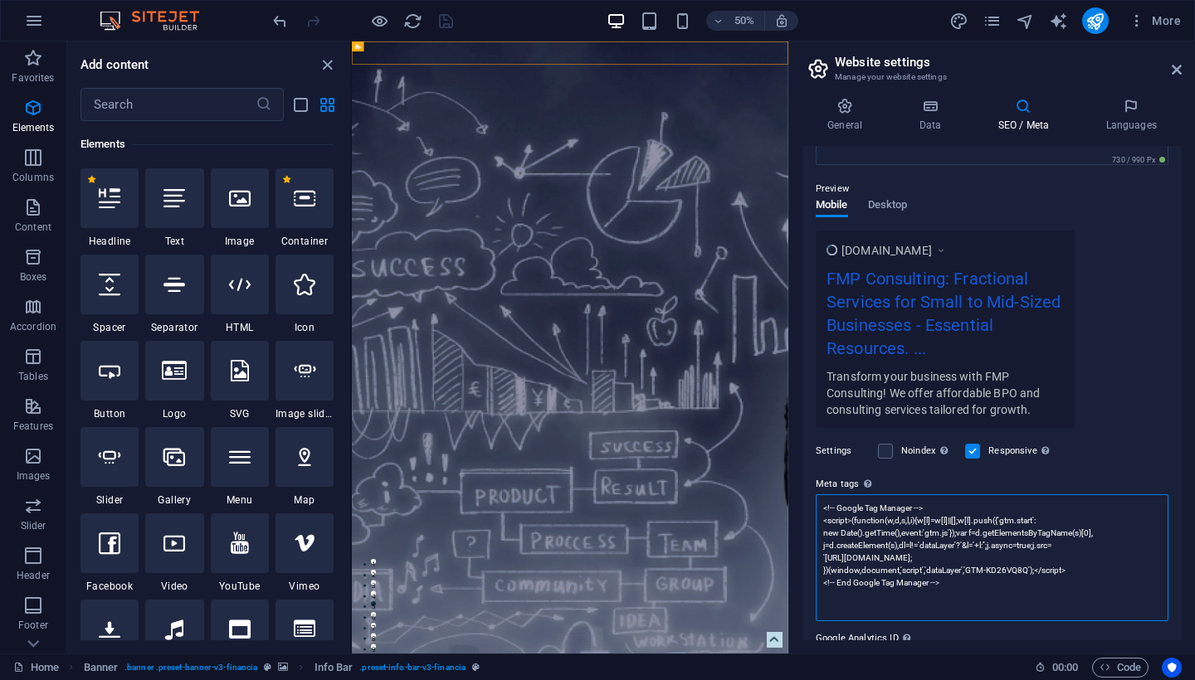
scroll to position [0, 0]
type textarea "<!-- Google Tag Manager --> <script>(function(w,d,s,l,i){w[l]=w[l]||[];w[l].pus…"
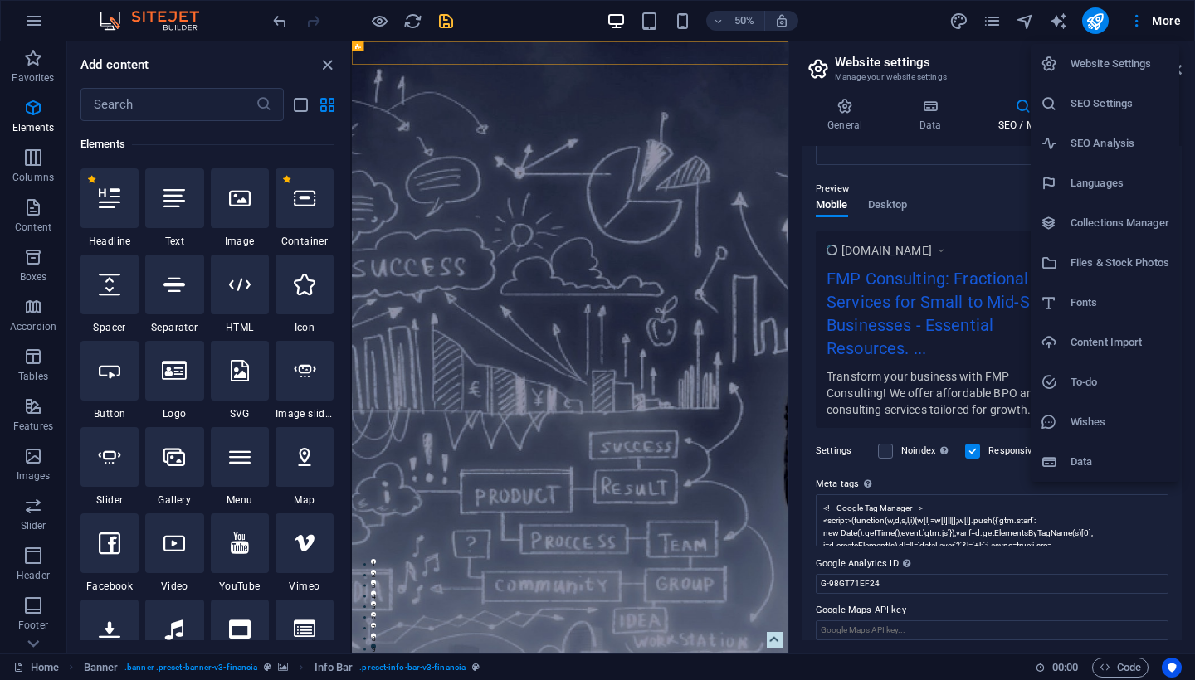
click at [1158, 22] on div at bounding box center [597, 340] width 1195 height 680
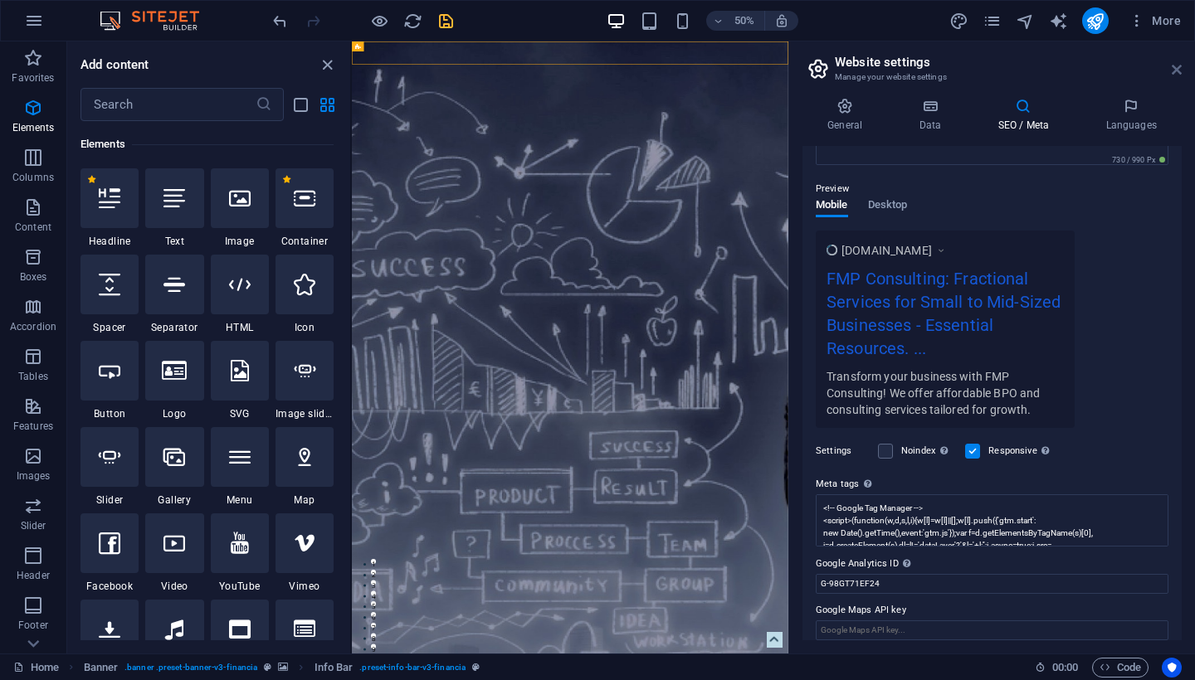
click at [1177, 65] on icon at bounding box center [1177, 69] width 10 height 13
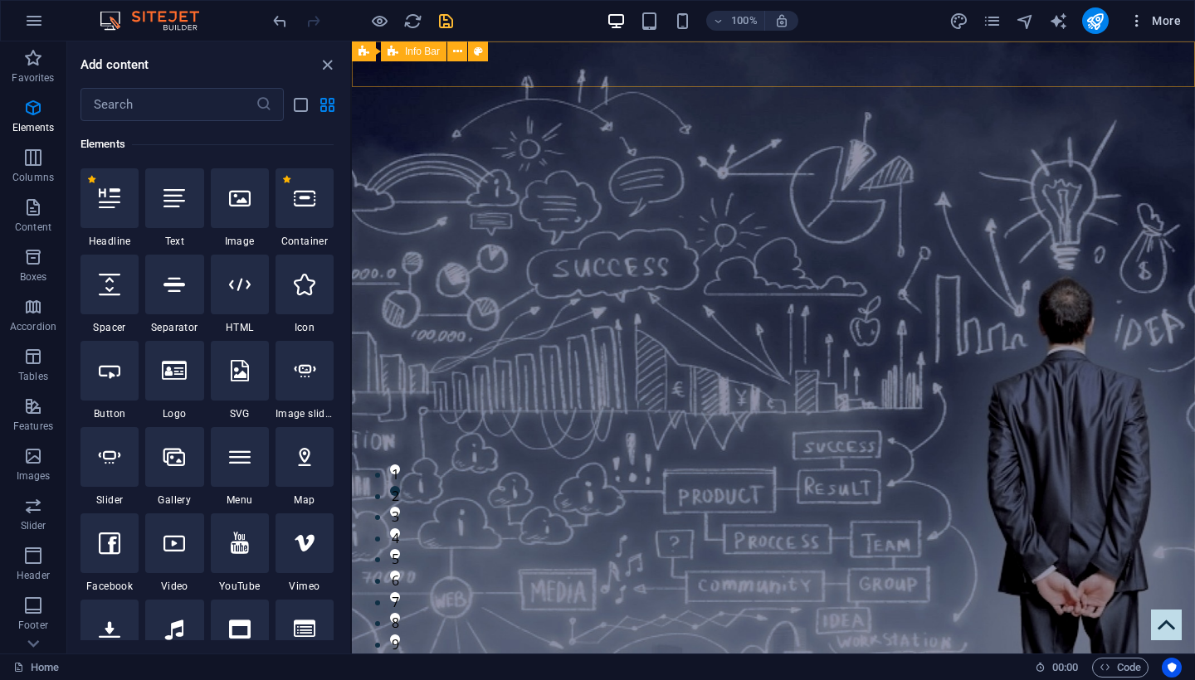
click at [0, 0] on icon "button" at bounding box center [0, 0] width 0 height 0
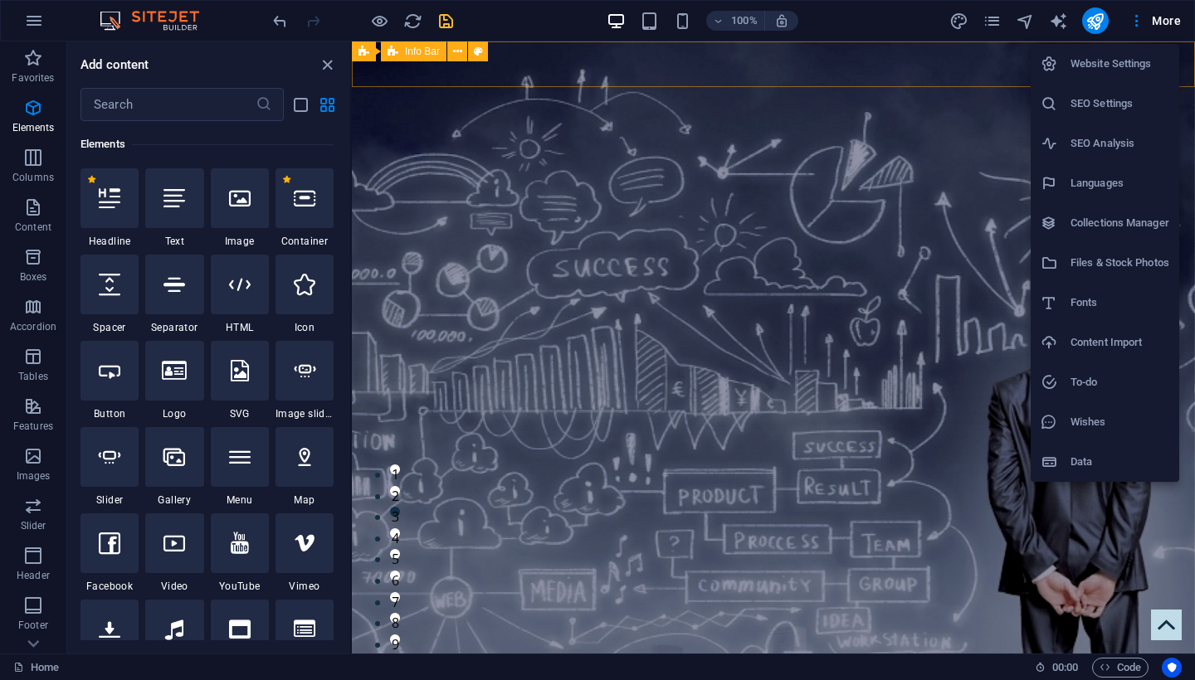
drag, startPoint x: 231, startPoint y: 290, endPoint x: 256, endPoint y: 208, distance: 85.6
click at [256, 208] on div at bounding box center [597, 340] width 1195 height 680
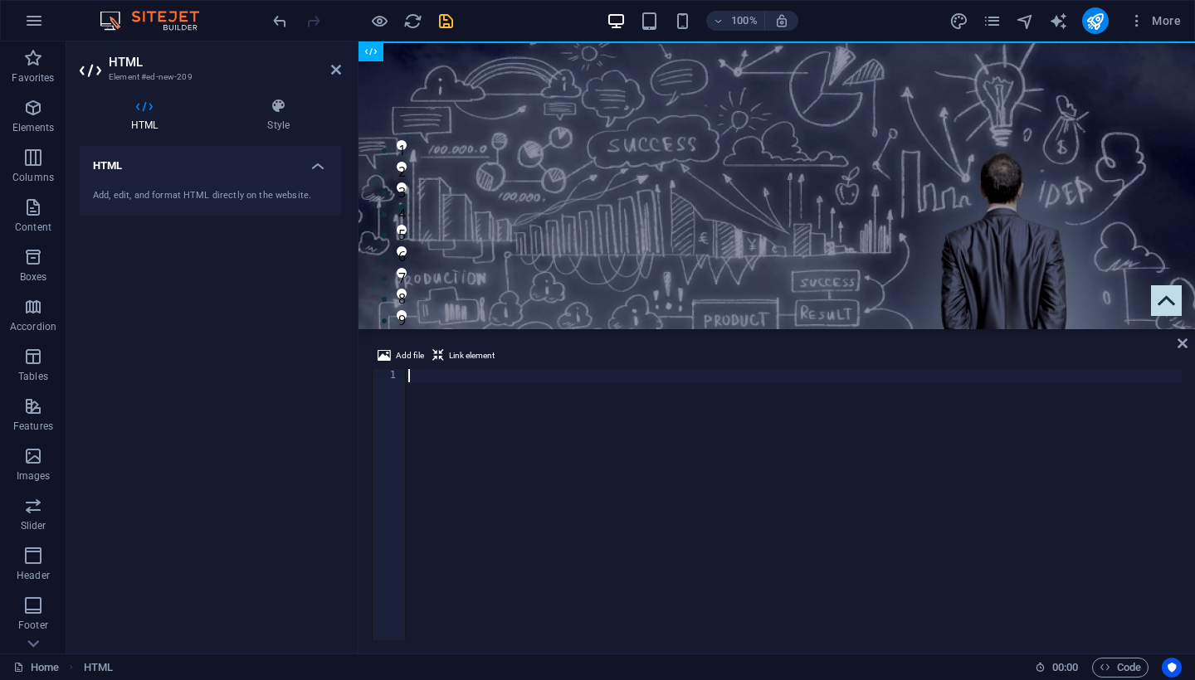
type textarea "<!-- End Google Tag Manager (noscript) -->"
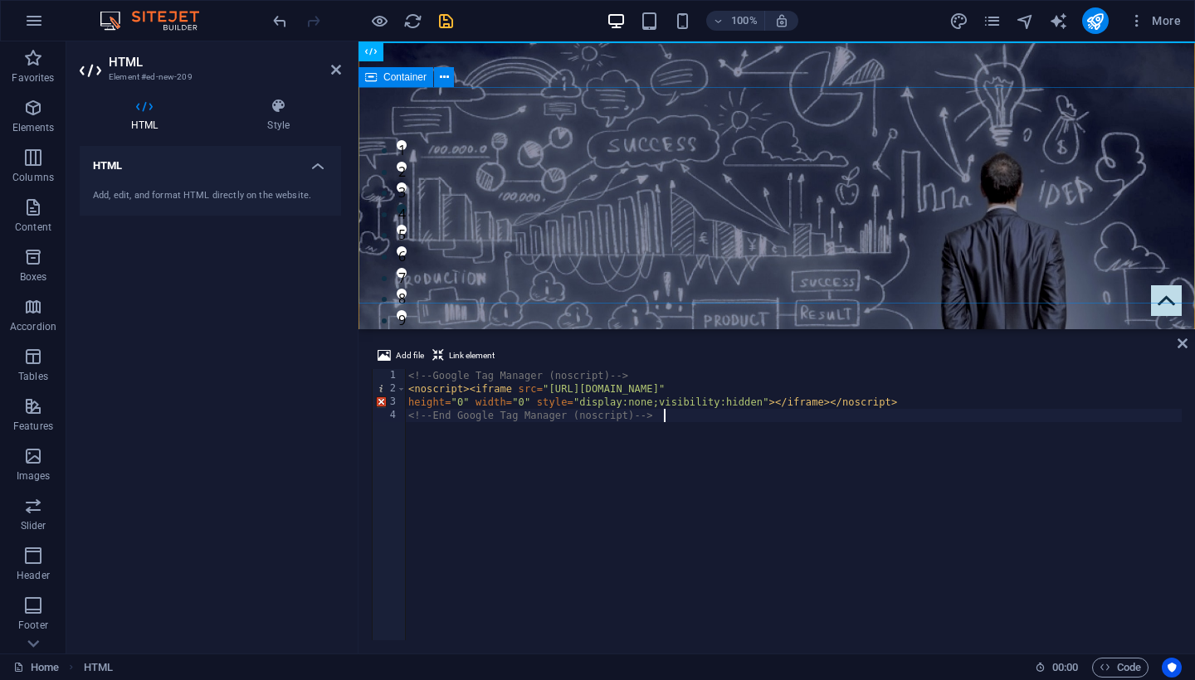
click at [637, 451] on div "Essential Resources. Accelerated Growth. Fractional Cost." at bounding box center [776, 592] width 836 height 282
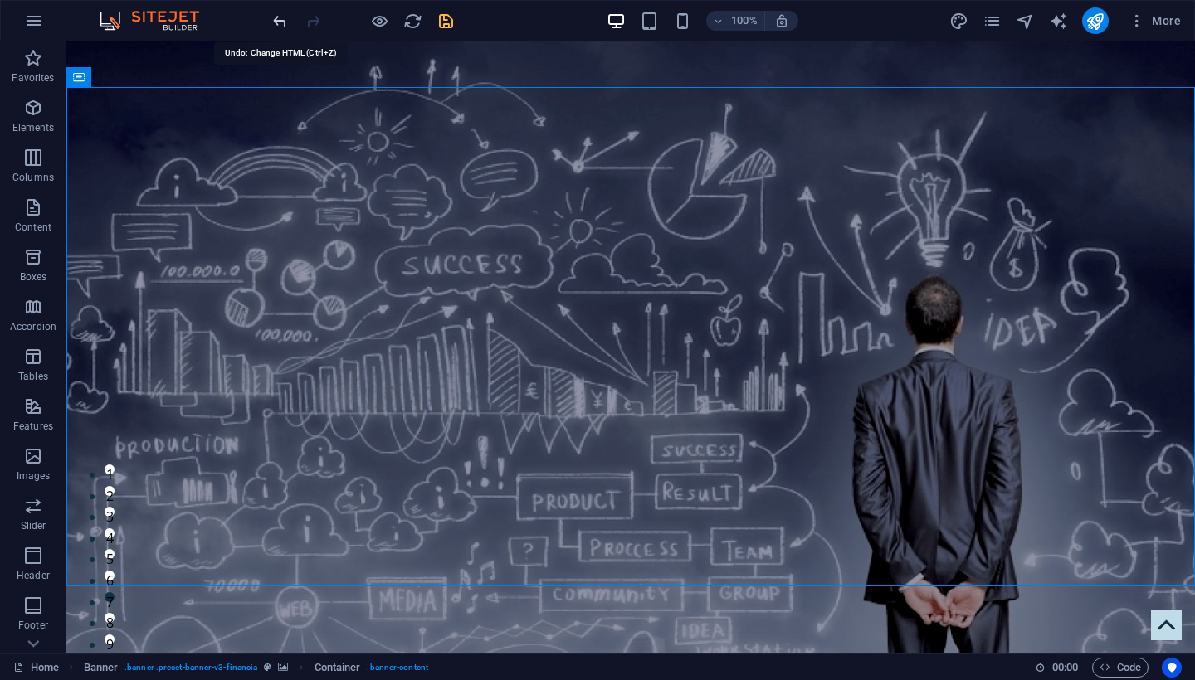
click at [272, 22] on icon "undo" at bounding box center [279, 21] width 19 height 19
click at [441, 20] on icon "save" at bounding box center [445, 21] width 19 height 19
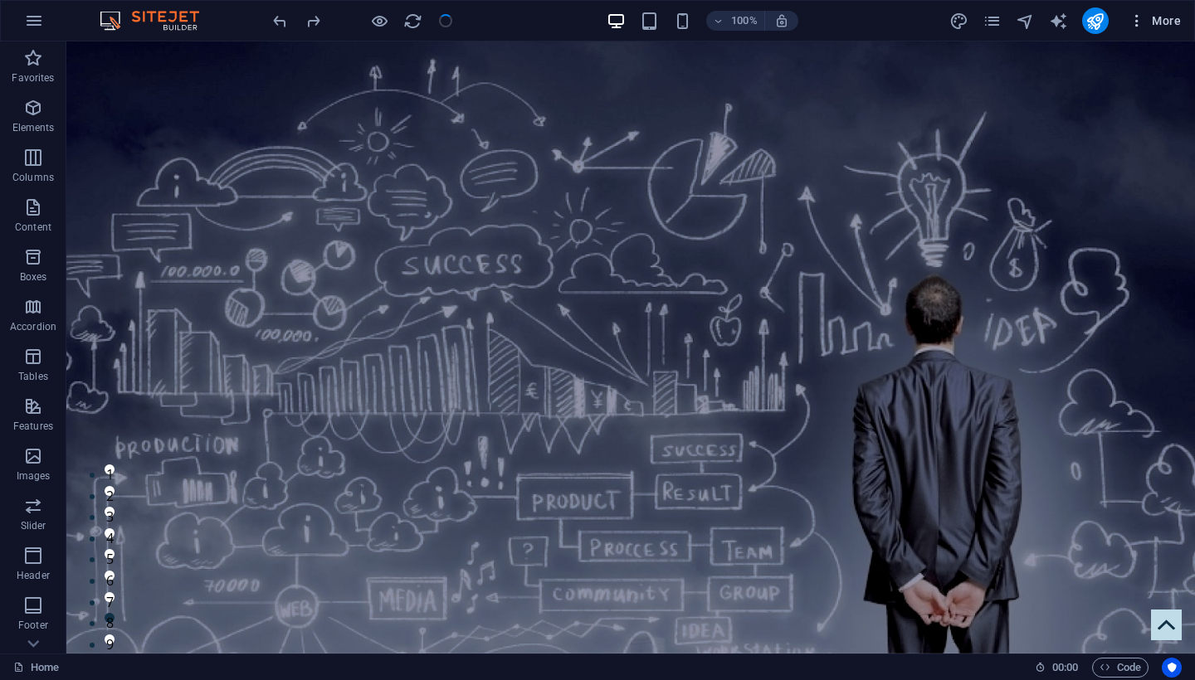
click at [0, 0] on icon "button" at bounding box center [0, 0] width 0 height 0
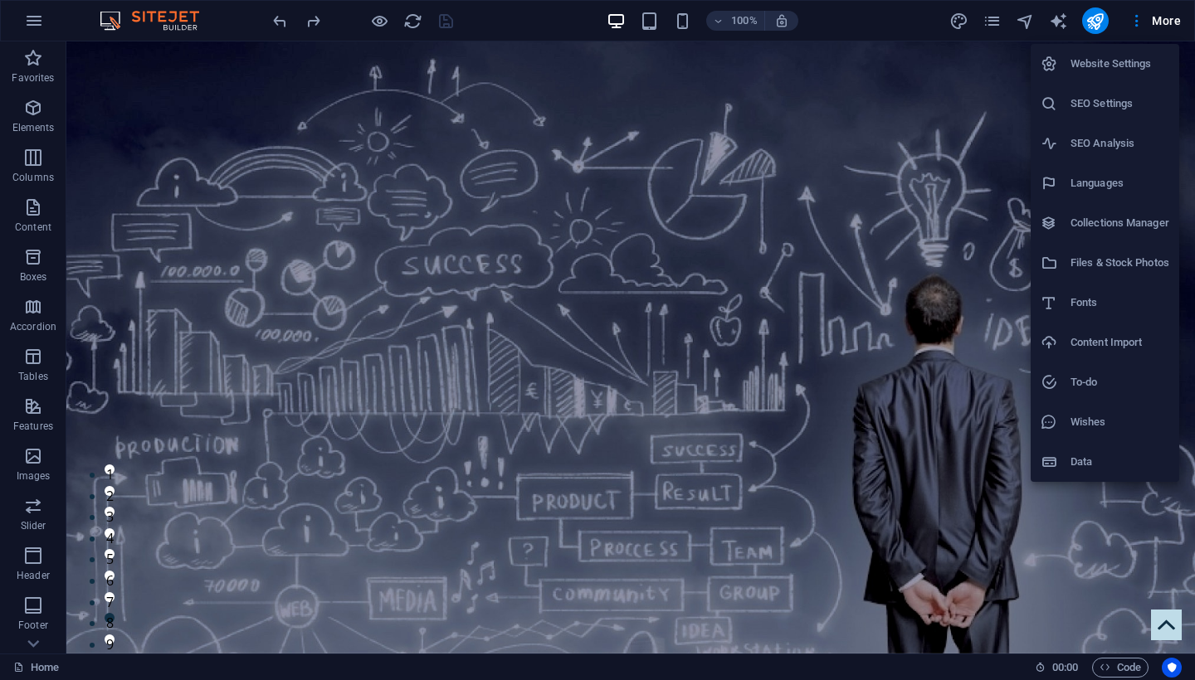
click at [1103, 69] on h6 "Website Settings" at bounding box center [1119, 64] width 99 height 20
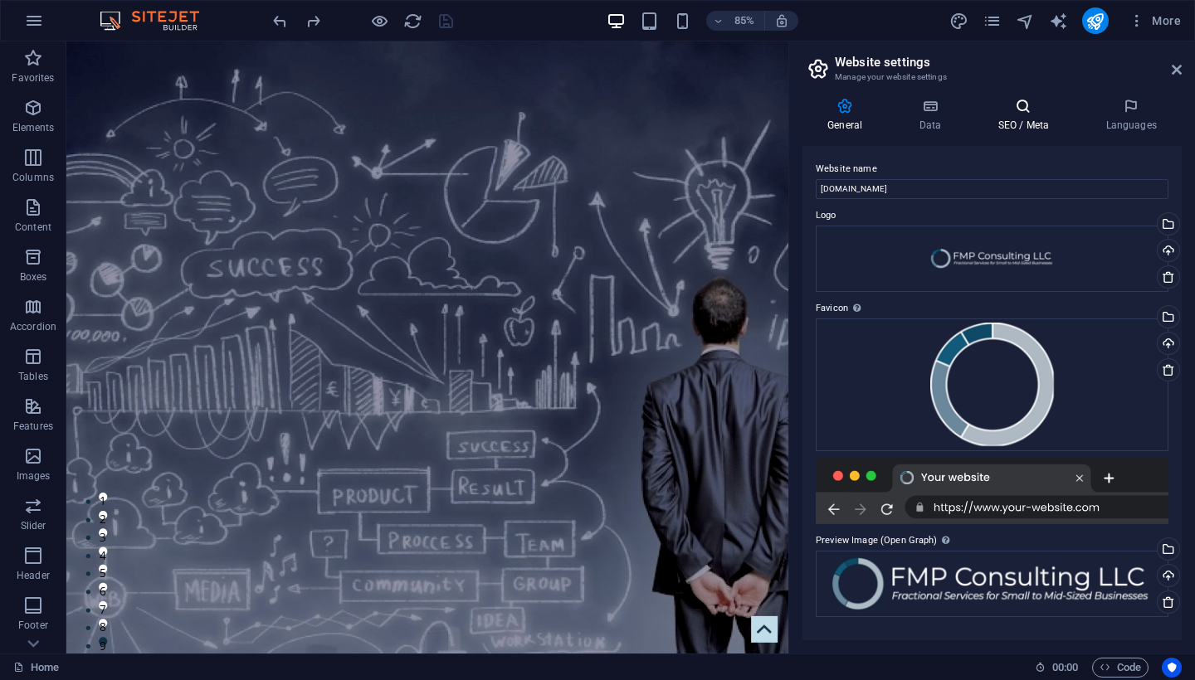
click at [1022, 110] on icon at bounding box center [1022, 106] width 101 height 17
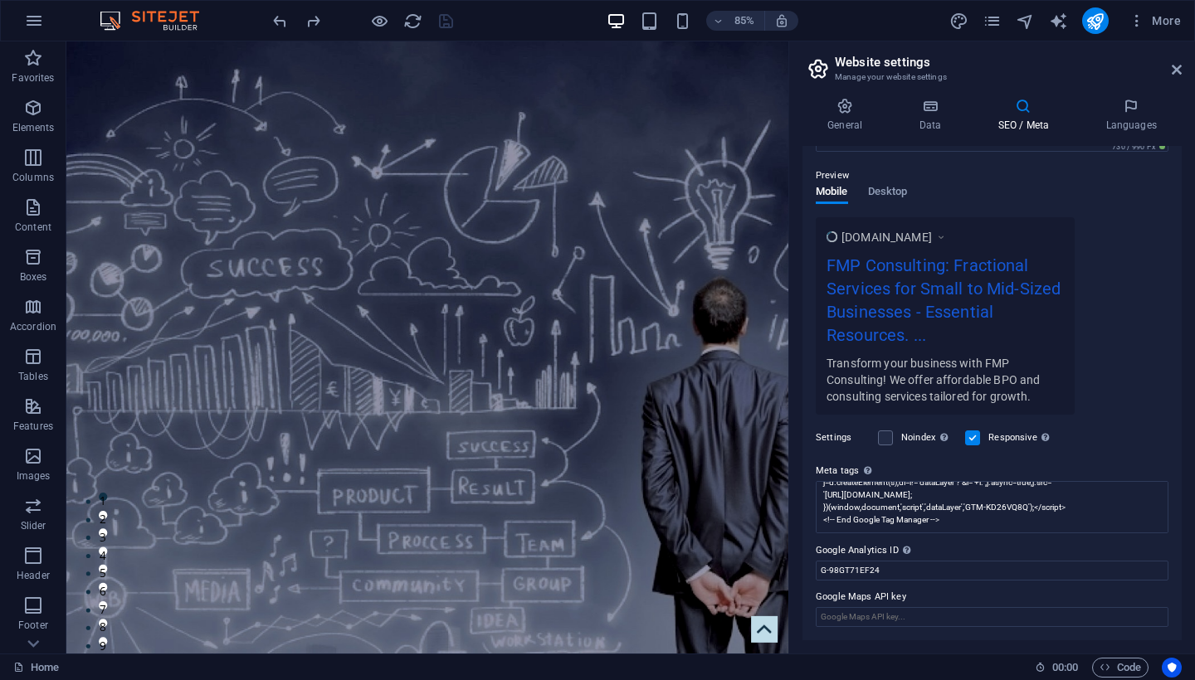
scroll to position [218, 0]
click at [923, 115] on h4 "Data" at bounding box center [933, 115] width 79 height 35
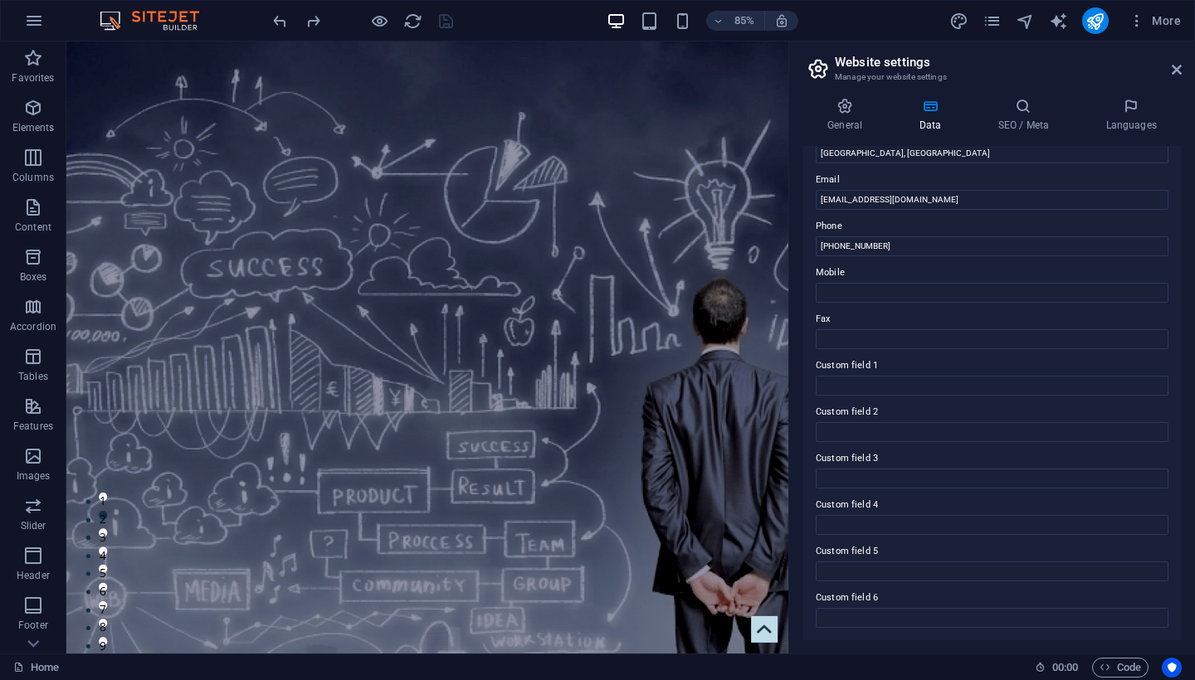
scroll to position [301, 0]
click at [850, 110] on icon at bounding box center [844, 106] width 85 height 17
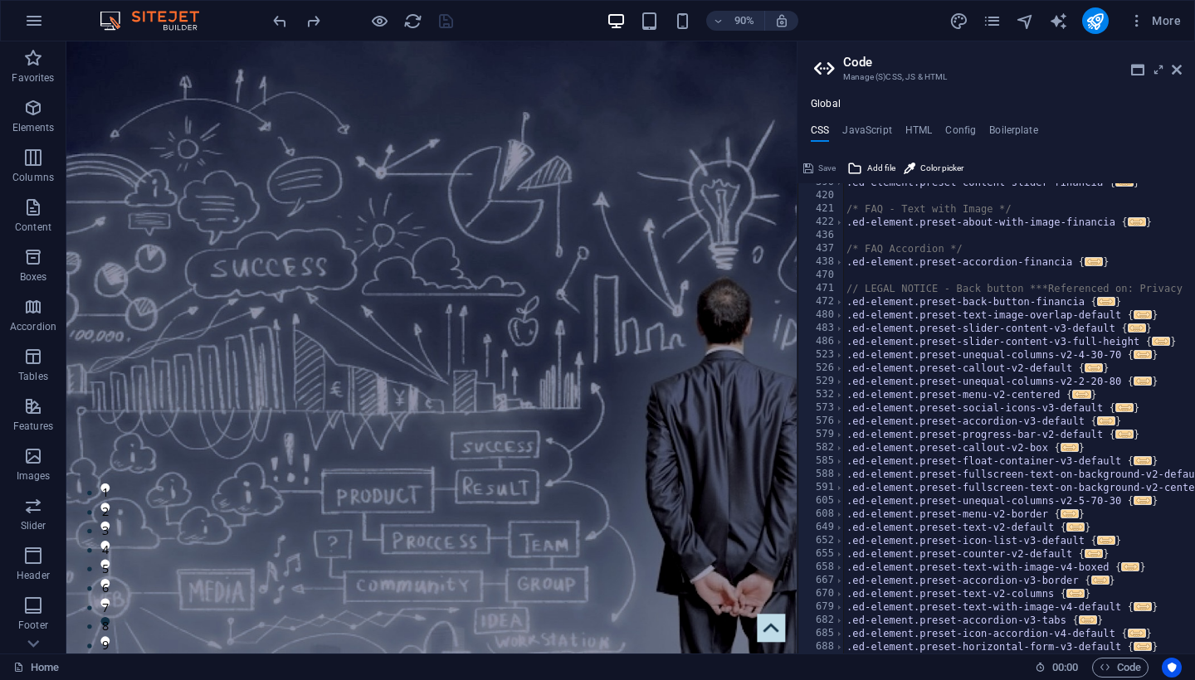
scroll to position [1228, 0]
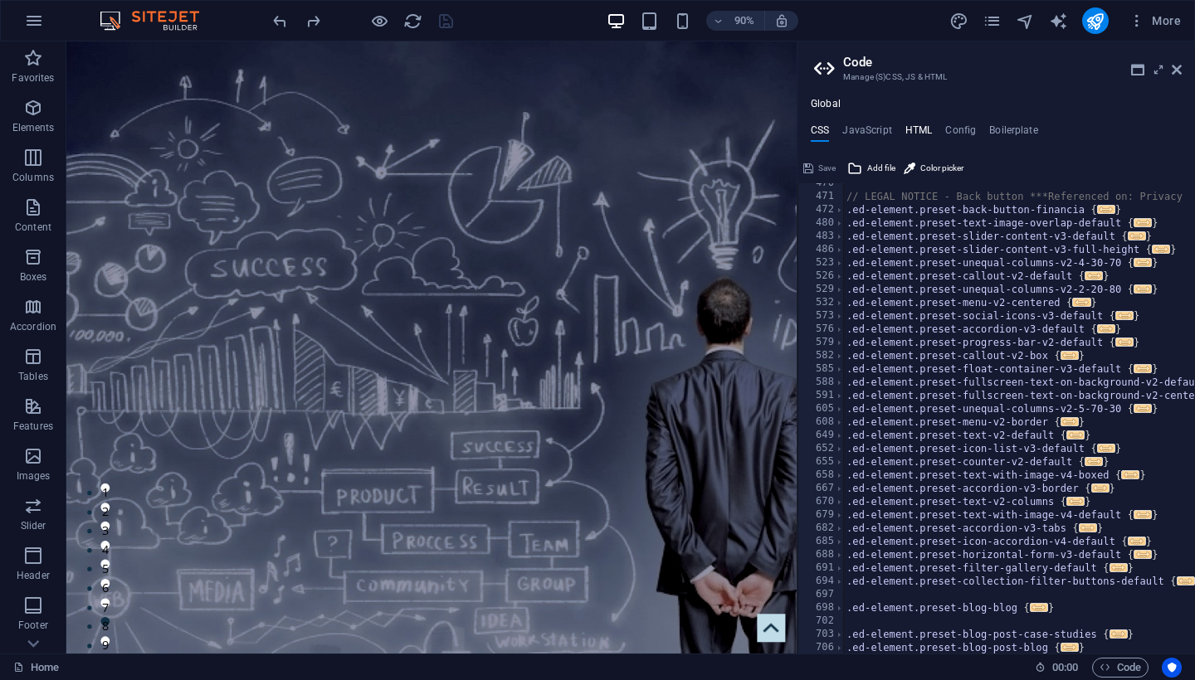
click at [924, 125] on h4 "HTML" at bounding box center [918, 133] width 27 height 18
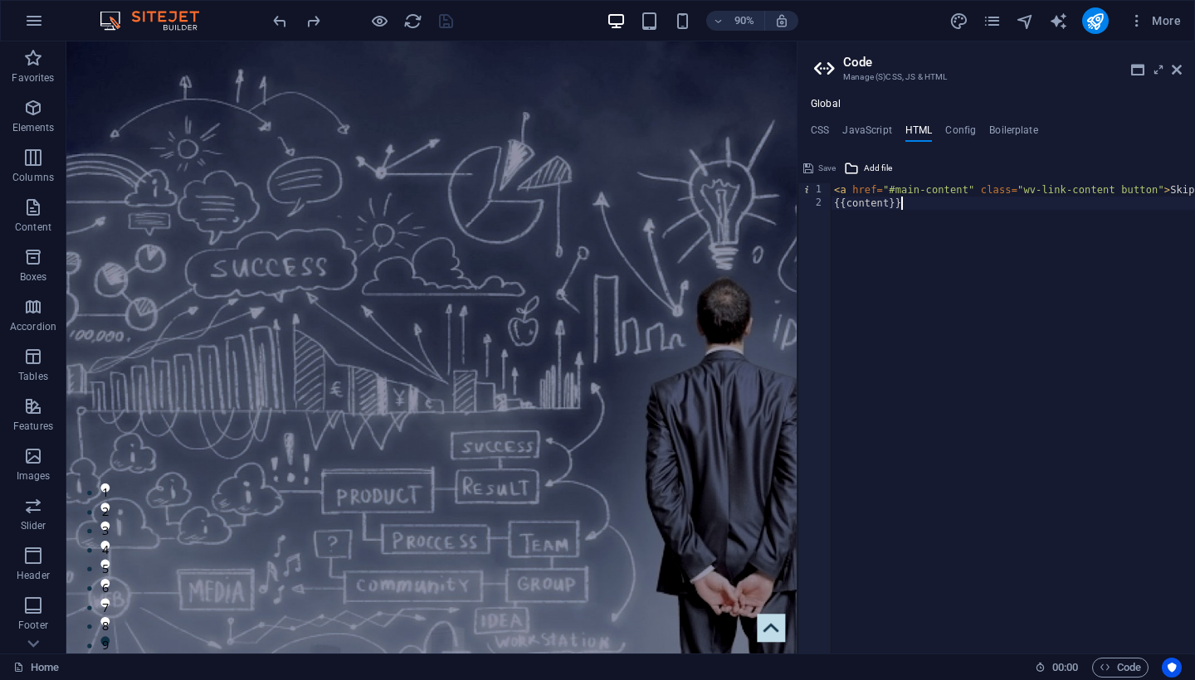
click at [934, 203] on div "< a href = "#main-content" class = "wv-link-content button" > Skip to main cont…" at bounding box center [1075, 432] width 488 height 498
type textarea "{{content}}"
paste textarea "<!-- End Google Tag Manager (noscript) -->"
type textarea "<!-- End Google Tag Manager (noscript) -->"
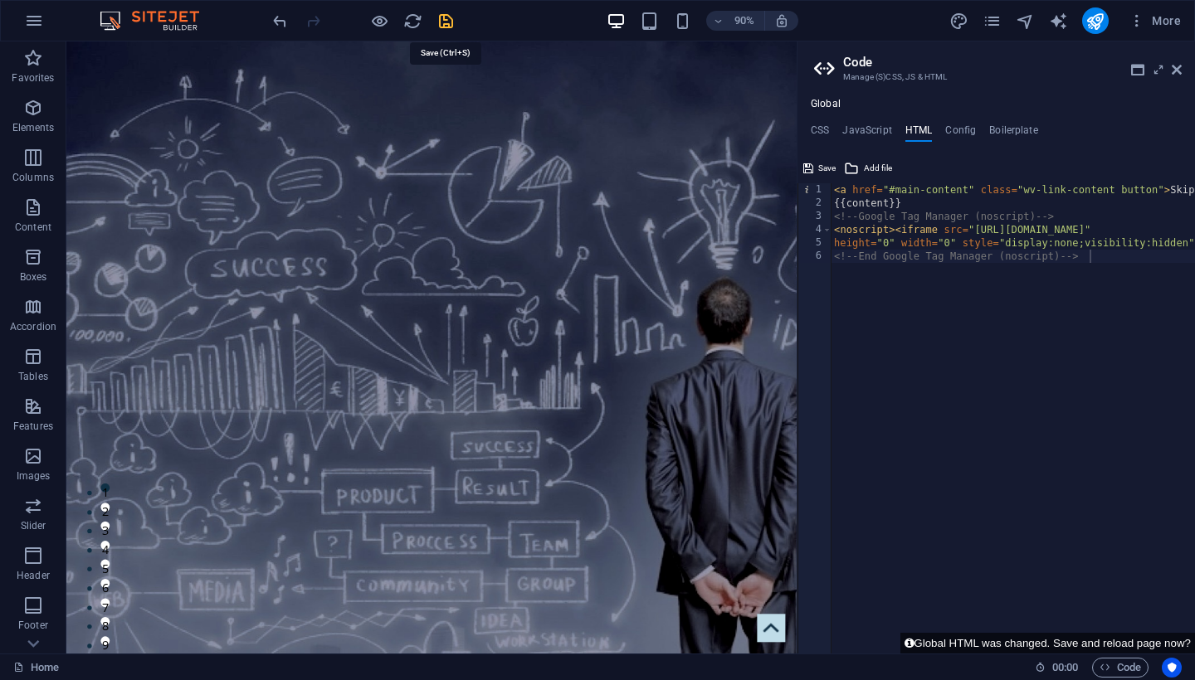
click at [447, 22] on icon "save" at bounding box center [445, 21] width 19 height 19
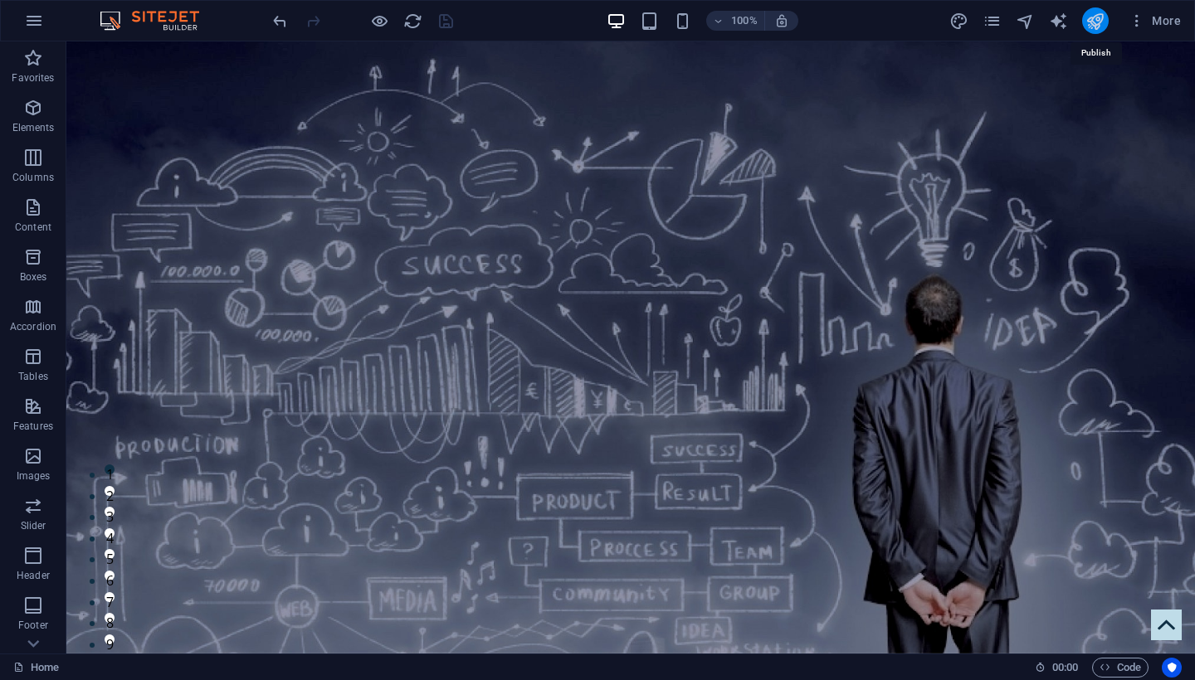
click at [0, 0] on icon "publish" at bounding box center [0, 0] width 0 height 0
